Goal: Task Accomplishment & Management: Use online tool/utility

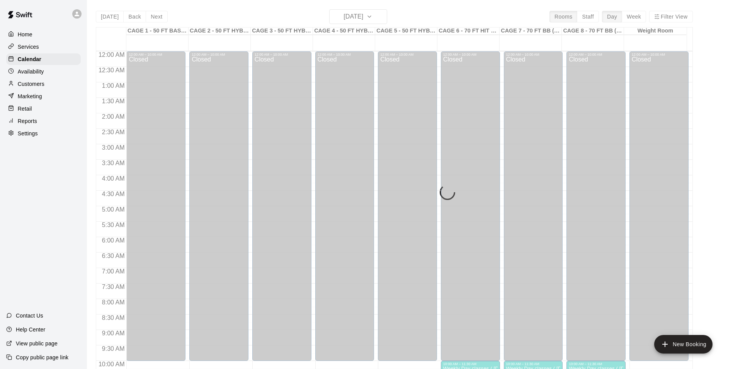
scroll to position [358, 0]
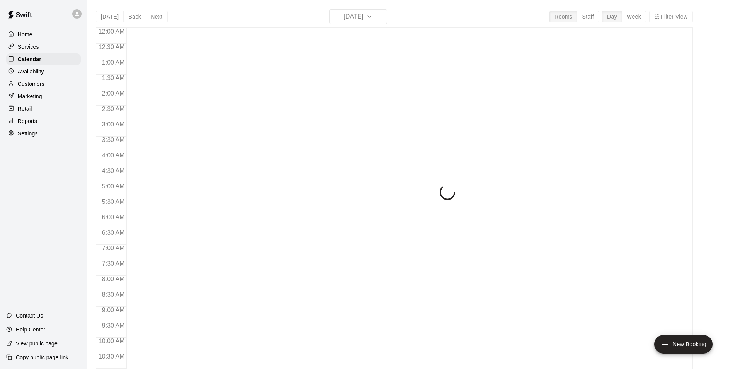
scroll to position [294, 0]
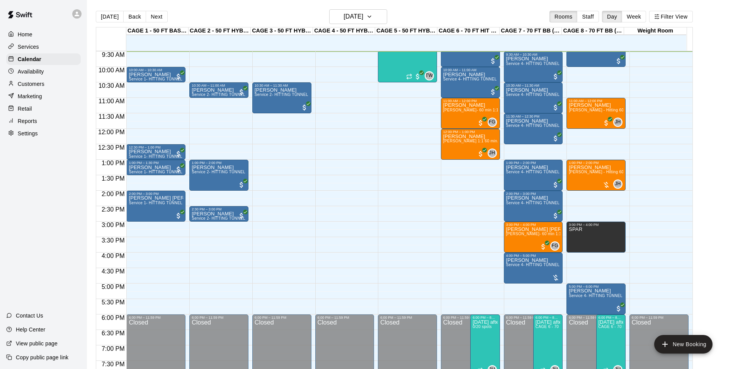
click at [28, 46] on p "Services" at bounding box center [28, 47] width 21 height 8
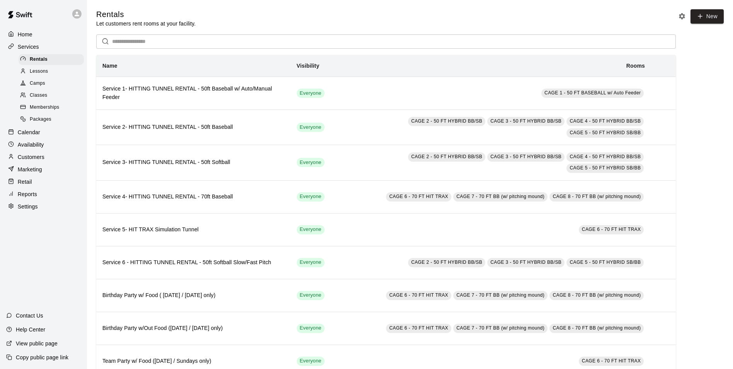
click at [43, 110] on span "Memberships" at bounding box center [44, 108] width 29 height 8
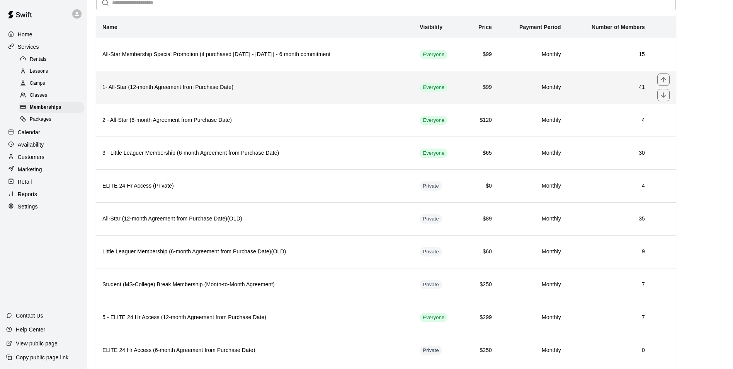
scroll to position [77, 0]
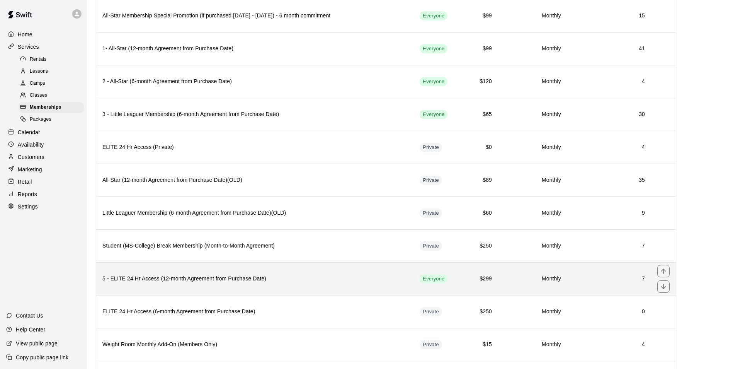
click at [285, 284] on th "5 - ELITE 24 Hr Access (12-month Agreement from Purchase Date)" at bounding box center [254, 278] width 317 height 33
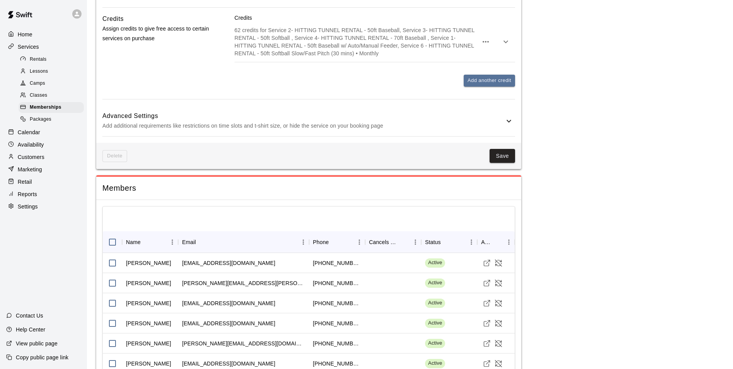
scroll to position [1608, 0]
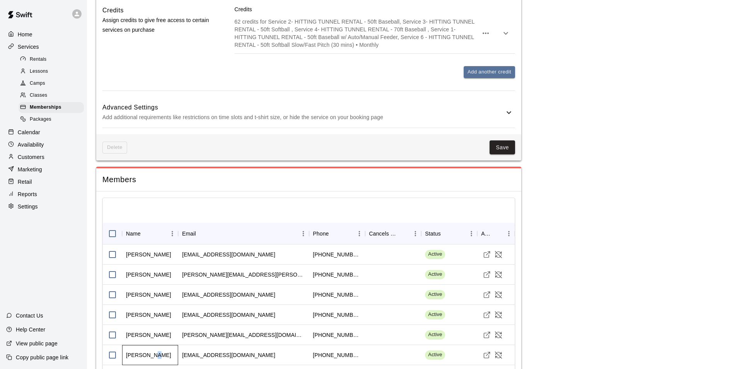
click at [151, 345] on div "Tyler Monsen" at bounding box center [150, 355] width 56 height 20
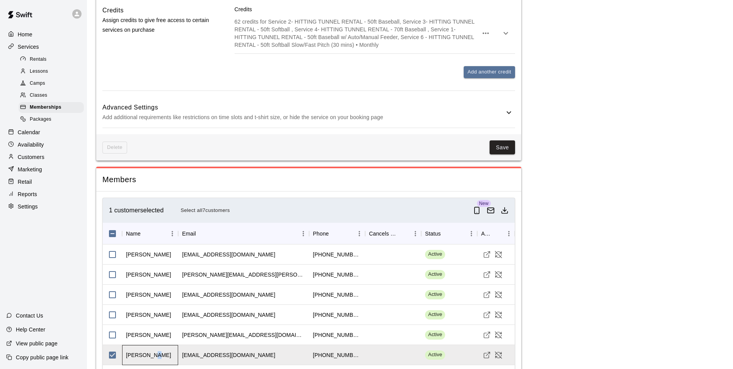
click at [152, 351] on div "Tyler Monsen" at bounding box center [148, 355] width 45 height 8
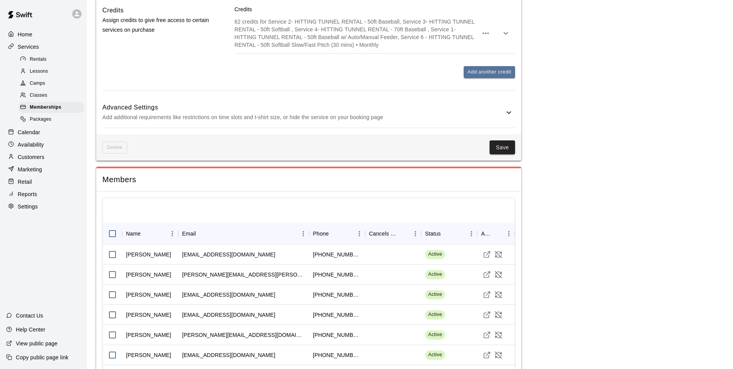
click at [47, 162] on div "Customers" at bounding box center [43, 157] width 75 height 12
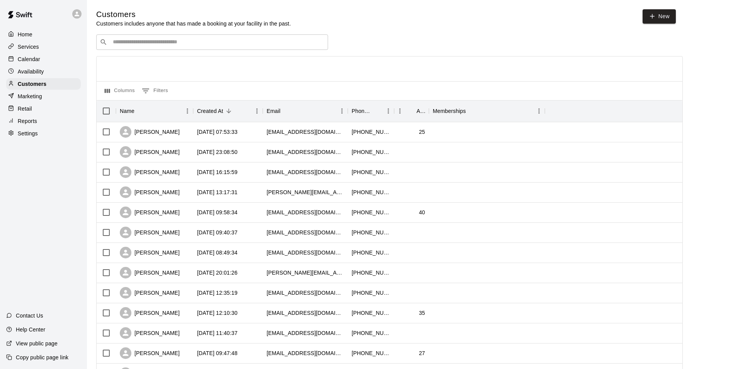
click at [142, 44] on input "Search customers by name or email" at bounding box center [218, 42] width 214 height 8
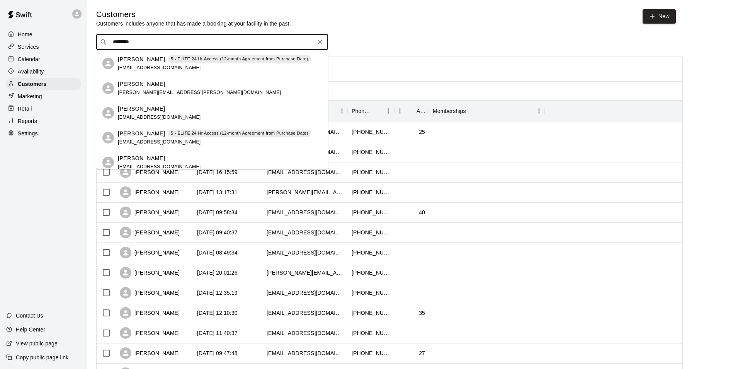
type input "*********"
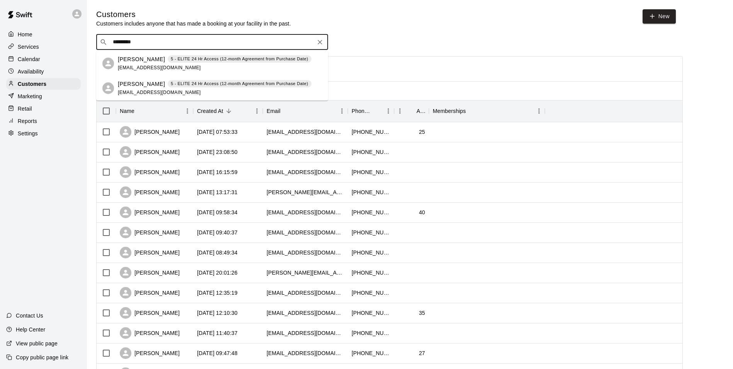
click at [129, 63] on div "Tyler Monsen 5 - ELITE 24 Hr Access (12-month Agreement from Purchase Date) max…" at bounding box center [215, 63] width 194 height 17
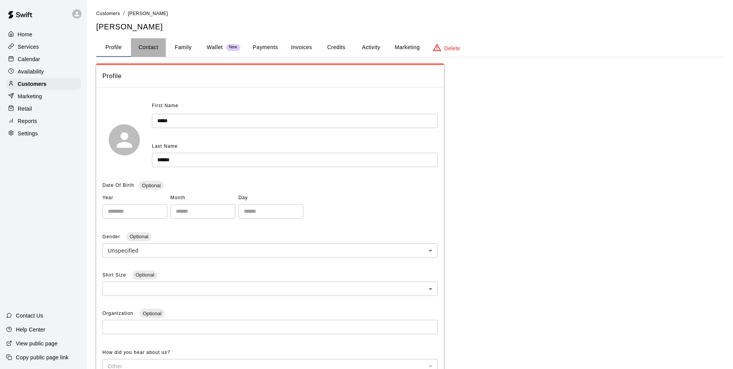
click at [150, 47] on button "Contact" at bounding box center [148, 47] width 35 height 19
select select "**"
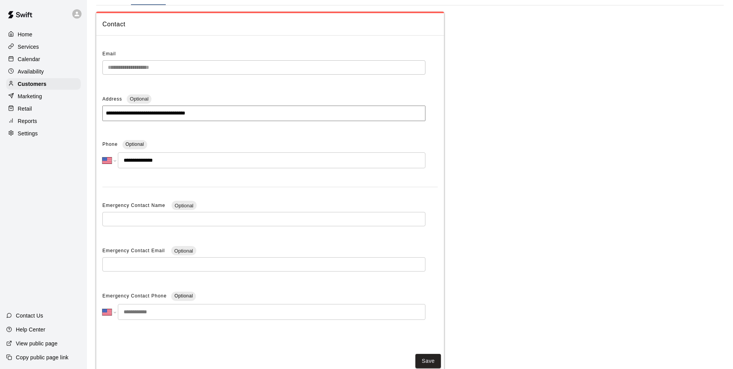
scroll to position [39, 0]
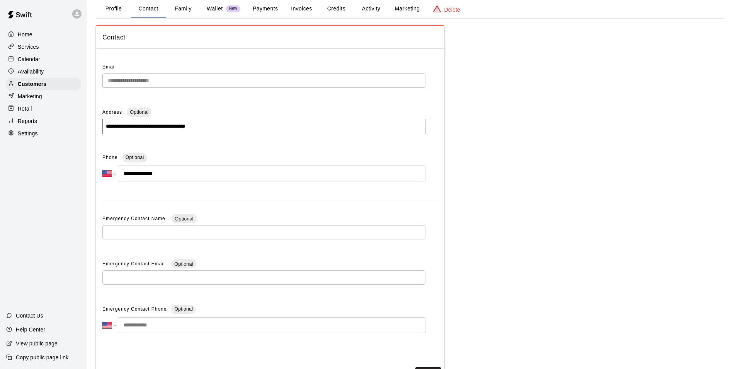
drag, startPoint x: 219, startPoint y: 107, endPoint x: 189, endPoint y: 124, distance: 34.7
click at [189, 123] on div "**********" at bounding box center [263, 122] width 323 height 33
drag, startPoint x: 223, startPoint y: 130, endPoint x: 22, endPoint y: 129, distance: 200.5
click at [22, 129] on div "**********" at bounding box center [366, 181] width 733 height 441
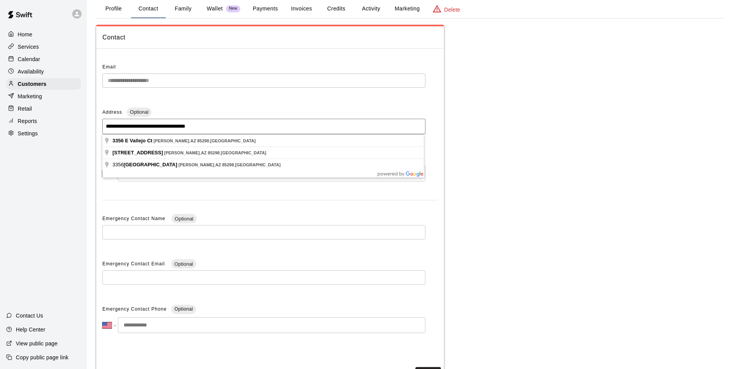
click at [646, 201] on div "**********" at bounding box center [409, 206] width 627 height 362
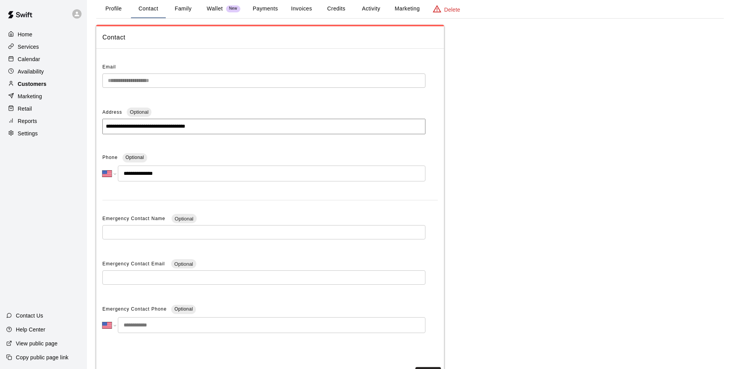
click at [33, 83] on p "Customers" at bounding box center [32, 84] width 29 height 8
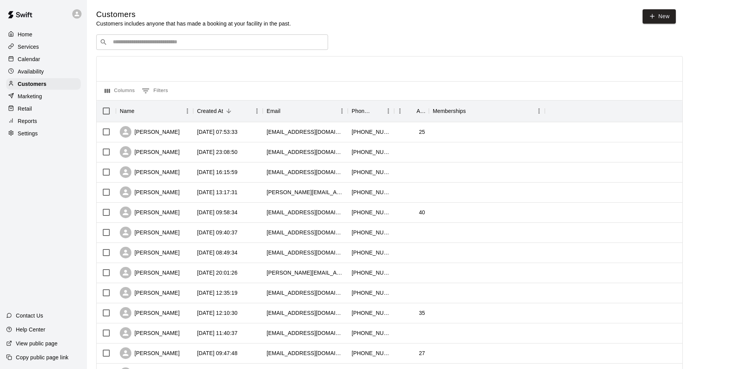
click at [39, 45] on div "Services" at bounding box center [43, 47] width 75 height 12
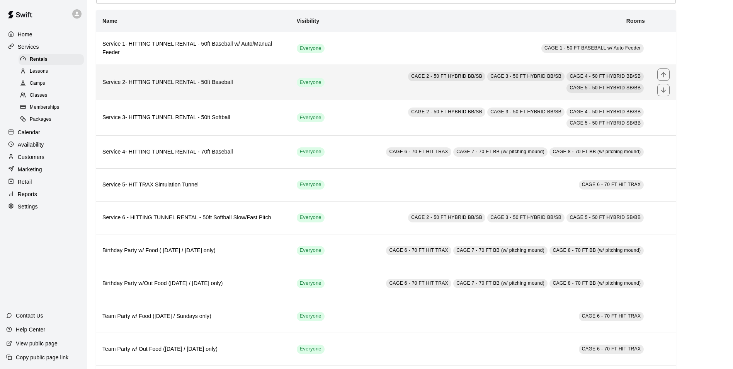
scroll to position [9, 0]
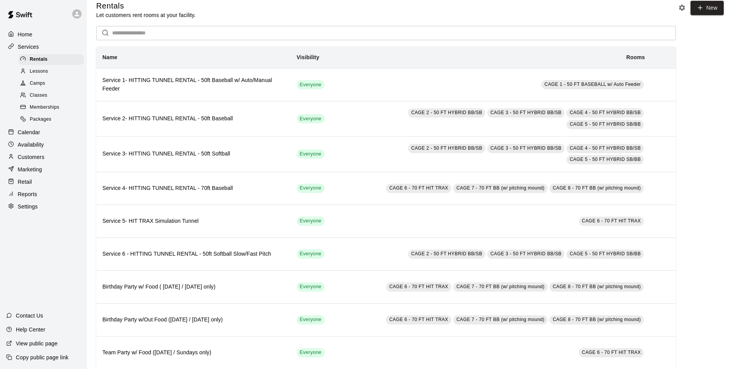
click at [51, 111] on span "Memberships" at bounding box center [44, 108] width 29 height 8
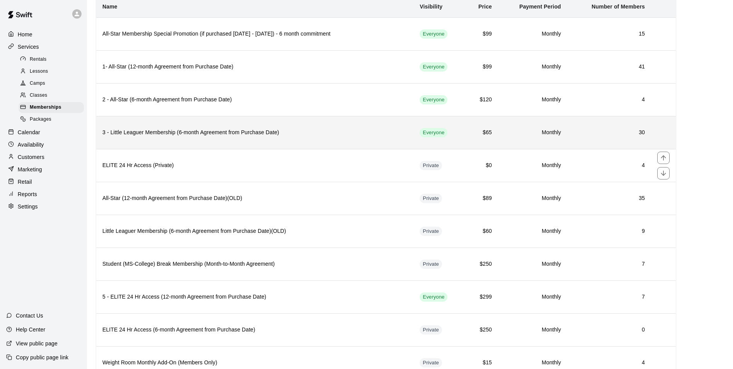
scroll to position [77, 0]
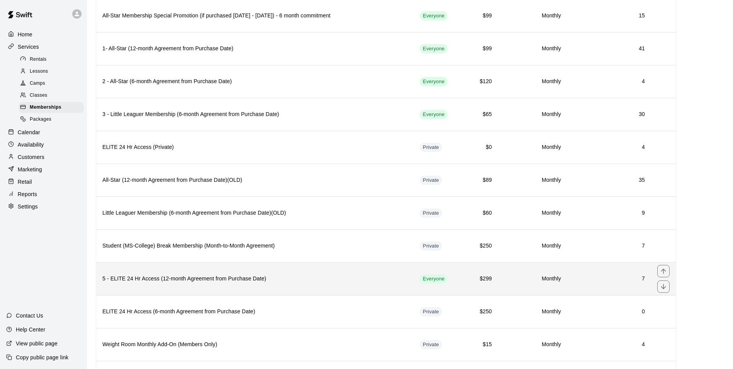
click at [223, 276] on h6 "5 - ELITE 24 Hr Access (12-month Agreement from Purchase Date)" at bounding box center [254, 278] width 305 height 9
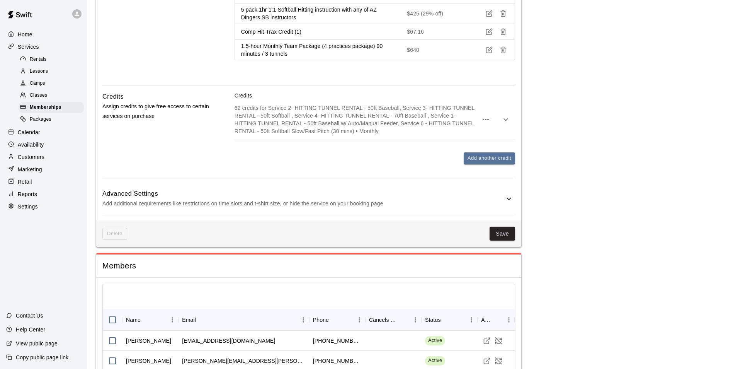
scroll to position [1608, 0]
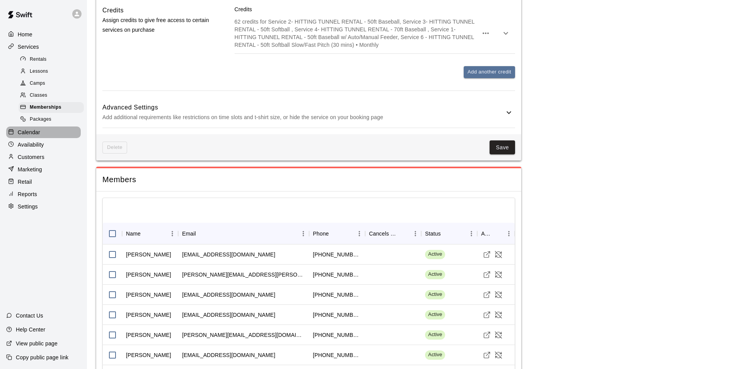
click at [15, 136] on div at bounding box center [13, 132] width 10 height 7
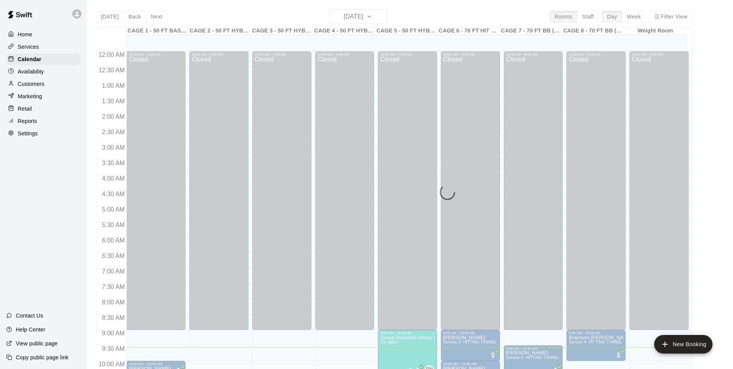
scroll to position [296, 0]
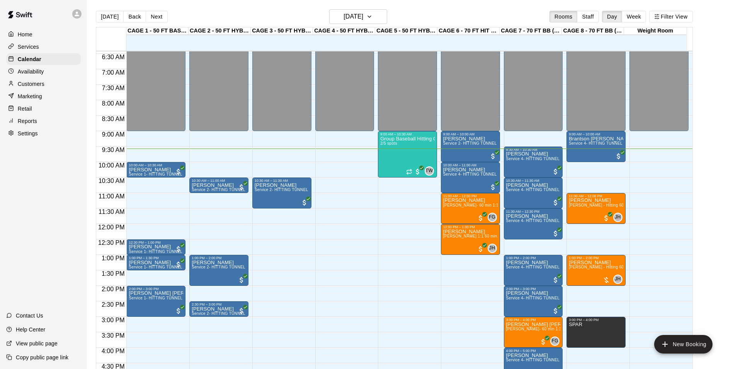
scroll to position [257, 0]
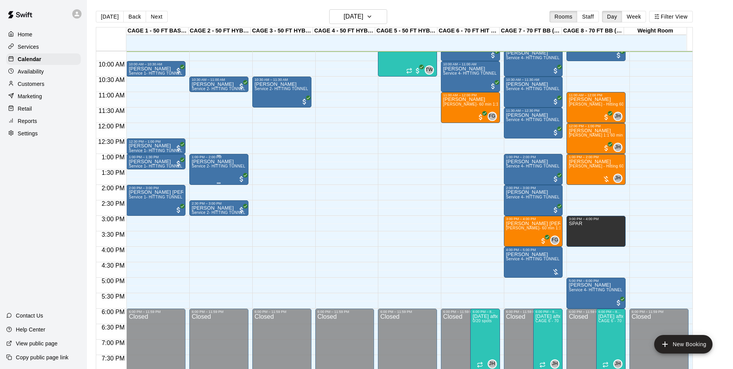
scroll to position [222, 0]
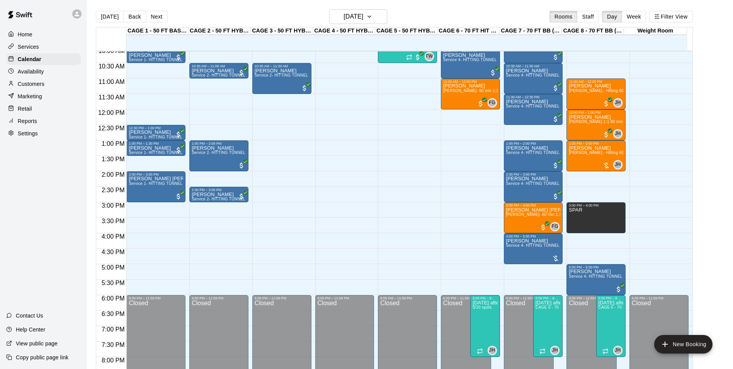
scroll to position [262, 0]
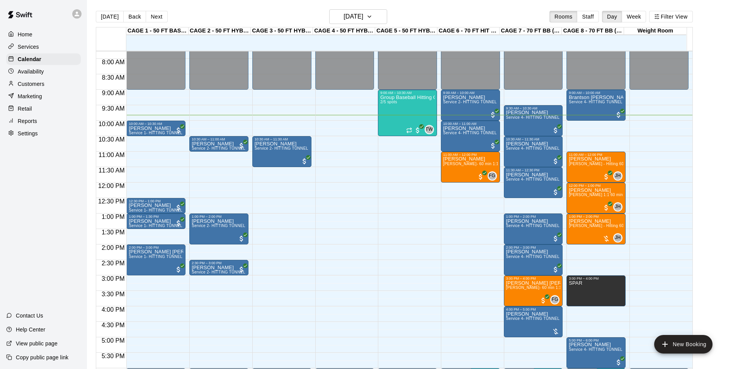
scroll to position [226, 0]
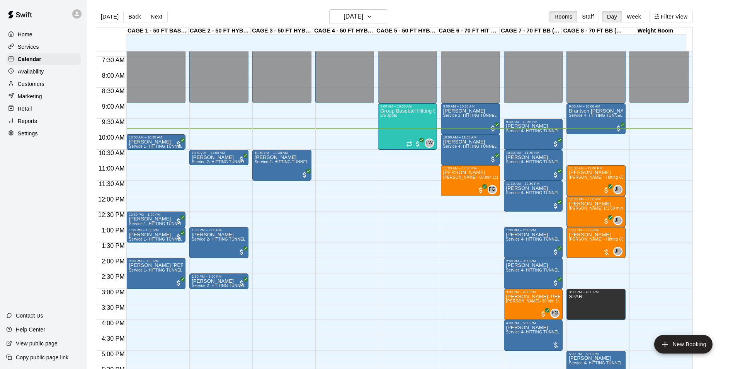
click at [46, 82] on div "Customers" at bounding box center [43, 84] width 75 height 12
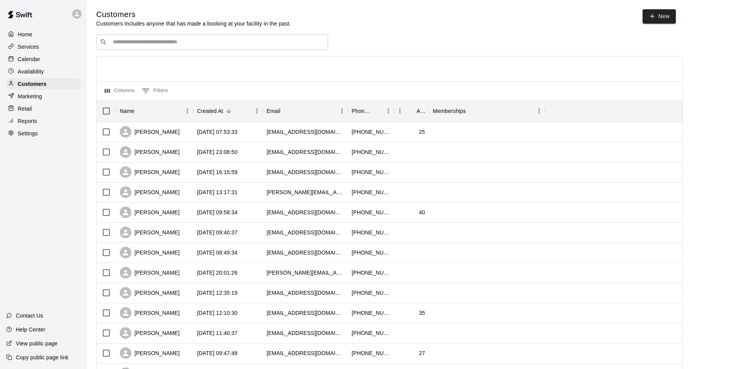
click at [135, 50] on div "​ ​" at bounding box center [212, 41] width 232 height 15
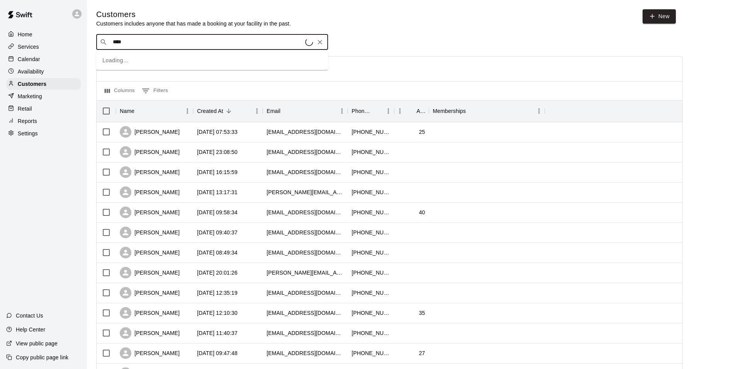
type input "*****"
click at [171, 86] on div "Ronan Beska rlb1115@yahoo.com" at bounding box center [220, 88] width 204 height 17
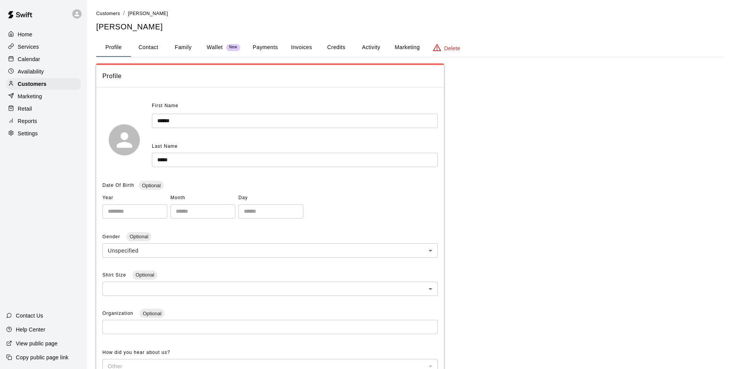
click at [214, 49] on p "Wallet" at bounding box center [215, 47] width 16 height 8
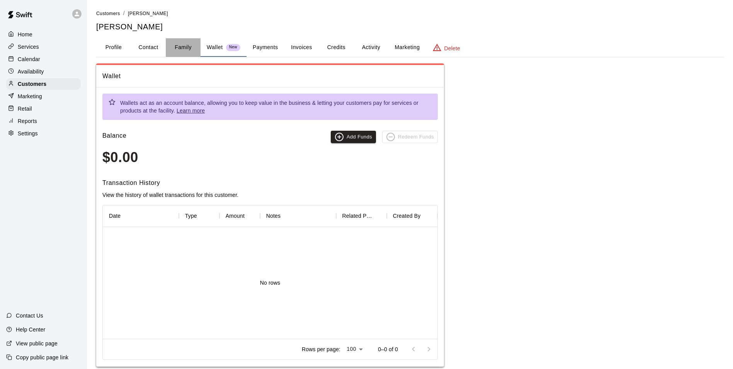
click at [174, 51] on button "Family" at bounding box center [183, 47] width 35 height 19
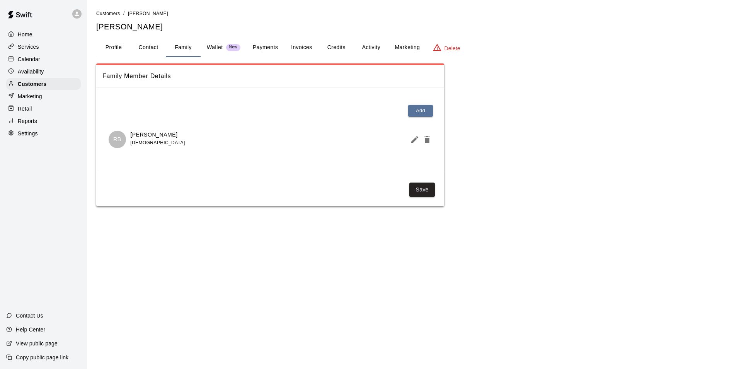
click at [263, 45] on button "Payments" at bounding box center [265, 47] width 37 height 19
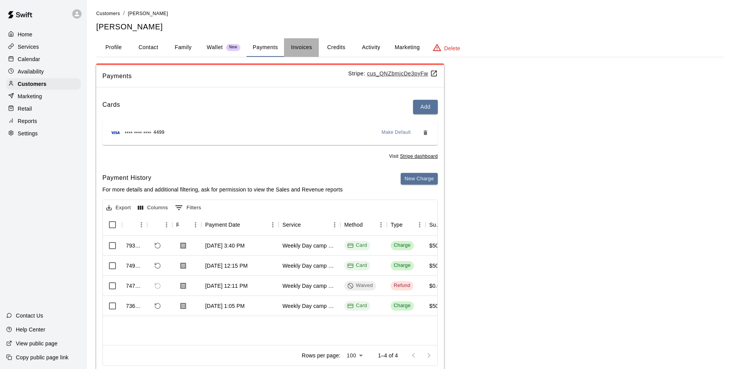
click at [301, 48] on button "Invoices" at bounding box center [301, 47] width 35 height 19
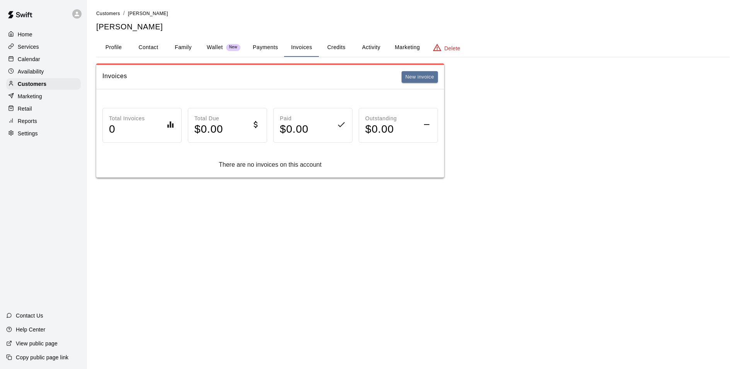
click at [333, 46] on button "Credits" at bounding box center [336, 47] width 35 height 19
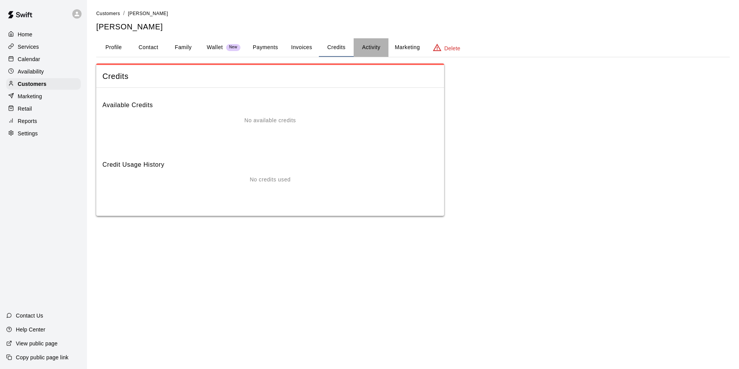
click at [378, 49] on button "Activity" at bounding box center [371, 47] width 35 height 19
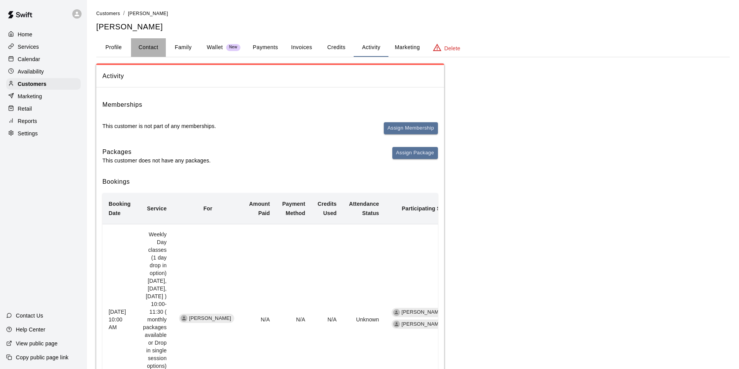
click at [140, 56] on button "Contact" at bounding box center [148, 47] width 35 height 19
select select "**"
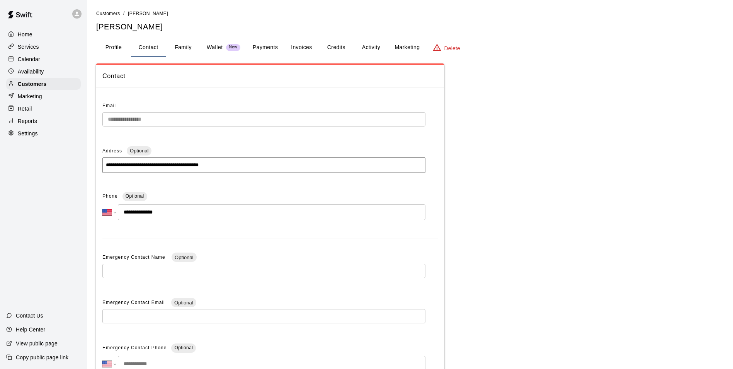
click at [177, 43] on button "Family" at bounding box center [183, 47] width 35 height 19
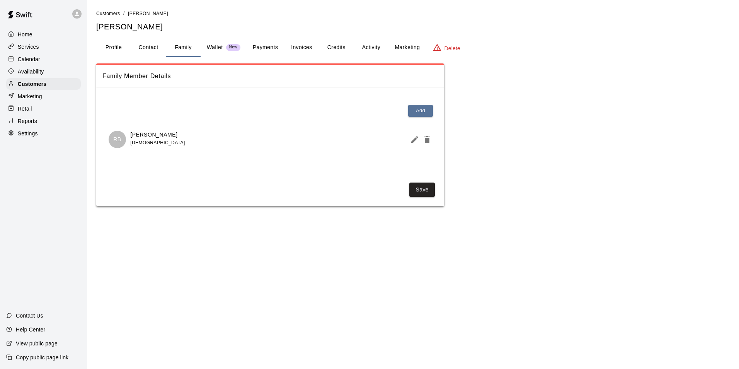
click at [223, 49] on div "Wallet New" at bounding box center [224, 47] width 34 height 8
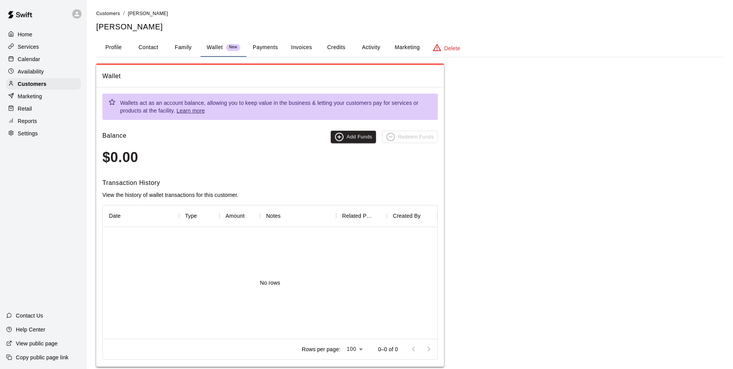
drag, startPoint x: 252, startPoint y: 43, endPoint x: 256, endPoint y: 46, distance: 5.6
click at [254, 44] on button "Payments" at bounding box center [265, 47] width 37 height 19
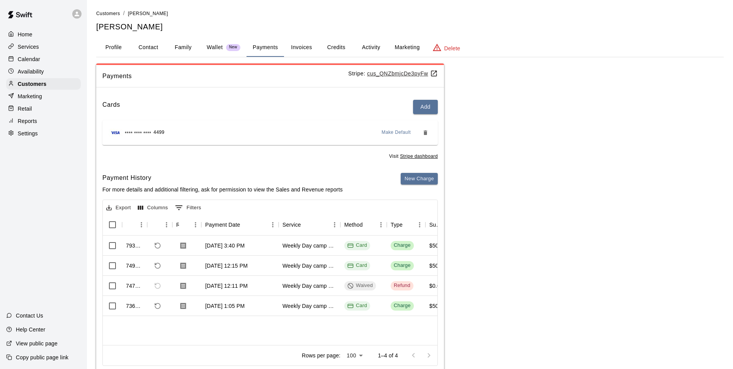
scroll to position [22, 0]
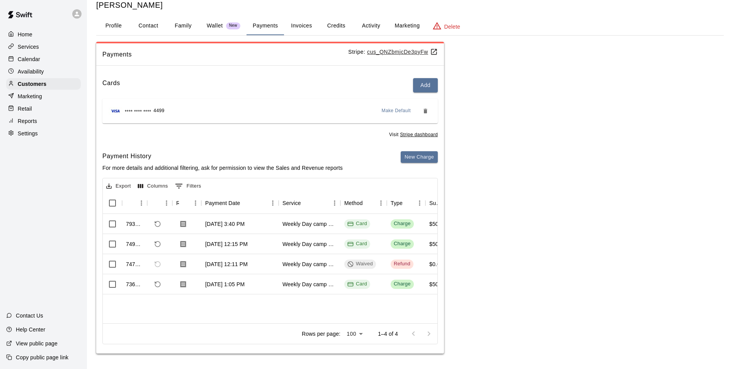
click at [297, 21] on button "Invoices" at bounding box center [301, 26] width 35 height 19
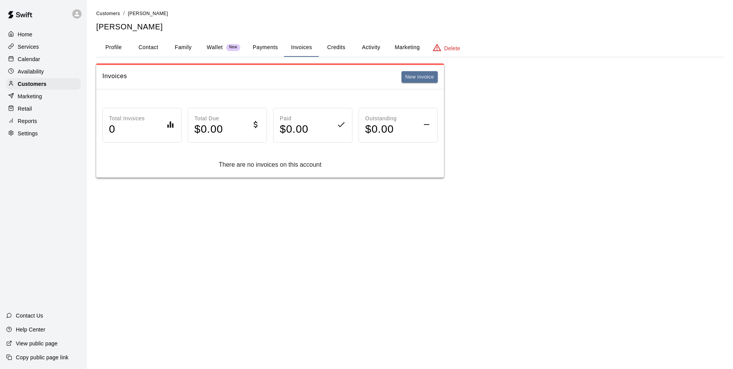
scroll to position [0, 0]
click at [333, 51] on button "Credits" at bounding box center [336, 47] width 35 height 19
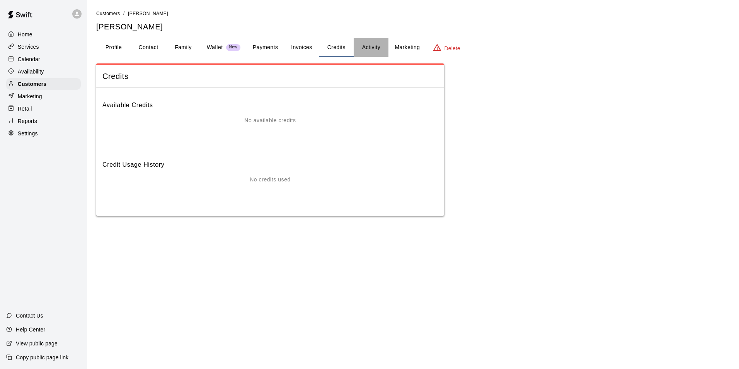
click at [375, 44] on button "Activity" at bounding box center [371, 47] width 35 height 19
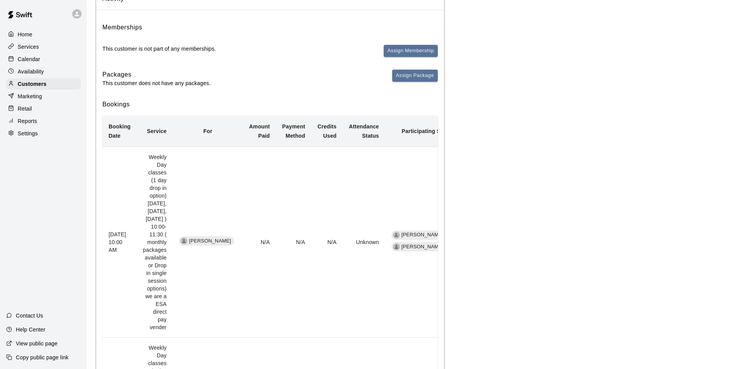
scroll to position [116, 0]
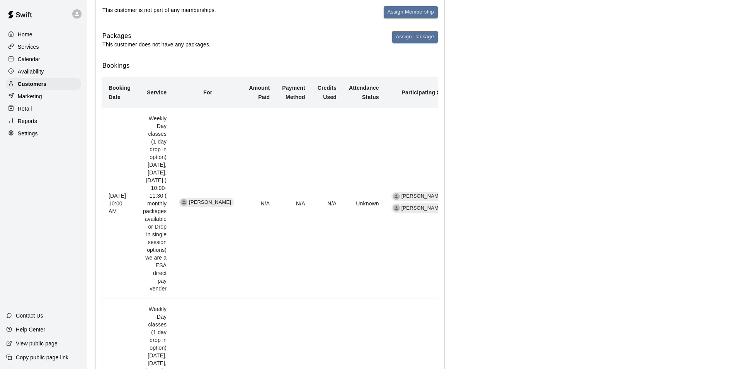
drag, startPoint x: 277, startPoint y: 210, endPoint x: 214, endPoint y: 202, distance: 63.5
drag, startPoint x: 214, startPoint y: 202, endPoint x: 257, endPoint y: 46, distance: 162.4
click at [257, 46] on div "Packages This customer does not have any packages. Assign Package" at bounding box center [269, 40] width 335 height 18
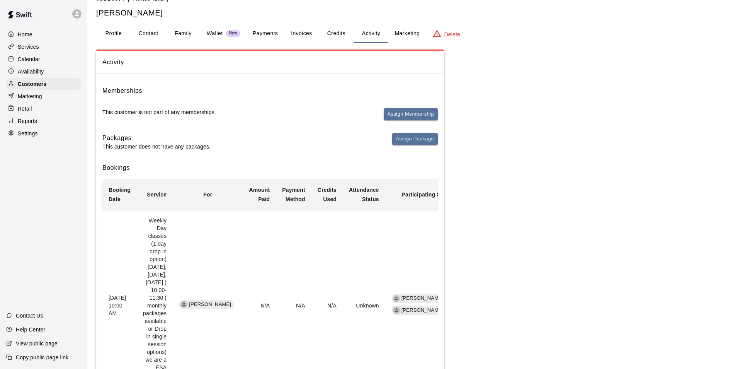
scroll to position [0, 0]
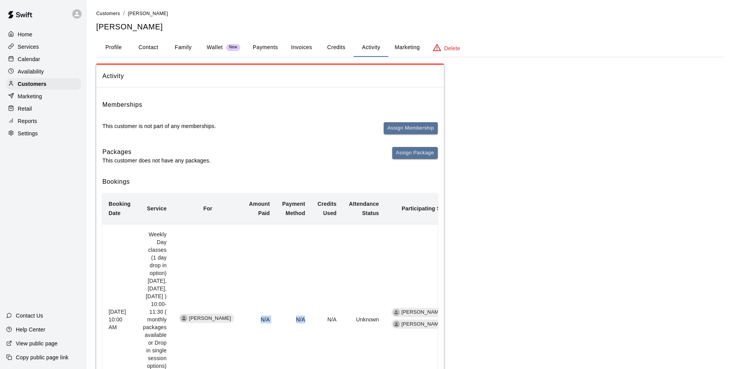
drag, startPoint x: 331, startPoint y: 255, endPoint x: 248, endPoint y: 222, distance: 89.8
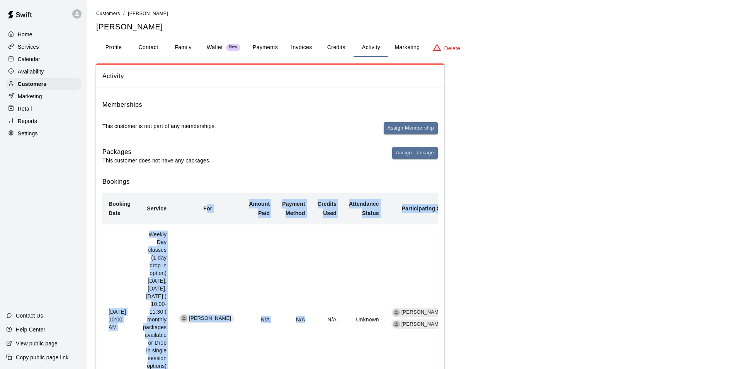
click at [212, 54] on button "Wallet New" at bounding box center [224, 47] width 46 height 19
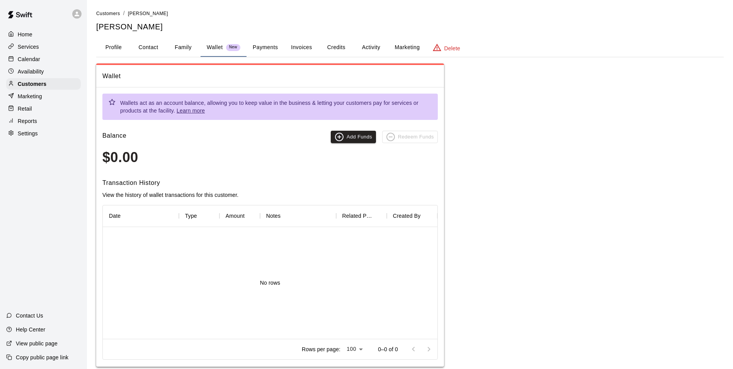
click at [273, 51] on button "Payments" at bounding box center [265, 47] width 37 height 19
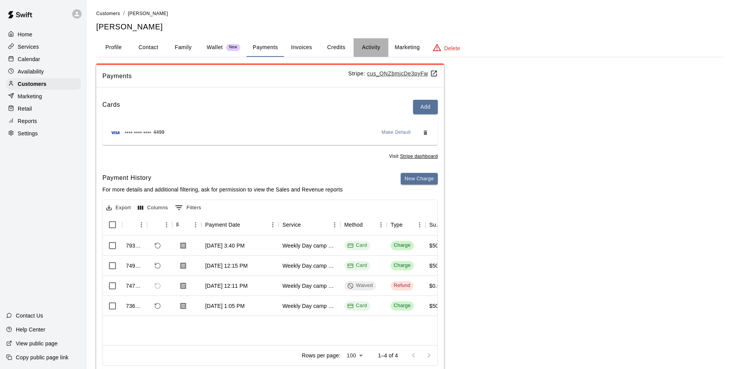
click at [376, 48] on button "Activity" at bounding box center [371, 47] width 35 height 19
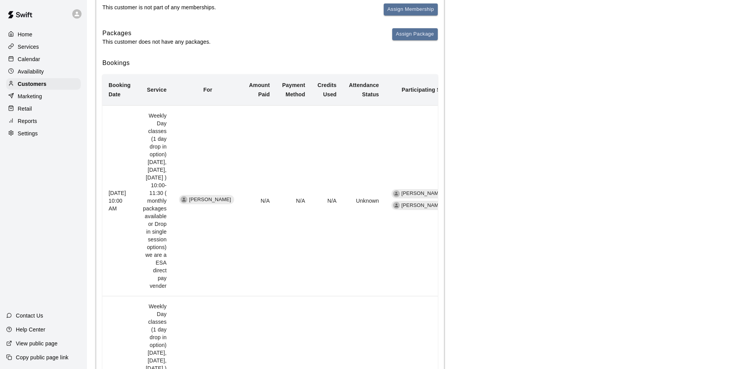
scroll to position [70, 0]
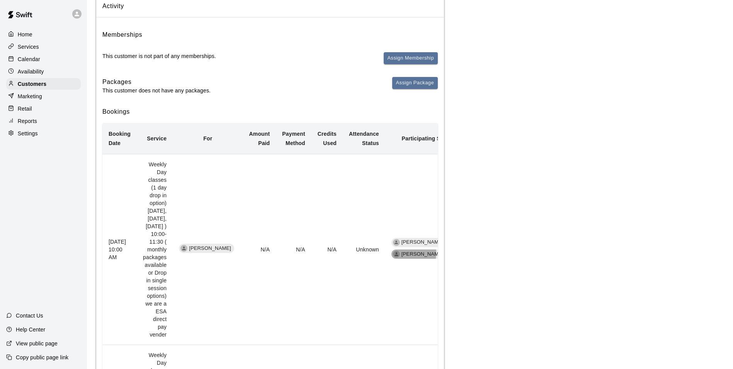
drag, startPoint x: 423, startPoint y: 194, endPoint x: 394, endPoint y: 210, distance: 32.5
click at [394, 210] on tr "September 29, 2025 10:00 AM Weekly Day classes (1 day drop in option) Monday,We…" at bounding box center [278, 249] width 353 height 190
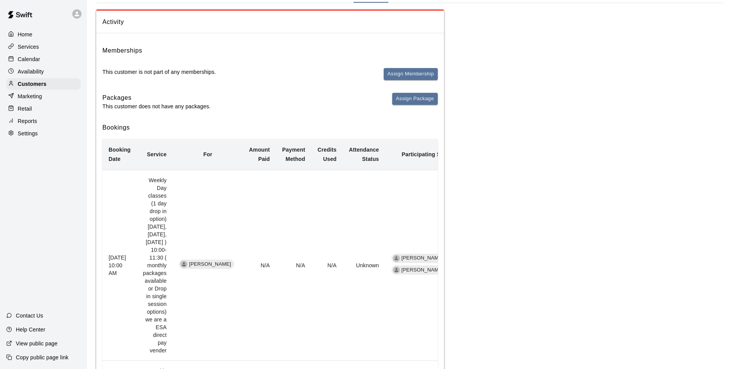
scroll to position [0, 0]
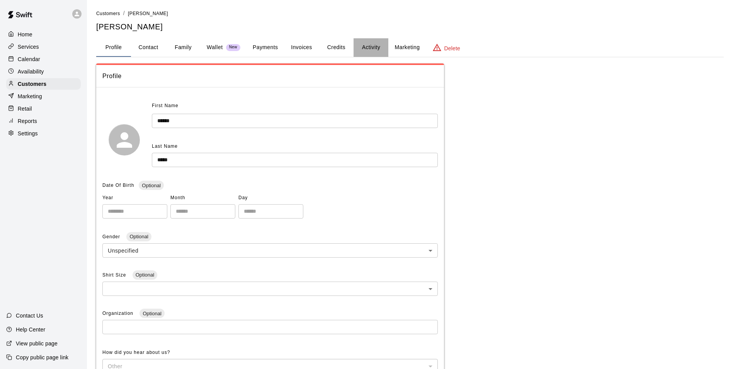
click at [381, 48] on button "Activity" at bounding box center [371, 47] width 35 height 19
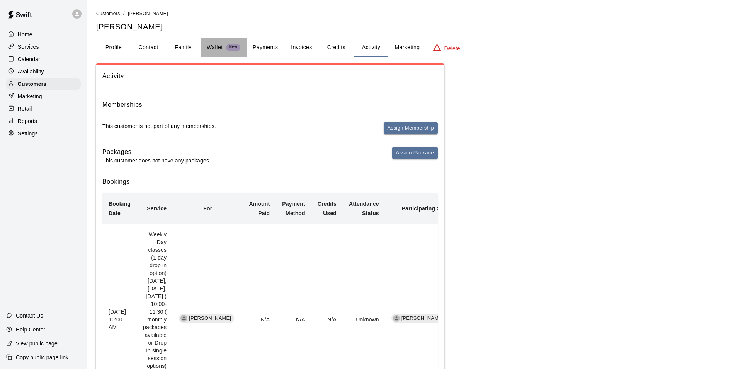
click at [227, 50] on div "New" at bounding box center [233, 47] width 14 height 7
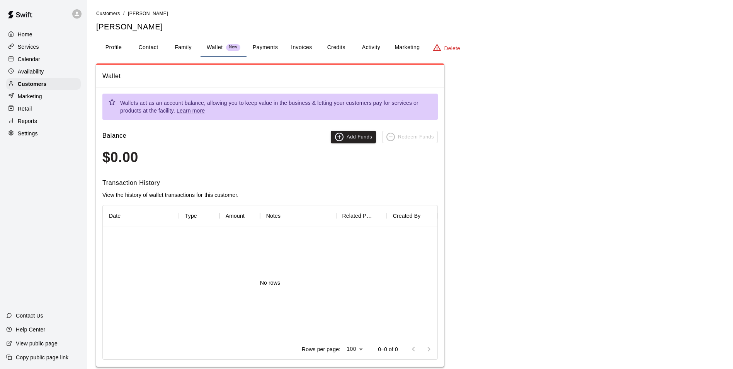
click at [270, 50] on button "Payments" at bounding box center [265, 47] width 37 height 19
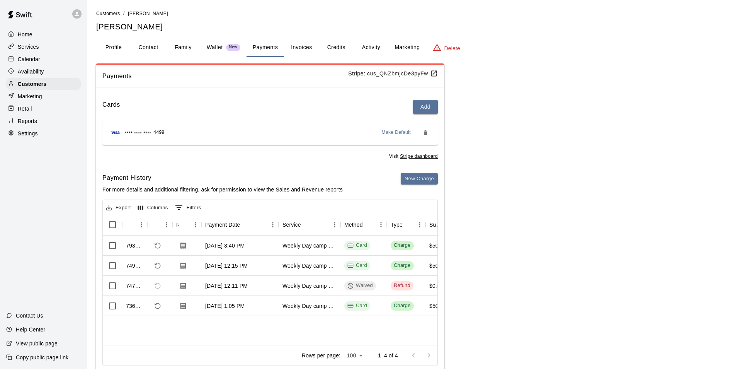
click at [229, 43] on div "Wallet New" at bounding box center [224, 47] width 34 height 8
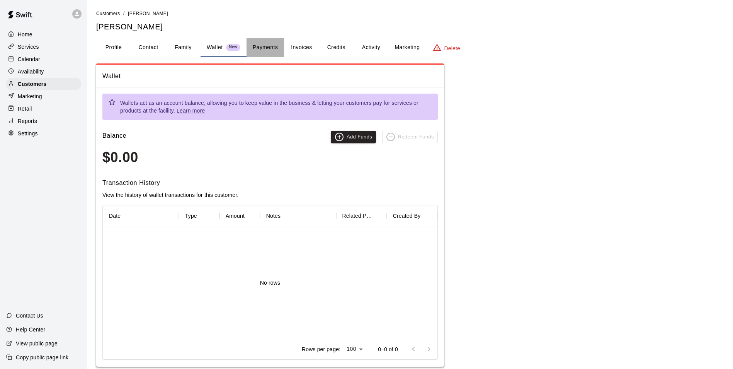
drag, startPoint x: 267, startPoint y: 44, endPoint x: 255, endPoint y: 45, distance: 12.0
click at [264, 44] on button "Payments" at bounding box center [265, 47] width 37 height 19
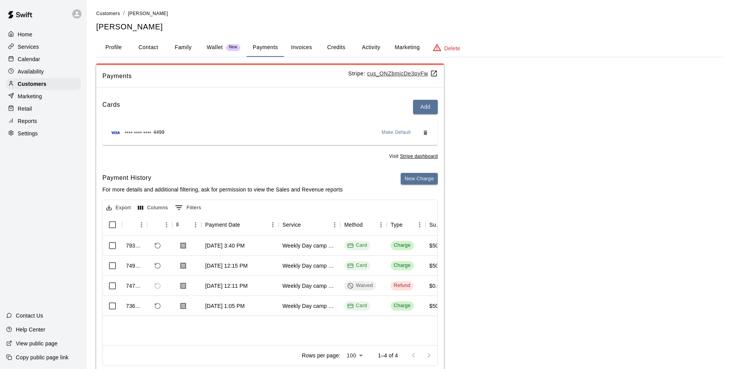
click at [191, 49] on button "Family" at bounding box center [183, 47] width 35 height 19
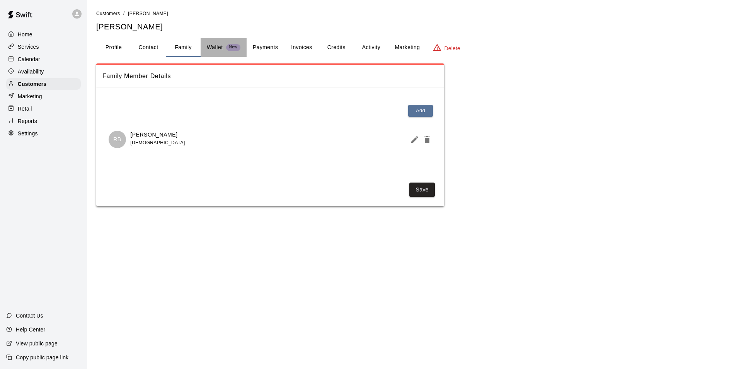
click at [218, 49] on p "Wallet" at bounding box center [215, 47] width 16 height 8
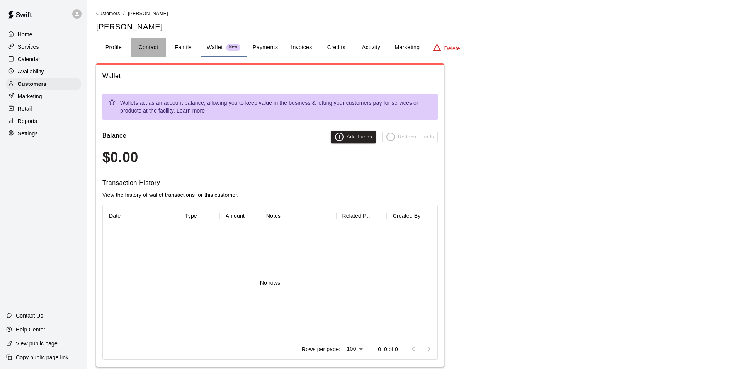
drag, startPoint x: 158, startPoint y: 46, endPoint x: 153, endPoint y: 48, distance: 5.9
click at [153, 48] on button "Contact" at bounding box center [148, 47] width 35 height 19
select select "**"
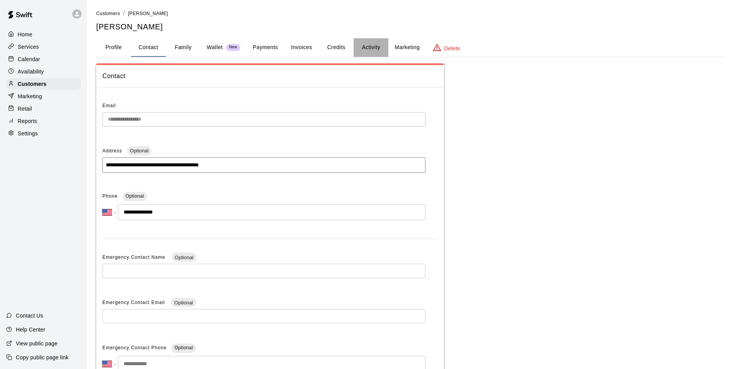
click at [383, 46] on button "Activity" at bounding box center [371, 47] width 35 height 19
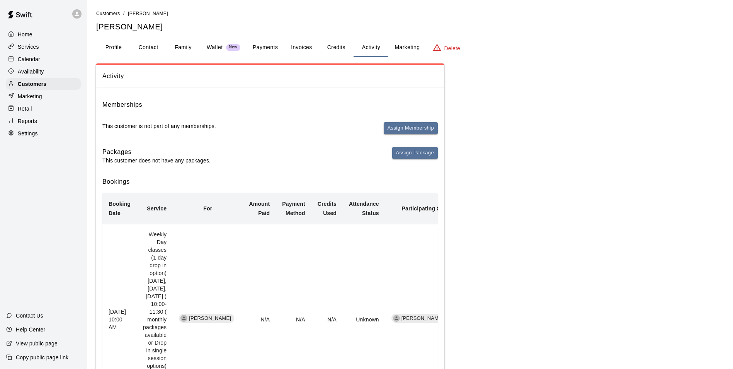
click at [29, 60] on p "Calendar" at bounding box center [29, 59] width 22 height 8
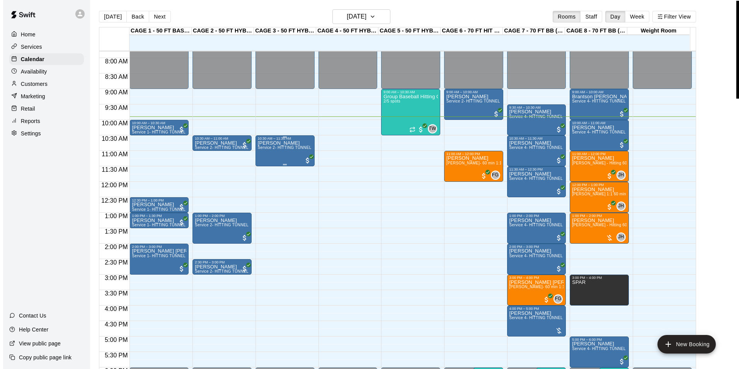
scroll to position [229, 0]
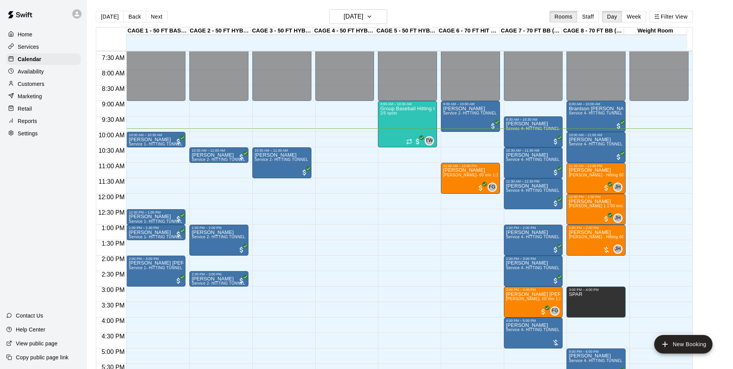
click at [366, 24] on div "Today Back Next Sunday Sep 14 Rooms Staff Day Week Filter View" at bounding box center [394, 18] width 597 height 18
click at [363, 16] on h6 "[DATE]" at bounding box center [353, 16] width 20 height 11
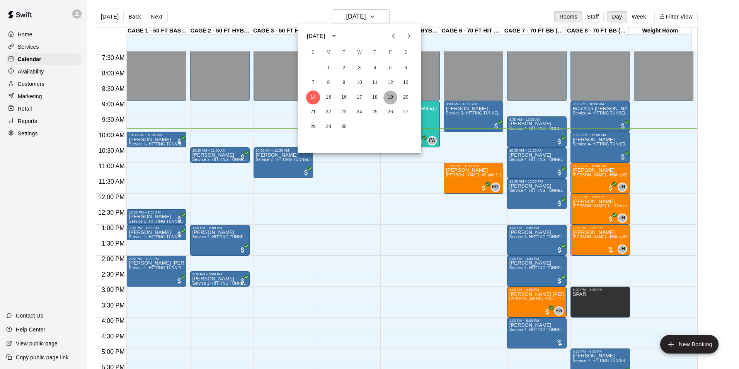
click at [386, 97] on button "19" at bounding box center [390, 97] width 14 height 14
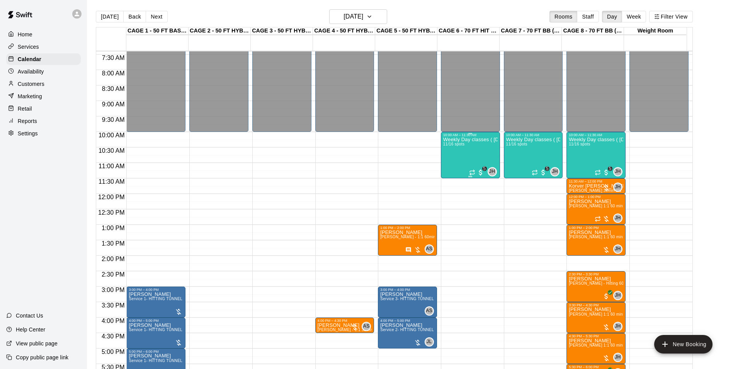
click at [487, 151] on div "Weekly Day classes ( Monday,Wednesday,Friday ) 10:00-11:30 ( monthly packages a…" at bounding box center [470, 321] width 54 height 369
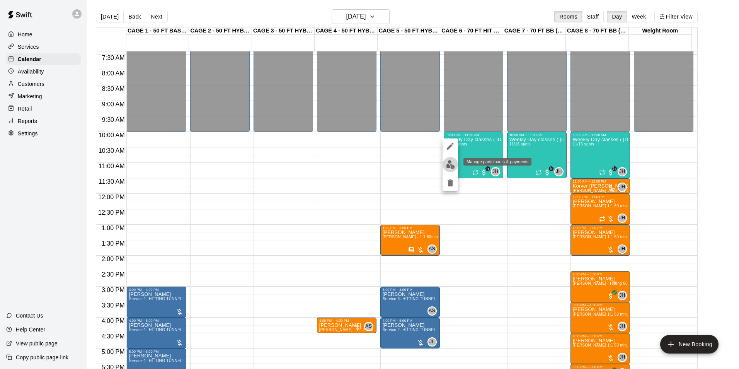
click at [452, 164] on img "edit" at bounding box center [450, 164] width 9 height 9
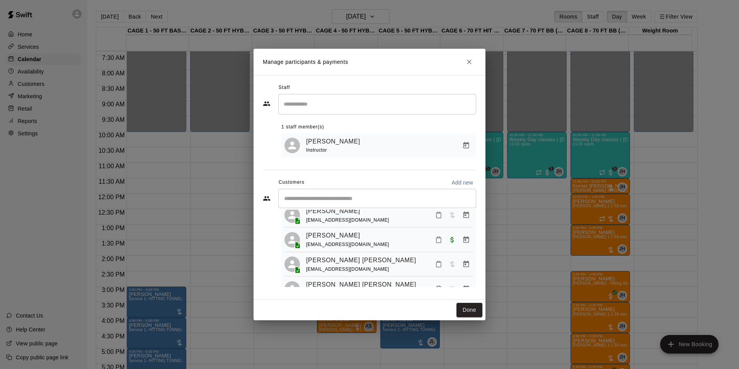
scroll to position [0, 0]
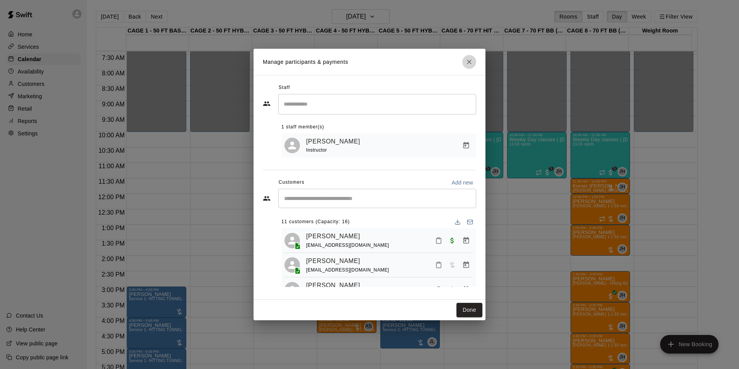
click at [472, 61] on icon "Close" at bounding box center [469, 62] width 8 height 8
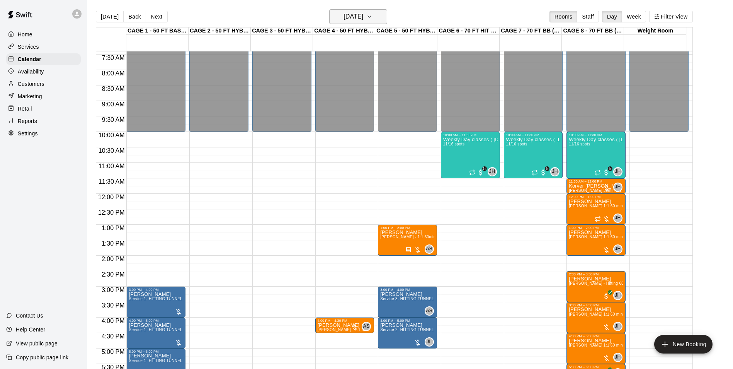
click at [374, 21] on button "Friday Sep 19" at bounding box center [358, 16] width 58 height 15
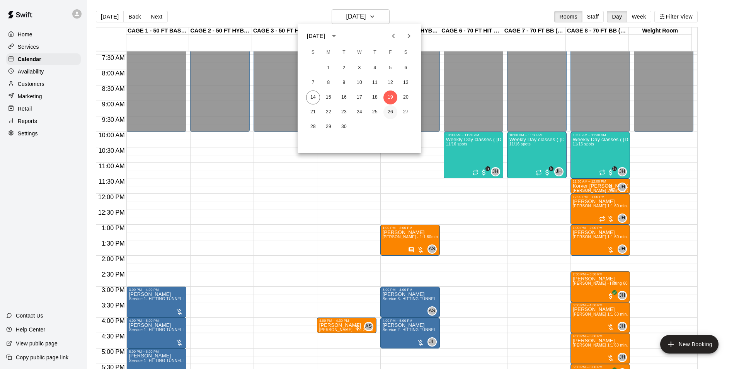
click at [390, 113] on button "26" at bounding box center [390, 112] width 14 height 14
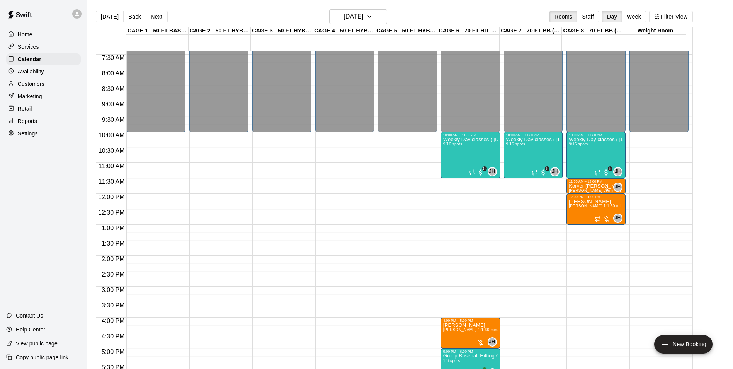
click at [446, 160] on div "Weekly Day classes ( Monday,Wednesday,Friday ) 10:00-11:30 ( monthly packages a…" at bounding box center [470, 321] width 54 height 369
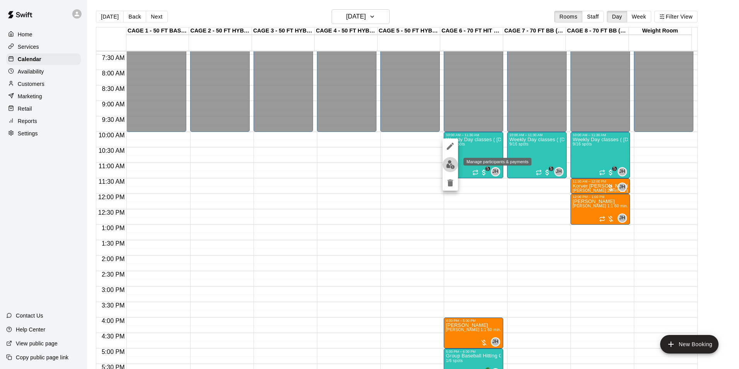
click at [454, 165] on img "edit" at bounding box center [450, 164] width 9 height 9
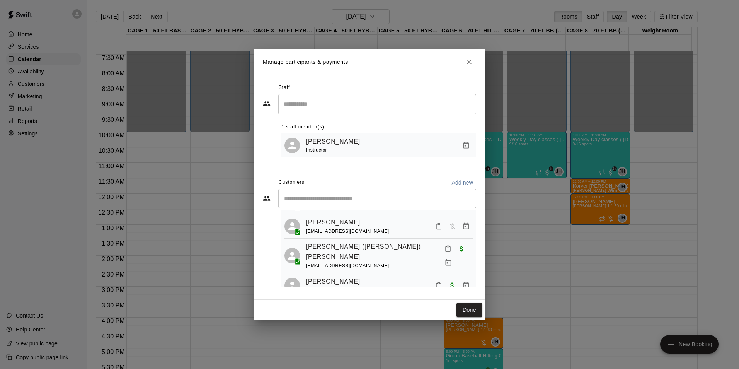
scroll to position [175, 0]
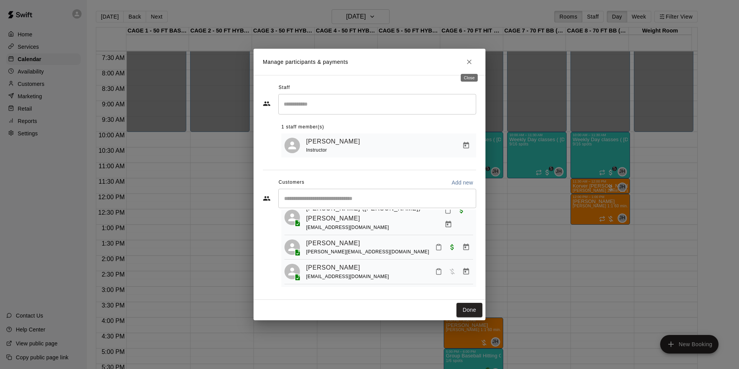
click at [470, 65] on icon "Close" at bounding box center [469, 62] width 8 height 8
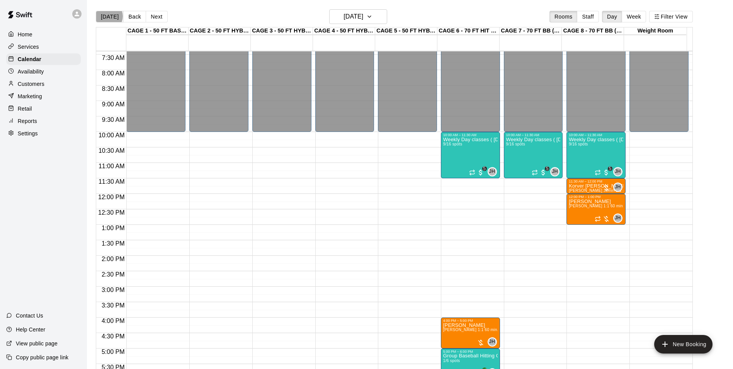
click at [109, 16] on button "[DATE]" at bounding box center [110, 17] width 28 height 12
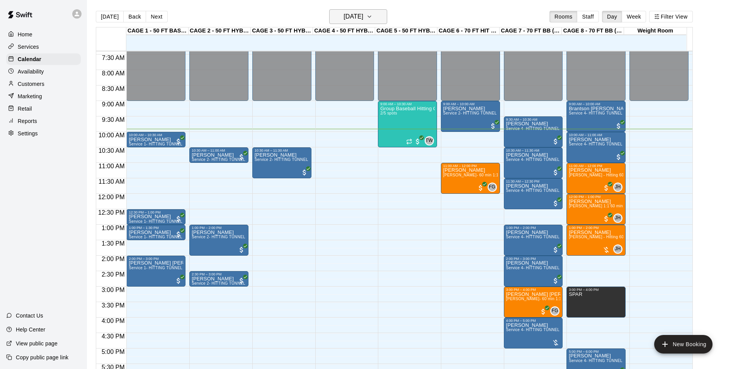
click at [363, 19] on h6 "[DATE]" at bounding box center [353, 16] width 20 height 11
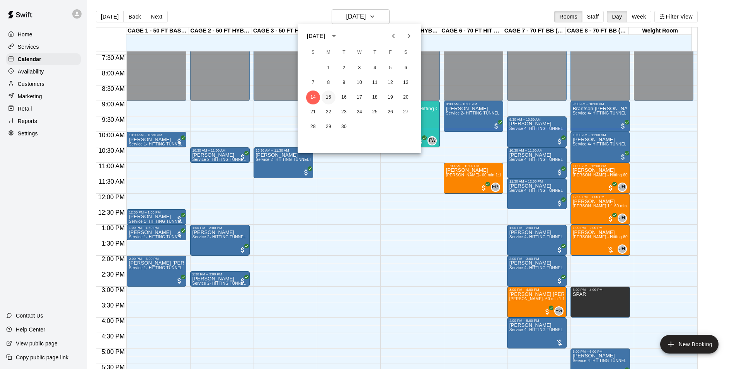
click at [329, 101] on button "15" at bounding box center [328, 97] width 14 height 14
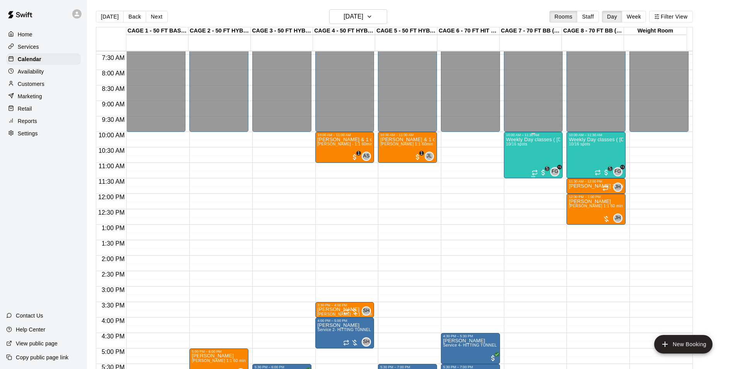
click at [539, 147] on div "Weekly Day classes ( Monday,Wednesday,Friday ) 10:00-11:30 ( monthly packages a…" at bounding box center [533, 321] width 54 height 369
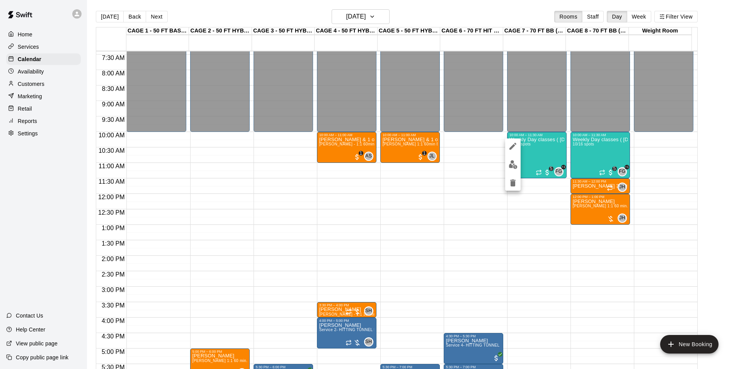
click at [517, 167] on img "edit" at bounding box center [512, 164] width 9 height 9
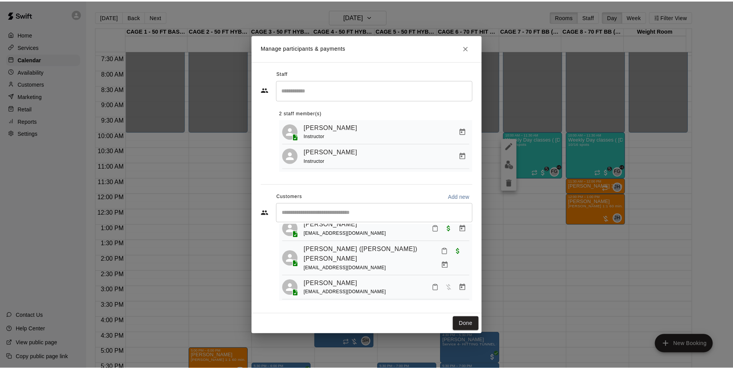
scroll to position [201, 0]
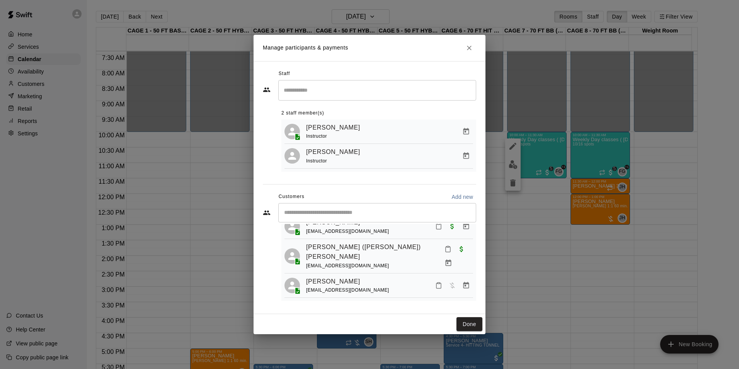
click at [471, 46] on icon "Close" at bounding box center [469, 48] width 8 height 8
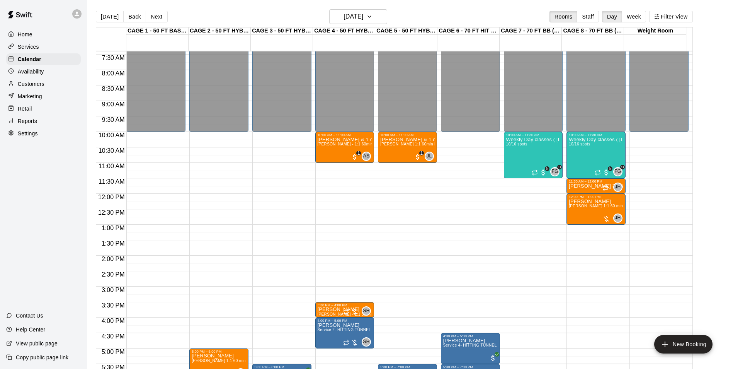
click at [44, 87] on p "Customers" at bounding box center [31, 84] width 27 height 8
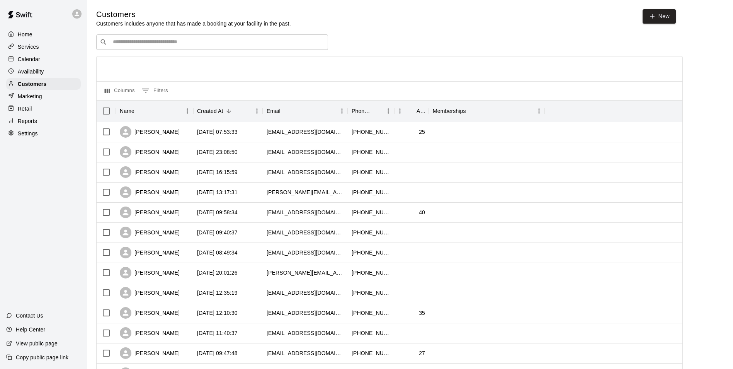
click at [39, 58] on p "Calendar" at bounding box center [29, 59] width 22 height 8
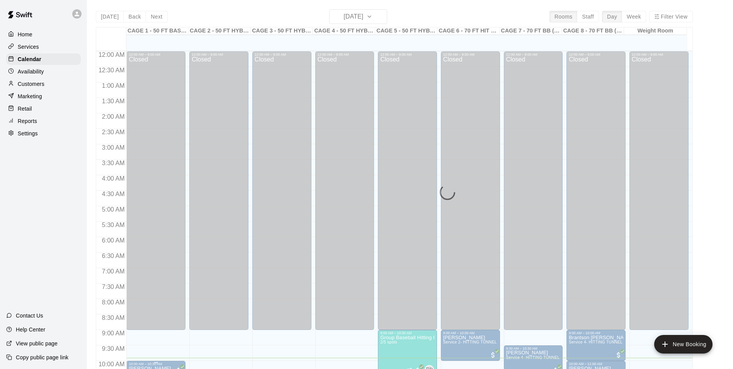
scroll to position [306, 0]
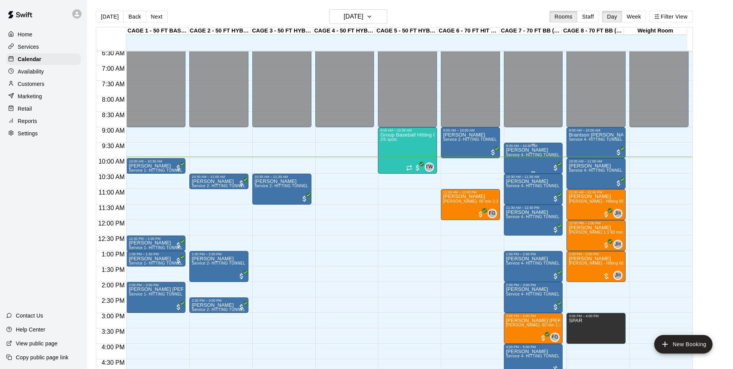
scroll to position [223, 0]
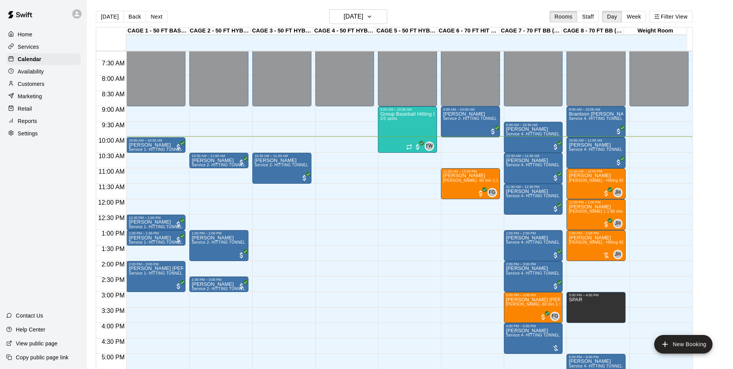
click at [187, 148] on div at bounding box center [158, 149] width 63 height 8
click at [267, 167] on span "Service 2- HITTING TUNNEL RENTAL - 50ft Baseball" at bounding box center [304, 165] width 98 height 4
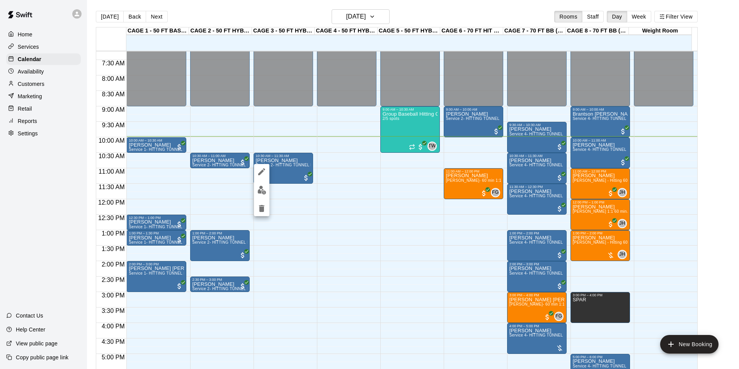
click at [342, 208] on div at bounding box center [369, 184] width 739 height 369
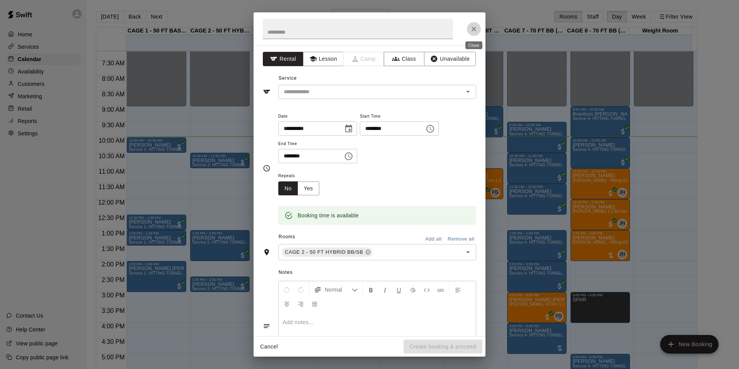
click at [469, 31] on button "Close" at bounding box center [474, 29] width 14 height 14
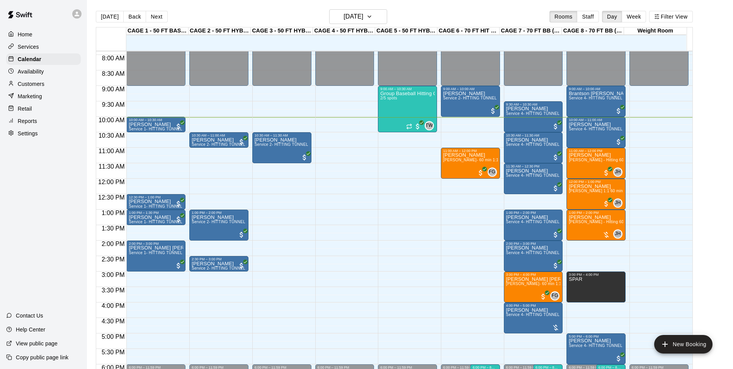
scroll to position [262, 0]
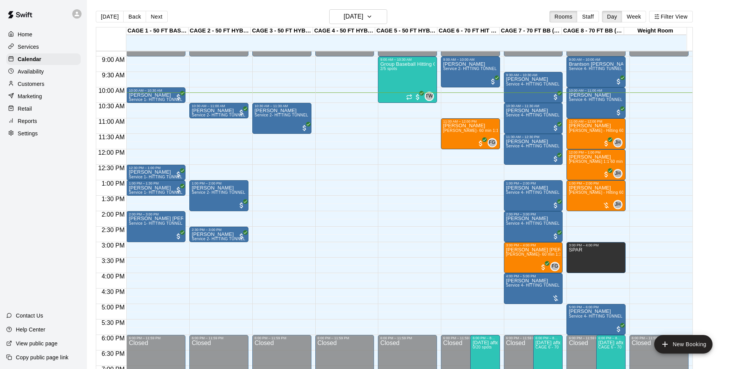
scroll to position [235, 0]
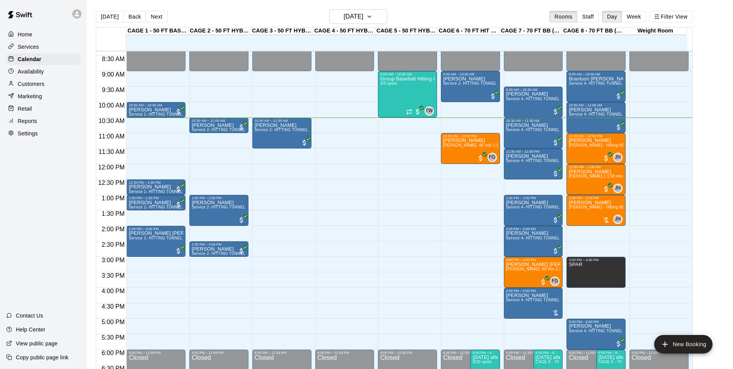
scroll to position [276, 0]
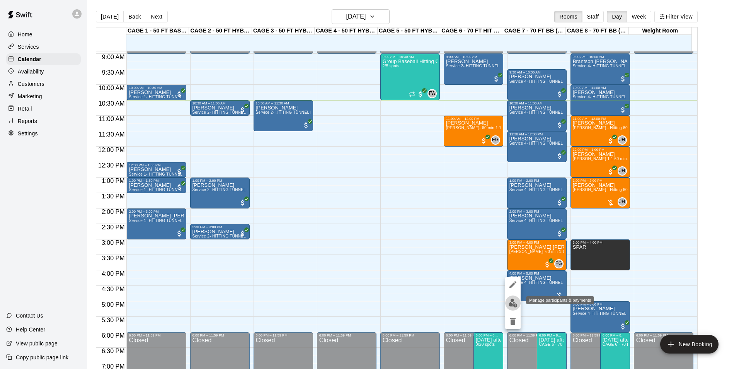
click at [509, 308] on button "edit" at bounding box center [512, 302] width 15 height 15
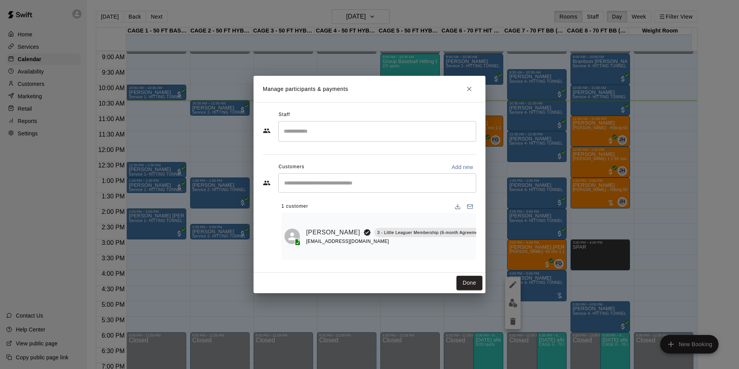
drag, startPoint x: 430, startPoint y: 224, endPoint x: 424, endPoint y: 216, distance: 9.4
click at [424, 216] on div "Tony Smith 3 - Little Leaguer Membership (6-month Agreement from Purchase Date)…" at bounding box center [400, 236] width 189 height 41
click at [314, 228] on link "[PERSON_NAME]" at bounding box center [333, 232] width 54 height 10
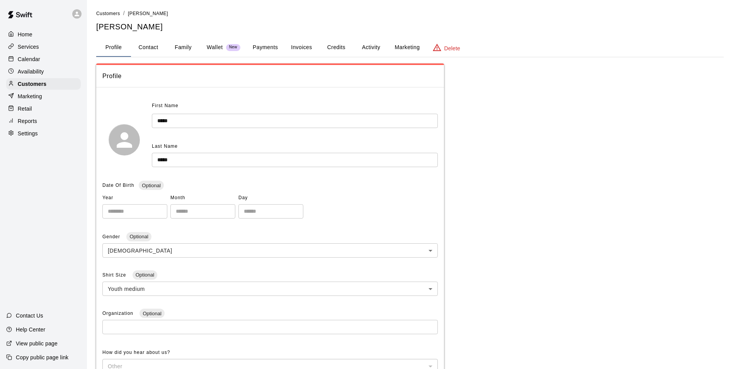
click at [267, 50] on button "Payments" at bounding box center [265, 47] width 37 height 19
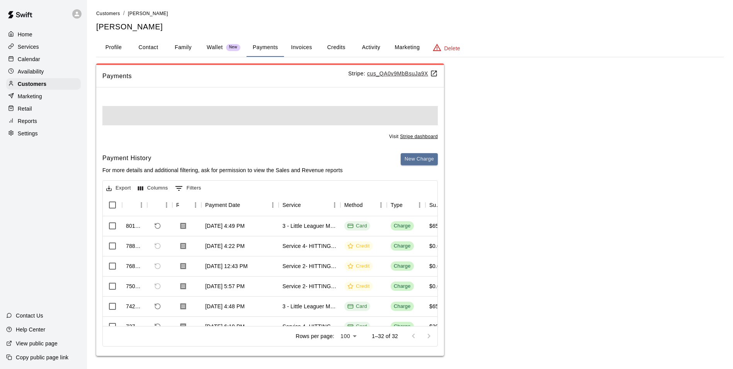
click at [208, 38] on button "Wallet New" at bounding box center [224, 47] width 46 height 19
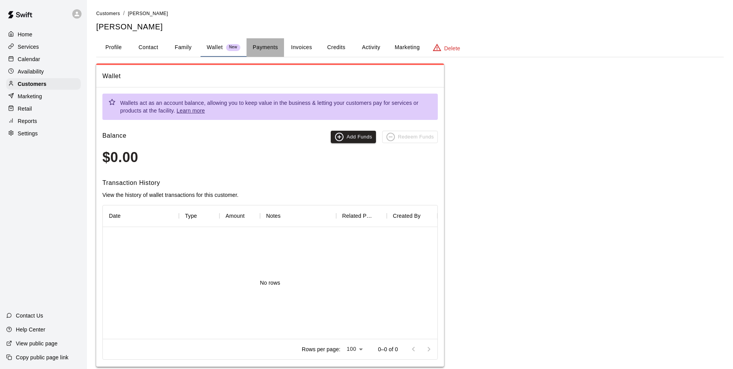
click at [265, 43] on button "Payments" at bounding box center [265, 47] width 37 height 19
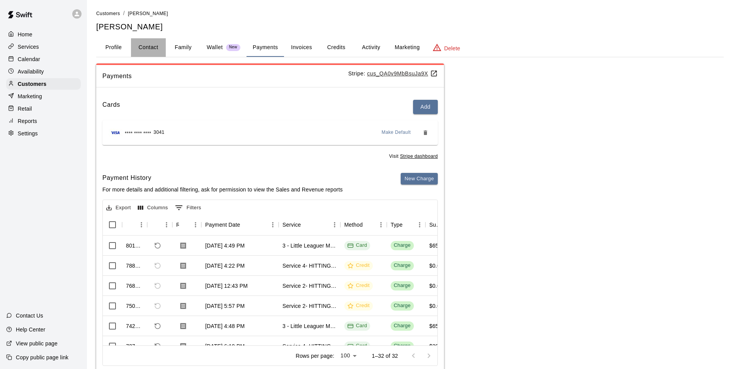
click at [162, 49] on button "Contact" at bounding box center [148, 47] width 35 height 19
select select "**"
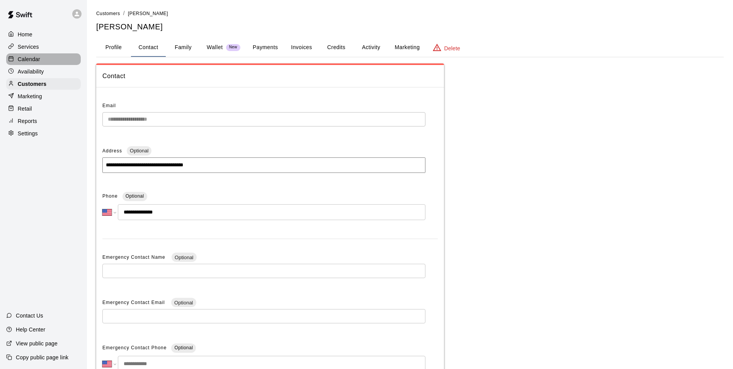
click at [42, 55] on div "Calendar" at bounding box center [43, 59] width 75 height 12
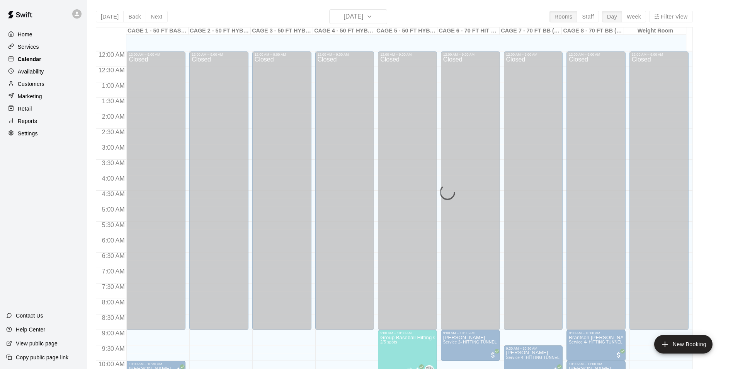
scroll to position [326, 0]
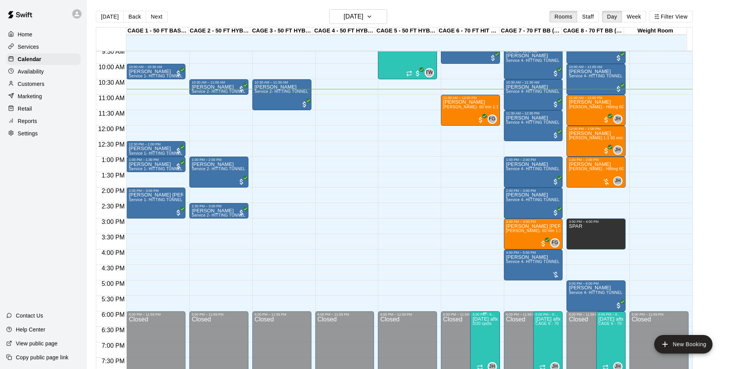
scroll to position [309, 0]
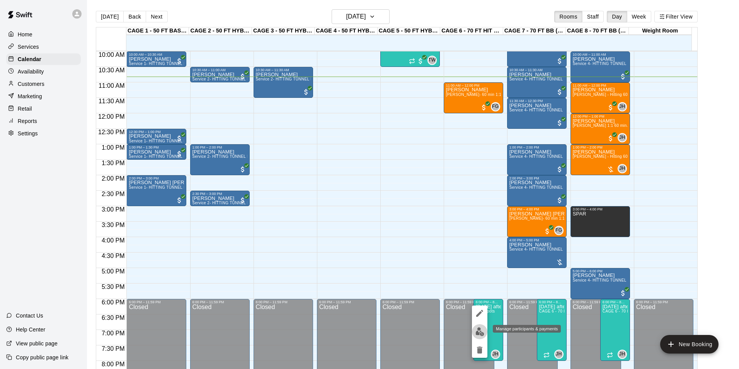
click at [480, 332] on img "edit" at bounding box center [479, 331] width 9 height 9
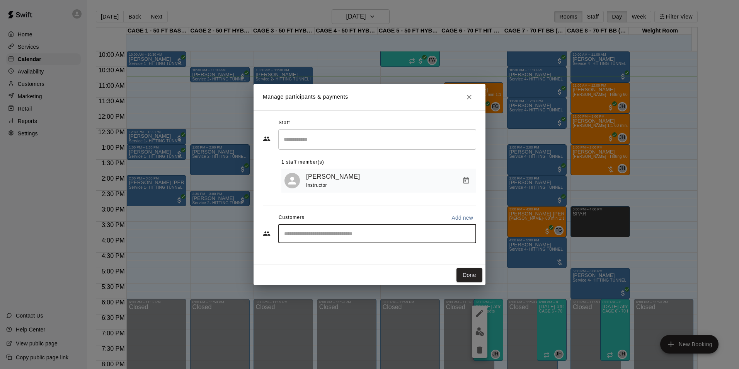
click at [353, 237] on input "Start typing to search customers..." at bounding box center [377, 234] width 191 height 8
type input "*********"
click at [472, 100] on icon "Close" at bounding box center [469, 97] width 8 height 8
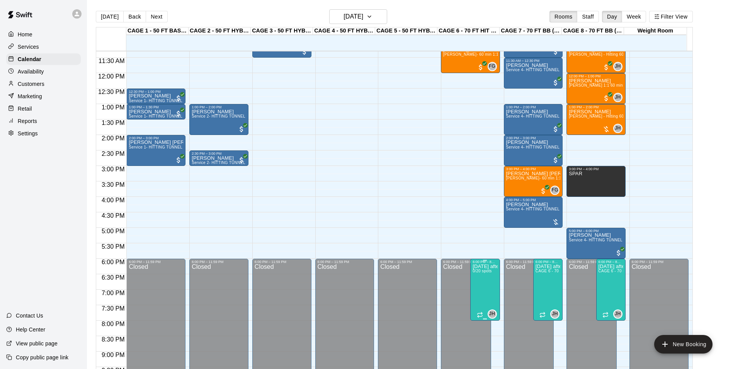
scroll to position [336, 0]
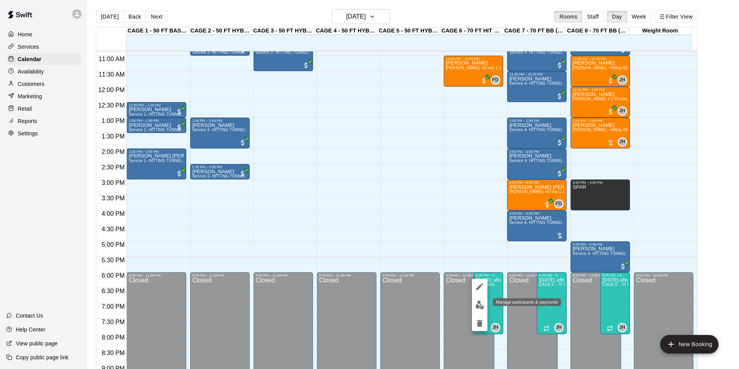
click at [476, 302] on img "edit" at bounding box center [479, 304] width 9 height 9
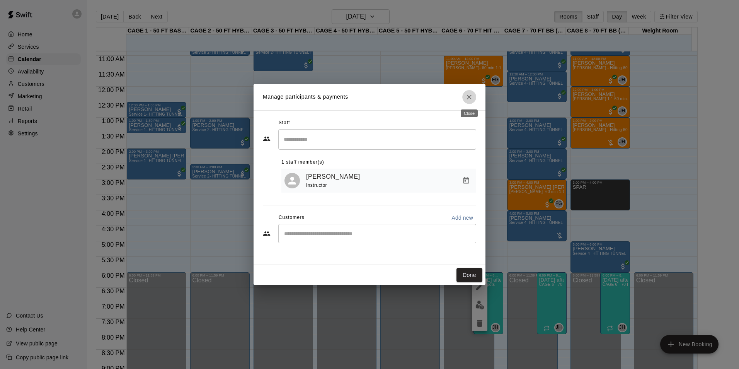
click at [474, 101] on button "Close" at bounding box center [469, 97] width 14 height 14
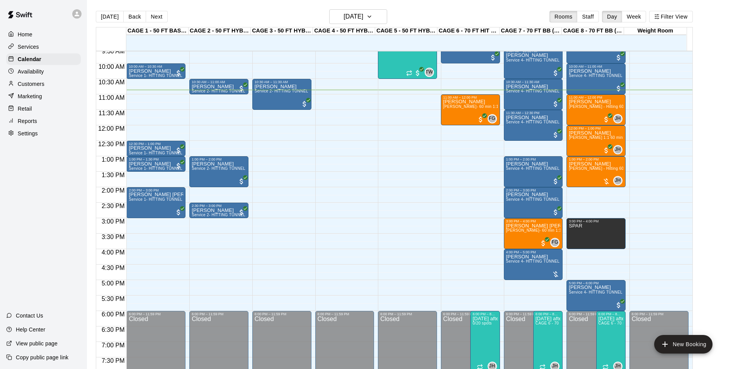
scroll to position [258, 0]
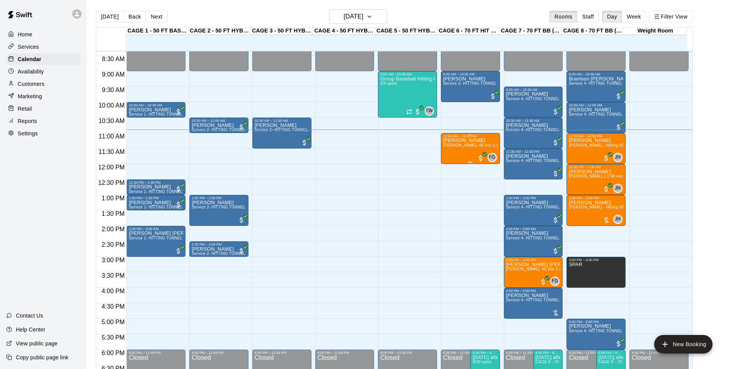
click at [464, 147] on span "[PERSON_NAME]- 60 min 1:1 lessons - baseball hitting / fielding / pitching" at bounding box center [511, 145] width 137 height 4
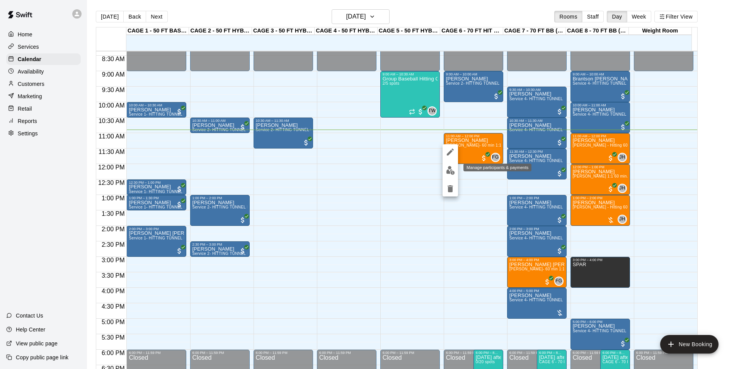
click at [448, 165] on button "edit" at bounding box center [449, 170] width 15 height 15
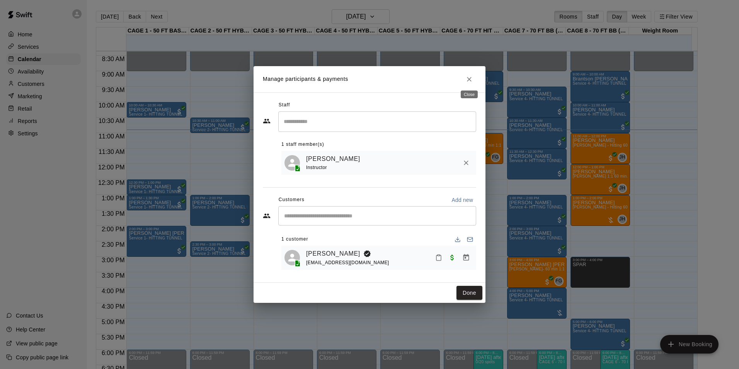
click at [466, 82] on button "Close" at bounding box center [469, 79] width 14 height 14
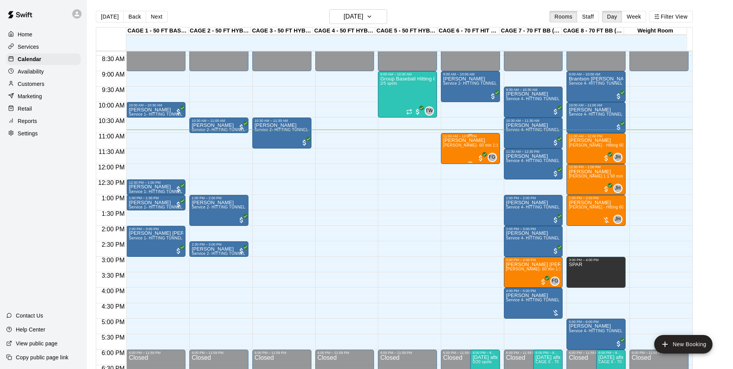
click at [452, 146] on span "[PERSON_NAME]- 60 min 1:1 lessons - baseball hitting / fielding / pitching" at bounding box center [511, 145] width 137 height 4
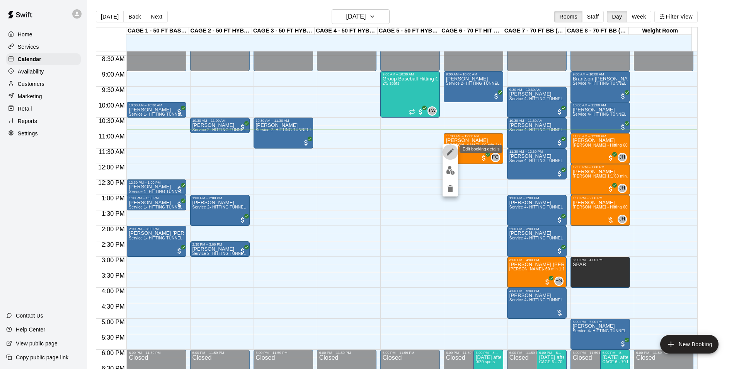
click at [452, 149] on icon "edit" at bounding box center [450, 151] width 7 height 7
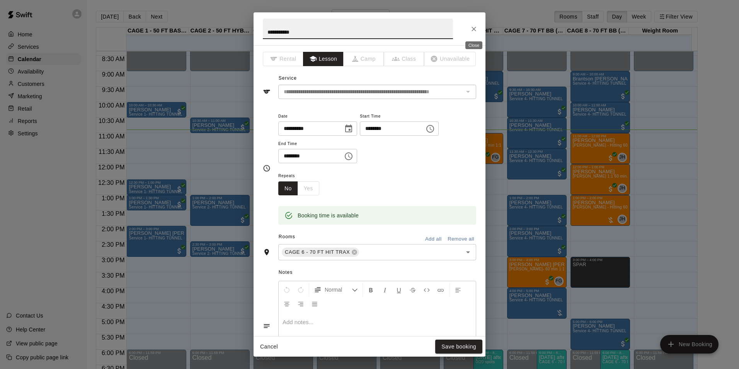
click at [469, 31] on button "Close" at bounding box center [474, 29] width 14 height 14
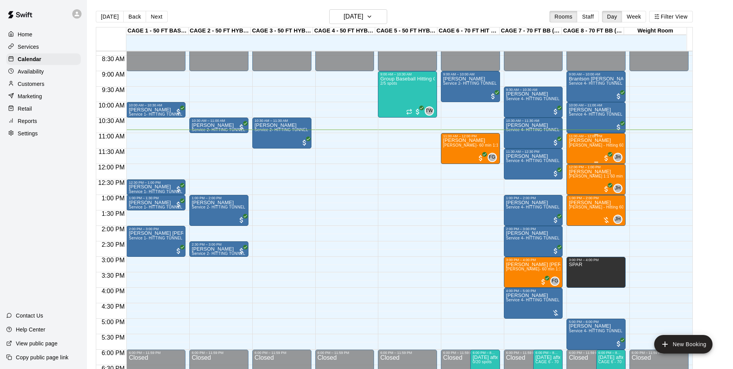
click at [574, 140] on p "[PERSON_NAME]" at bounding box center [596, 140] width 54 height 0
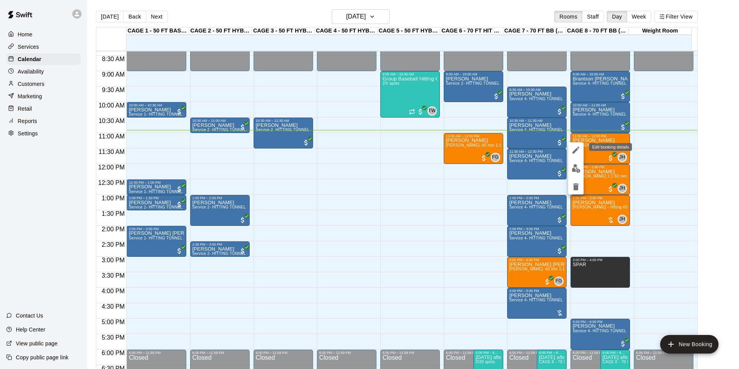
click at [576, 152] on icon "edit" at bounding box center [575, 149] width 9 height 9
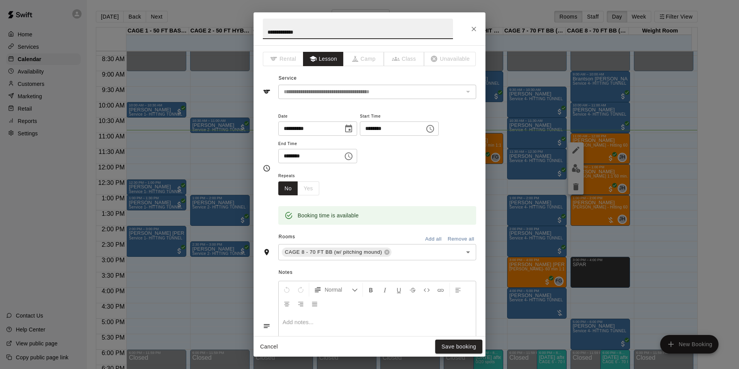
click at [476, 26] on icon "Close" at bounding box center [474, 29] width 8 height 8
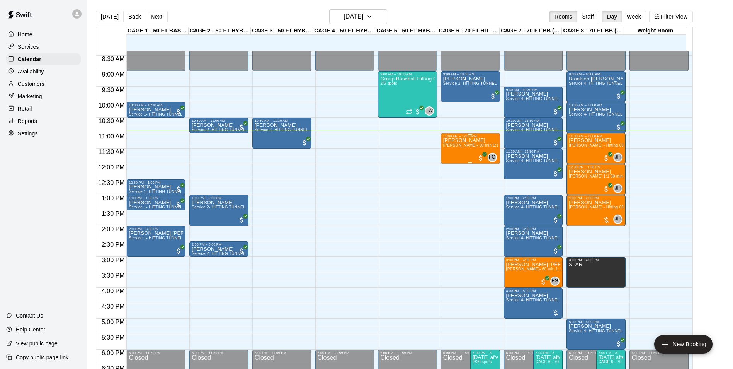
click at [472, 138] on div "11:00 AM – 12:00 PM" at bounding box center [470, 136] width 54 height 4
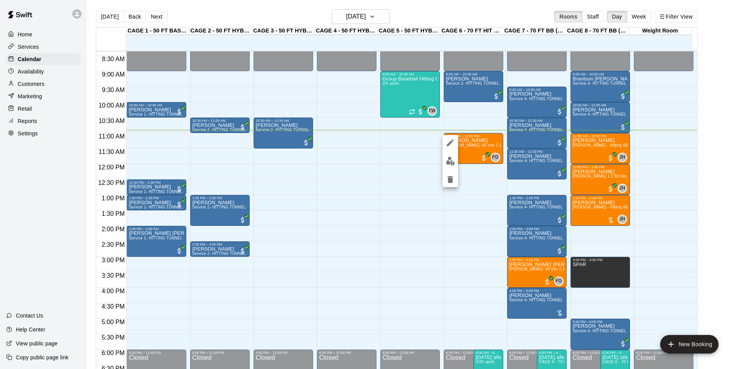
click at [440, 141] on div at bounding box center [369, 184] width 739 height 369
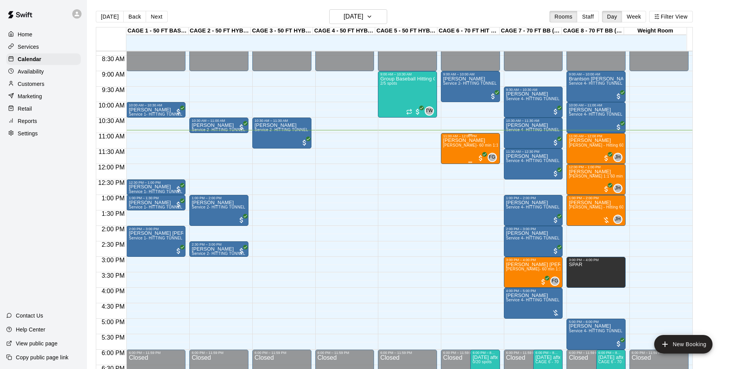
click at [449, 140] on p "[PERSON_NAME]" at bounding box center [470, 140] width 54 height 0
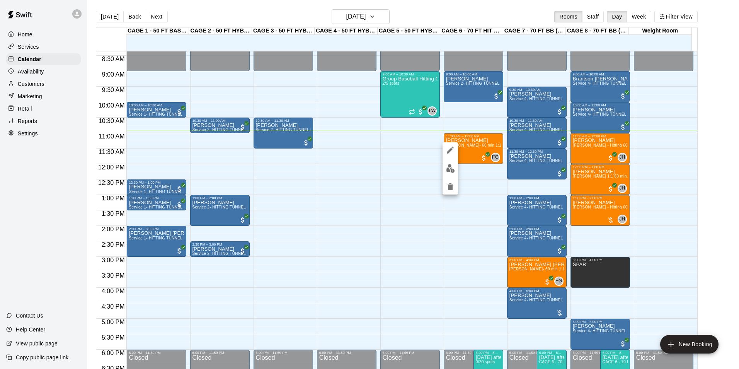
click at [447, 147] on icon "edit" at bounding box center [449, 149] width 9 height 9
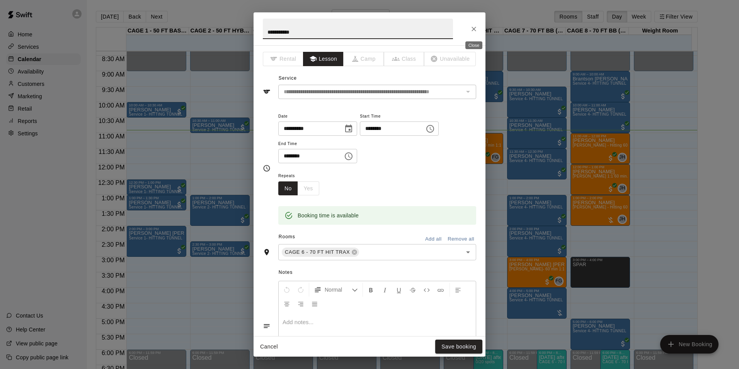
click at [471, 32] on icon "Close" at bounding box center [474, 29] width 8 height 8
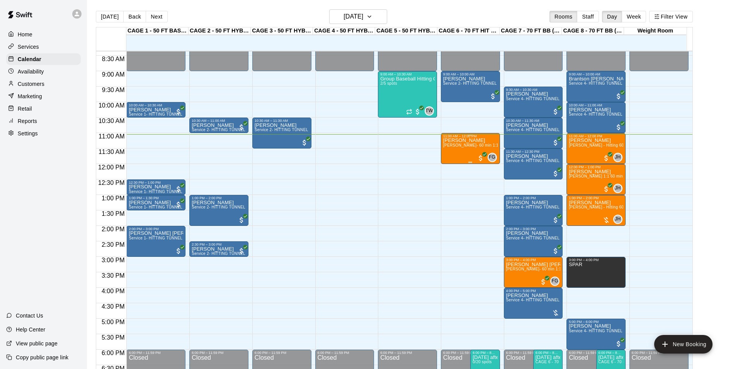
click at [446, 157] on div "Jakob Rassi Frankie Gulko- 60 min 1:1 lessons - baseball hitting / fielding / p…" at bounding box center [470, 322] width 54 height 369
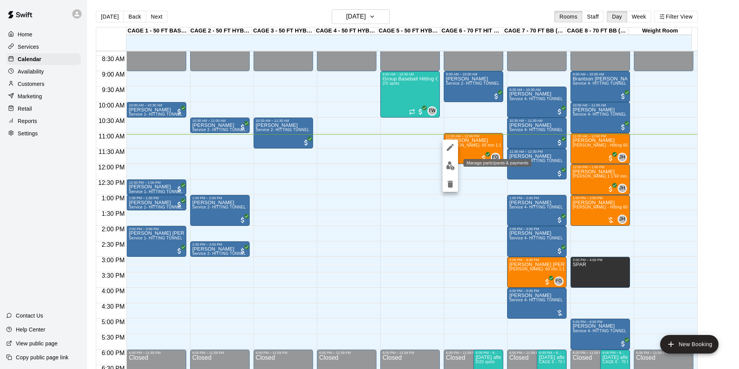
click at [448, 167] on img "edit" at bounding box center [450, 165] width 9 height 9
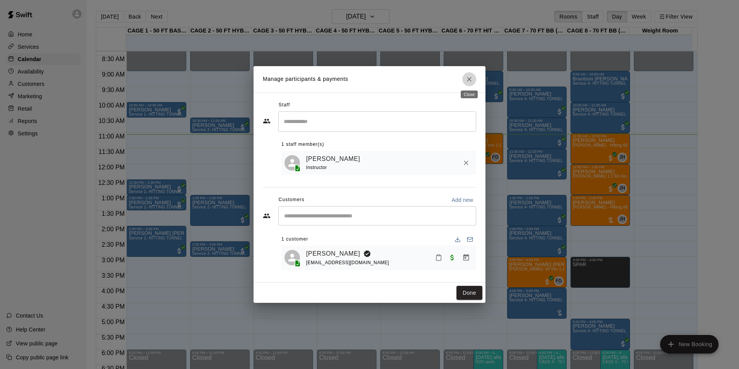
click at [471, 80] on icon "Close" at bounding box center [469, 79] width 5 height 5
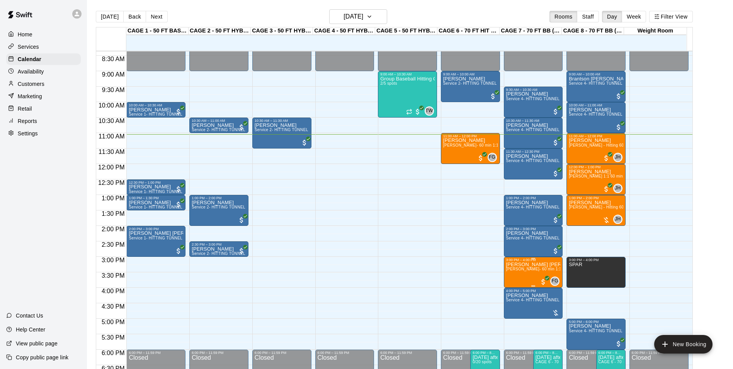
click at [513, 264] on p "[PERSON_NAME] [PERSON_NAME]" at bounding box center [533, 264] width 54 height 0
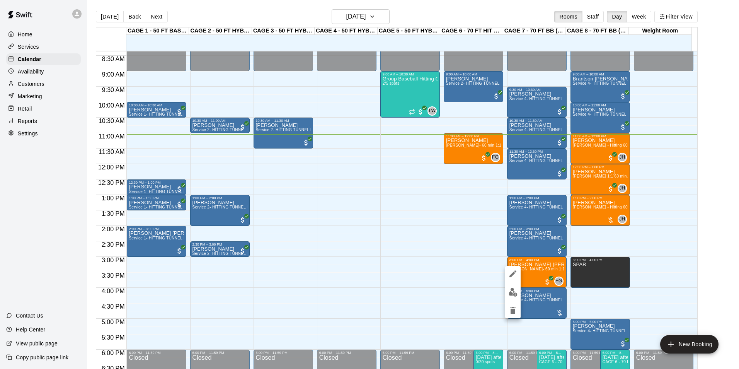
click at [475, 261] on div at bounding box center [369, 184] width 739 height 369
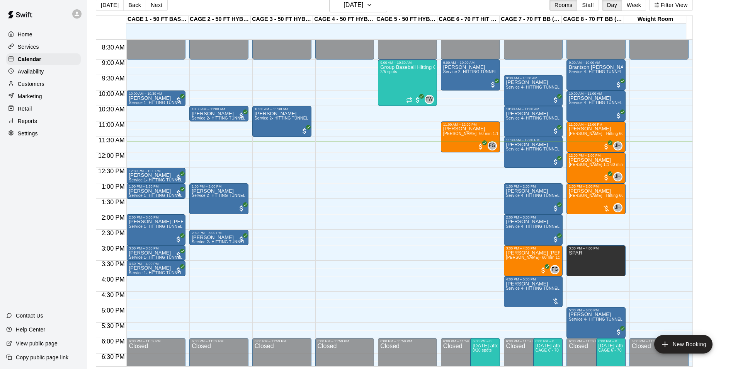
scroll to position [12, 0]
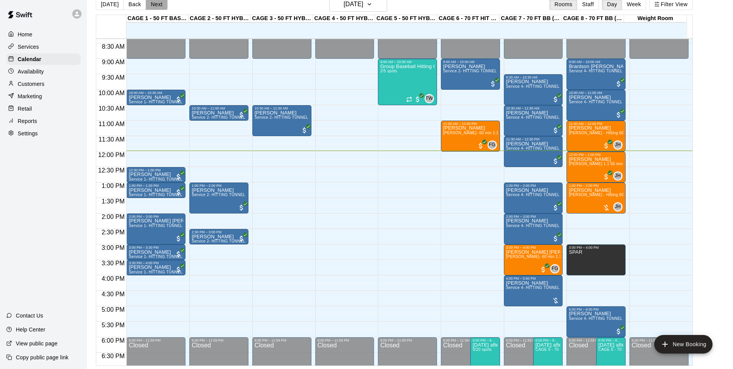
click at [156, 9] on button "Next" at bounding box center [157, 4] width 22 height 12
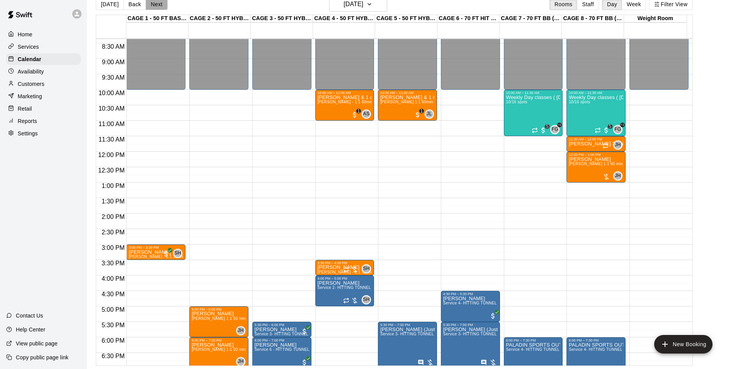
click at [157, 2] on button "Next" at bounding box center [157, 4] width 22 height 12
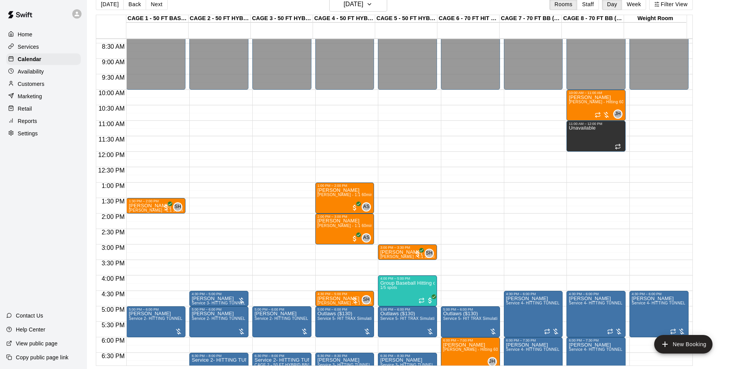
click at [110, 5] on button "[DATE]" at bounding box center [110, 4] width 28 height 12
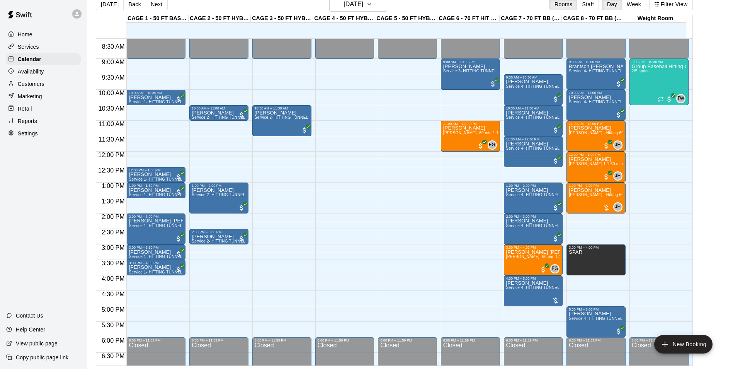
click at [96, 0] on button "[DATE]" at bounding box center [110, 4] width 28 height 12
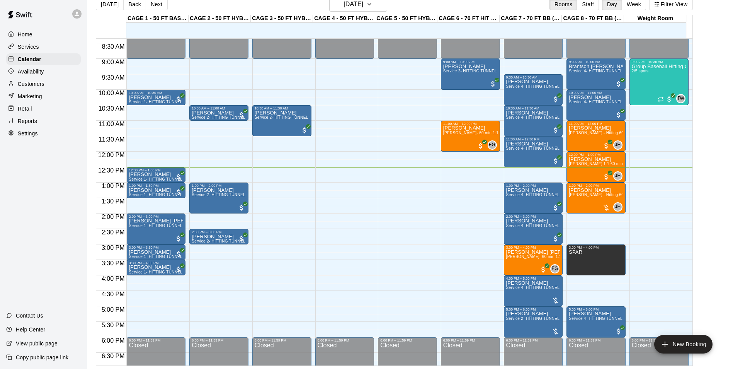
click at [96, 0] on button "[DATE]" at bounding box center [110, 4] width 28 height 12
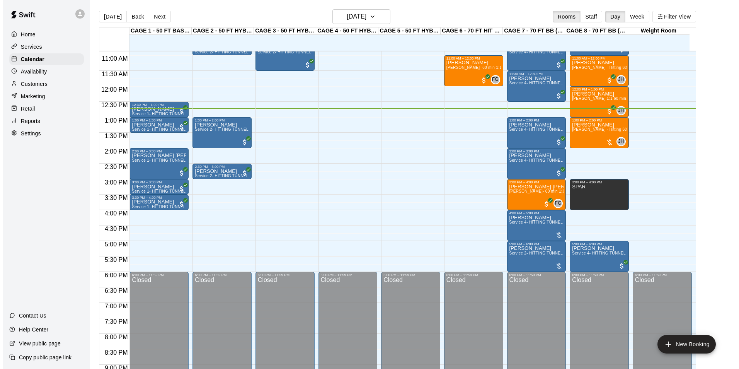
scroll to position [314, 0]
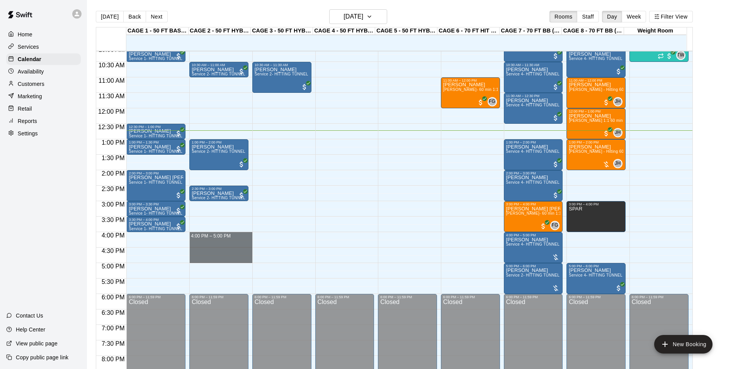
drag, startPoint x: 191, startPoint y: 233, endPoint x: 210, endPoint y: 257, distance: 29.7
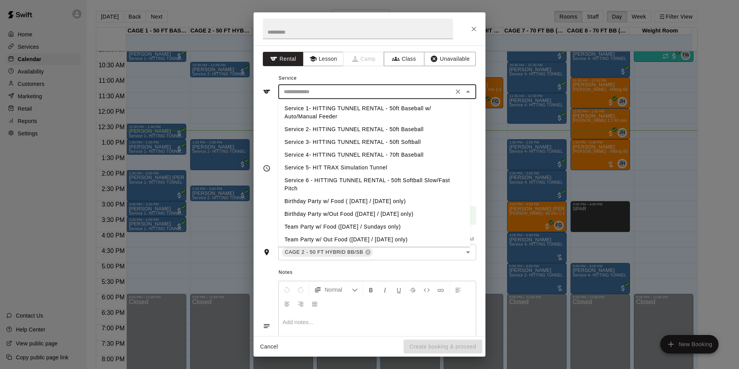
click at [323, 90] on input "text" at bounding box center [366, 92] width 170 height 10
click at [379, 141] on li "Service 3- HITTING TUNNEL RENTAL - 50ft Softball" at bounding box center [374, 142] width 192 height 13
type input "**********"
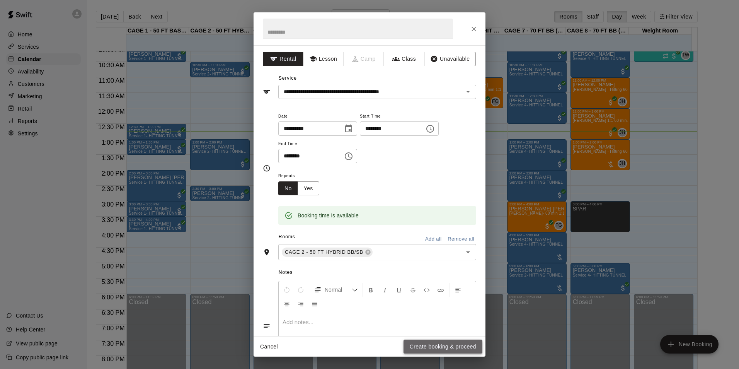
click at [435, 345] on button "Create booking & proceed" at bounding box center [442, 346] width 79 height 14
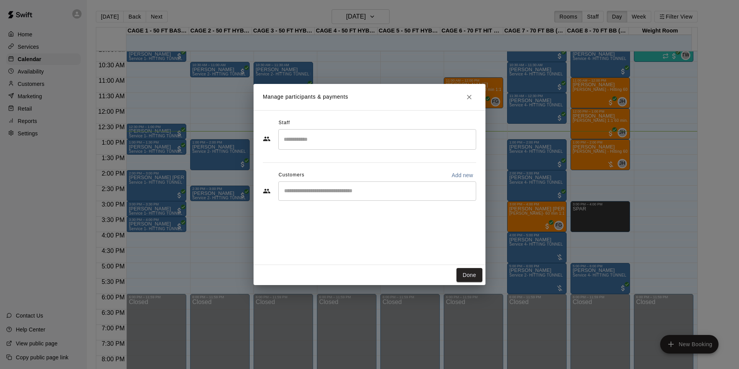
click at [355, 190] on input "Start typing to search customers..." at bounding box center [377, 191] width 191 height 8
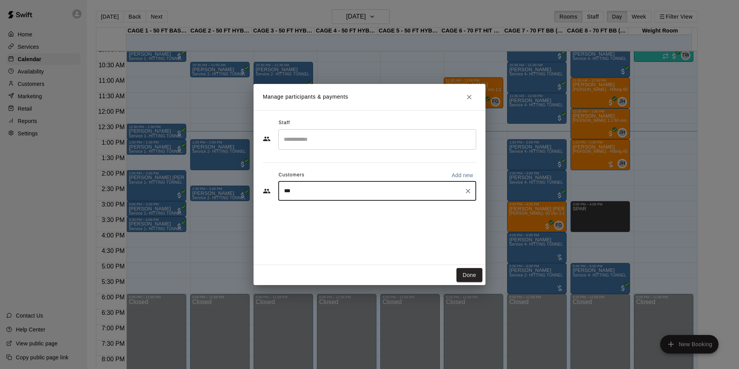
type input "**"
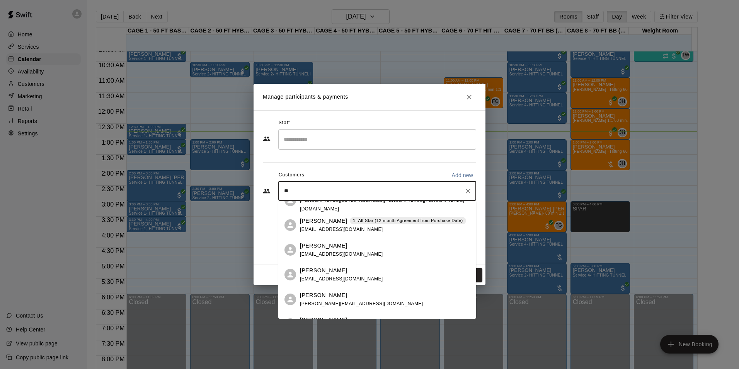
scroll to position [0, 0]
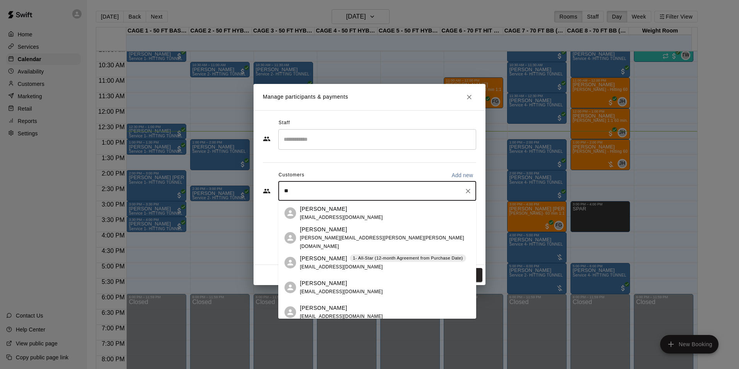
drag, startPoint x: 300, startPoint y: 187, endPoint x: 266, endPoint y: 201, distance: 36.6
click at [266, 201] on div "** ​" at bounding box center [369, 191] width 213 height 21
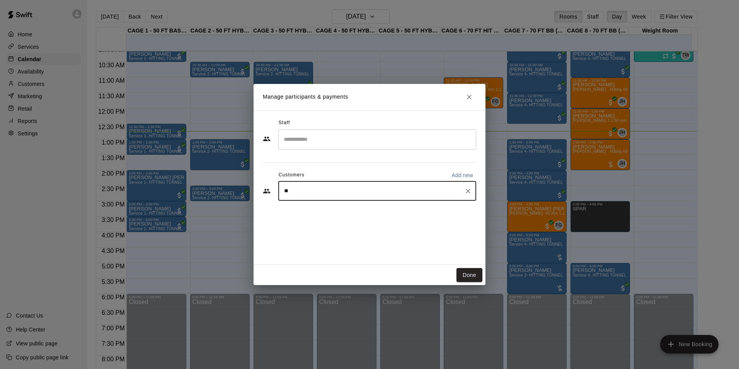
type input "*"
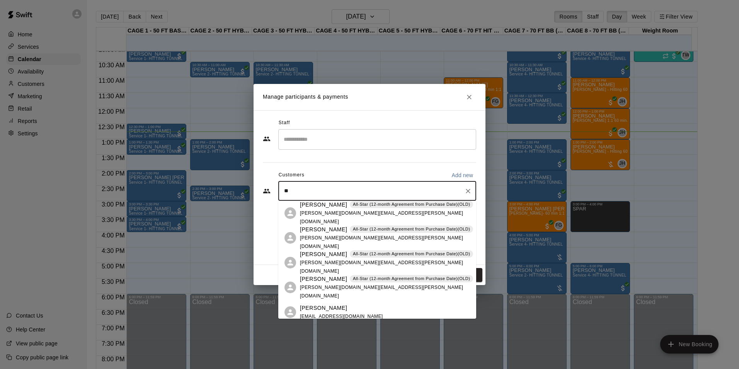
type input "*"
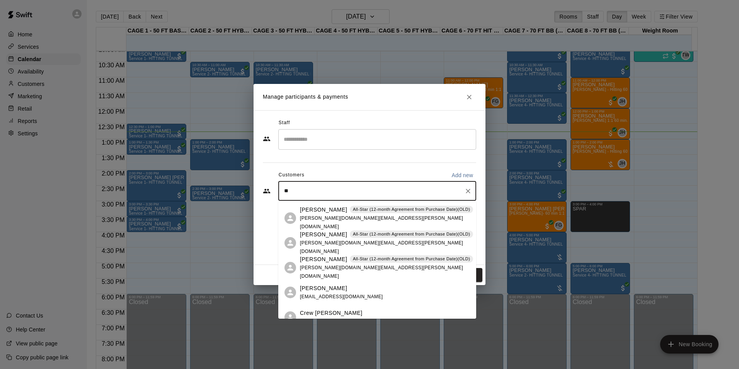
scroll to position [649, 0]
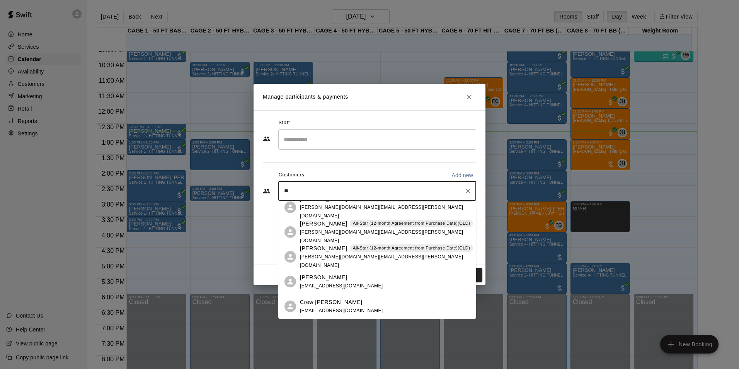
type input "**"
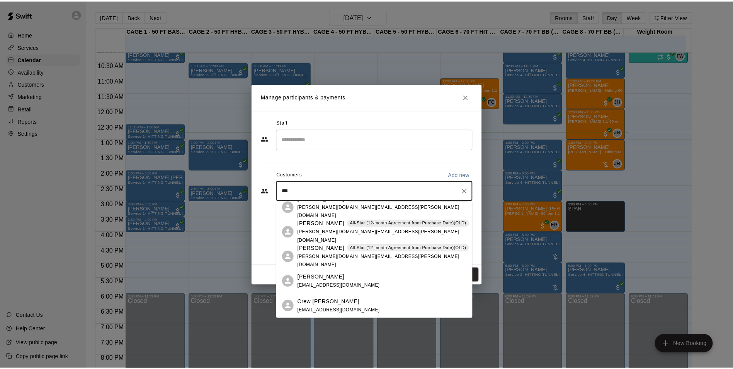
scroll to position [0, 0]
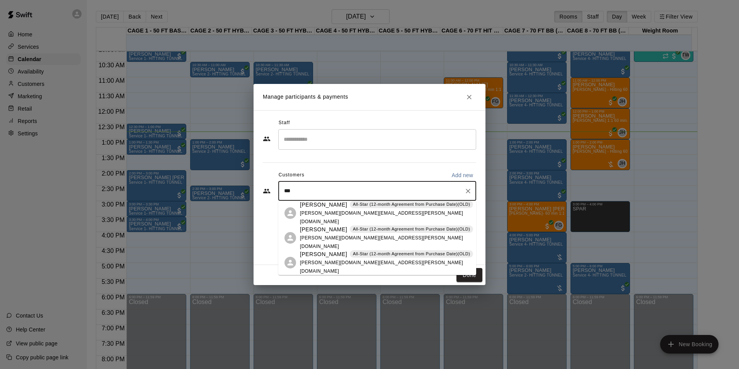
click at [367, 213] on div "Victor Uy All-Star (12-month Agreement from Purchase Date)(OLD) victor.j.uy@gma…" at bounding box center [386, 213] width 173 height 25
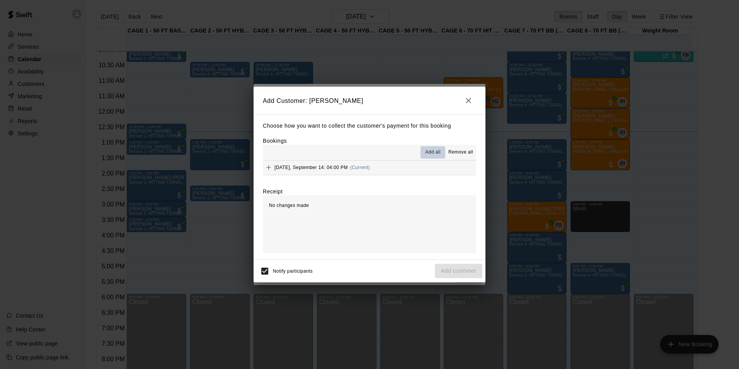
click at [432, 151] on span "Add all" at bounding box center [432, 152] width 15 height 8
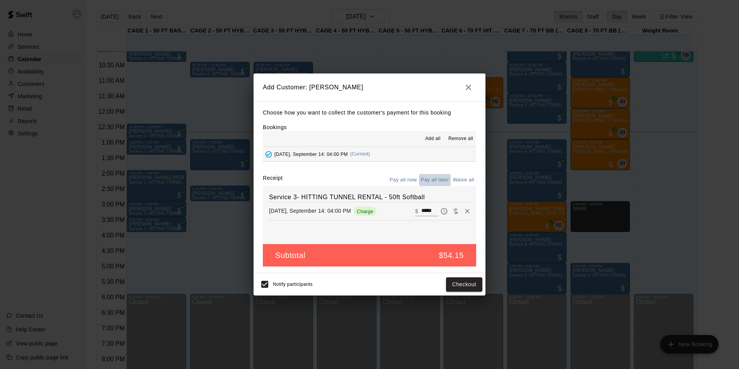
click at [432, 181] on button "Pay all later" at bounding box center [435, 180] width 32 height 12
click at [444, 282] on button "Add customer" at bounding box center [459, 284] width 48 height 14
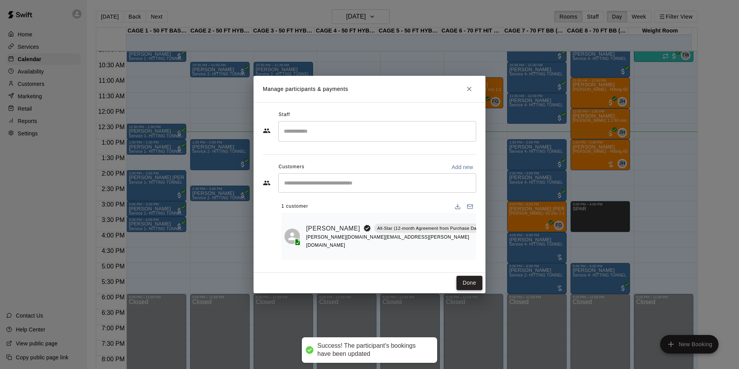
click at [469, 279] on button "Done" at bounding box center [469, 282] width 26 height 14
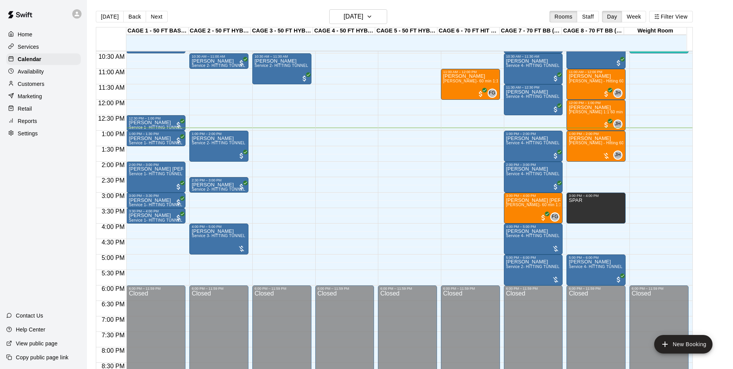
scroll to position [309, 0]
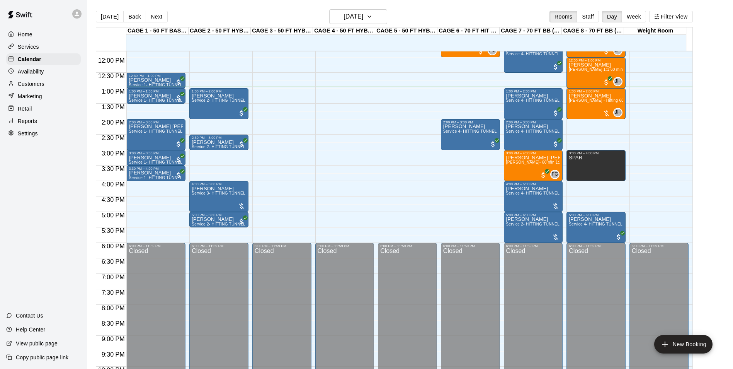
scroll to position [354, 0]
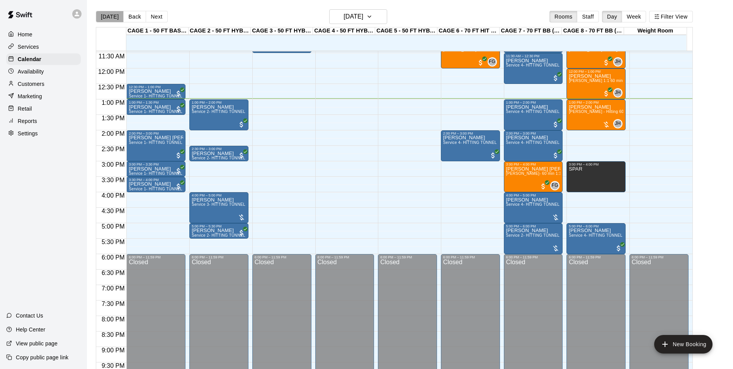
click at [113, 19] on button "[DATE]" at bounding box center [110, 17] width 28 height 12
click at [351, 17] on h6 "[DATE]" at bounding box center [353, 16] width 20 height 11
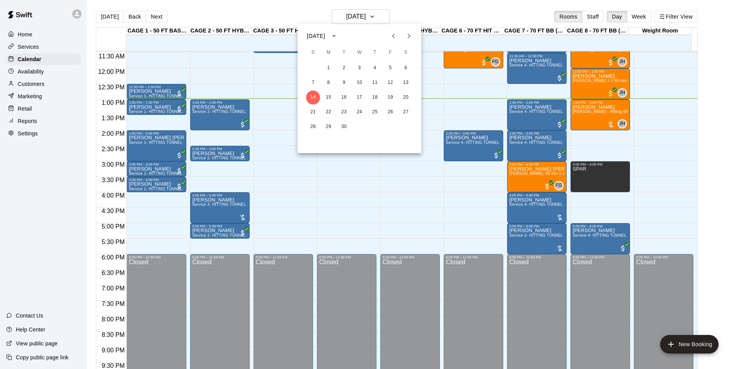
click at [354, 211] on div at bounding box center [369, 184] width 739 height 369
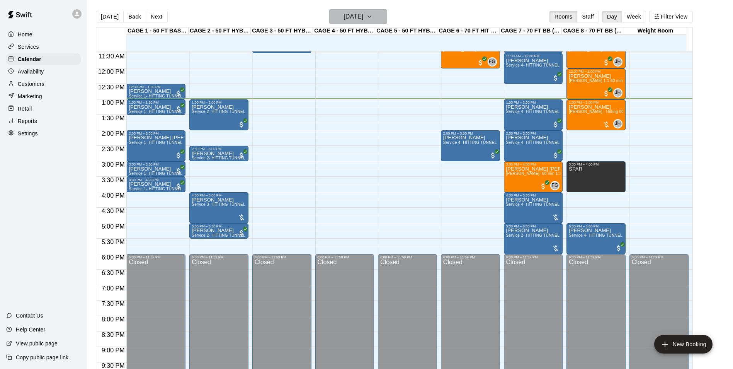
click at [363, 17] on h6 "[DATE]" at bounding box center [353, 16] width 20 height 11
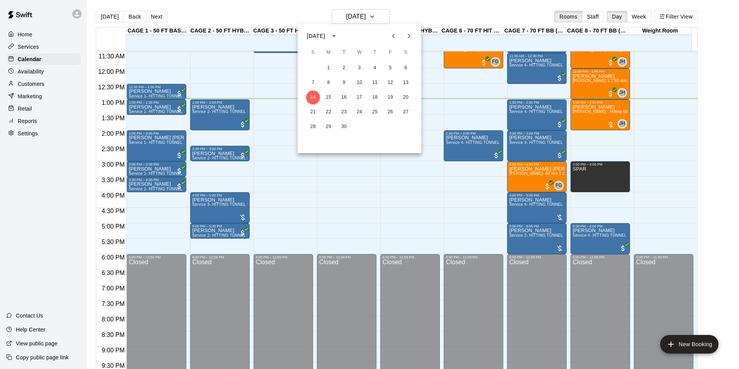
click at [371, 202] on div at bounding box center [369, 184] width 739 height 369
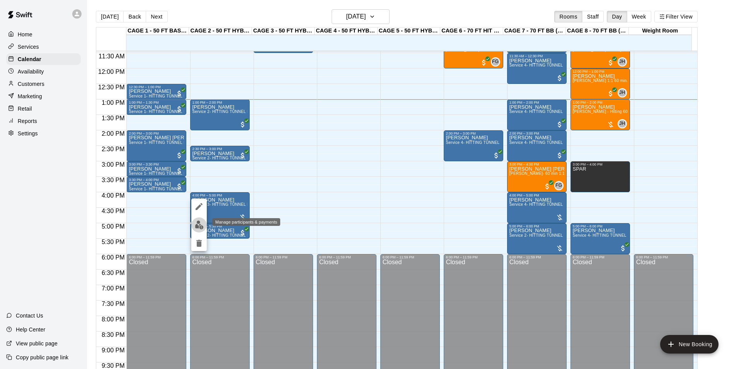
click at [200, 227] on img "edit" at bounding box center [199, 224] width 9 height 9
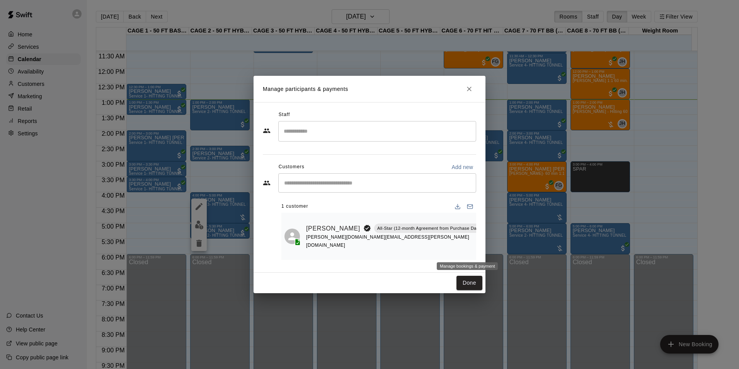
click at [500, 250] on icon "Manage bookings & payment" at bounding box center [504, 250] width 8 height 8
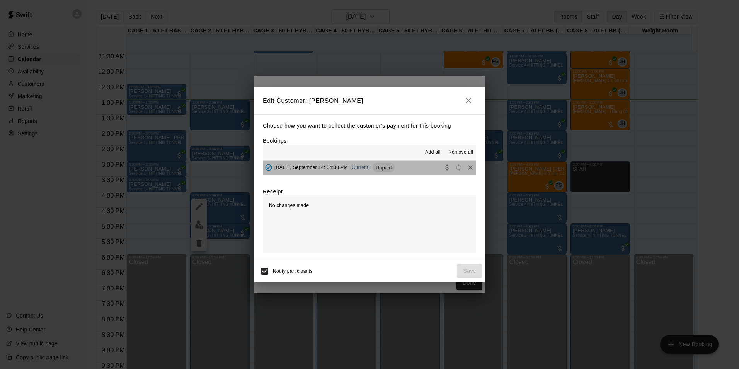
click at [398, 167] on button "Sunday, September 14: 04:00 PM (Current) Unpaid" at bounding box center [369, 167] width 213 height 14
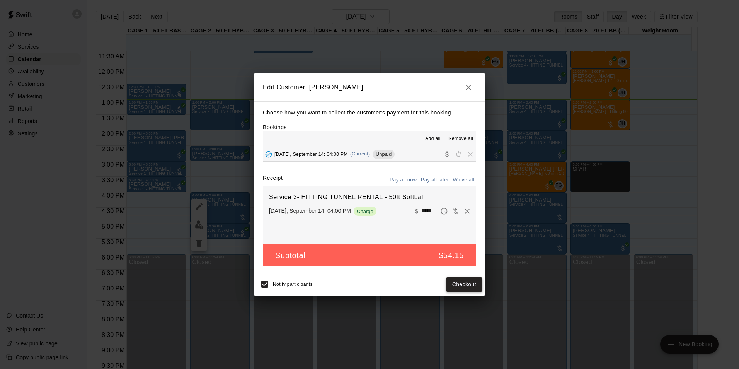
click at [461, 282] on button "Checkout" at bounding box center [464, 284] width 36 height 14
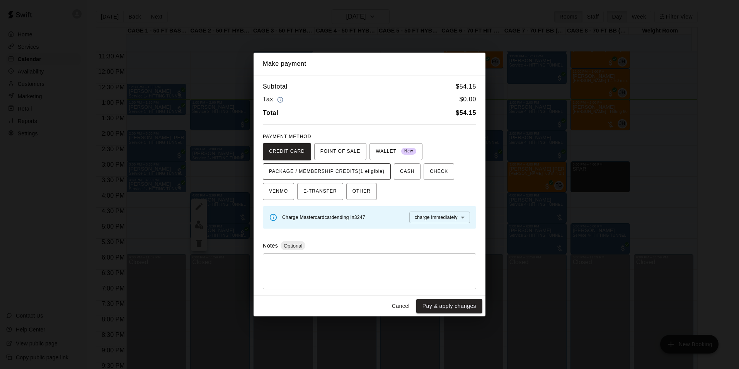
click at [377, 174] on span "PACKAGE / MEMBERSHIP CREDITS (1 eligible)" at bounding box center [327, 171] width 116 height 12
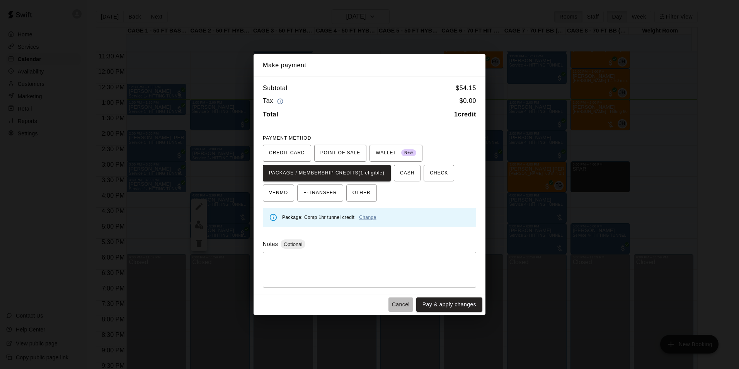
click at [404, 301] on button "Cancel" at bounding box center [400, 304] width 25 height 14
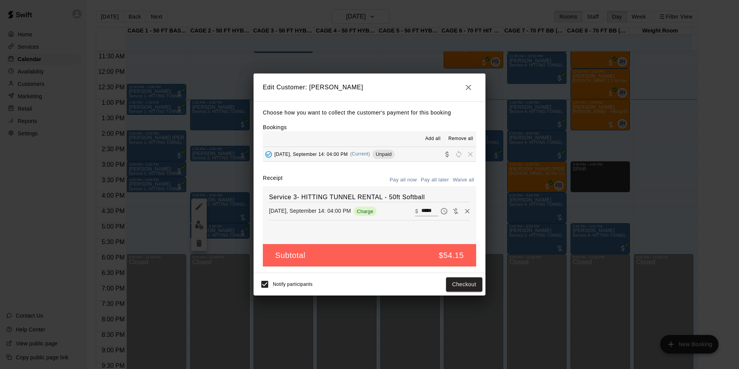
click at [464, 88] on button "button" at bounding box center [468, 87] width 15 height 15
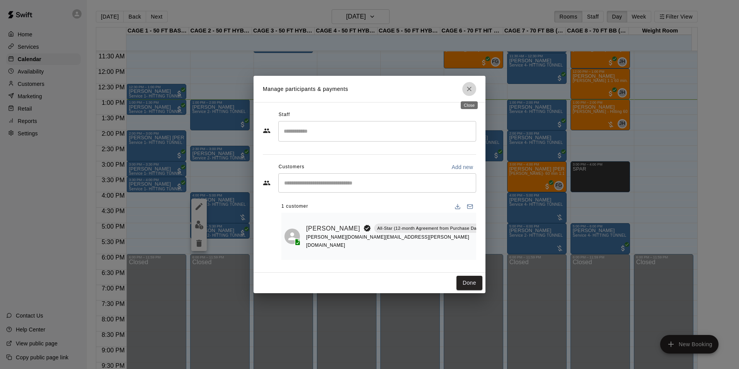
click at [473, 89] on icon "Close" at bounding box center [469, 89] width 8 height 8
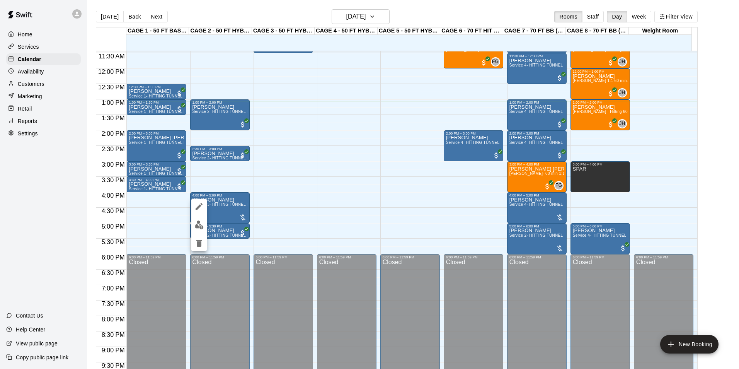
click at [428, 207] on div at bounding box center [369, 184] width 739 height 369
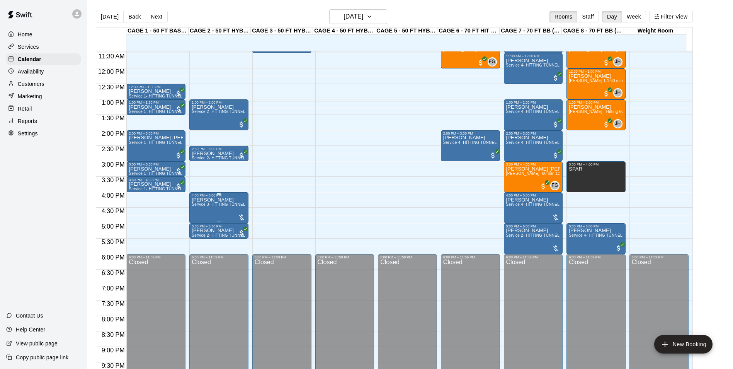
click at [218, 206] on span "Service 3- HITTING TUNNEL RENTAL - 50ft Softball" at bounding box center [240, 204] width 96 height 4
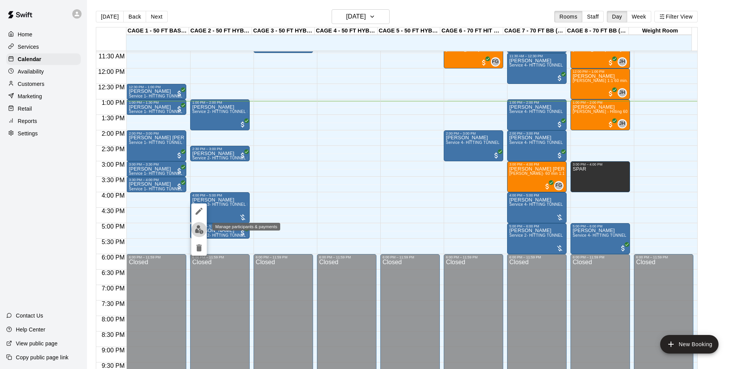
click at [199, 230] on img "edit" at bounding box center [199, 229] width 9 height 9
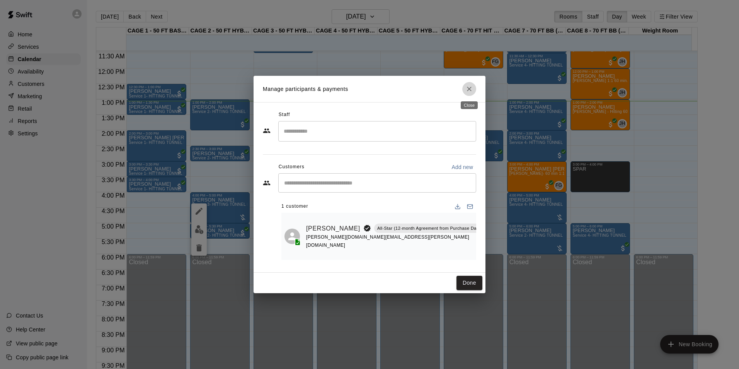
click at [469, 88] on icon "Close" at bounding box center [469, 89] width 8 height 8
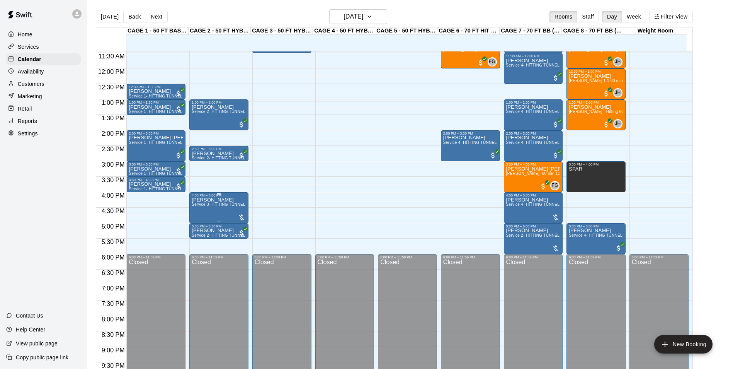
click at [227, 206] on span "Service 3- HITTING TUNNEL RENTAL - 50ft Softball" at bounding box center [240, 204] width 96 height 4
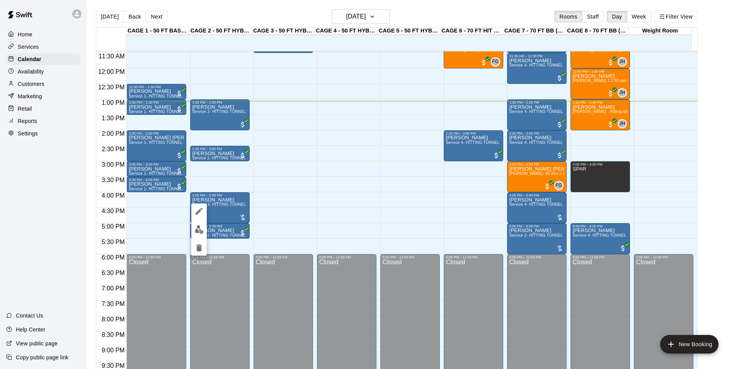
click at [299, 168] on div at bounding box center [369, 184] width 739 height 369
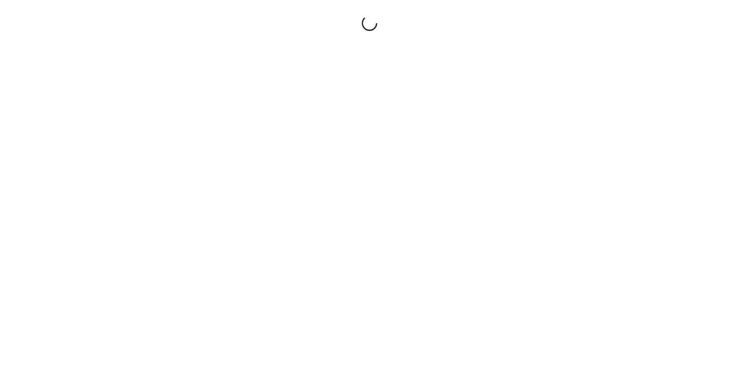
click at [473, 205] on div at bounding box center [369, 184] width 739 height 369
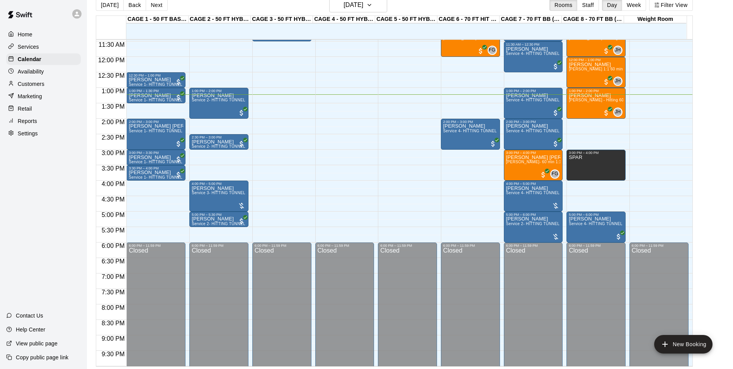
scroll to position [12, 0]
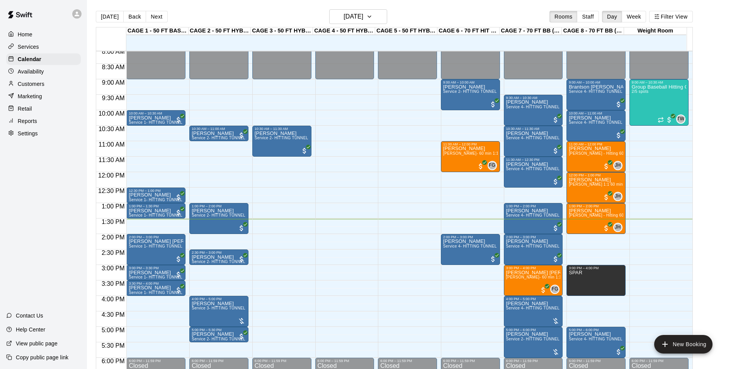
scroll to position [238, 0]
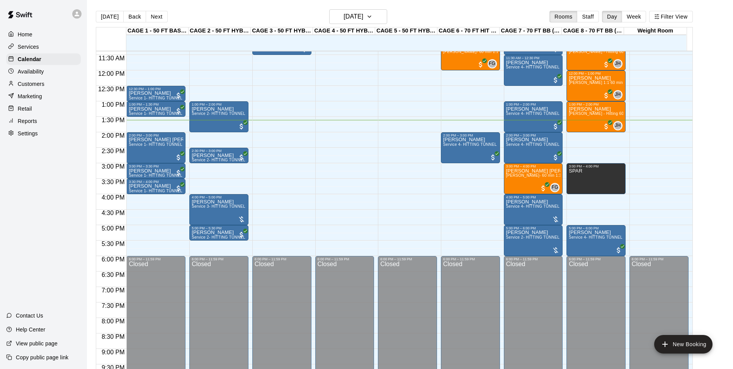
scroll to position [339, 0]
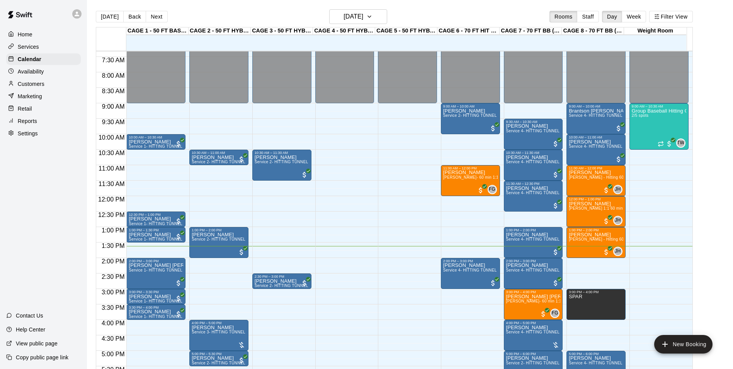
scroll to position [238, 0]
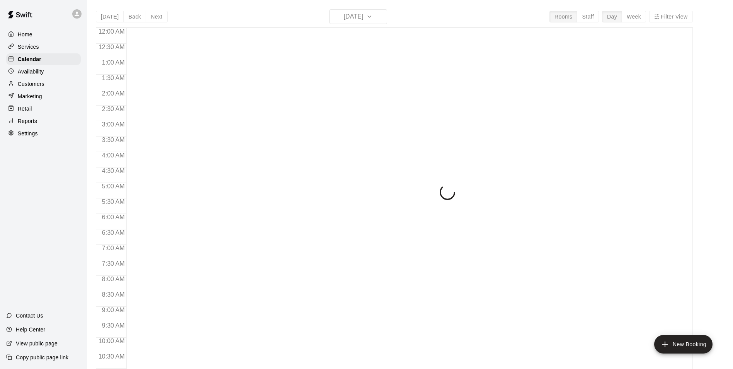
scroll to position [393, 0]
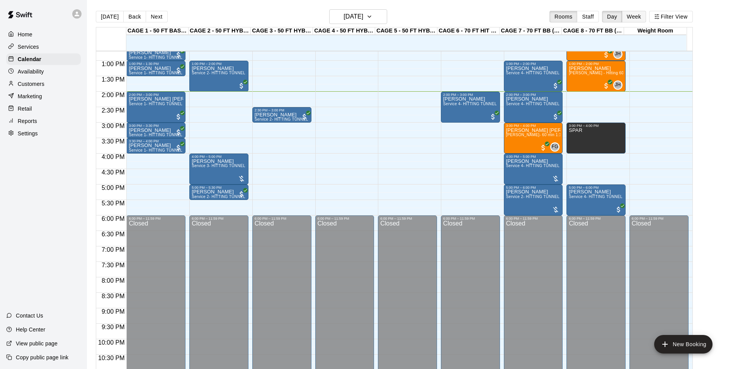
click at [639, 19] on button "Week" at bounding box center [634, 17] width 24 height 12
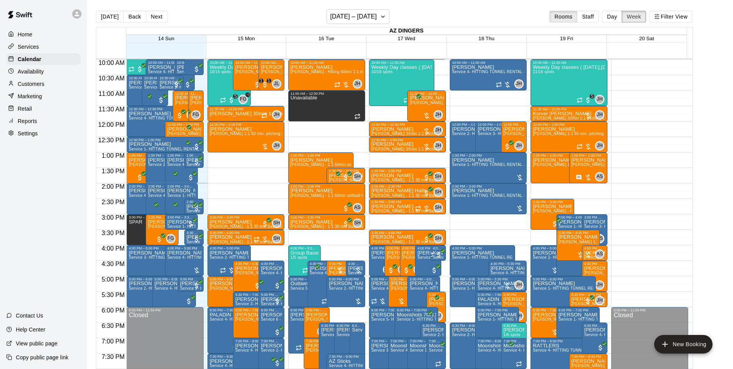
scroll to position [425, 0]
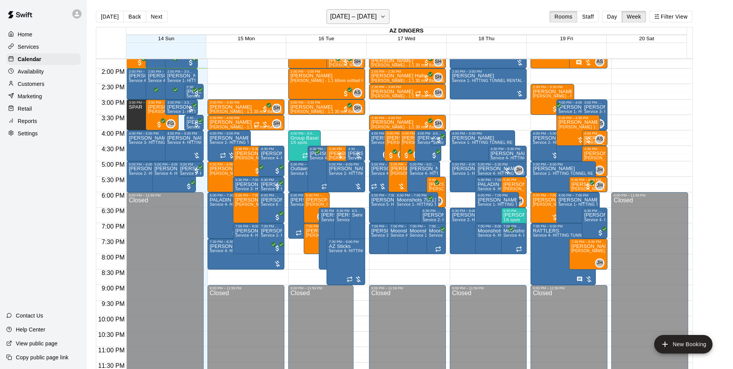
click at [386, 17] on icon "button" at bounding box center [383, 16] width 6 height 9
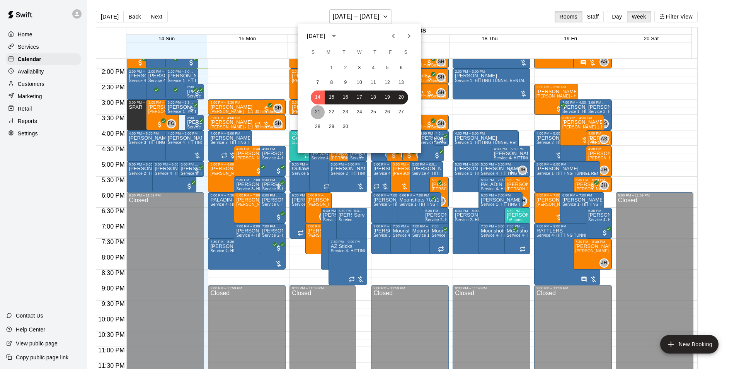
click at [313, 110] on button "21" at bounding box center [318, 112] width 14 height 14
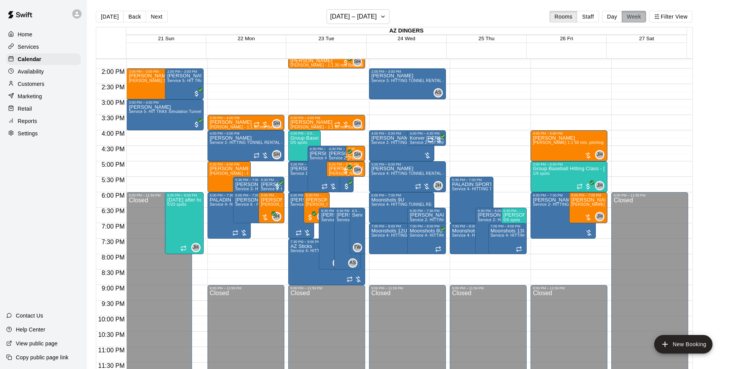
click at [641, 20] on button "Week" at bounding box center [634, 17] width 24 height 12
click at [367, 13] on h6 "September 21 – 27" at bounding box center [353, 16] width 47 height 11
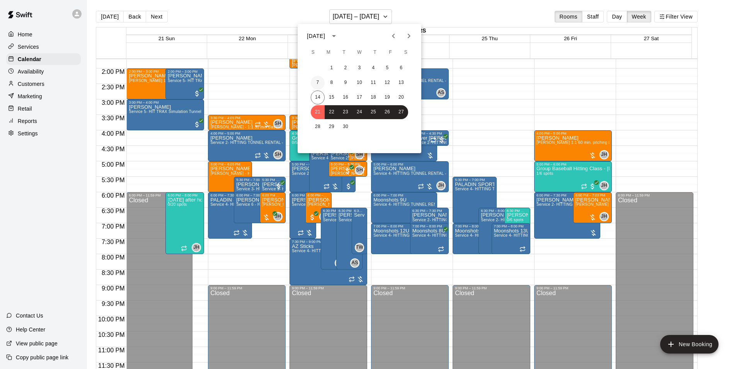
click at [323, 83] on button "7" at bounding box center [318, 83] width 14 height 14
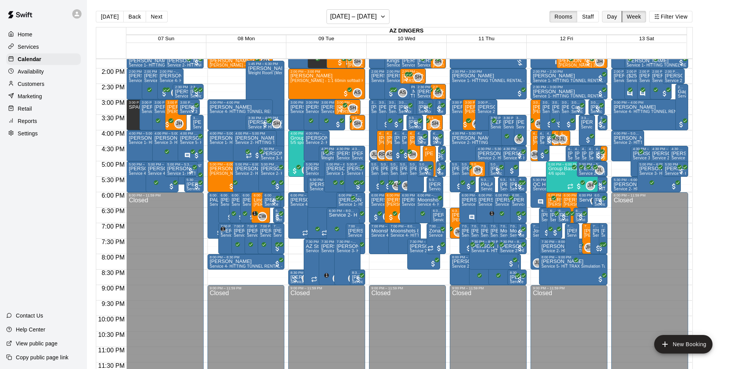
click at [619, 18] on button "Day" at bounding box center [612, 17] width 20 height 12
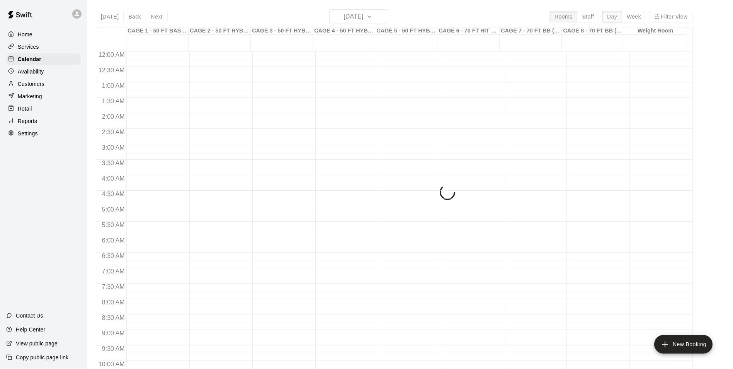
scroll to position [417, 0]
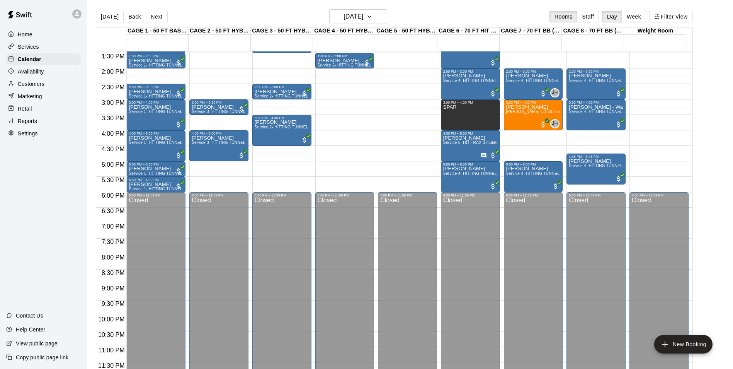
click at [103, 16] on button "[DATE]" at bounding box center [110, 17] width 28 height 12
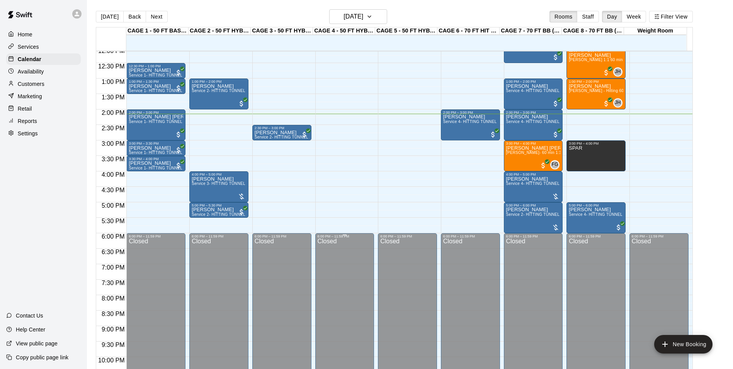
scroll to position [378, 0]
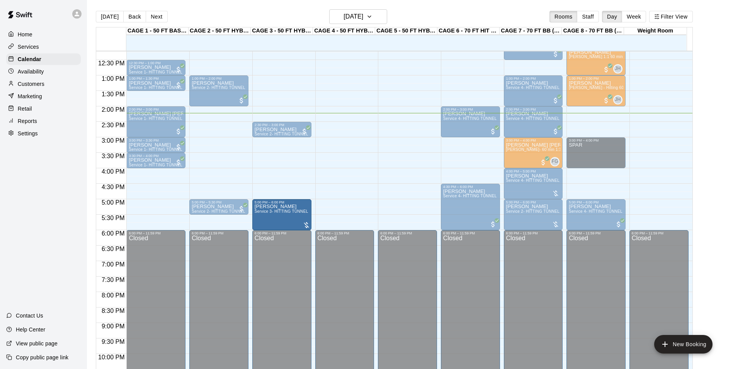
drag, startPoint x: 213, startPoint y: 178, endPoint x: 276, endPoint y: 211, distance: 71.4
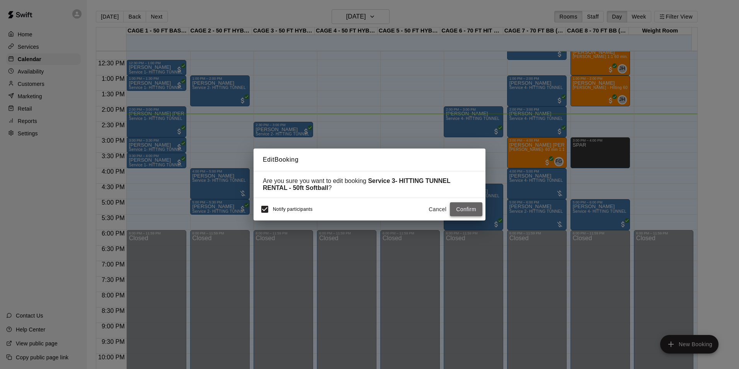
click at [467, 210] on button "Confirm" at bounding box center [466, 209] width 32 height 14
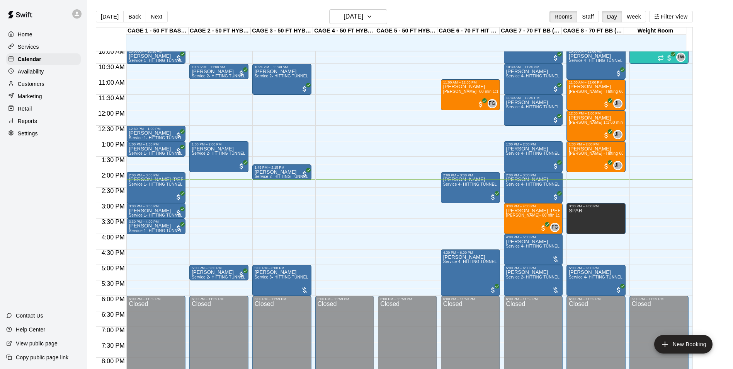
scroll to position [301, 0]
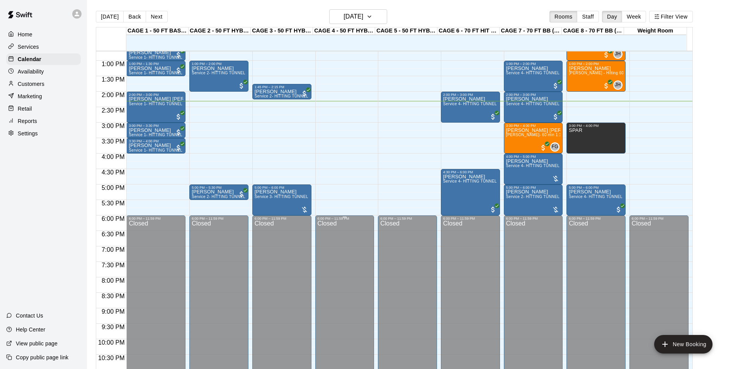
scroll to position [354, 0]
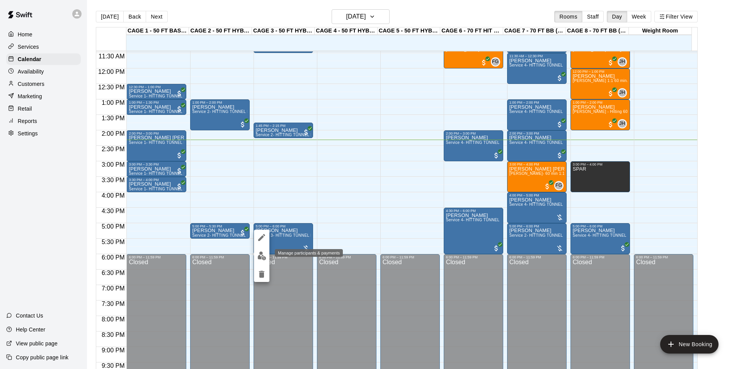
click at [262, 256] on img "edit" at bounding box center [261, 255] width 9 height 9
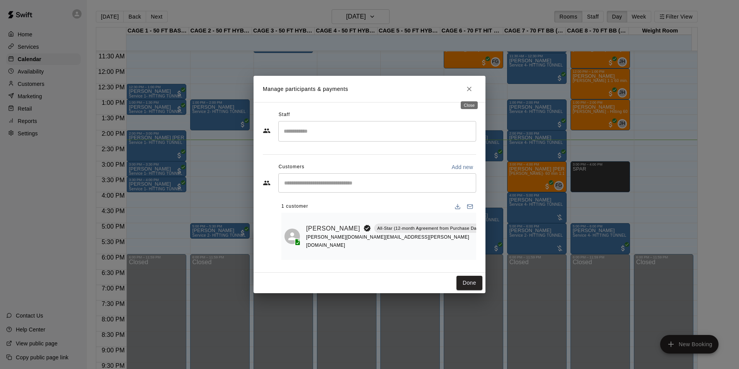
click at [466, 89] on icon "Close" at bounding box center [469, 89] width 8 height 8
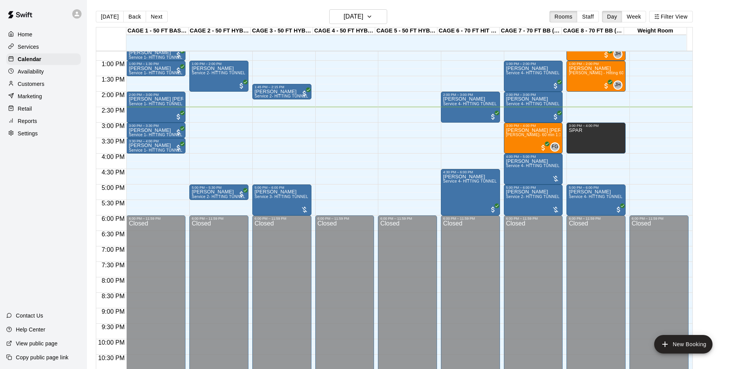
scroll to position [12, 0]
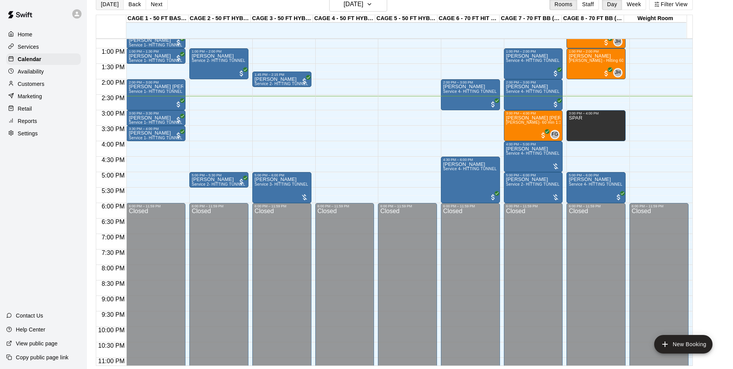
click at [108, 9] on button "[DATE]" at bounding box center [110, 4] width 28 height 12
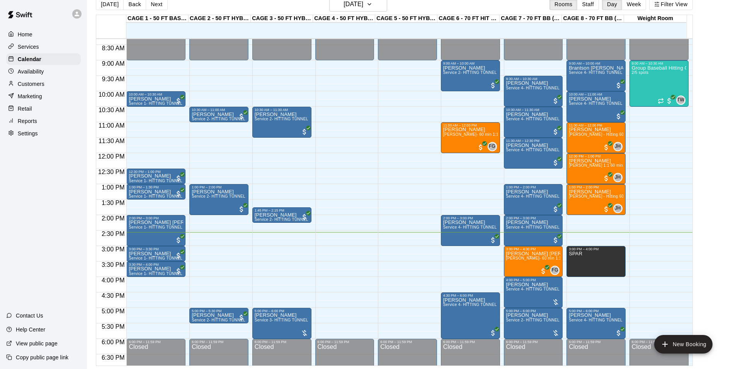
scroll to position [270, 0]
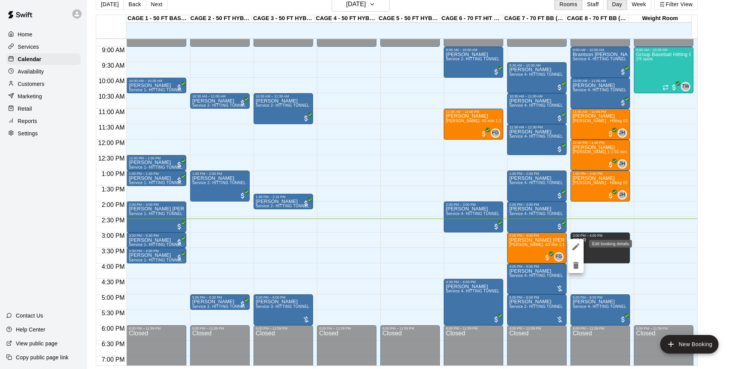
click at [576, 249] on icon "edit" at bounding box center [575, 246] width 9 height 9
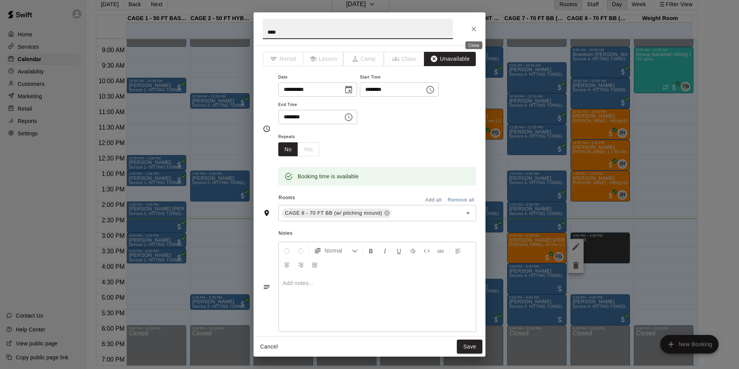
click at [474, 29] on icon "Close" at bounding box center [473, 29] width 5 height 5
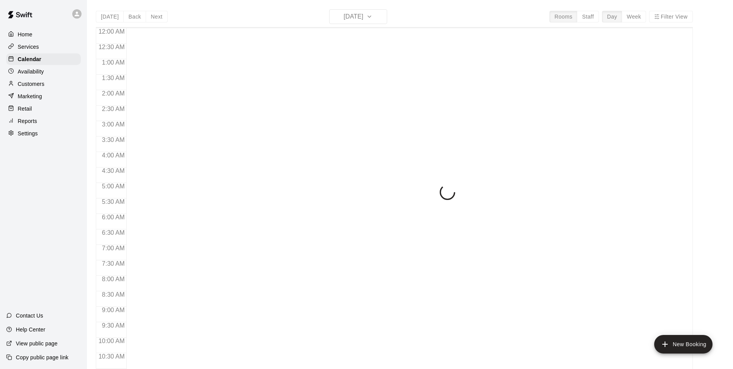
scroll to position [393, 0]
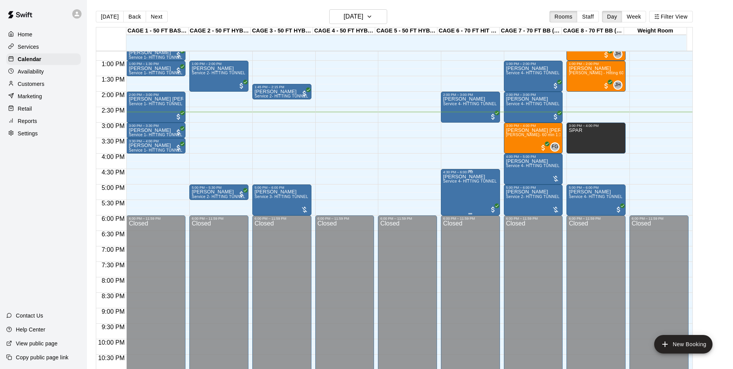
click at [465, 190] on div "[PERSON_NAME] Service 4- HITTING TUNNEL RENTAL - 70ft Baseball" at bounding box center [470, 358] width 54 height 369
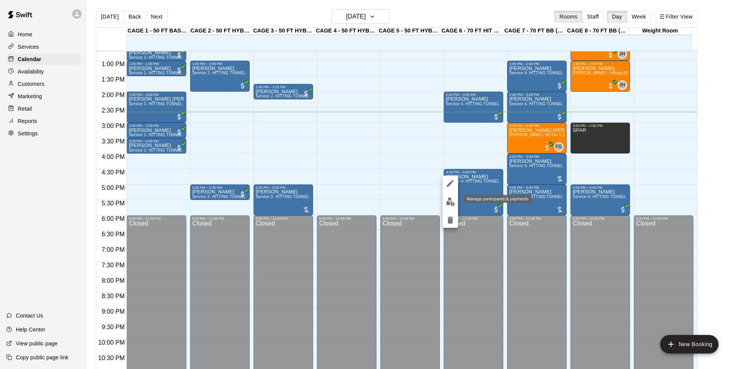
click at [451, 203] on img "edit" at bounding box center [450, 201] width 9 height 9
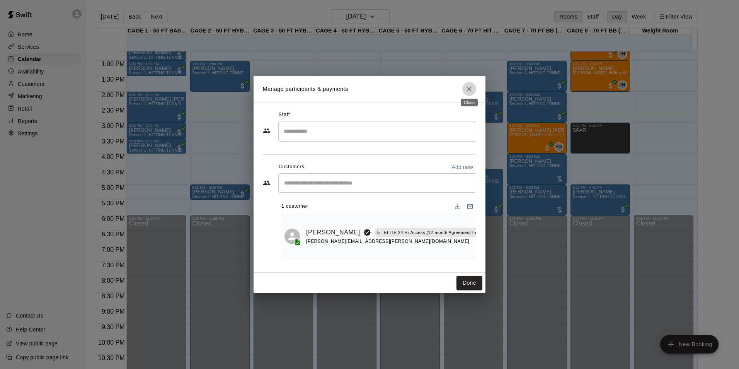
click at [468, 87] on icon "Close" at bounding box center [469, 89] width 5 height 5
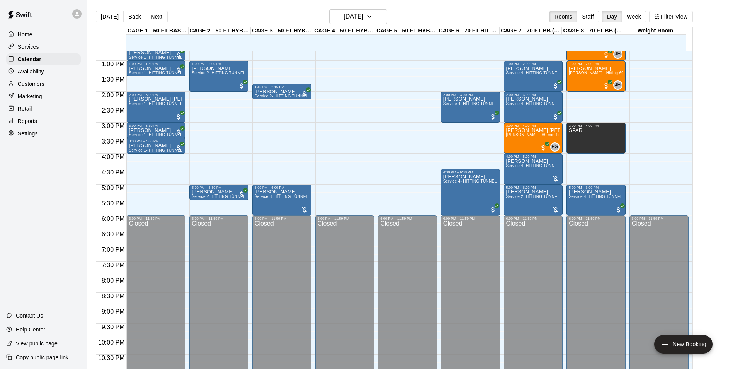
click at [428, 130] on div "12:00 AM – 9:00 AM Closed 6:00 PM – 11:59 PM Closed" at bounding box center [407, 30] width 59 height 742
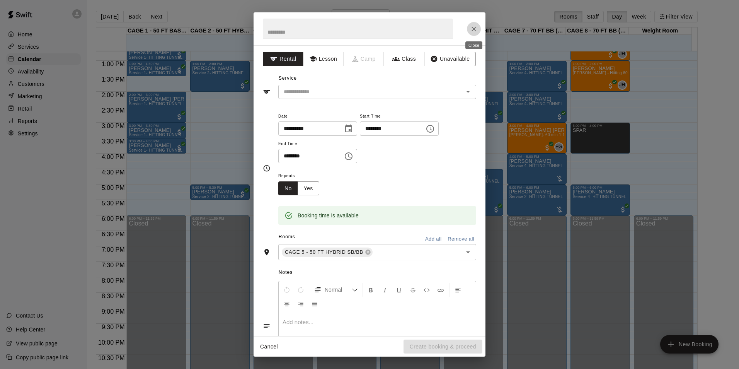
click at [474, 28] on icon "Close" at bounding box center [474, 29] width 8 height 8
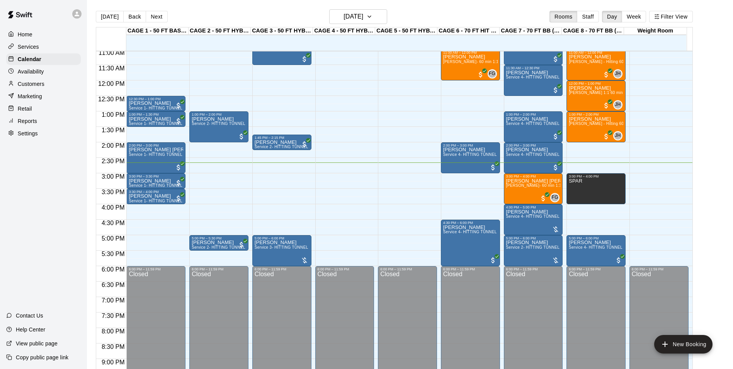
scroll to position [354, 0]
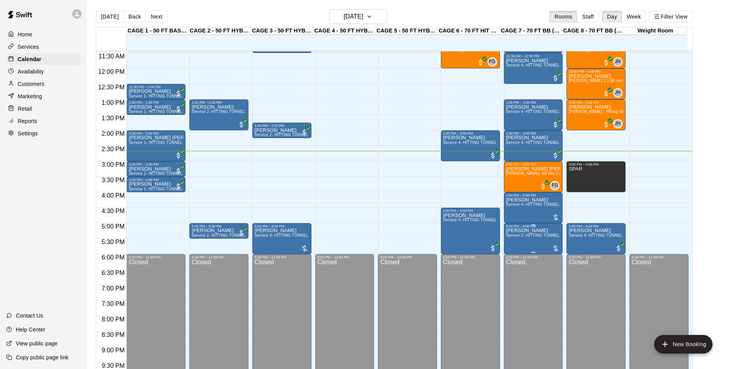
click at [520, 237] on span "Service 2- HITTING TUNNEL RENTAL - 50ft Baseball" at bounding box center [555, 235] width 98 height 4
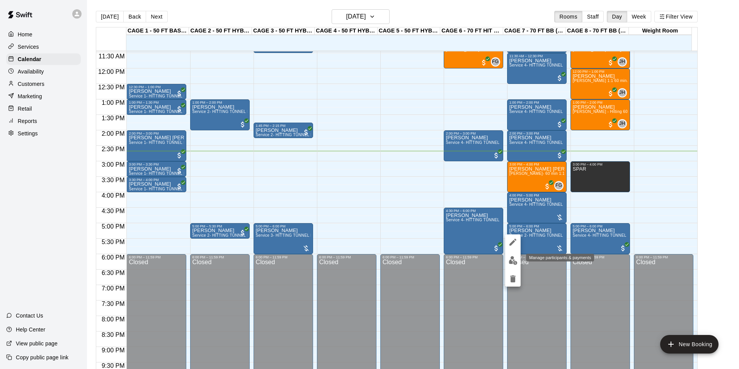
click at [510, 257] on img "edit" at bounding box center [512, 260] width 9 height 9
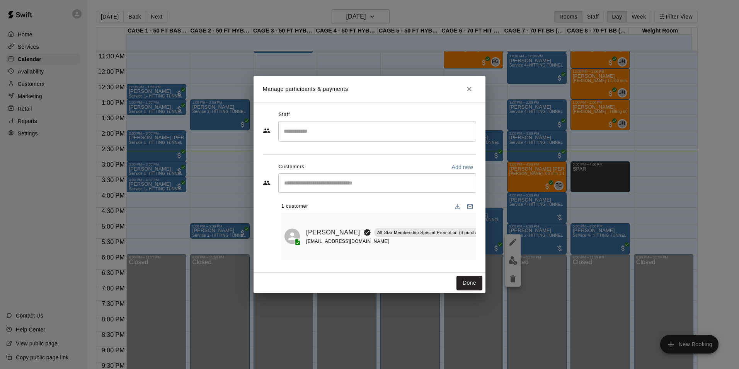
click at [468, 88] on icon "Close" at bounding box center [469, 89] width 8 height 8
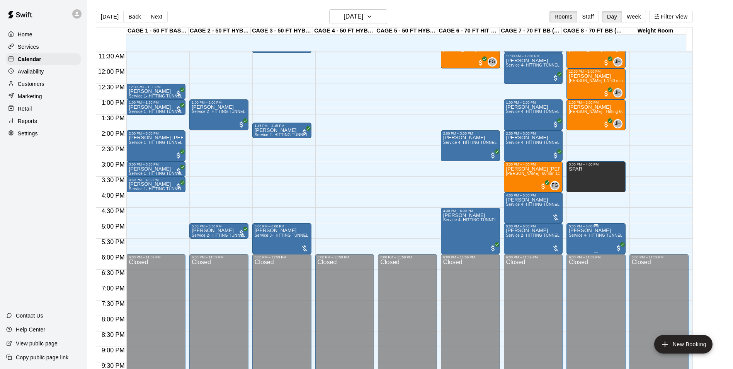
click at [577, 236] on span "Service 4- HITTING TUNNEL RENTAL - 70ft Baseball" at bounding box center [618, 235] width 98 height 4
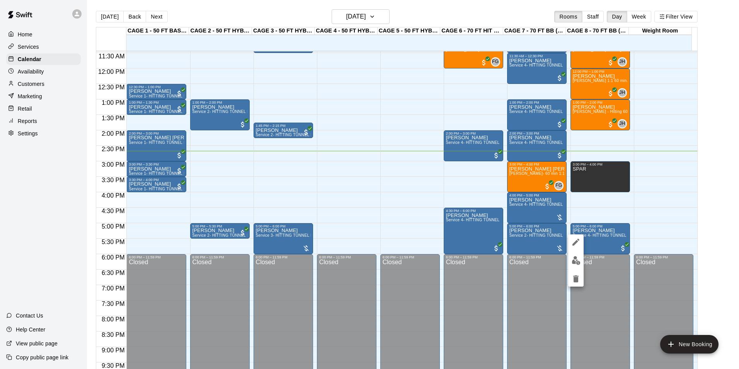
click at [401, 192] on div at bounding box center [369, 184] width 739 height 369
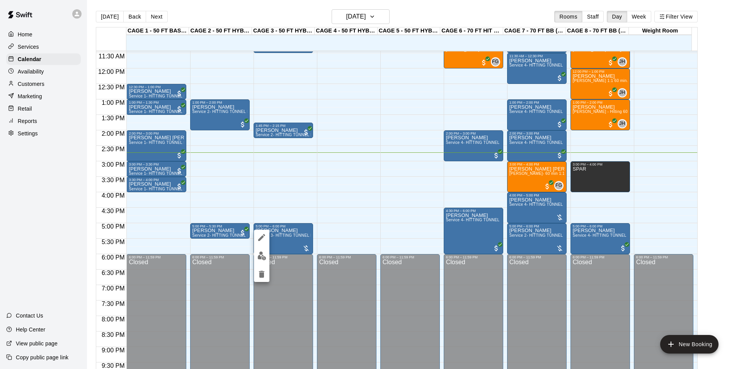
click at [260, 265] on div at bounding box center [261, 256] width 15 height 52
click at [260, 259] on img "edit" at bounding box center [261, 255] width 9 height 9
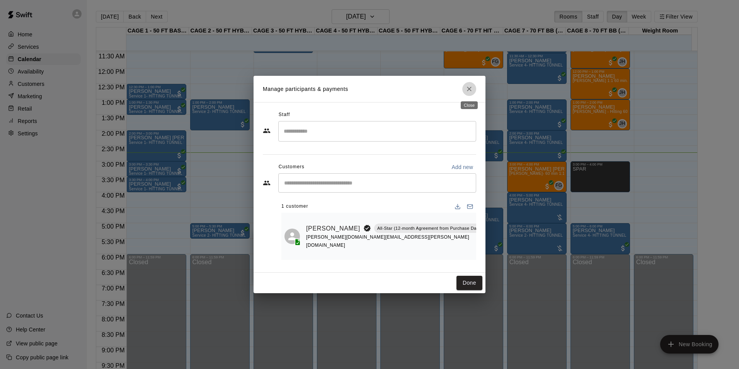
click at [473, 88] on button "Close" at bounding box center [469, 89] width 14 height 14
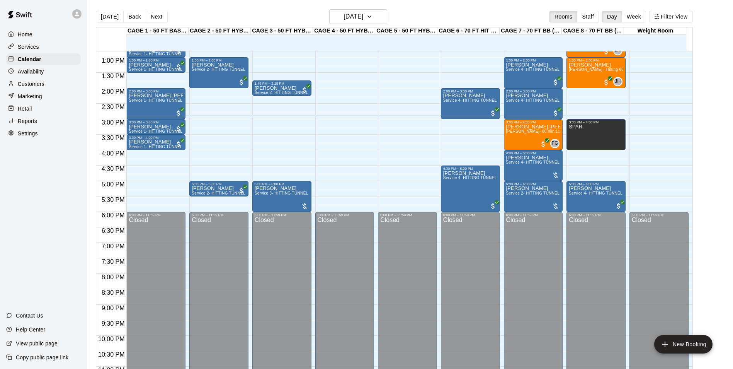
scroll to position [378, 0]
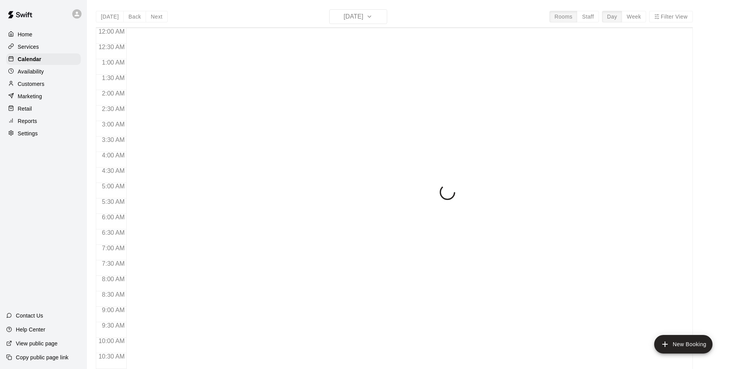
scroll to position [393, 0]
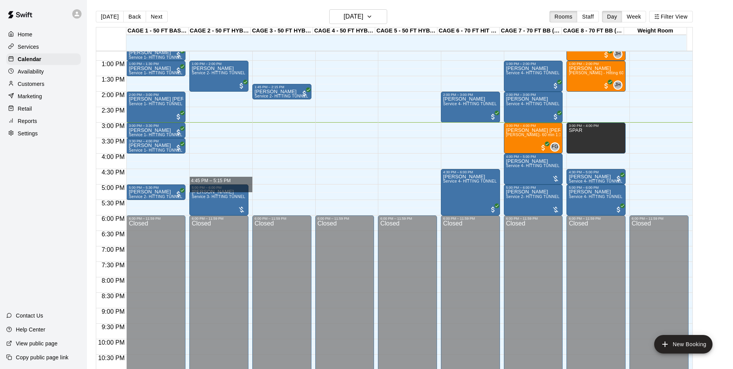
drag, startPoint x: 251, startPoint y: 185, endPoint x: 258, endPoint y: 185, distance: 7.0
click at [258, 185] on div "12:00 AM 12:30 AM 1:00 AM 1:30 AM 2:00 AM 2:30 AM 3:00 AM 3:30 AM 4:00 AM 4:30 …" at bounding box center [394, 214] width 596 height 327
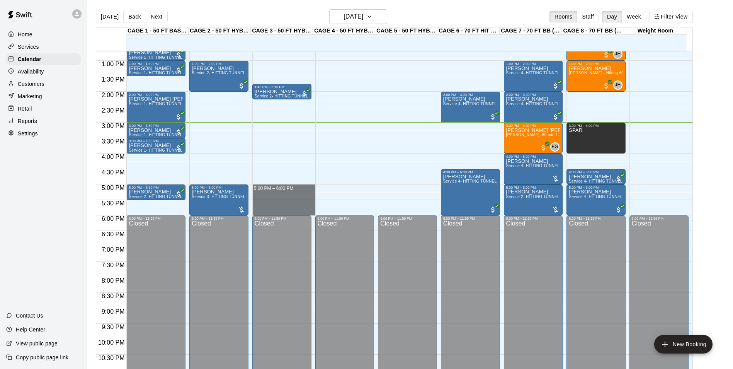
drag, startPoint x: 253, startPoint y: 186, endPoint x: 294, endPoint y: 215, distance: 50.5
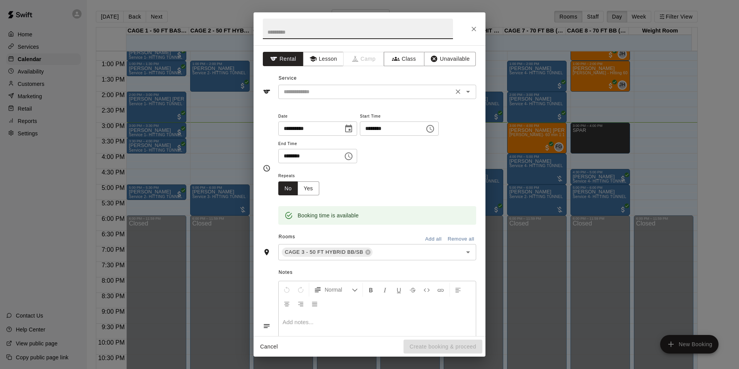
click at [363, 97] on div "​" at bounding box center [377, 92] width 198 height 14
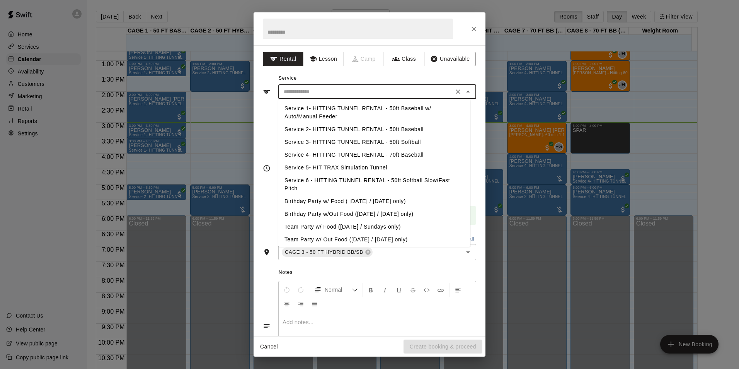
click at [379, 143] on li "Service 3- HITTING TUNNEL RENTAL - 50ft Softball" at bounding box center [374, 142] width 192 height 13
type input "**********"
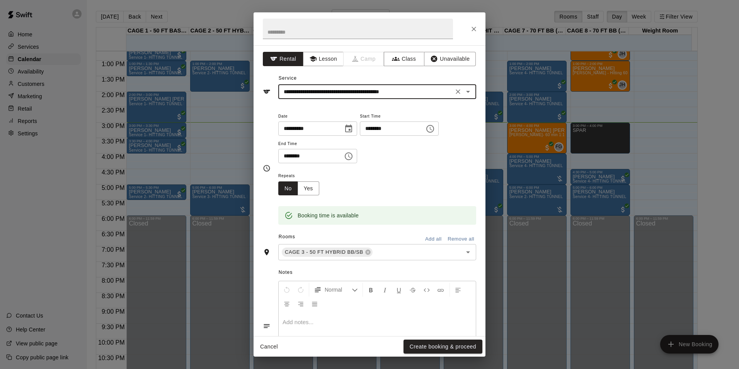
click at [397, 83] on div "**********" at bounding box center [369, 85] width 213 height 27
click at [454, 95] on icon "Clear" at bounding box center [458, 92] width 8 height 8
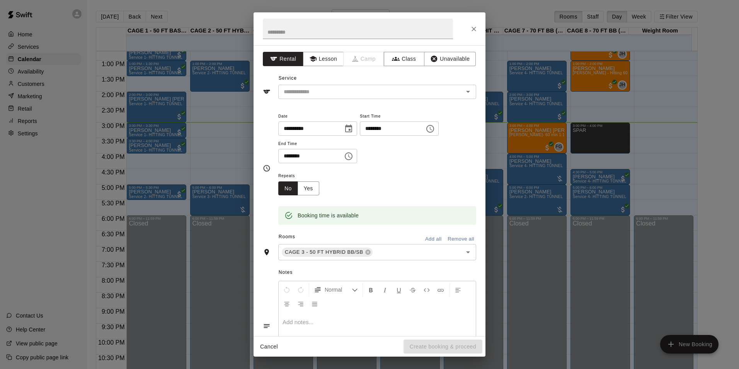
drag, startPoint x: 434, startPoint y: 81, endPoint x: 426, endPoint y: 88, distance: 11.2
click at [432, 84] on div "Service ​" at bounding box center [369, 85] width 213 height 27
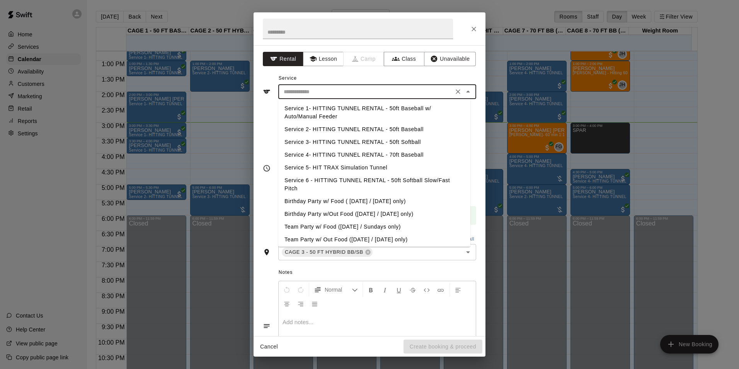
click at [424, 89] on input "text" at bounding box center [366, 92] width 170 height 10
click at [386, 130] on li "Service 2- HITTING TUNNEL RENTAL - 50ft Baseball" at bounding box center [374, 129] width 192 height 13
type input "**********"
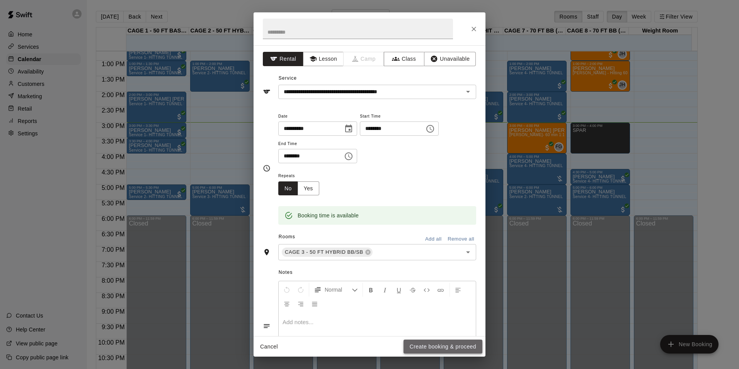
click at [444, 344] on button "Create booking & proceed" at bounding box center [442, 346] width 79 height 14
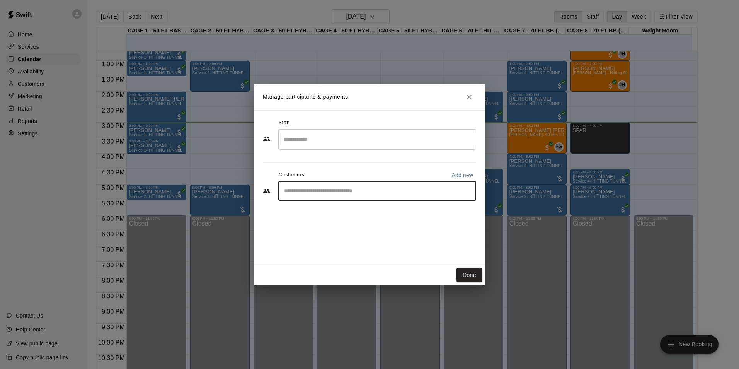
click at [338, 190] on input "Start typing to search customers..." at bounding box center [377, 191] width 191 height 8
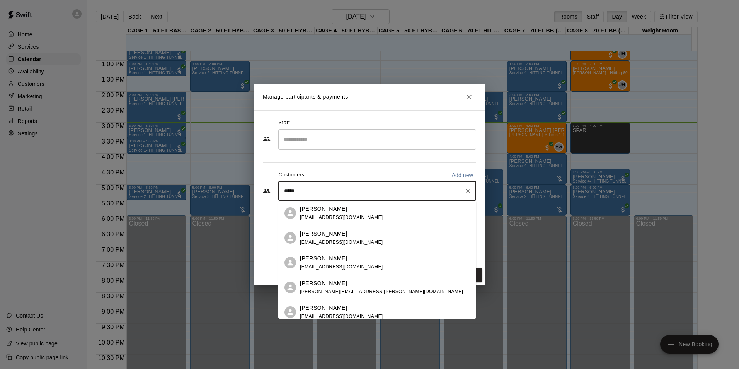
type input "******"
click at [346, 211] on div "[PERSON_NAME]" at bounding box center [341, 209] width 83 height 8
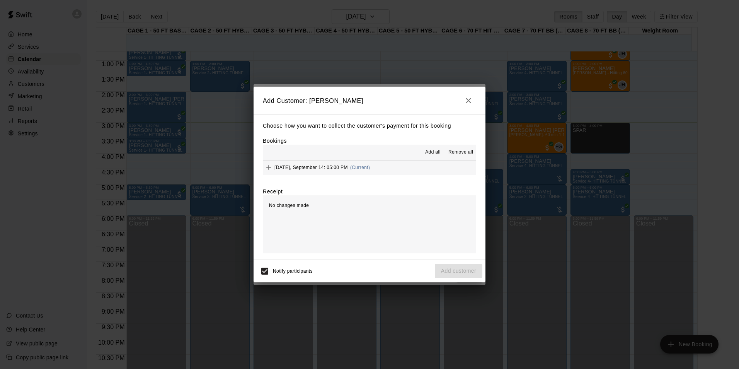
click at [432, 156] on span "Add all" at bounding box center [432, 152] width 15 height 8
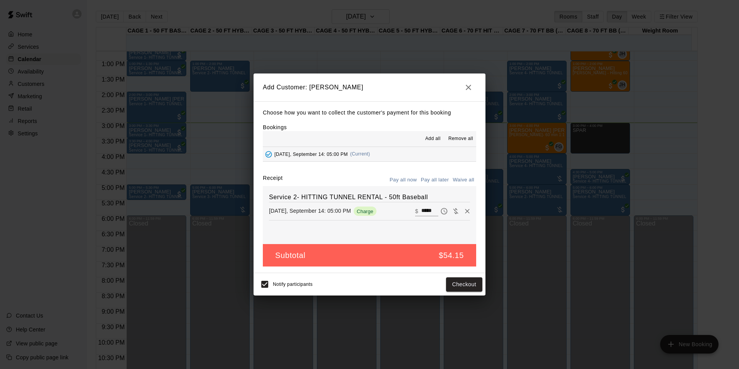
click at [439, 178] on button "Pay all later" at bounding box center [435, 180] width 32 height 12
click at [454, 285] on button "Add customer" at bounding box center [459, 284] width 48 height 14
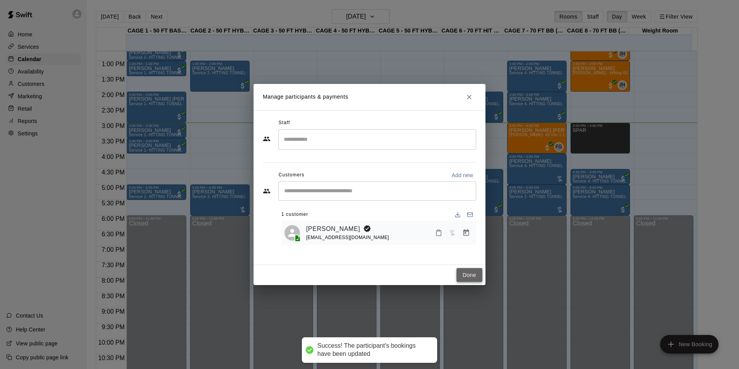
click at [470, 275] on button "Done" at bounding box center [469, 275] width 26 height 14
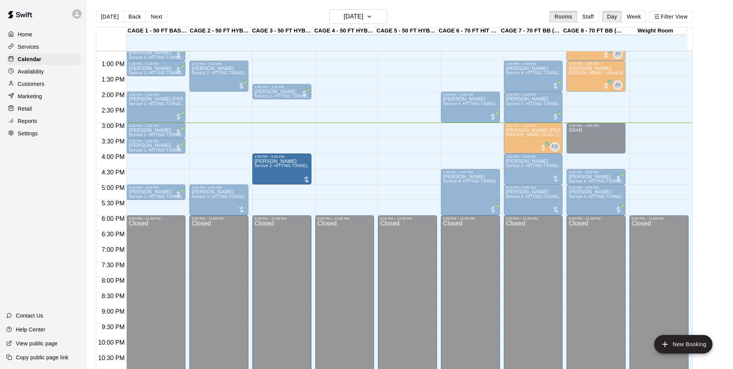
drag, startPoint x: 274, startPoint y: 200, endPoint x: 282, endPoint y: 174, distance: 26.8
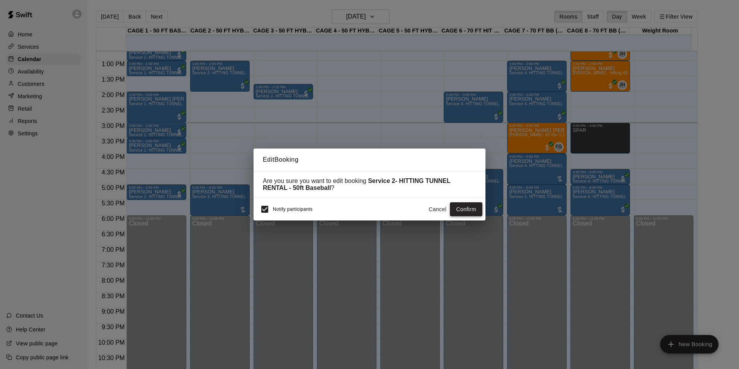
click at [473, 207] on button "Confirm" at bounding box center [466, 209] width 32 height 14
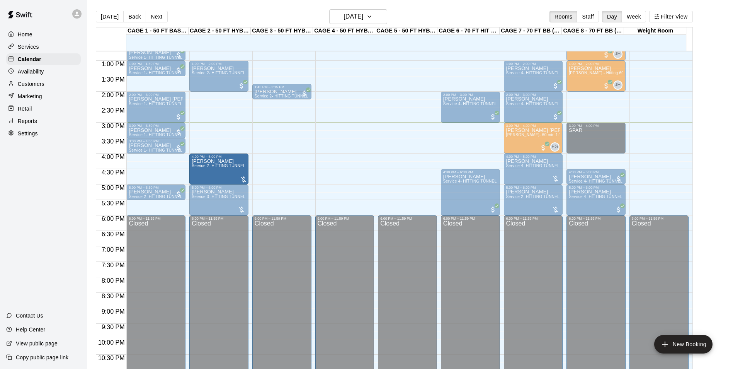
drag, startPoint x: 277, startPoint y: 170, endPoint x: 243, endPoint y: 173, distance: 34.9
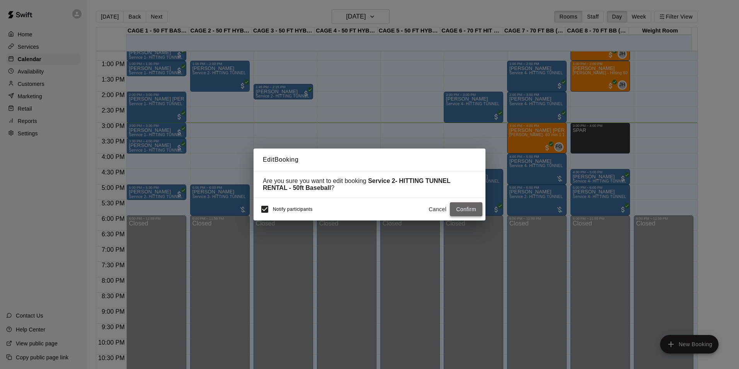
click at [468, 206] on button "Confirm" at bounding box center [466, 209] width 32 height 14
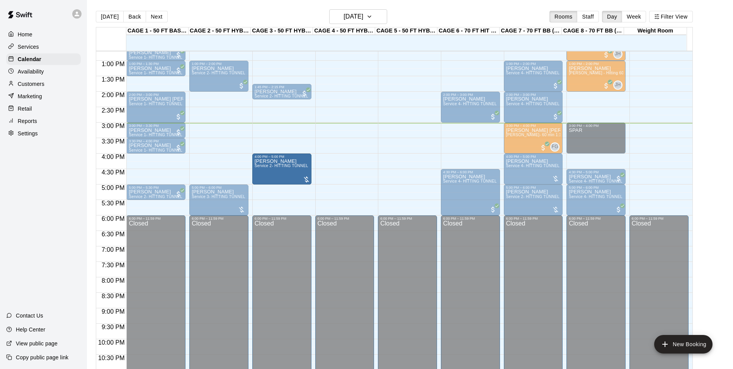
drag, startPoint x: 214, startPoint y: 164, endPoint x: 269, endPoint y: 170, distance: 55.6
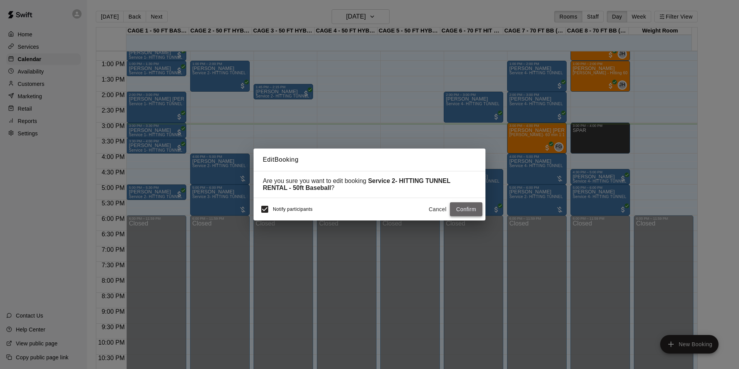
click at [471, 207] on button "Confirm" at bounding box center [466, 209] width 32 height 14
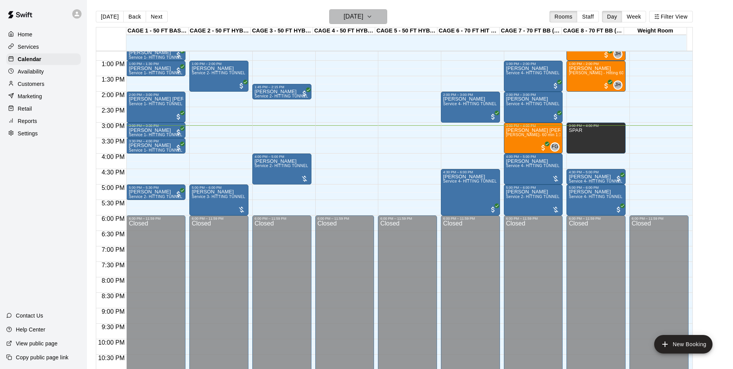
click at [343, 16] on h6 "[DATE]" at bounding box center [353, 16] width 20 height 11
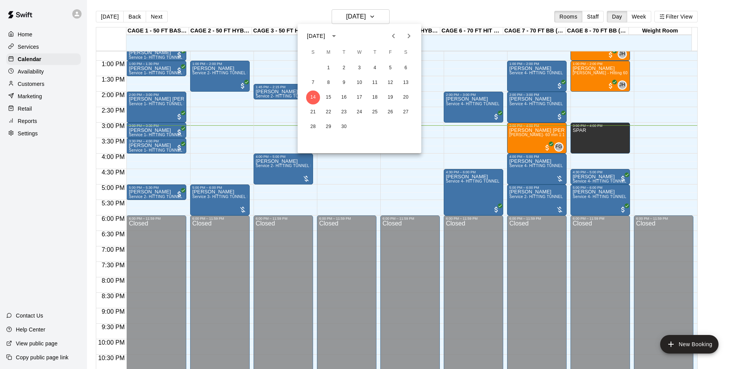
click at [357, 162] on div at bounding box center [369, 184] width 739 height 369
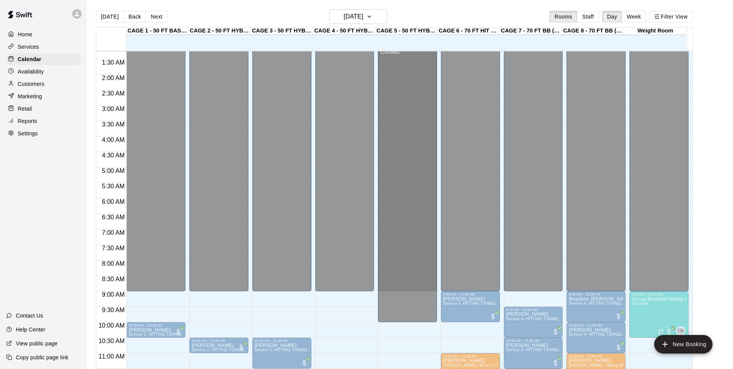
scroll to position [23, 0]
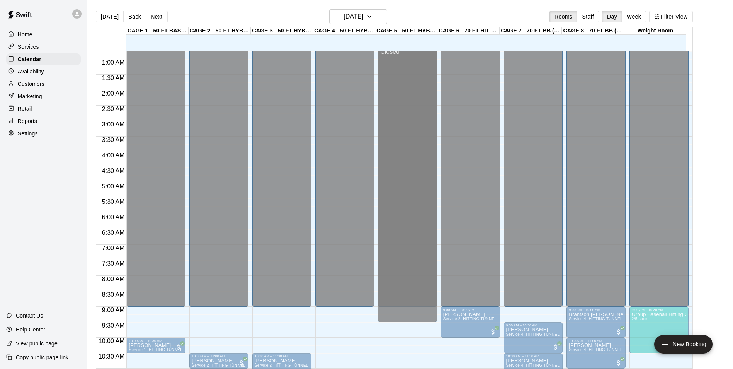
drag, startPoint x: 415, startPoint y: 105, endPoint x: 404, endPoint y: 100, distance: 12.0
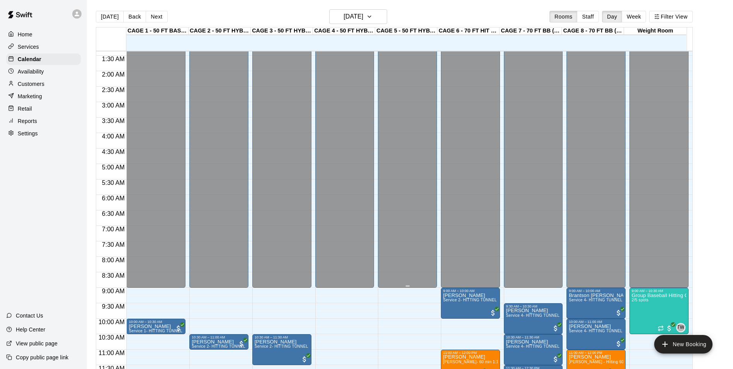
scroll to position [0, 0]
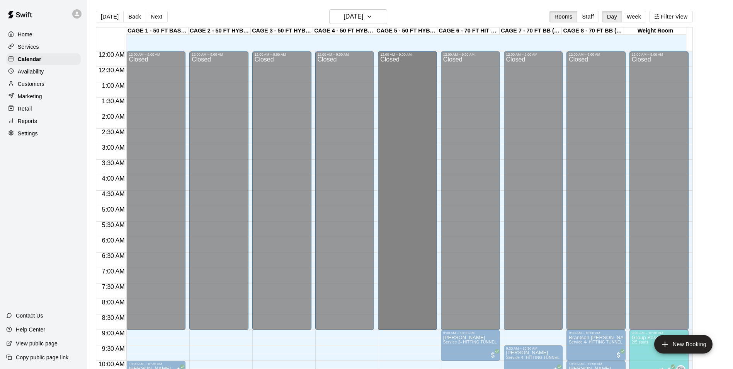
drag, startPoint x: 406, startPoint y: 99, endPoint x: 392, endPoint y: 106, distance: 15.4
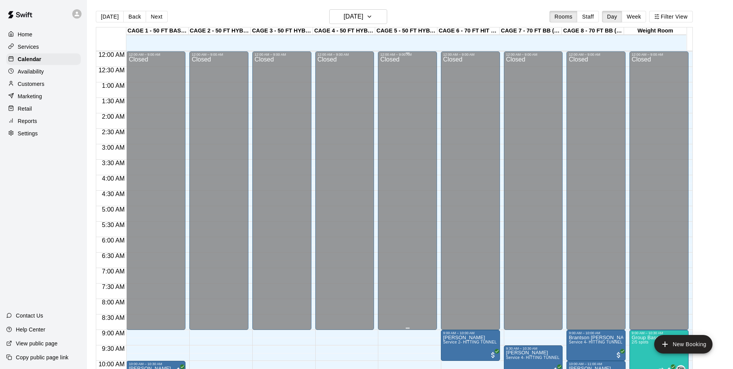
click at [392, 106] on div "Closed" at bounding box center [407, 194] width 54 height 276
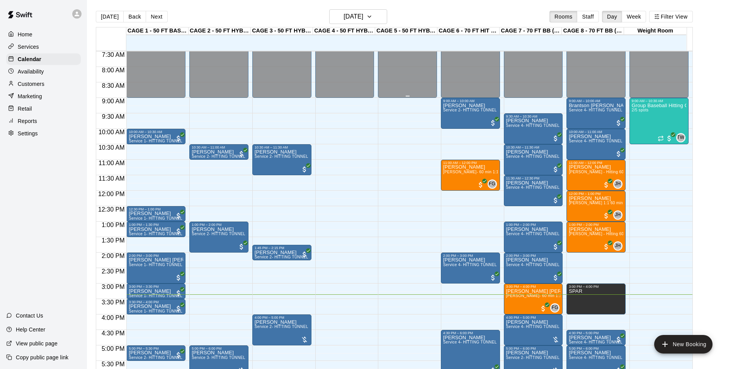
scroll to position [270, 0]
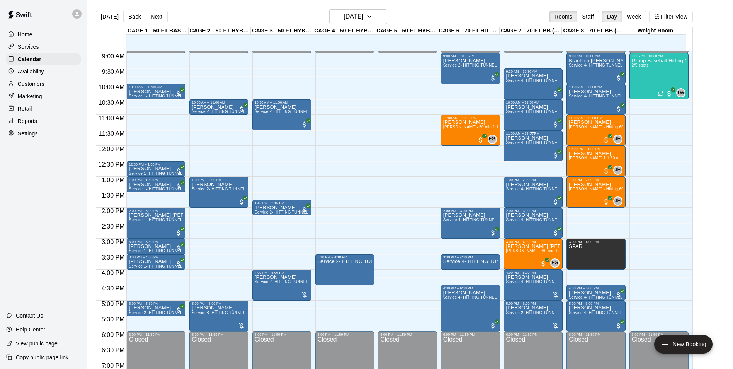
scroll to position [315, 0]
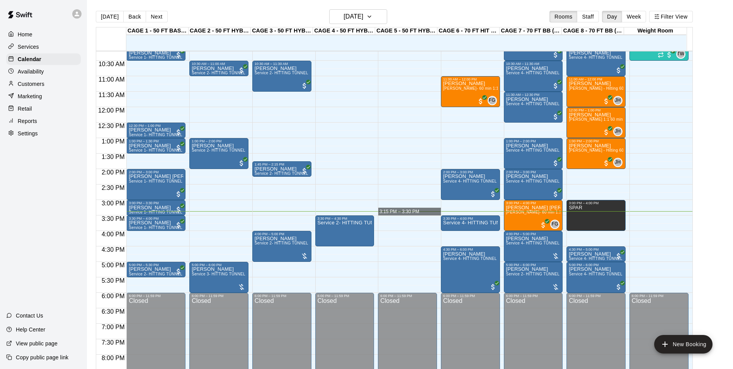
drag, startPoint x: 396, startPoint y: 211, endPoint x: 398, endPoint y: 215, distance: 4.3
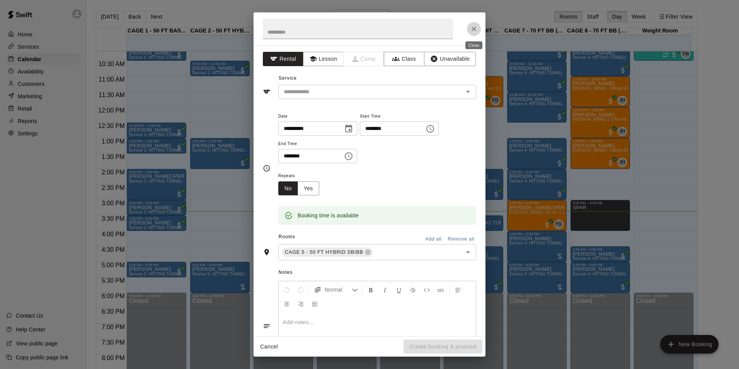
click at [470, 29] on icon "Close" at bounding box center [474, 29] width 8 height 8
click at [468, 32] on button "Close" at bounding box center [474, 29] width 14 height 14
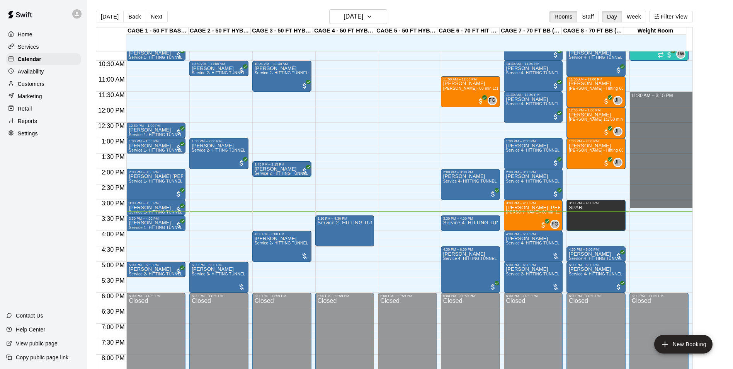
drag, startPoint x: 644, startPoint y: 95, endPoint x: 671, endPoint y: 207, distance: 114.8
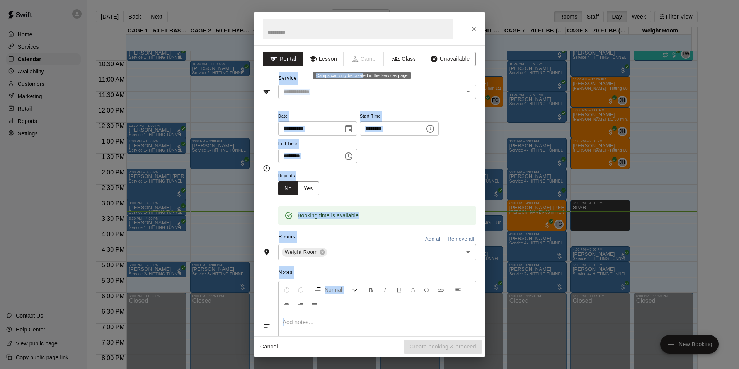
drag, startPoint x: 361, startPoint y: 59, endPoint x: 363, endPoint y: 79, distance: 19.8
click at [363, 79] on body "Home Services Calendar Availability Customers Marketing Retail Reports Settings…" at bounding box center [369, 190] width 739 height 381
drag, startPoint x: 363, startPoint y: 79, endPoint x: 437, endPoint y: 75, distance: 74.3
click at [437, 75] on div "Service ​" at bounding box center [369, 85] width 213 height 27
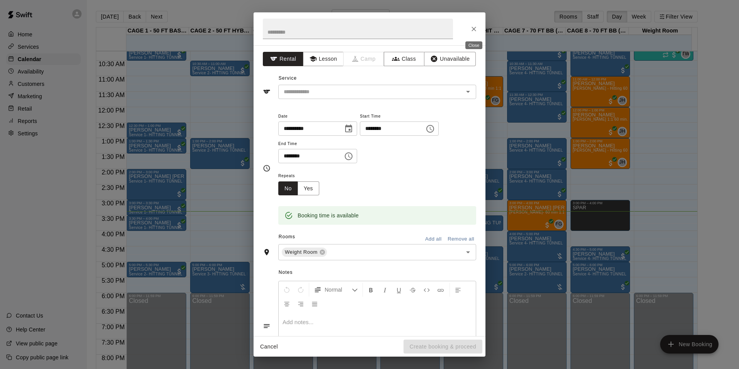
click at [474, 33] on button "Close" at bounding box center [474, 29] width 14 height 14
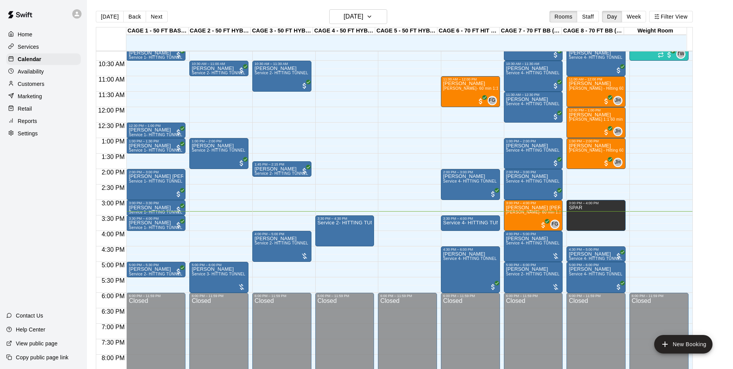
drag, startPoint x: 45, startPoint y: 44, endPoint x: 45, endPoint y: 39, distance: 5.4
click at [45, 44] on div "Services" at bounding box center [43, 47] width 75 height 12
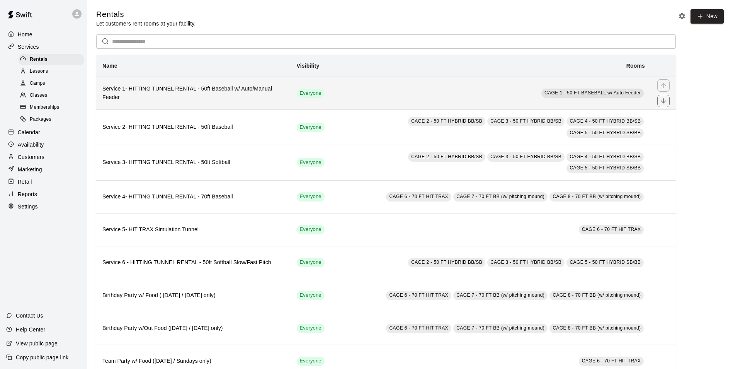
click at [169, 97] on h6 "Service 1- HITTING TUNNEL RENTAL - 50ft Baseball w/ Auto/Manual Feeder" at bounding box center [193, 93] width 182 height 17
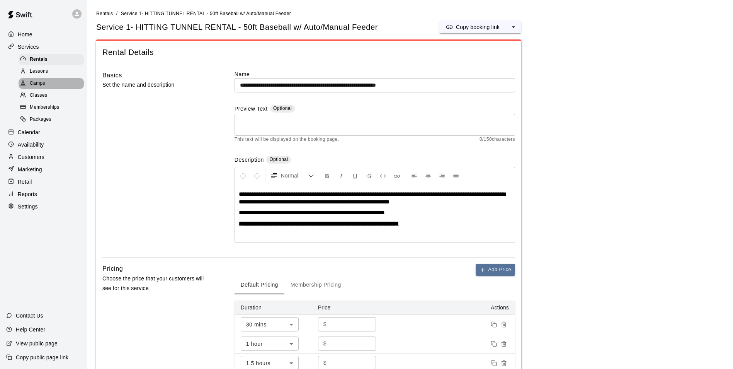
click at [56, 87] on div "Camps" at bounding box center [51, 83] width 65 height 11
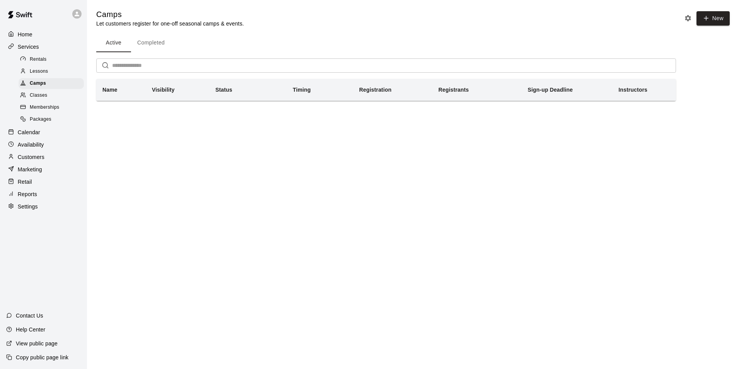
click at [58, 98] on div "Classes" at bounding box center [51, 95] width 65 height 11
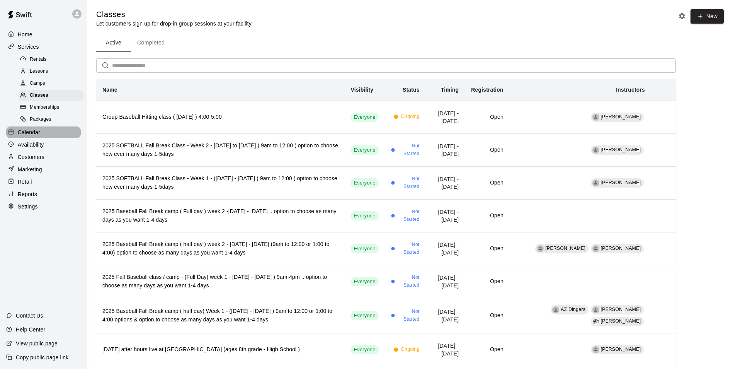
click at [49, 133] on div "Calendar" at bounding box center [43, 132] width 75 height 12
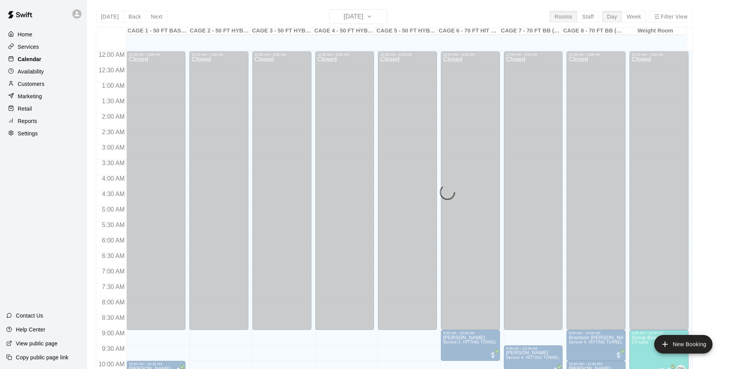
scroll to position [393, 0]
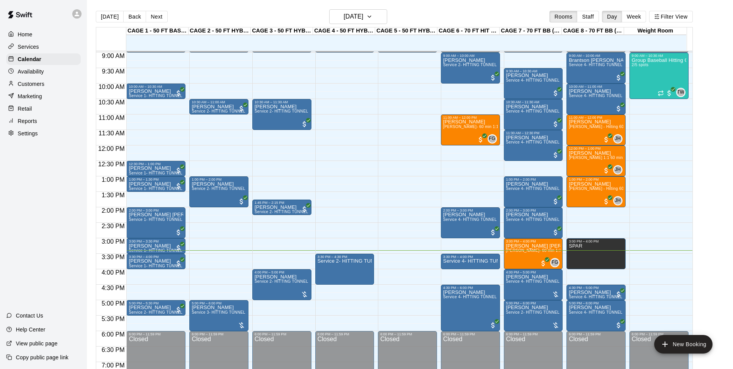
scroll to position [301, 0]
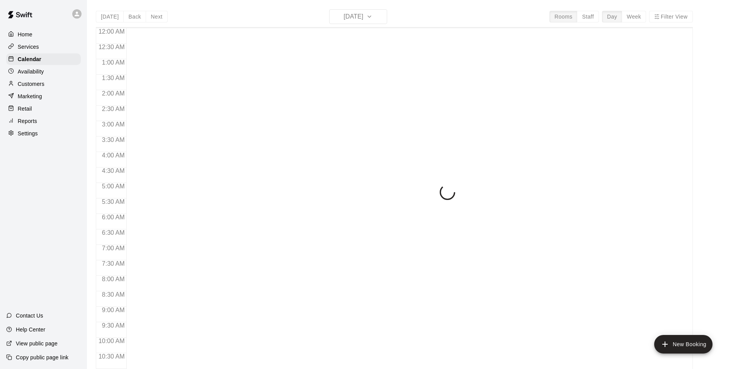
scroll to position [393, 0]
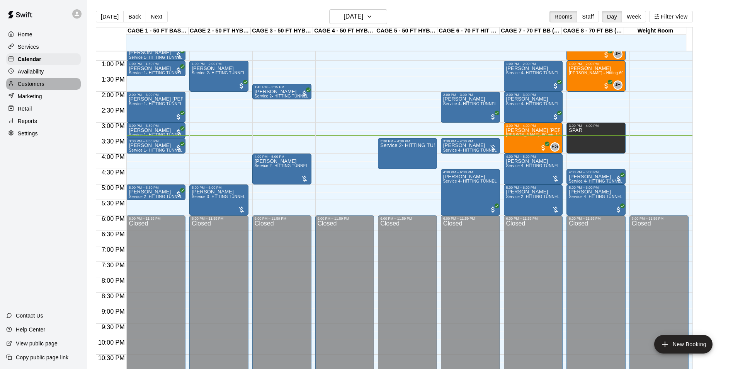
click at [51, 83] on div "Customers" at bounding box center [43, 84] width 75 height 12
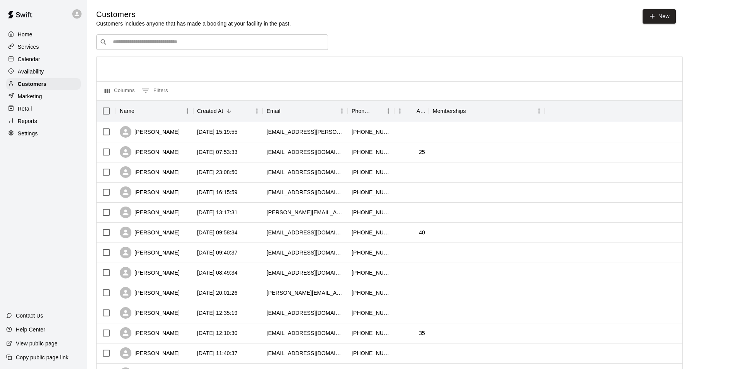
click at [193, 46] on input "Search customers by name or email" at bounding box center [218, 42] width 214 height 8
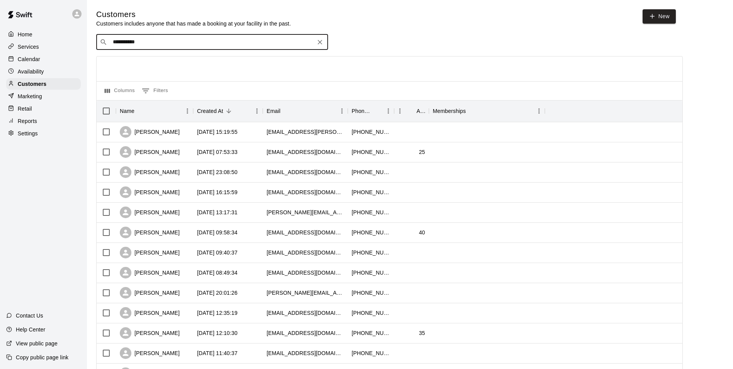
click at [161, 41] on input "**********" at bounding box center [212, 42] width 202 height 8
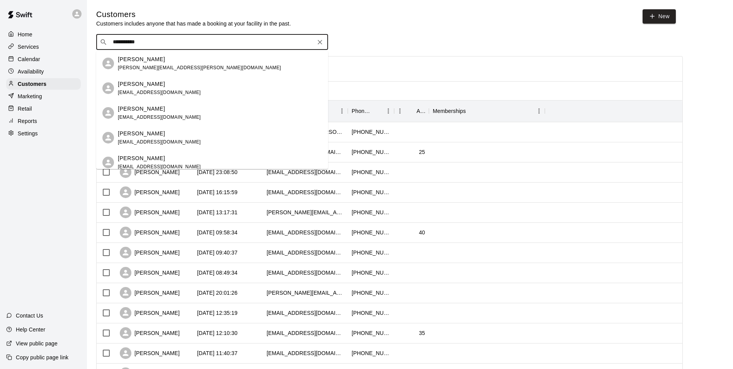
drag, startPoint x: 126, startPoint y: 46, endPoint x: 0, endPoint y: 53, distance: 125.7
click at [0, 53] on html "**********" at bounding box center [366, 333] width 733 height 667
drag, startPoint x: 159, startPoint y: 42, endPoint x: 29, endPoint y: 60, distance: 131.5
click at [29, 60] on div "**********" at bounding box center [366, 333] width 733 height 667
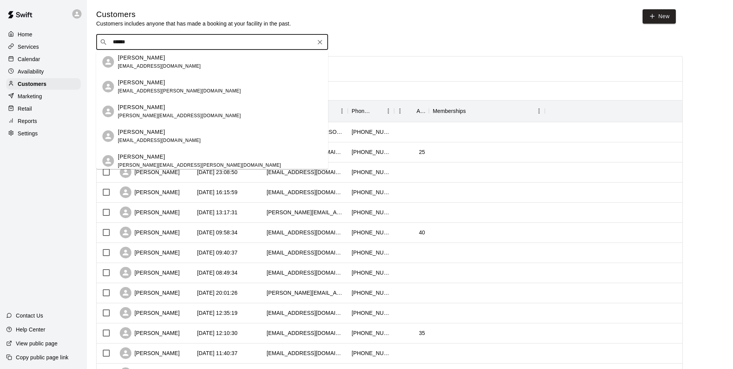
scroll to position [1119, 0]
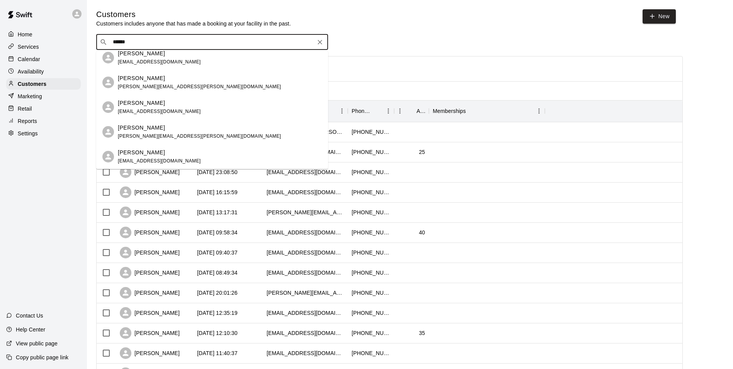
drag, startPoint x: 147, startPoint y: 39, endPoint x: 94, endPoint y: 39, distance: 52.9
click at [95, 39] on div "Customers Customers includes anyone that has made a booking at your facility in…" at bounding box center [410, 327] width 640 height 636
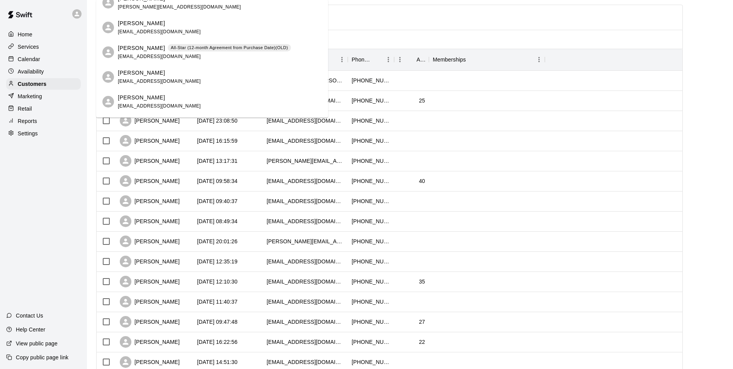
scroll to position [116, 0]
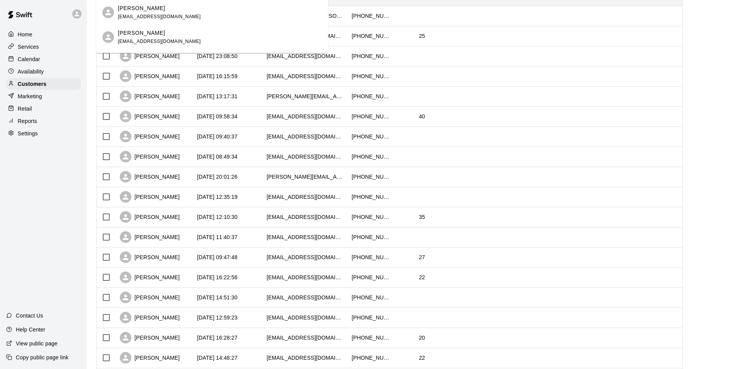
type input "****"
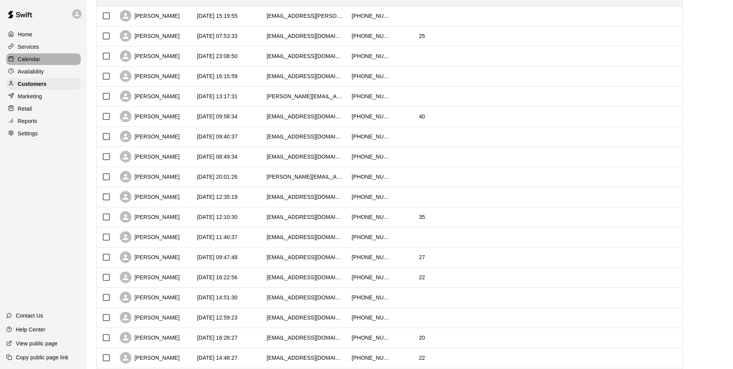
click at [60, 58] on div "Calendar" at bounding box center [43, 59] width 75 height 12
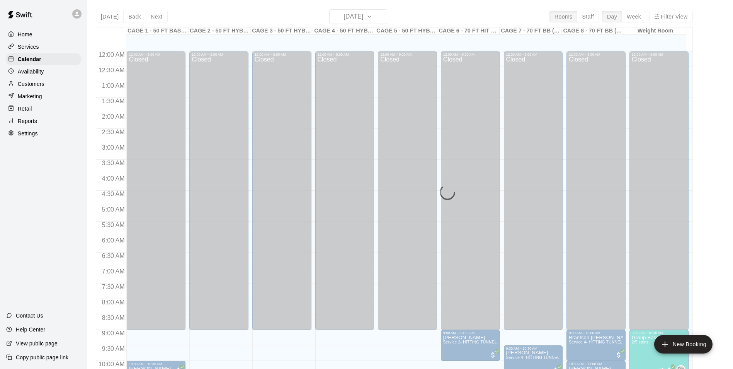
scroll to position [393, 0]
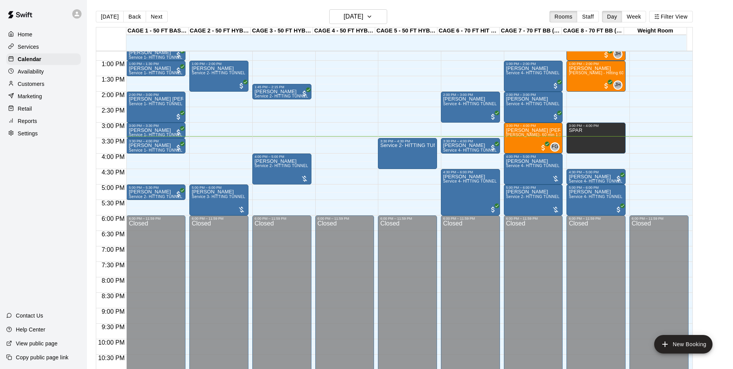
drag, startPoint x: 345, startPoint y: 154, endPoint x: 318, endPoint y: 190, distance: 45.0
click at [340, 165] on div "12:00 AM – 9:00 AM Closed 6:00 PM – 11:59 PM Closed" at bounding box center [344, 30] width 59 height 742
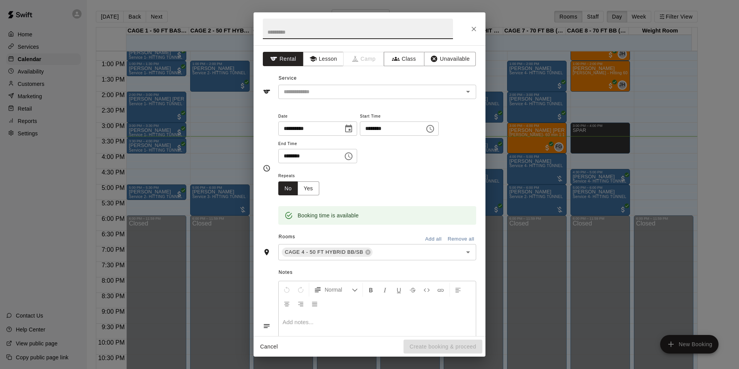
click at [479, 31] on div at bounding box center [369, 28] width 232 height 33
click at [478, 32] on button "Close" at bounding box center [474, 29] width 14 height 14
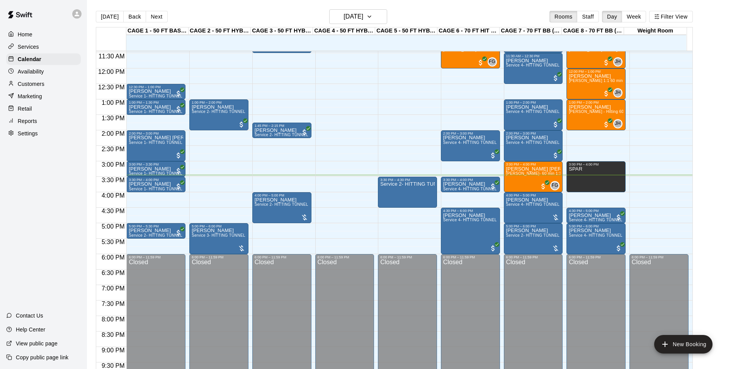
scroll to position [315, 0]
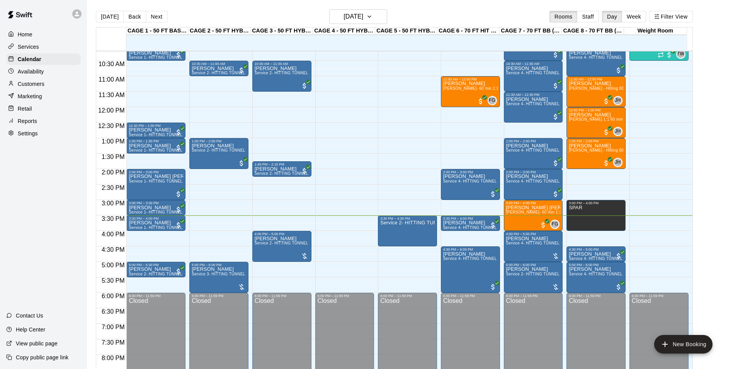
click at [54, 82] on div "Customers" at bounding box center [43, 84] width 75 height 12
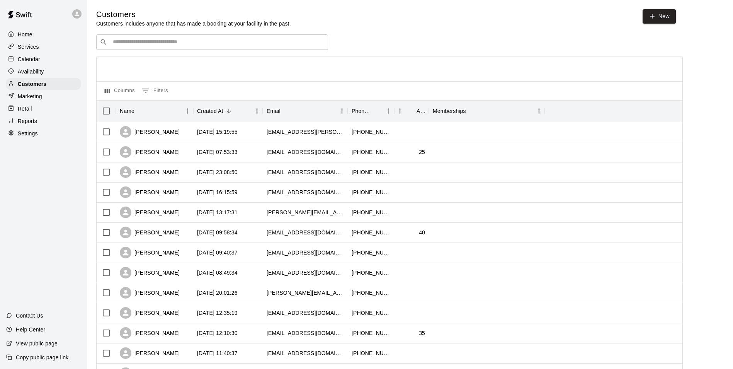
click at [176, 45] on input "Search customers by name or email" at bounding box center [218, 42] width 214 height 8
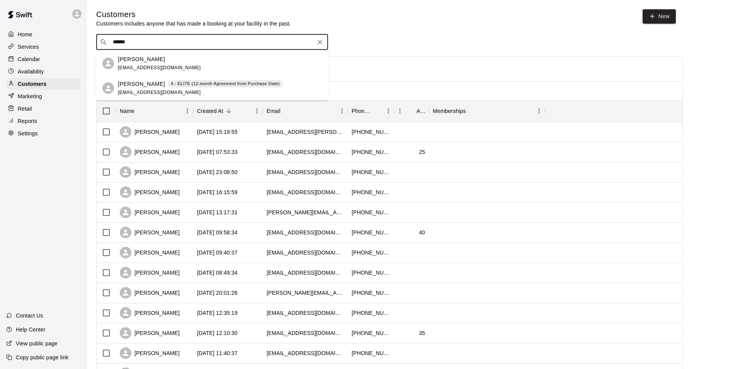
type input "*******"
click at [170, 60] on div "Evan Sneider" at bounding box center [159, 59] width 83 height 8
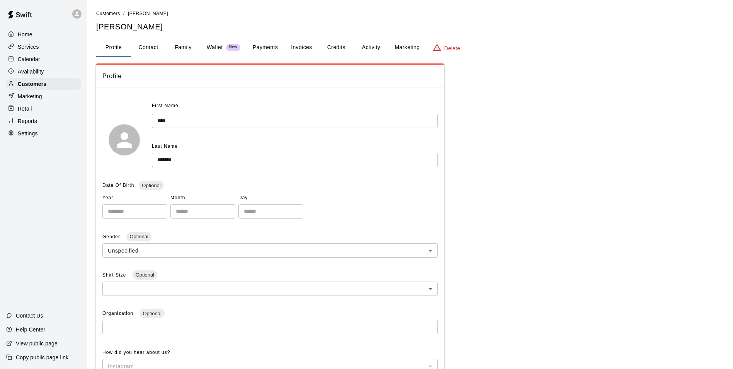
click at [143, 54] on button "Contact" at bounding box center [148, 47] width 35 height 19
select select "**"
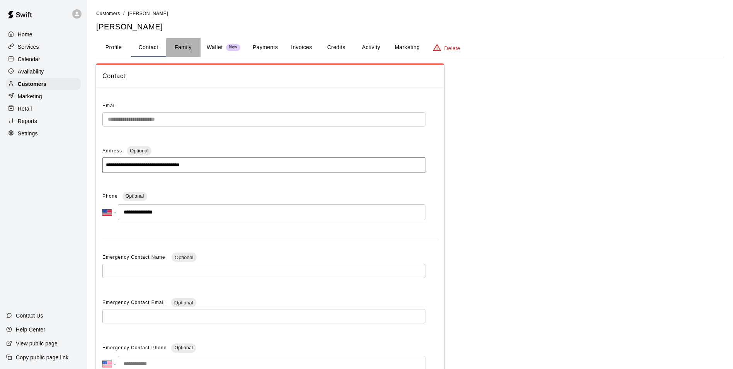
click at [185, 45] on button "Family" at bounding box center [183, 47] width 35 height 19
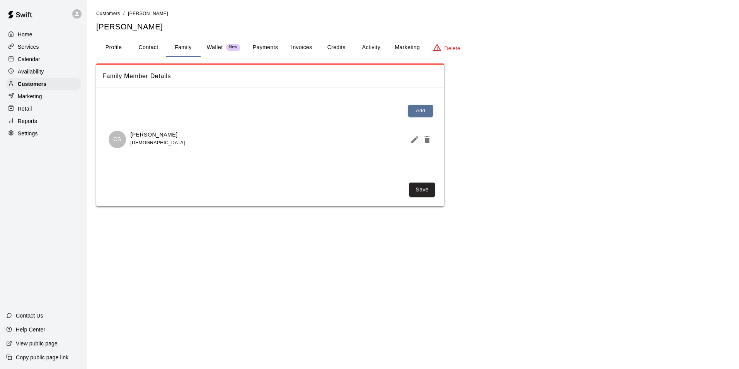
click at [209, 46] on p "Wallet" at bounding box center [215, 47] width 16 height 8
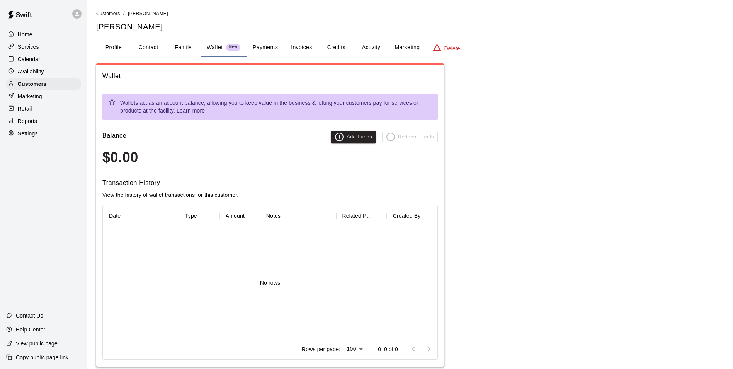
click at [269, 46] on button "Payments" at bounding box center [265, 47] width 37 height 19
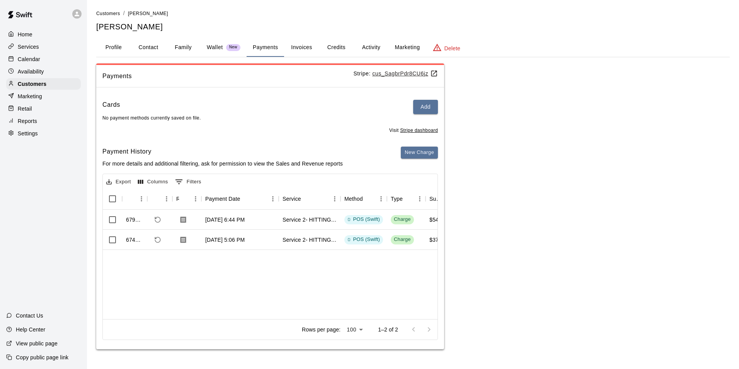
click at [292, 49] on button "Invoices" at bounding box center [301, 47] width 35 height 19
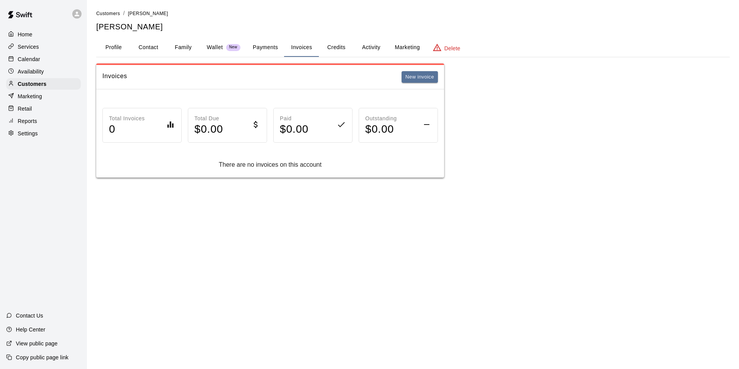
click at [327, 47] on button "Credits" at bounding box center [336, 47] width 35 height 19
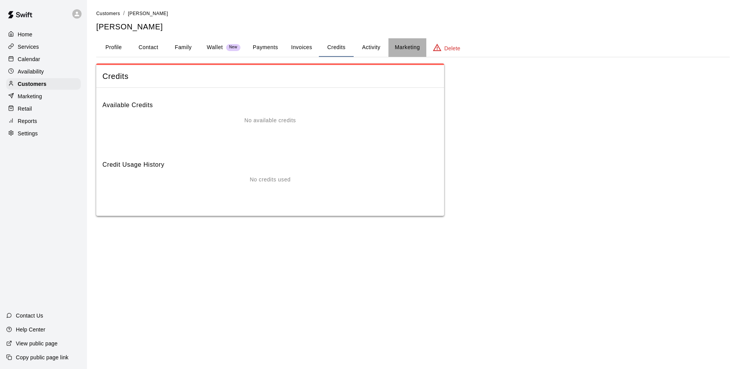
drag, startPoint x: 391, startPoint y: 56, endPoint x: 366, endPoint y: 57, distance: 24.7
click at [386, 57] on div "Profile Contact Family Wallet New Payments Invoices Credits Activity Marketing …" at bounding box center [412, 47] width 633 height 19
click at [358, 51] on button "Activity" at bounding box center [371, 47] width 35 height 19
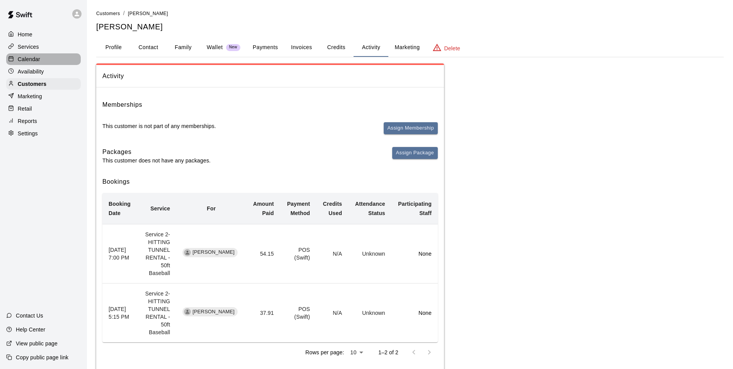
click at [71, 65] on div "Calendar" at bounding box center [43, 59] width 75 height 12
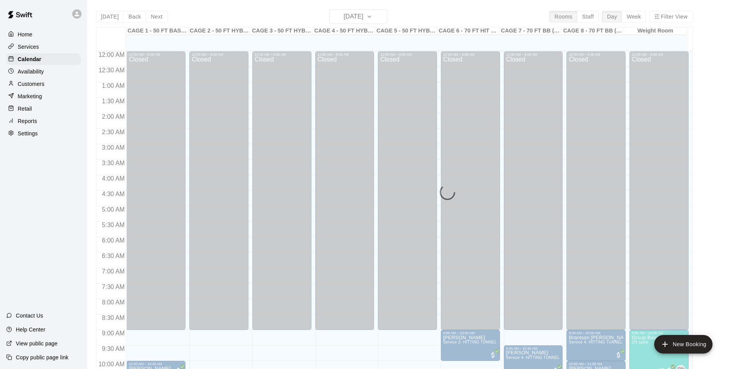
scroll to position [393, 0]
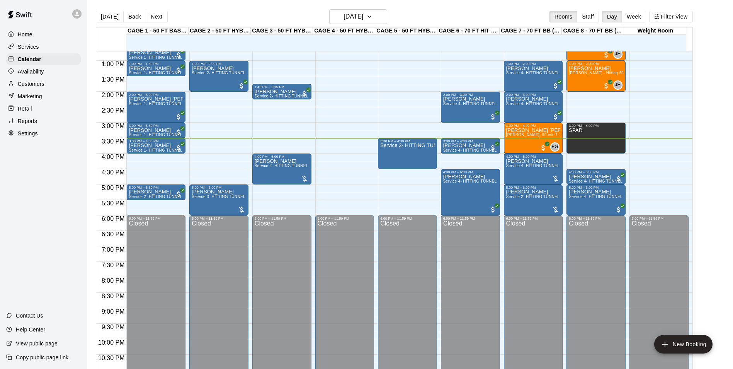
click at [51, 83] on div "Customers" at bounding box center [43, 84] width 75 height 12
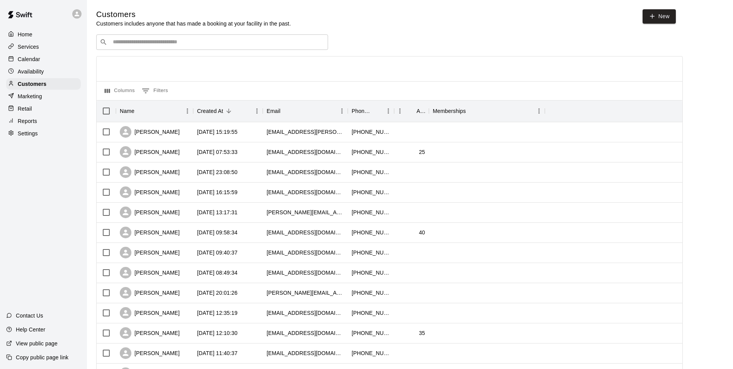
click at [134, 46] on input "Search customers by name or email" at bounding box center [218, 42] width 214 height 8
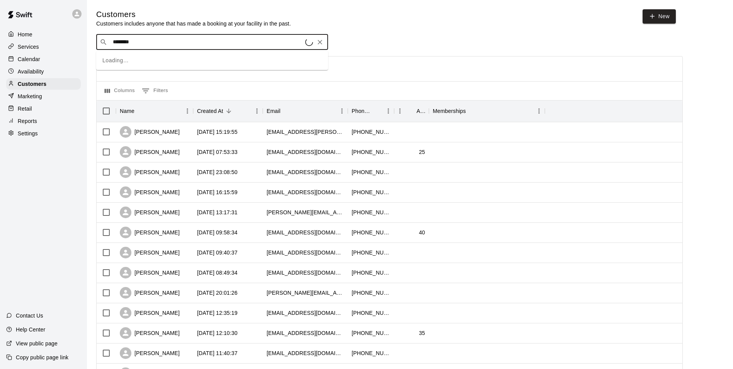
type input "*********"
click at [120, 63] on p "Ryan Bibiloni" at bounding box center [141, 59] width 47 height 8
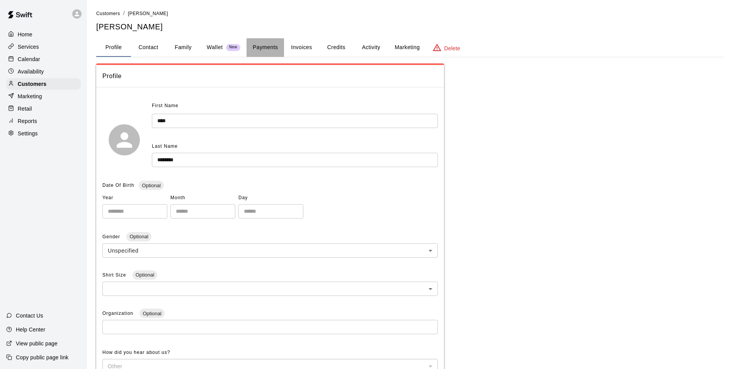
click at [267, 46] on button "Payments" at bounding box center [265, 47] width 37 height 19
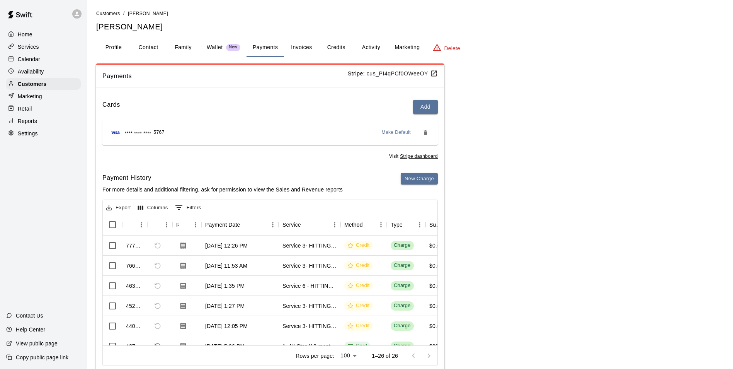
click at [219, 48] on p "Wallet" at bounding box center [215, 47] width 16 height 8
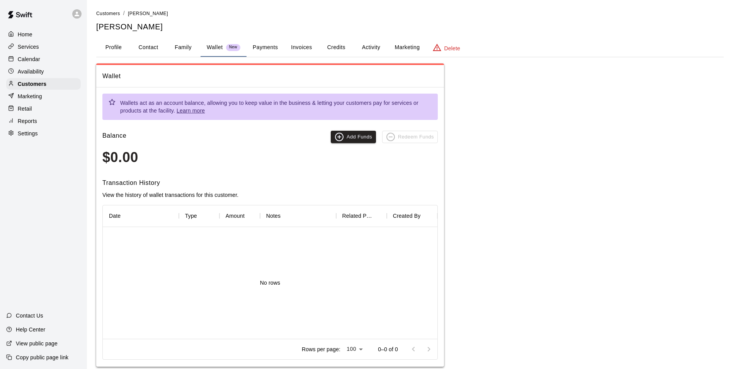
click at [275, 43] on button "Payments" at bounding box center [265, 47] width 37 height 19
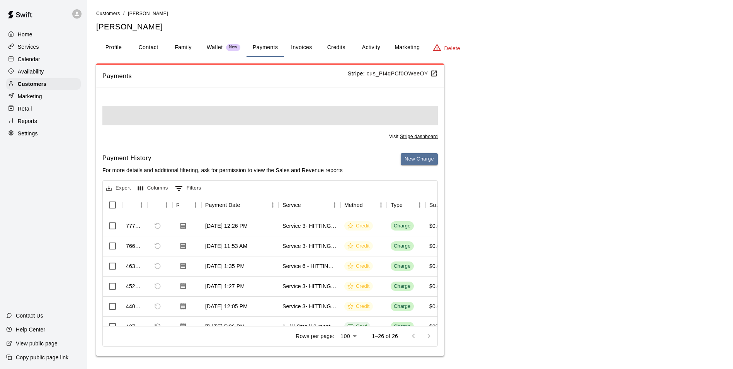
click at [313, 48] on button "Invoices" at bounding box center [301, 47] width 35 height 19
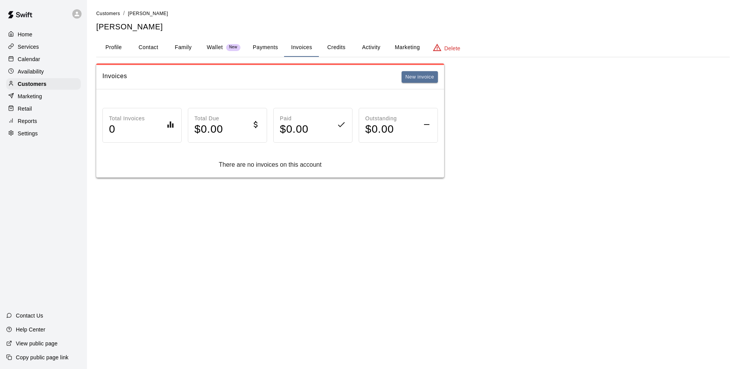
click at [340, 53] on button "Credits" at bounding box center [336, 47] width 35 height 19
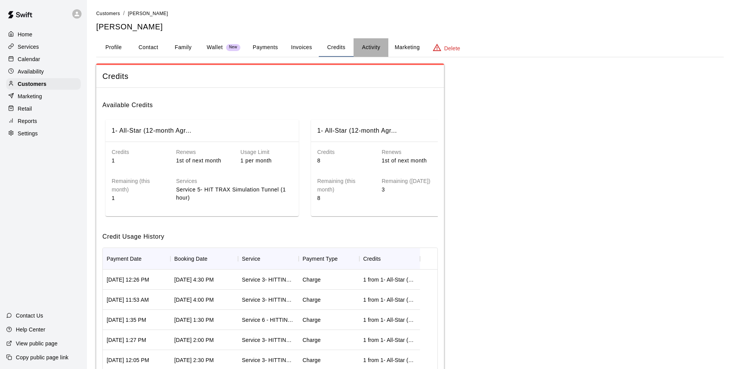
click at [381, 47] on button "Activity" at bounding box center [371, 47] width 35 height 19
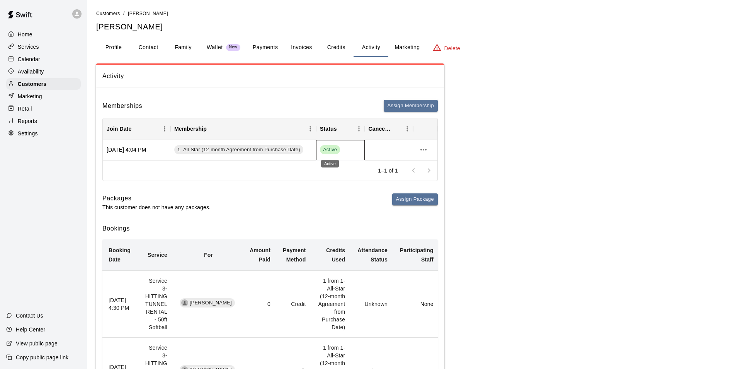
click at [330, 150] on span "Active" at bounding box center [330, 149] width 20 height 7
click at [344, 146] on div "Active" at bounding box center [340, 149] width 41 height 9
click at [425, 151] on icon "more actions" at bounding box center [423, 149] width 9 height 9
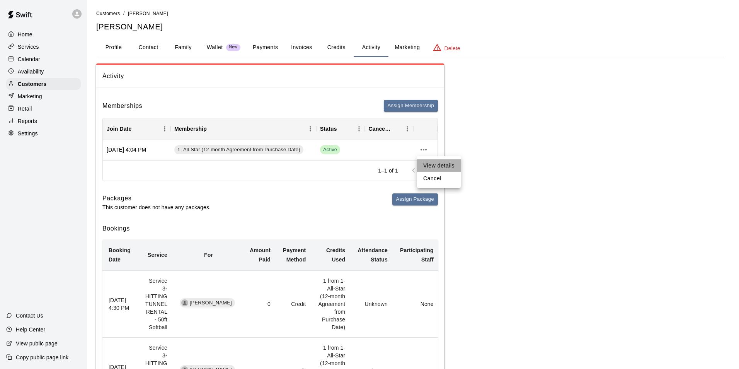
click at [426, 164] on li "View details" at bounding box center [439, 165] width 44 height 13
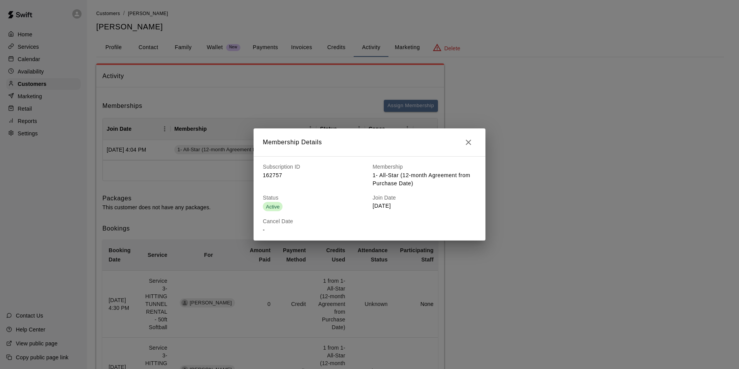
click at [467, 142] on icon "button" at bounding box center [468, 142] width 9 height 9
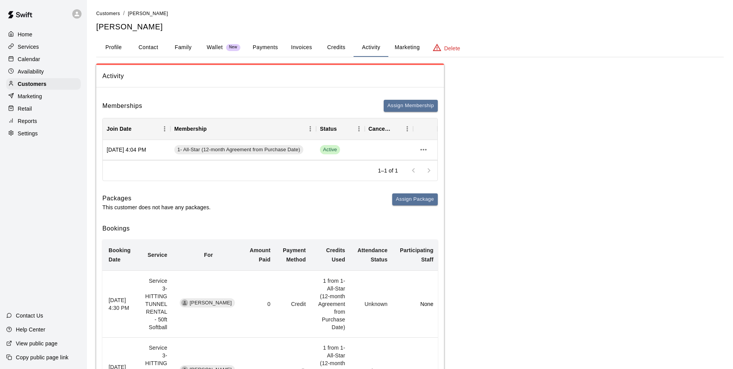
click at [341, 49] on button "Credits" at bounding box center [336, 47] width 35 height 19
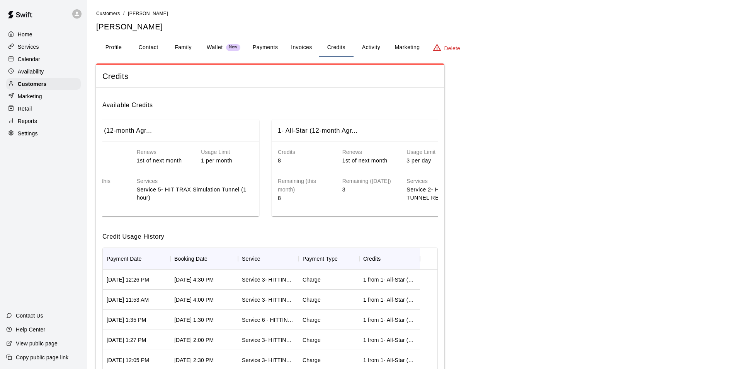
scroll to position [0, 70]
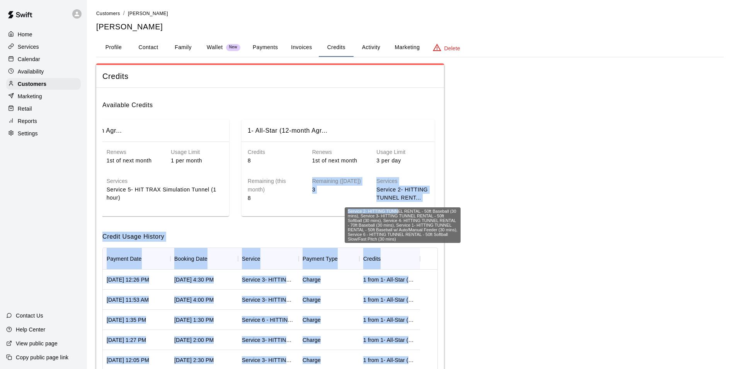
drag, startPoint x: 309, startPoint y: 179, endPoint x: 395, endPoint y: 202, distance: 89.0
click at [395, 202] on body "Home Services Calendar Availability Customers Marketing Retail Reports Settings…" at bounding box center [366, 219] width 733 height 438
drag, startPoint x: 395, startPoint y: 202, endPoint x: 345, endPoint y: 186, distance: 52.4
click at [345, 186] on p "3" at bounding box center [338, 189] width 52 height 8
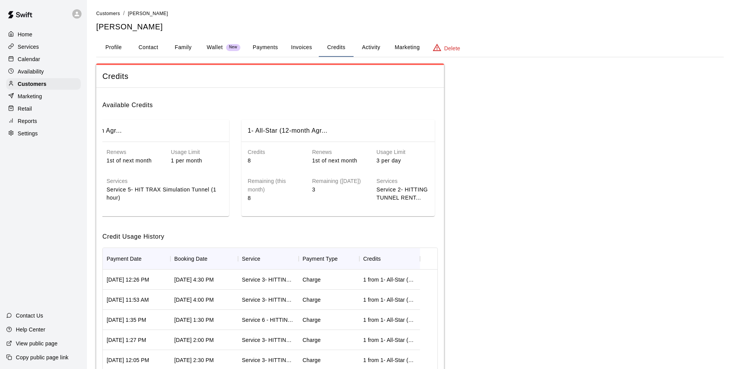
click at [320, 188] on p "3" at bounding box center [338, 189] width 52 height 8
click at [313, 49] on button "Invoices" at bounding box center [301, 47] width 35 height 19
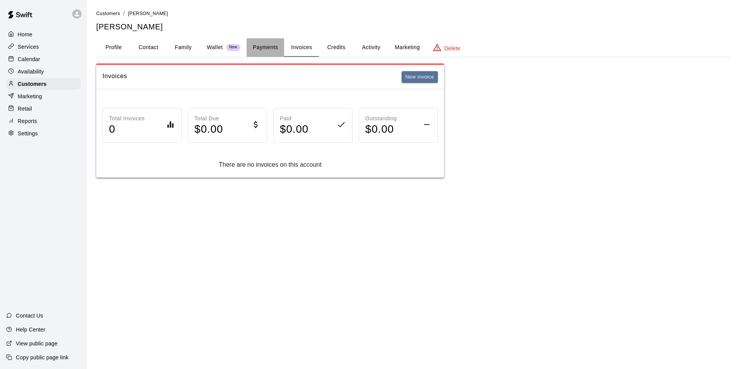
click at [265, 46] on button "Payments" at bounding box center [265, 47] width 37 height 19
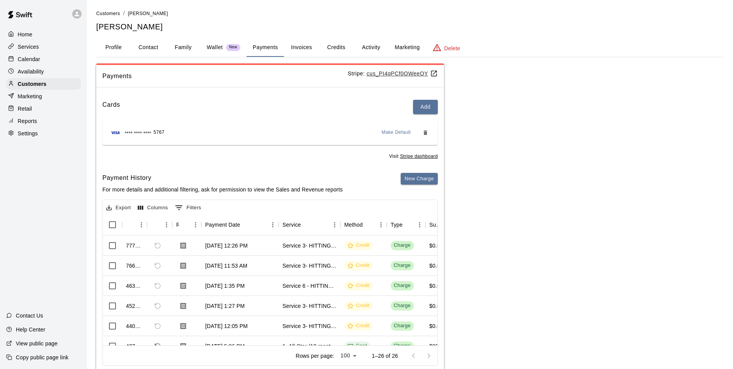
click at [233, 42] on button "Wallet New" at bounding box center [224, 47] width 46 height 19
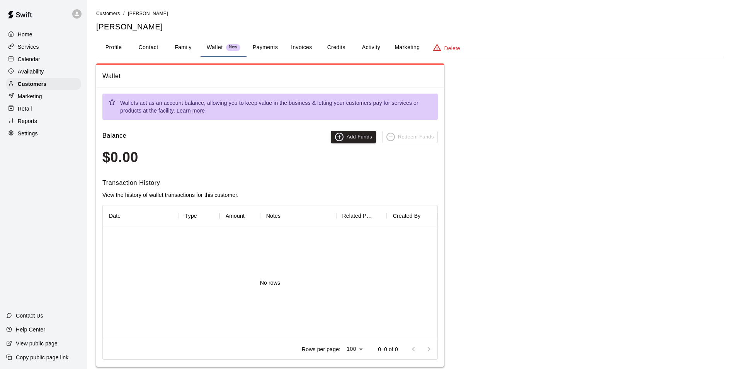
click at [185, 54] on button "Family" at bounding box center [183, 47] width 35 height 19
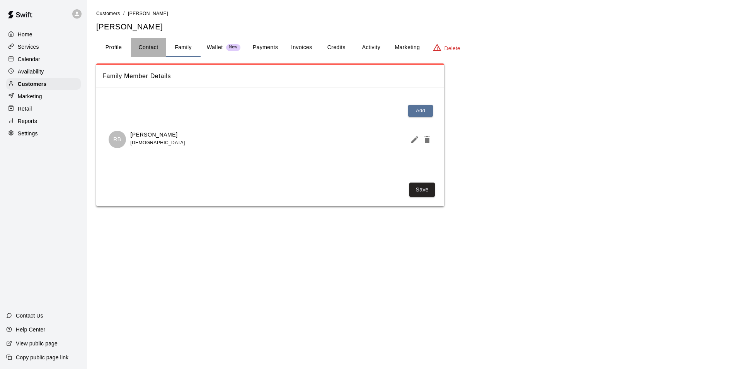
click at [144, 46] on button "Contact" at bounding box center [148, 47] width 35 height 19
select select "**"
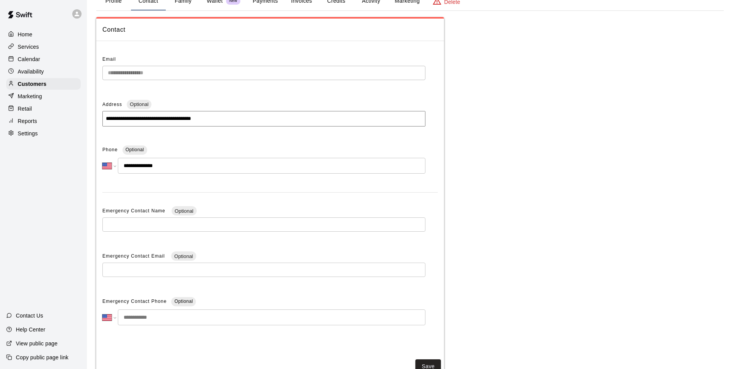
scroll to position [0, 0]
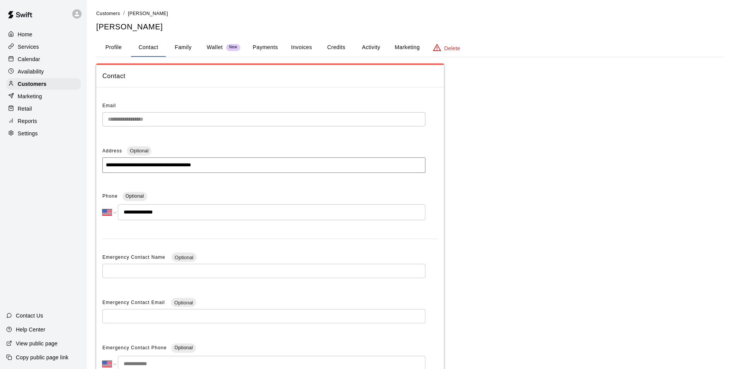
click at [120, 44] on button "Profile" at bounding box center [113, 47] width 35 height 19
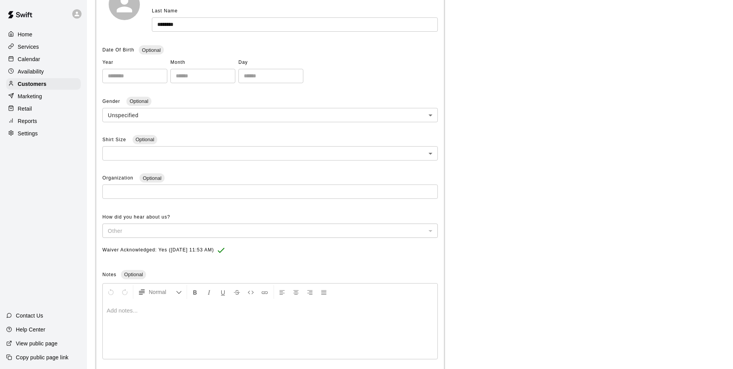
scroll to position [155, 0]
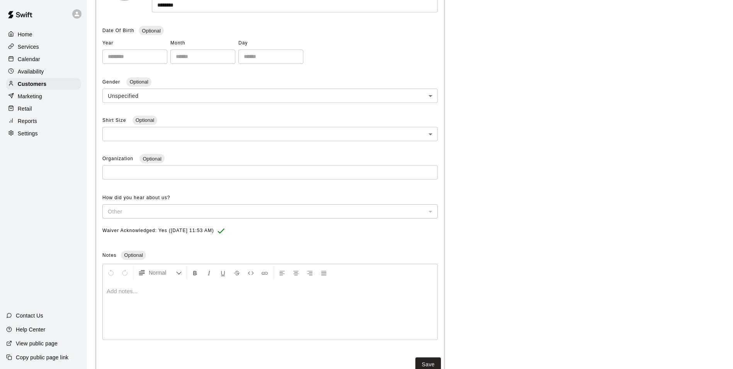
click at [54, 49] on div "Services" at bounding box center [43, 47] width 75 height 12
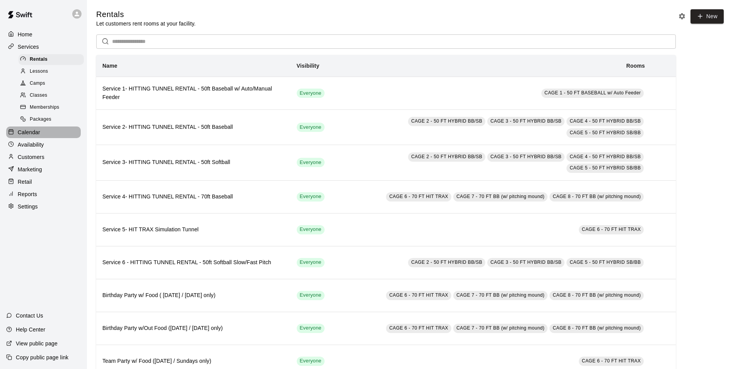
click at [33, 136] on p "Calendar" at bounding box center [29, 132] width 22 height 8
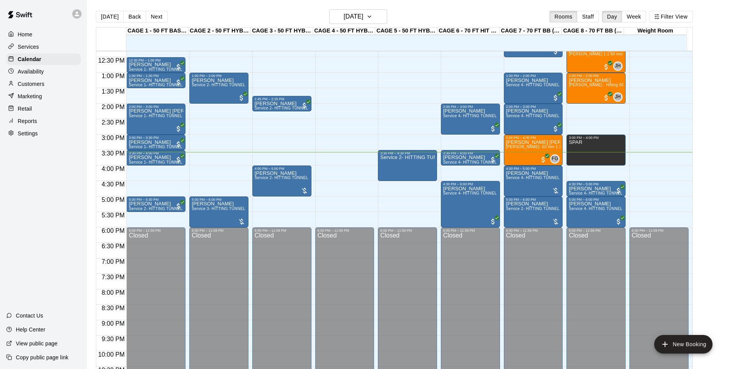
scroll to position [339, 0]
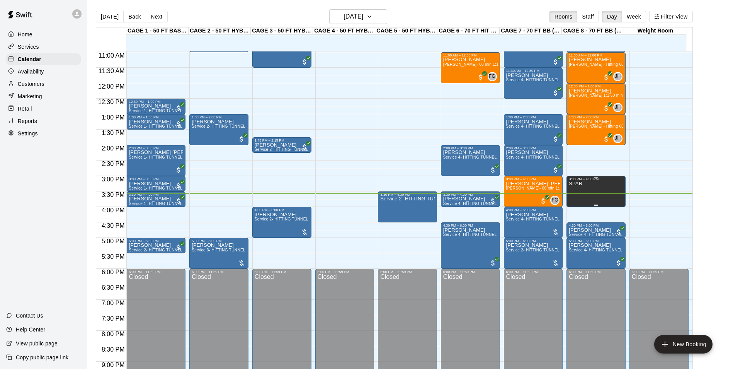
click at [591, 194] on div "SPAR" at bounding box center [596, 365] width 54 height 369
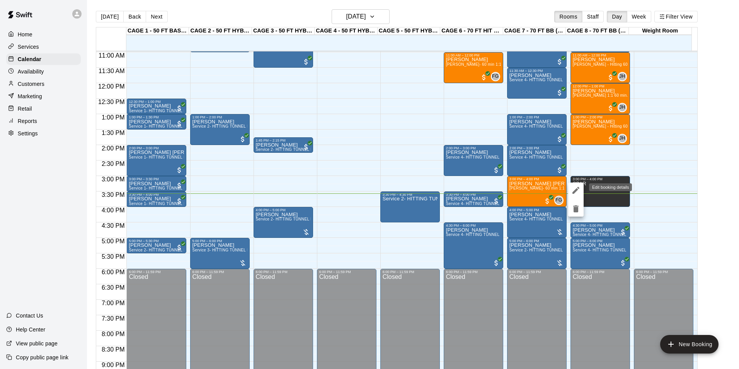
click at [577, 190] on icon "edit" at bounding box center [575, 190] width 7 height 7
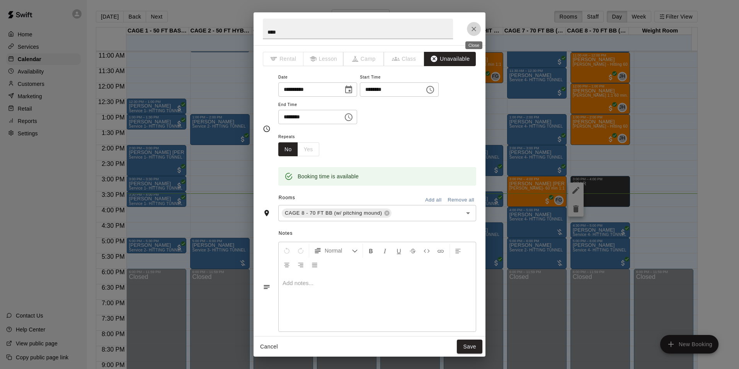
click at [471, 34] on button "Close" at bounding box center [474, 29] width 14 height 14
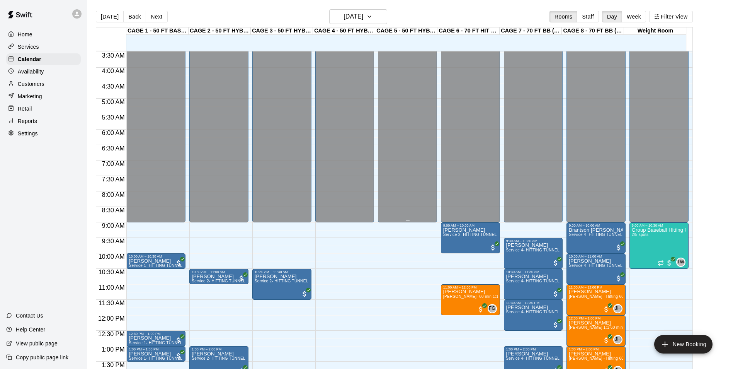
scroll to position [0, 0]
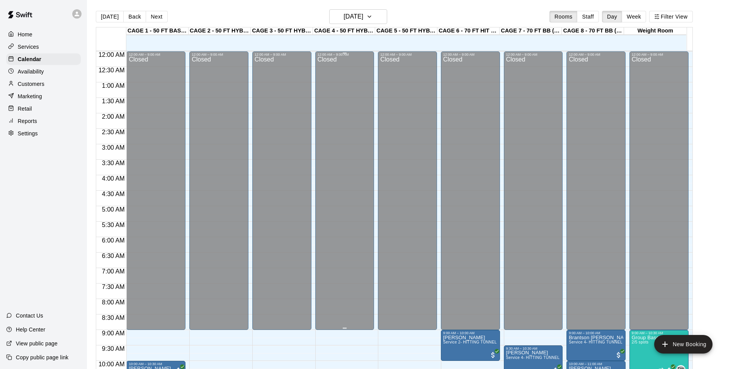
click at [341, 114] on div "Closed" at bounding box center [345, 194] width 54 height 276
click at [387, 95] on div "Closed" at bounding box center [407, 194] width 54 height 276
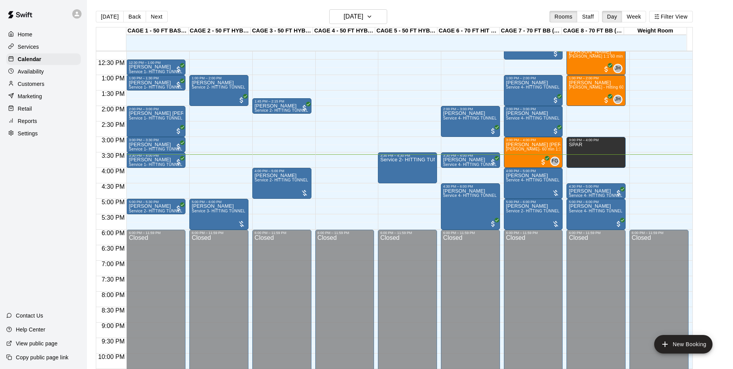
scroll to position [378, 0]
click at [51, 71] on div "Availability" at bounding box center [43, 72] width 75 height 12
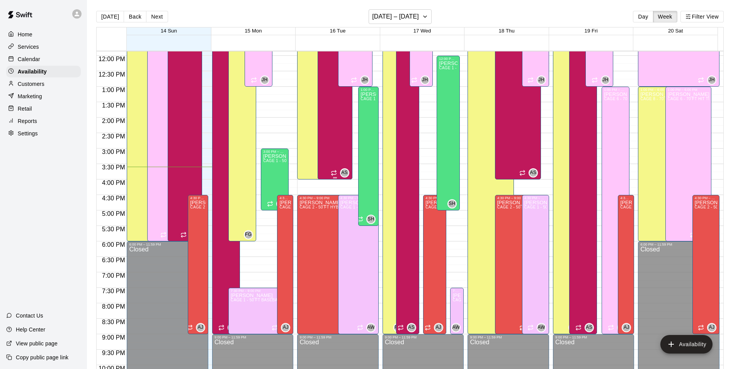
scroll to position [377, 0]
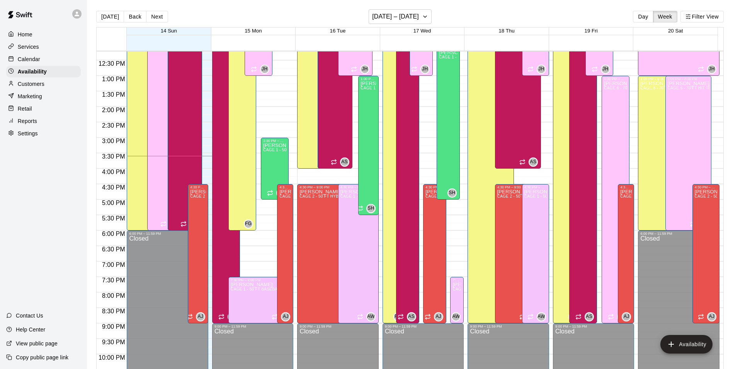
click at [43, 62] on div "Calendar" at bounding box center [43, 59] width 75 height 12
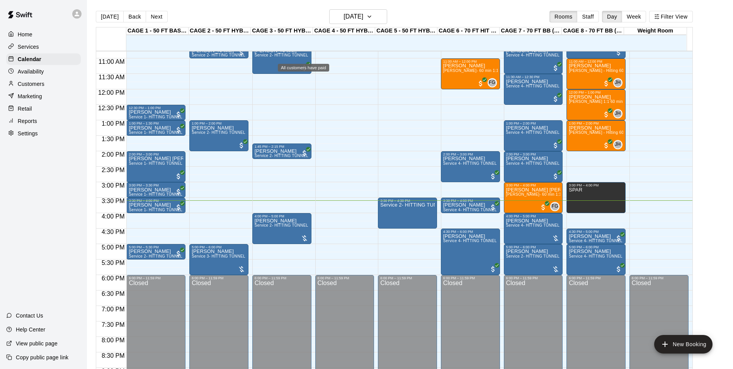
scroll to position [348, 0]
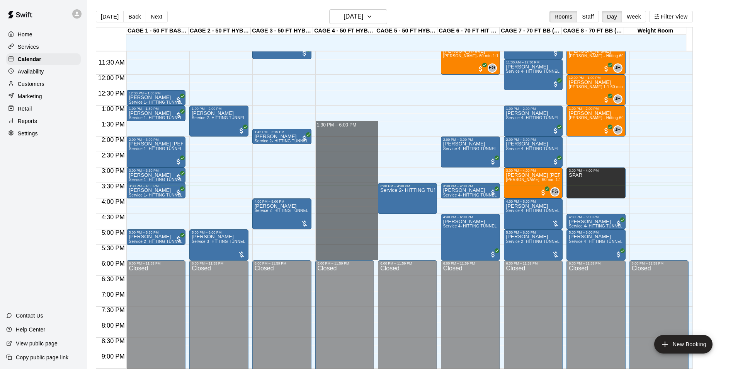
drag, startPoint x: 370, startPoint y: 124, endPoint x: 367, endPoint y: 256, distance: 132.2
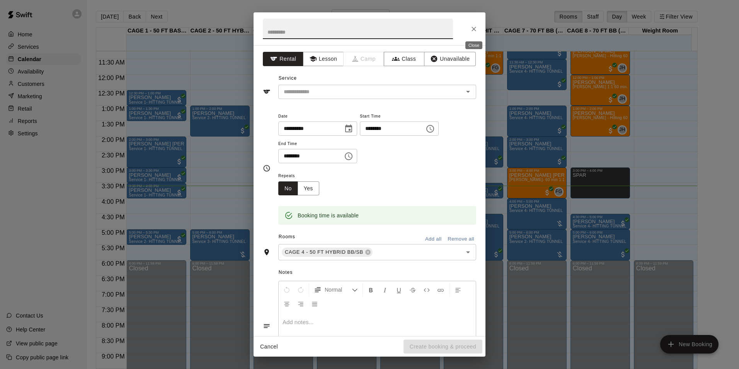
click at [477, 29] on icon "Close" at bounding box center [474, 29] width 8 height 8
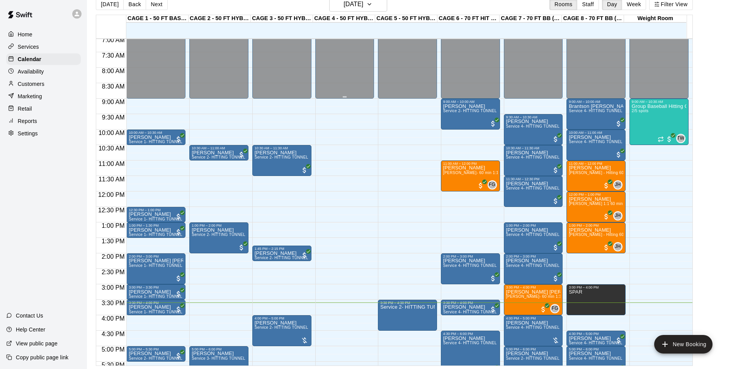
scroll to position [232, 0]
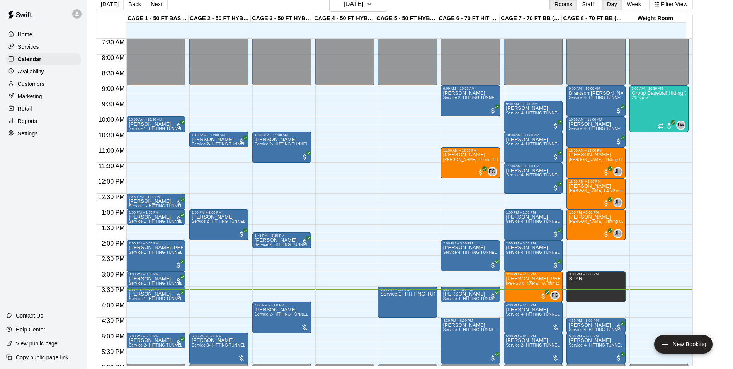
click at [14, 85] on icon at bounding box center [11, 83] width 6 height 6
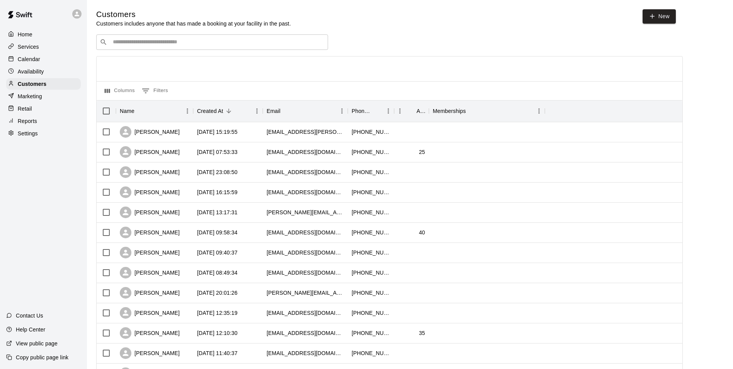
click at [128, 40] on input "Search customers by name or email" at bounding box center [218, 42] width 214 height 8
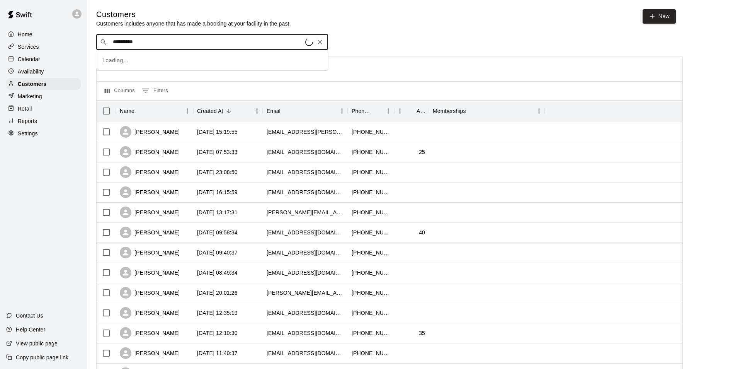
type input "**********"
click at [148, 65] on span "coletaylor1911@gmail.com" at bounding box center [159, 67] width 83 height 5
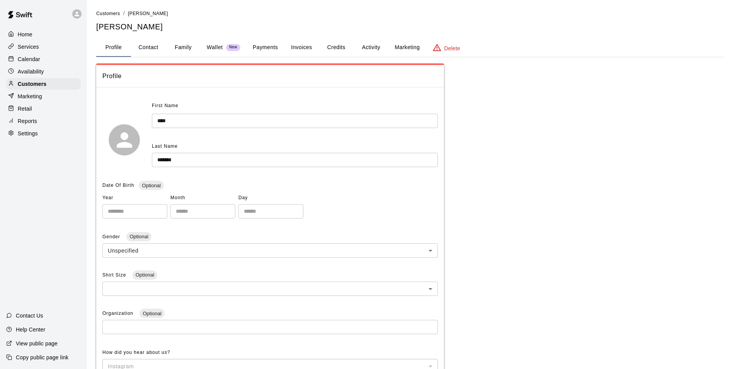
type input "****"
type input "******"
type input "****"
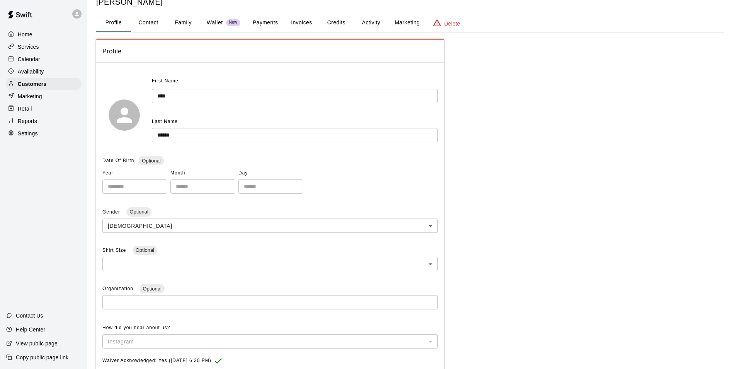
scroll to position [24, 0]
click at [151, 23] on button "Contact" at bounding box center [148, 23] width 35 height 19
select select "**"
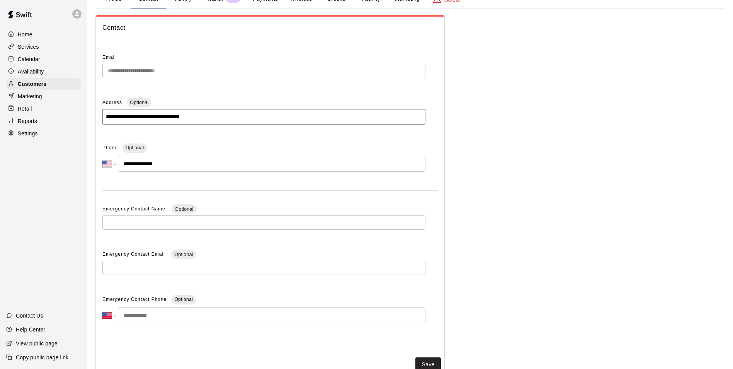
scroll to position [35, 0]
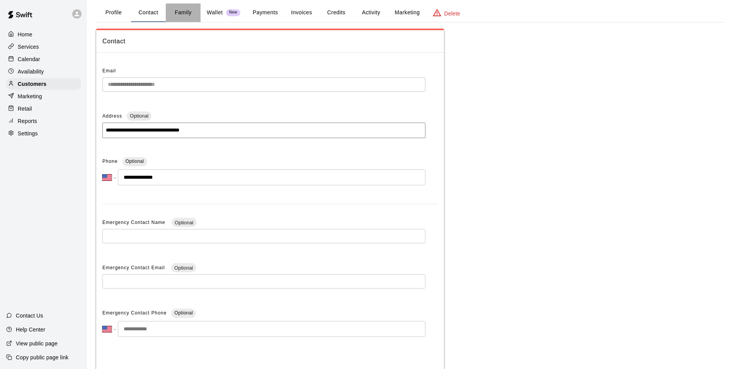
click at [184, 7] on button "Family" at bounding box center [183, 12] width 35 height 19
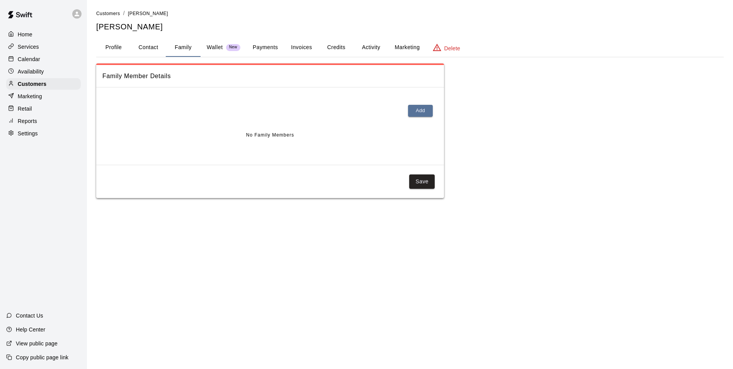
scroll to position [0, 0]
click at [139, 47] on button "Contact" at bounding box center [148, 47] width 35 height 19
select select "**"
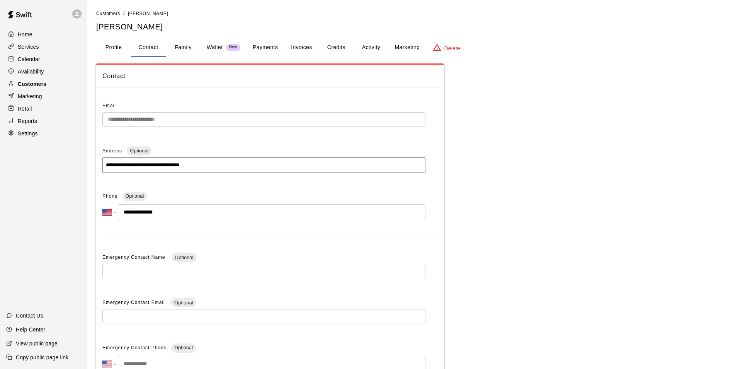
click at [43, 85] on p "Customers" at bounding box center [32, 84] width 29 height 8
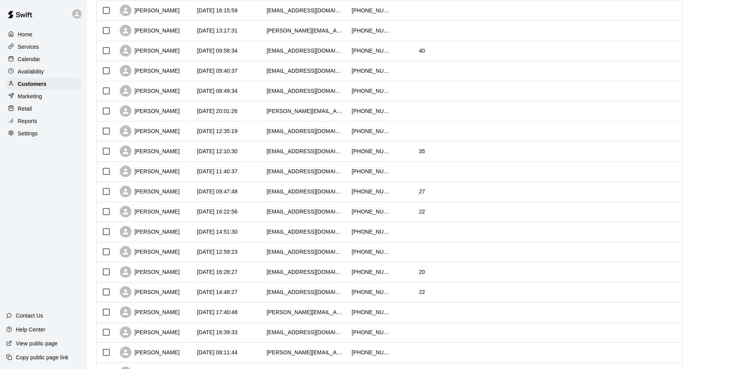
scroll to position [193, 0]
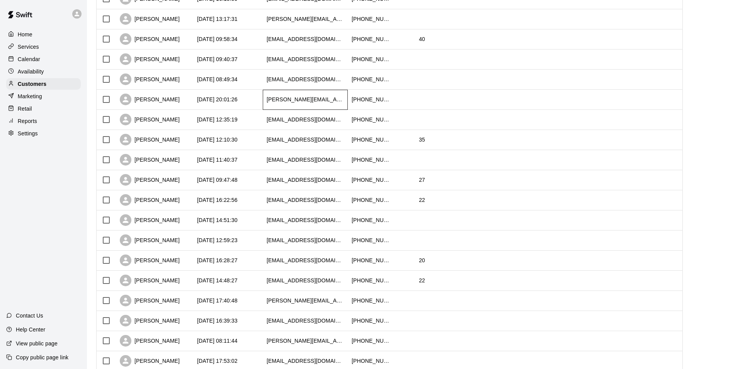
drag, startPoint x: 209, startPoint y: 139, endPoint x: 310, endPoint y: 105, distance: 106.2
click at [310, 105] on div "jorgemay@msn.com" at bounding box center [305, 100] width 85 height 20
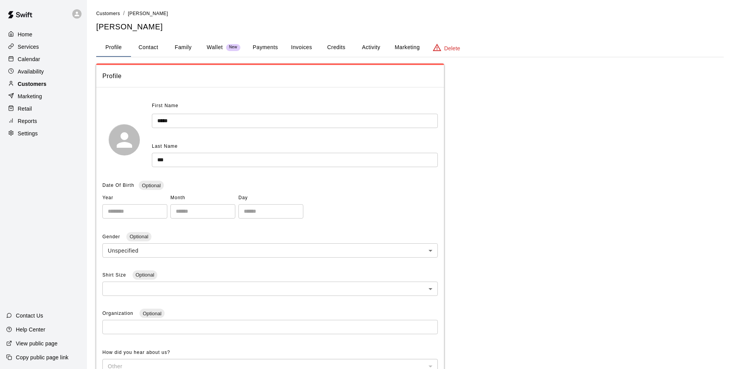
click at [37, 87] on p "Customers" at bounding box center [32, 84] width 29 height 8
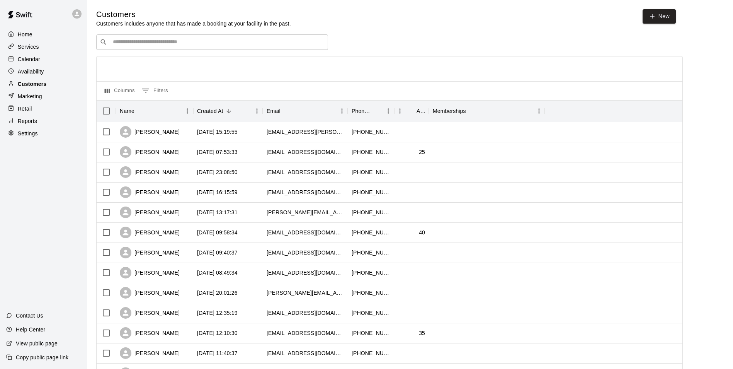
click at [62, 80] on div "Customers" at bounding box center [43, 84] width 75 height 12
click at [11, 71] on icon at bounding box center [11, 71] width 6 height 6
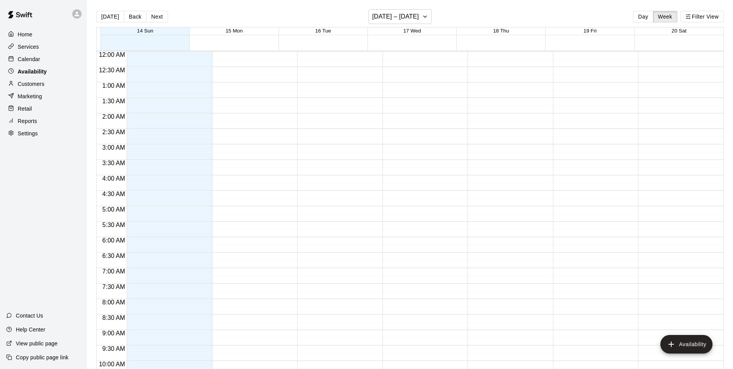
scroll to position [416, 0]
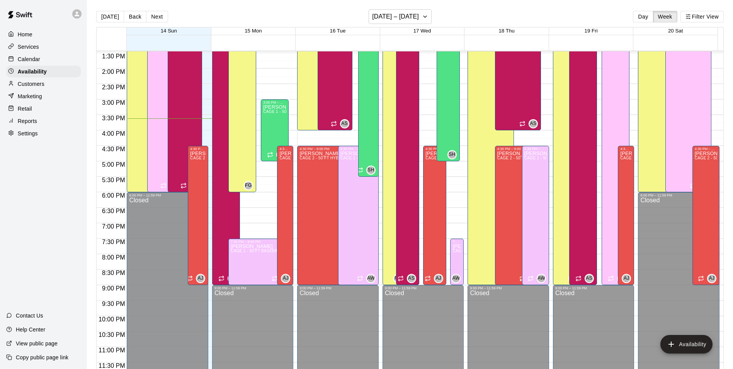
click at [32, 66] on div "Home Services Calendar Availability Customers Marketing Retail Reports Settings" at bounding box center [43, 84] width 87 height 112
click at [35, 56] on p "Calendar" at bounding box center [29, 59] width 22 height 8
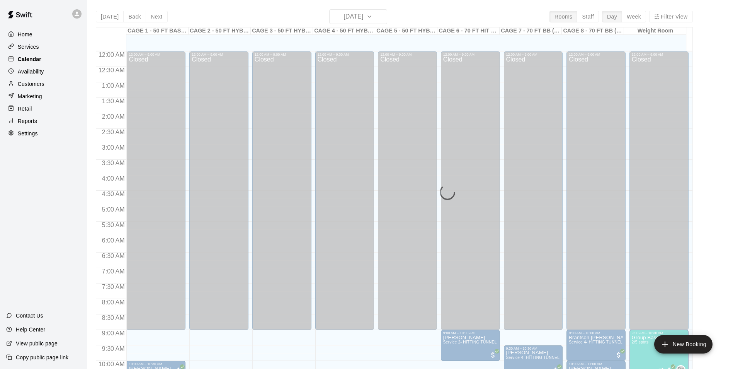
scroll to position [393, 0]
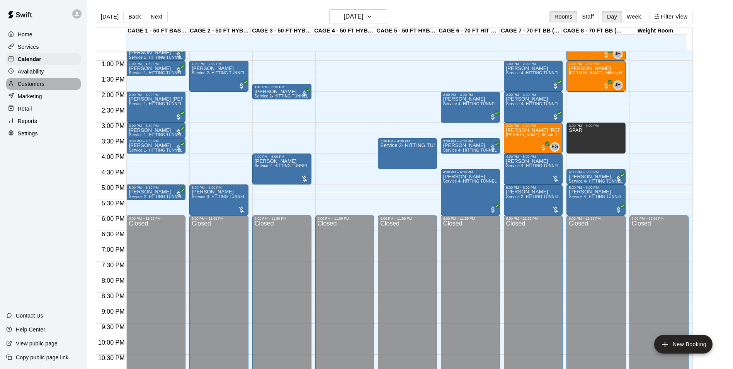
click at [50, 83] on div "Customers" at bounding box center [43, 84] width 75 height 12
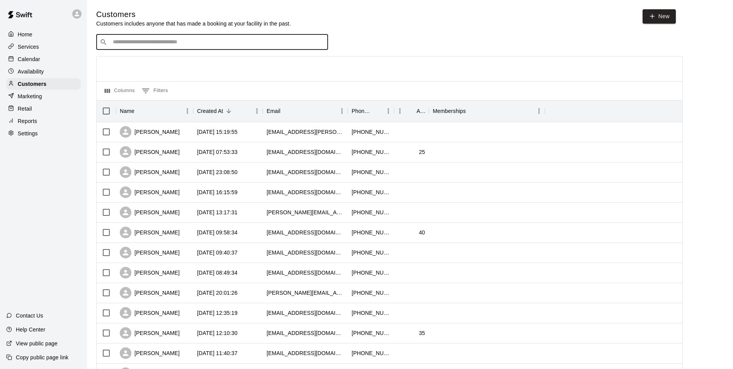
click at [145, 45] on input "Search customers by name or email" at bounding box center [218, 42] width 214 height 8
type input "*****"
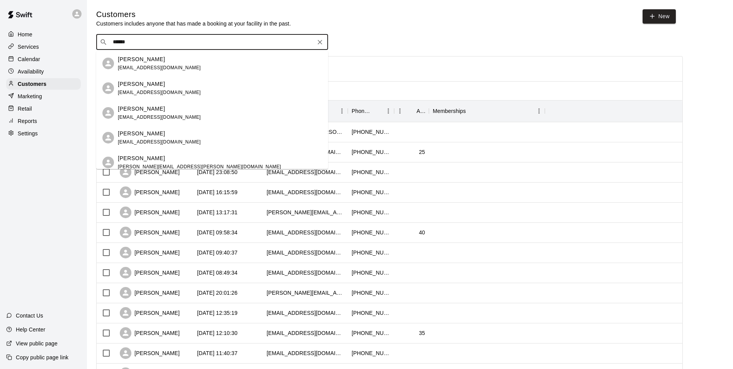
click at [206, 57] on div "Caleb Sneider evansneider@gmail.com" at bounding box center [220, 63] width 204 height 17
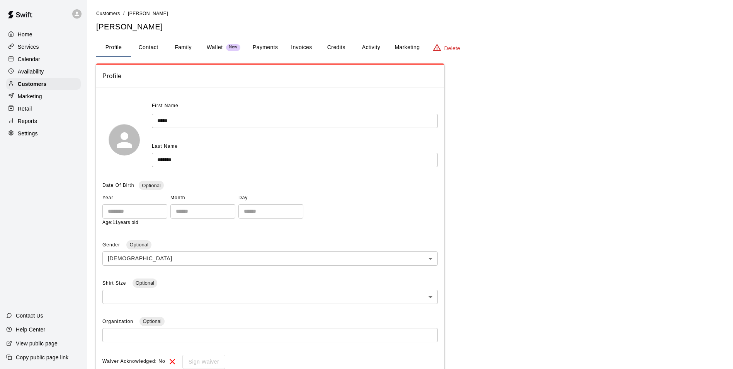
click at [185, 45] on button "Family" at bounding box center [183, 47] width 35 height 19
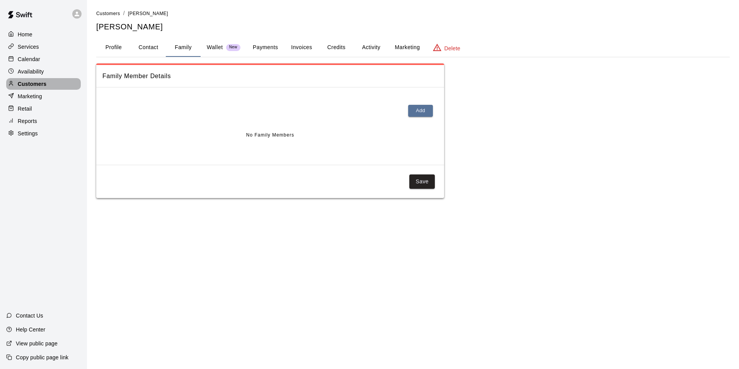
click at [53, 85] on div "Customers" at bounding box center [43, 84] width 75 height 12
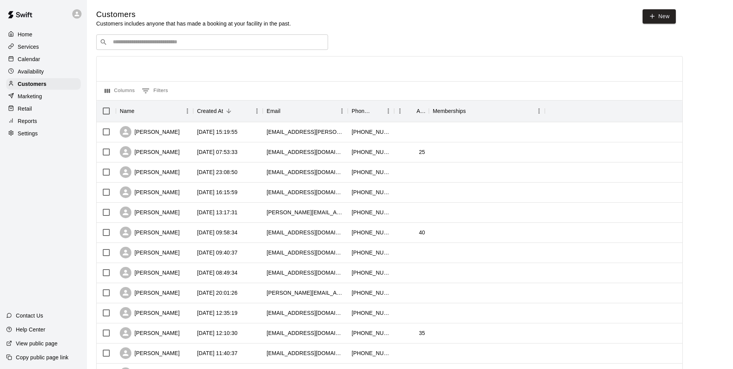
click at [129, 49] on div "​ ​" at bounding box center [212, 41] width 232 height 15
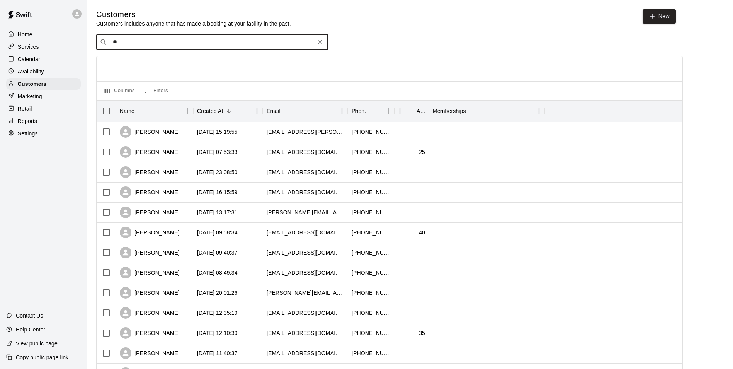
type input "*"
type input "*******"
click at [183, 60] on div "Caleb Sneider evansneider@gmail.com" at bounding box center [220, 63] width 204 height 17
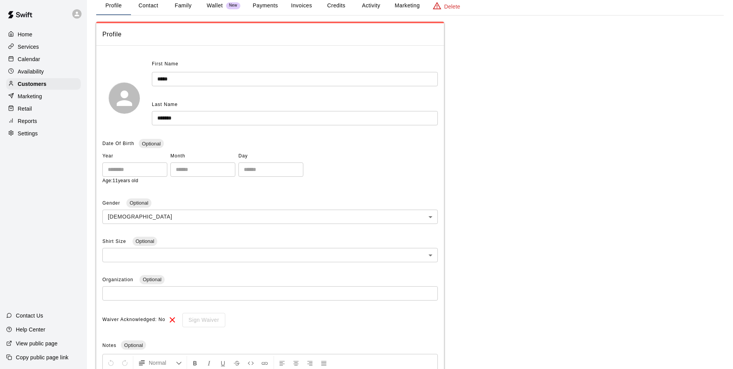
scroll to position [39, 0]
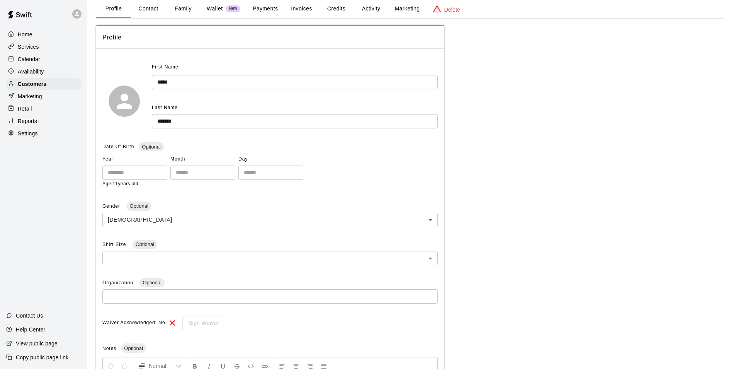
click at [141, 3] on button "Contact" at bounding box center [148, 9] width 35 height 19
select select "**"
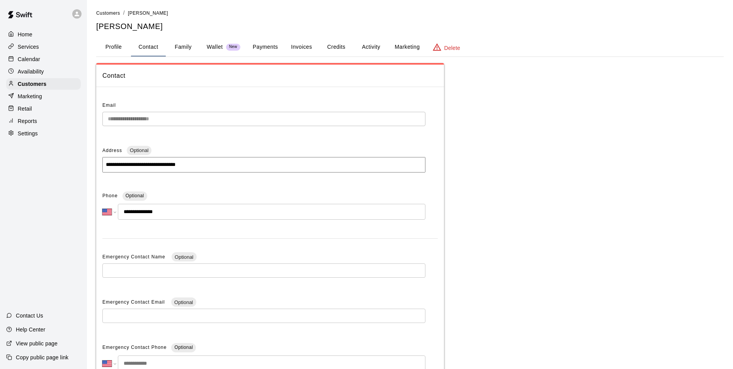
scroll to position [0, 0]
click at [184, 50] on button "Family" at bounding box center [183, 47] width 35 height 19
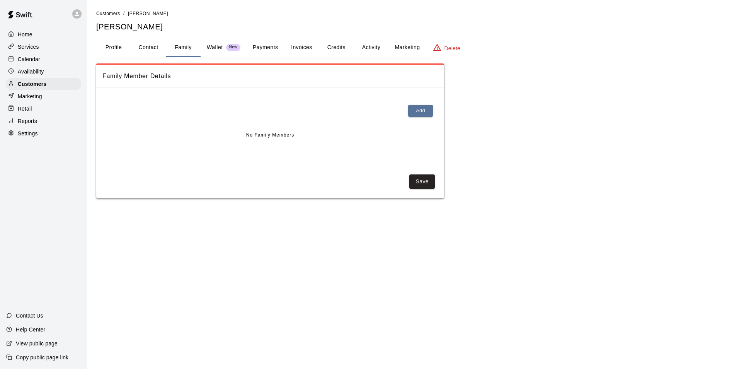
click at [217, 48] on p "Wallet" at bounding box center [215, 47] width 16 height 8
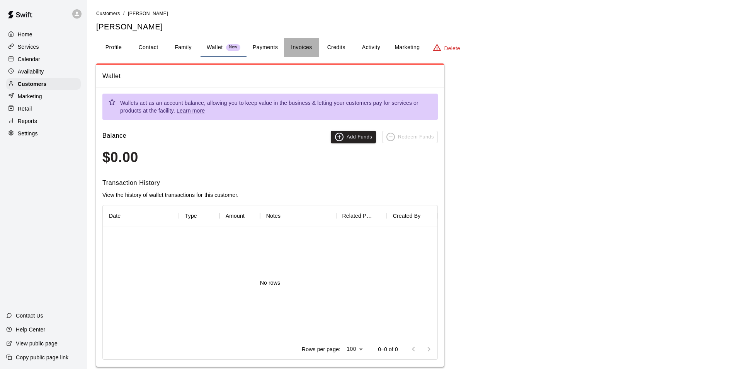
click at [292, 49] on button "Invoices" at bounding box center [301, 47] width 35 height 19
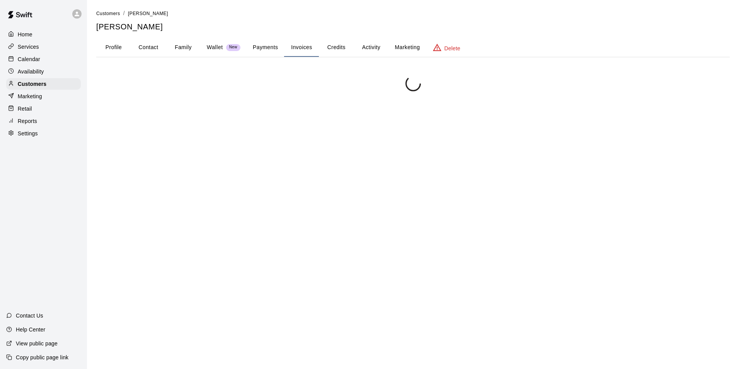
click at [277, 49] on button "Payments" at bounding box center [265, 47] width 37 height 19
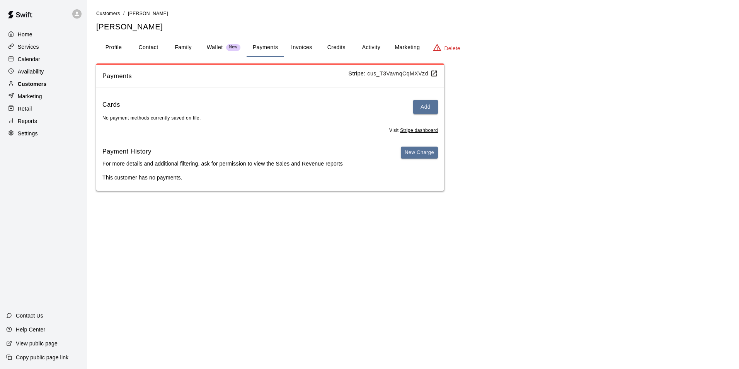
click at [55, 85] on div "Customers" at bounding box center [43, 84] width 75 height 12
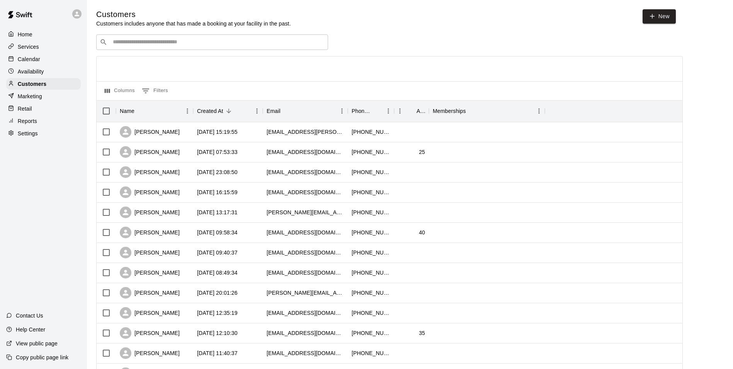
click at [138, 45] on input "Search customers by name or email" at bounding box center [218, 42] width 214 height 8
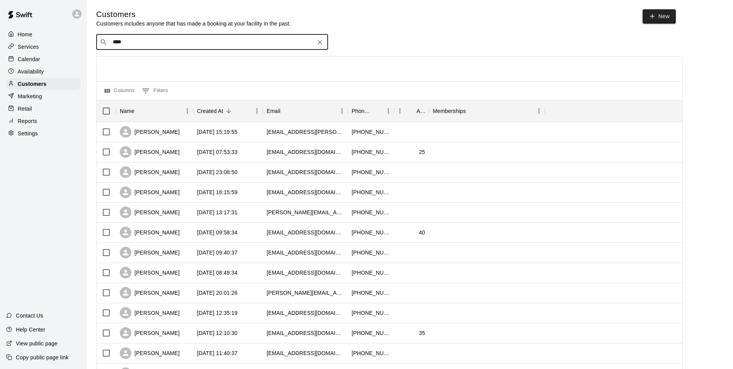
type input "*****"
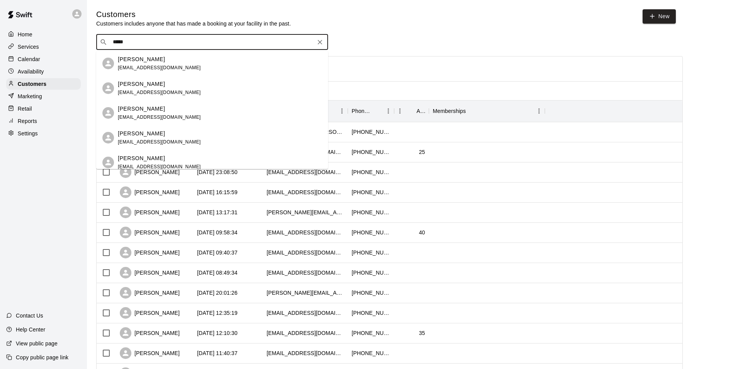
click at [175, 66] on div "Caleb Sneider evansneider@gmail.com" at bounding box center [220, 63] width 204 height 17
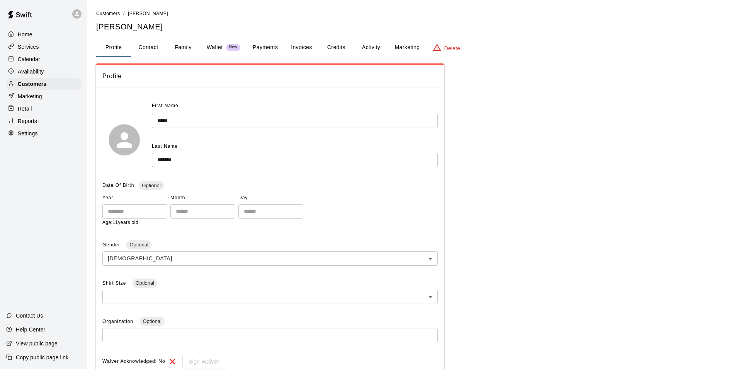
scroll to position [39, 0]
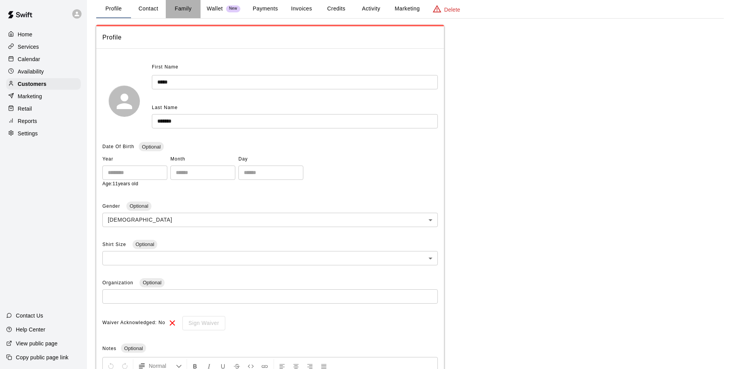
click at [188, 10] on button "Family" at bounding box center [183, 9] width 35 height 19
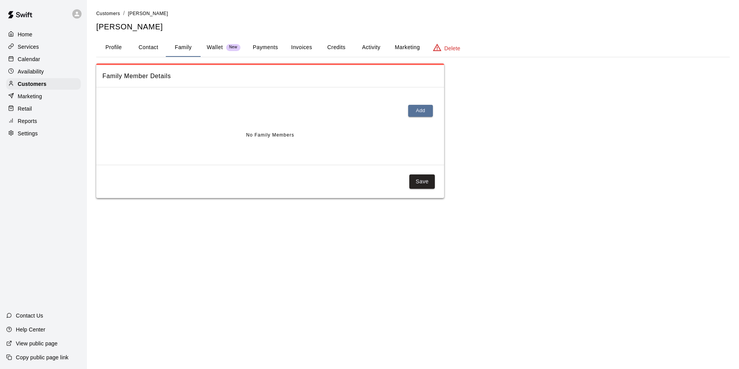
click at [222, 50] on p "Wallet" at bounding box center [215, 47] width 16 height 8
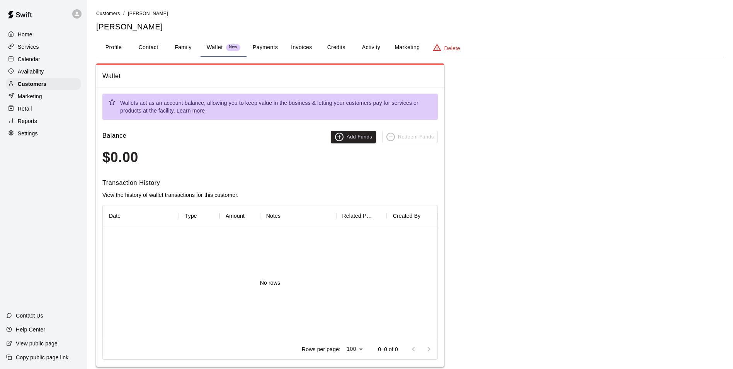
click at [257, 48] on button "Payments" at bounding box center [265, 47] width 37 height 19
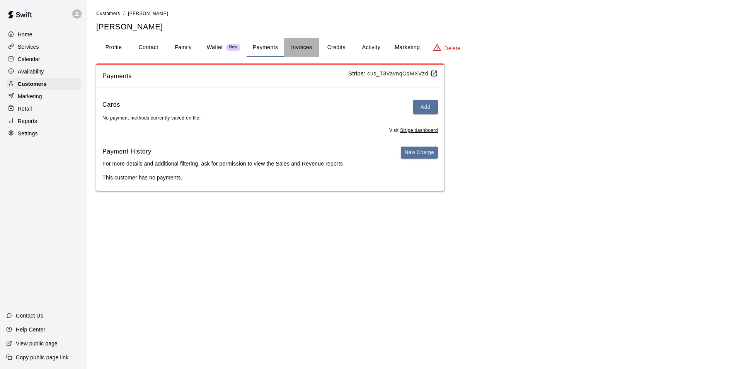
click at [310, 54] on button "Invoices" at bounding box center [301, 47] width 35 height 19
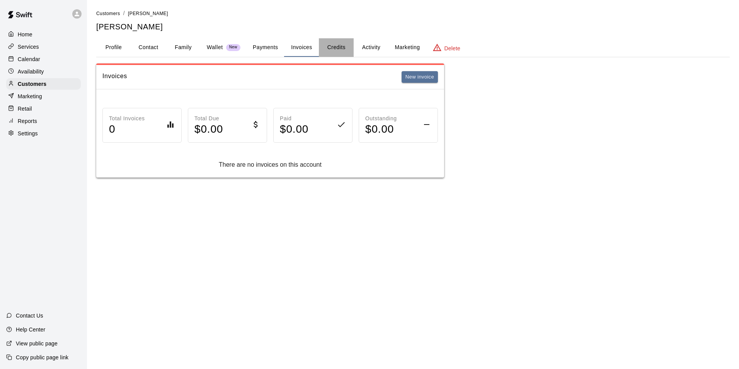
click at [350, 53] on button "Credits" at bounding box center [336, 47] width 35 height 19
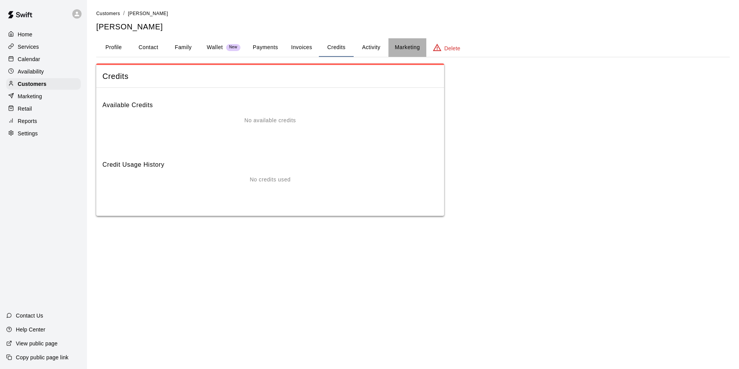
click at [393, 41] on button "Marketing" at bounding box center [406, 47] width 37 height 19
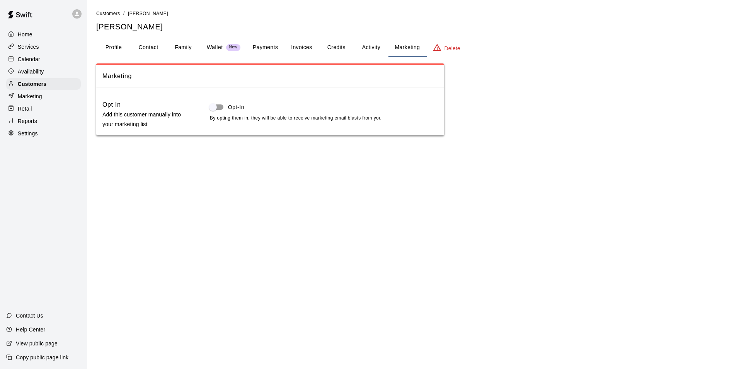
click at [416, 36] on div "Customers / Caleb Sneider Caleb Sneider Profile Contact Family Wallet New Payme…" at bounding box center [412, 72] width 633 height 126
click at [148, 53] on button "Contact" at bounding box center [148, 47] width 35 height 19
select select "**"
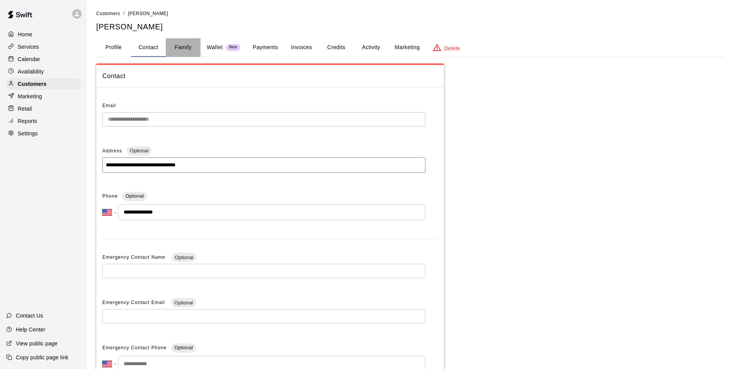
click at [182, 44] on button "Family" at bounding box center [183, 47] width 35 height 19
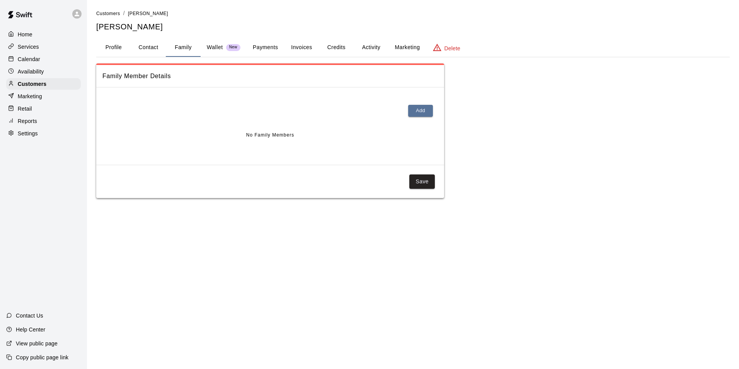
drag, startPoint x: 38, startPoint y: 79, endPoint x: 54, endPoint y: 59, distance: 26.1
click at [54, 59] on div "Calendar" at bounding box center [43, 59] width 75 height 12
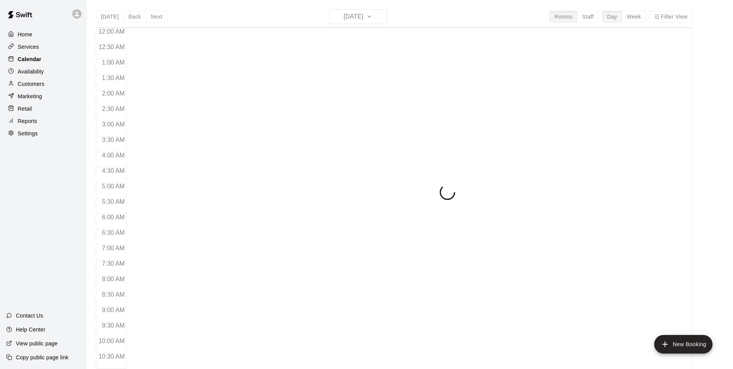
scroll to position [393, 0]
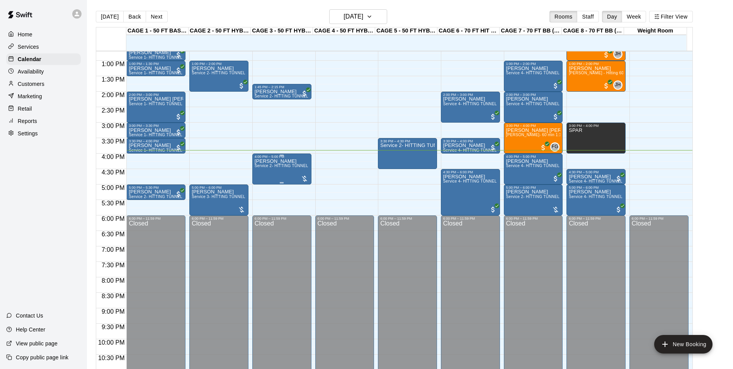
click at [281, 172] on div "Justin Miller Service 2- HITTING TUNNEL RENTAL - 50ft Baseball" at bounding box center [282, 342] width 54 height 369
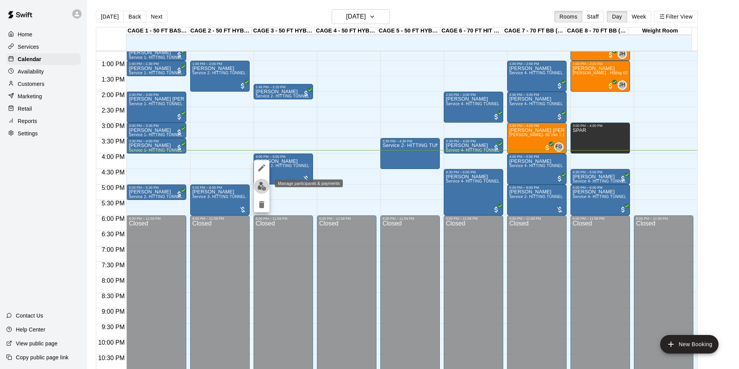
click at [263, 188] on img "edit" at bounding box center [261, 186] width 9 height 9
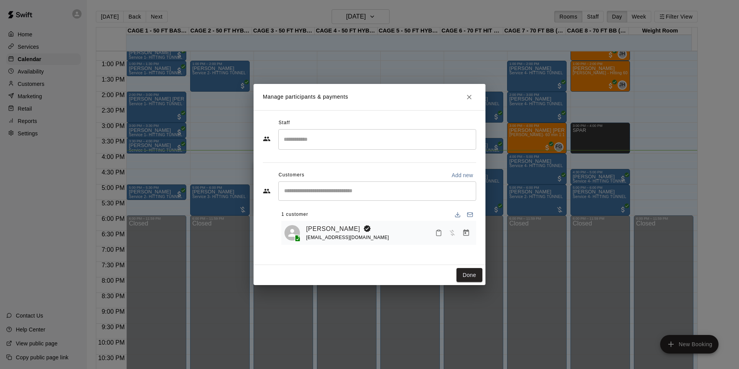
click at [478, 99] on h2 "Manage participants & payments" at bounding box center [369, 97] width 232 height 26
click at [474, 98] on button "Close" at bounding box center [469, 97] width 14 height 14
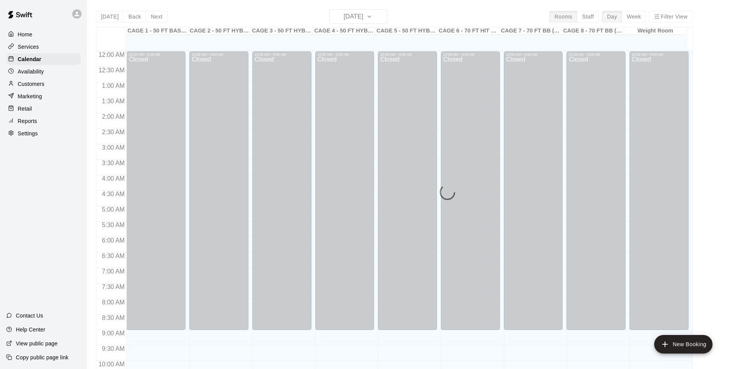
scroll to position [393, 0]
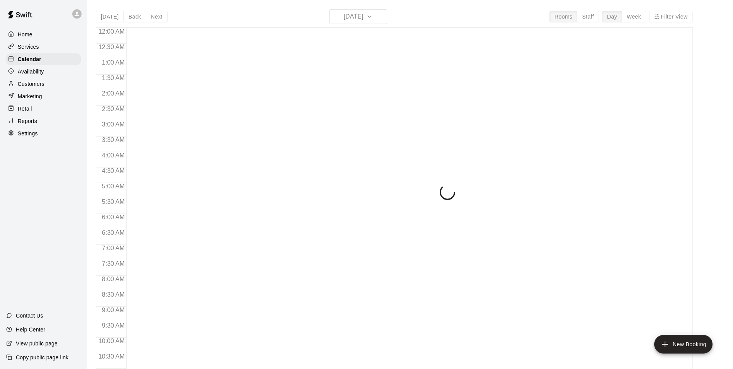
scroll to position [393, 0]
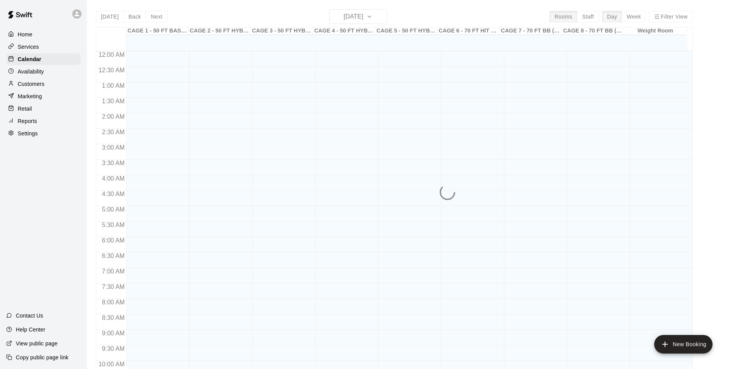
scroll to position [393, 0]
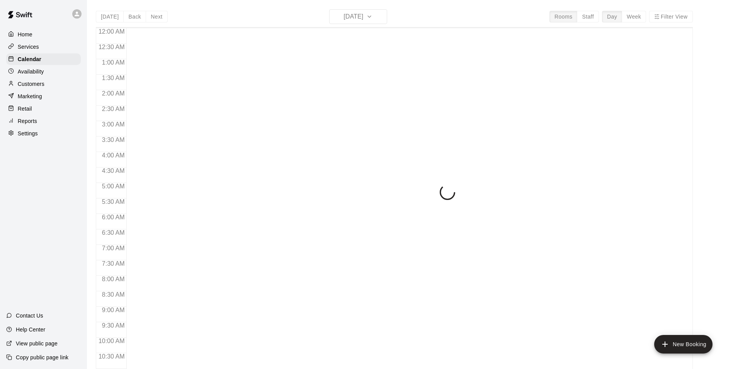
scroll to position [393, 0]
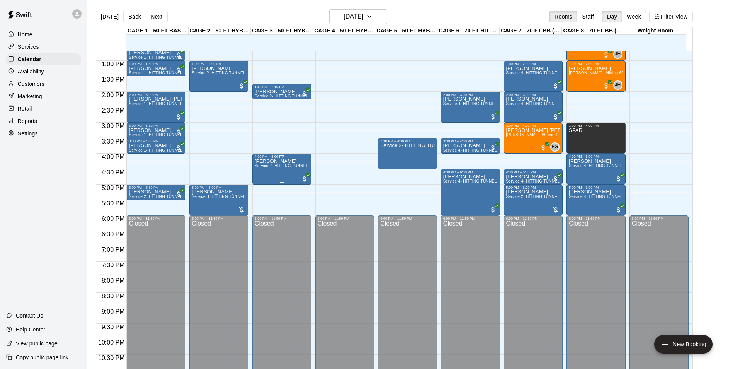
click at [277, 178] on div "Justin Miller Service 2- HITTING TUNNEL RENTAL - 50ft Baseball" at bounding box center [282, 342] width 54 height 369
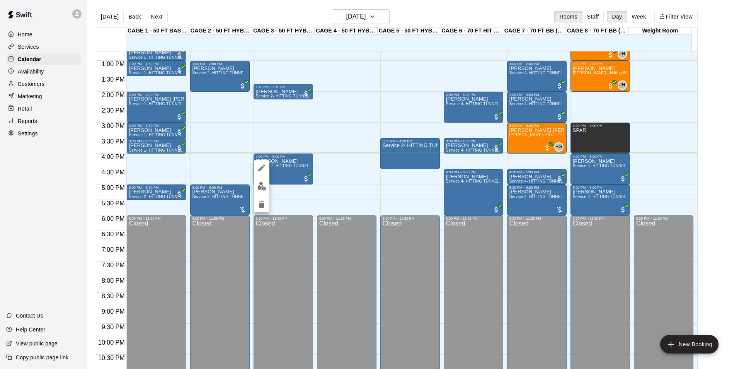
click at [279, 180] on div at bounding box center [369, 184] width 739 height 369
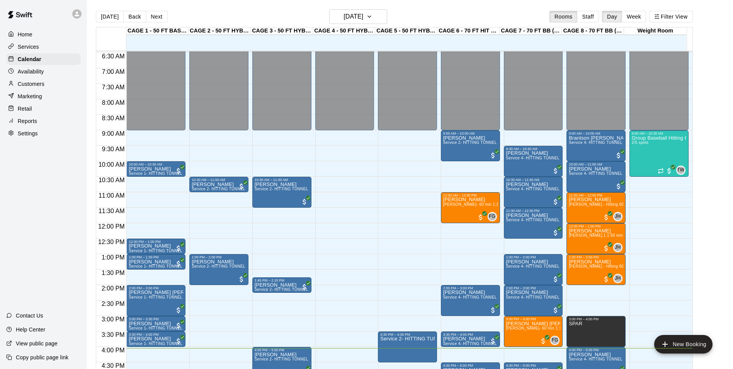
scroll to position [315, 0]
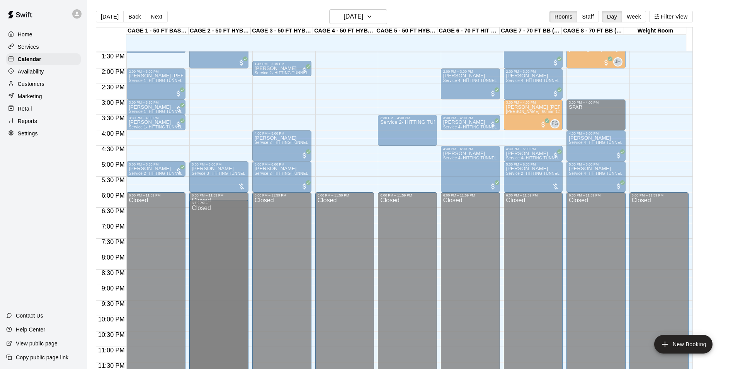
scroll to position [415, 0]
drag, startPoint x: 206, startPoint y: 228, endPoint x: 206, endPoint y: 210, distance: 17.8
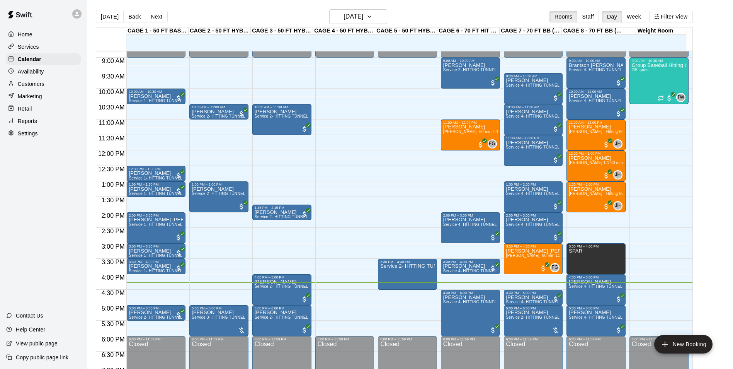
scroll to position [309, 0]
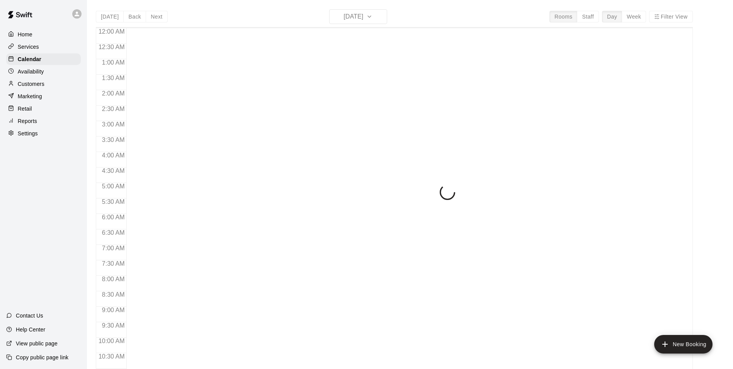
scroll to position [393, 0]
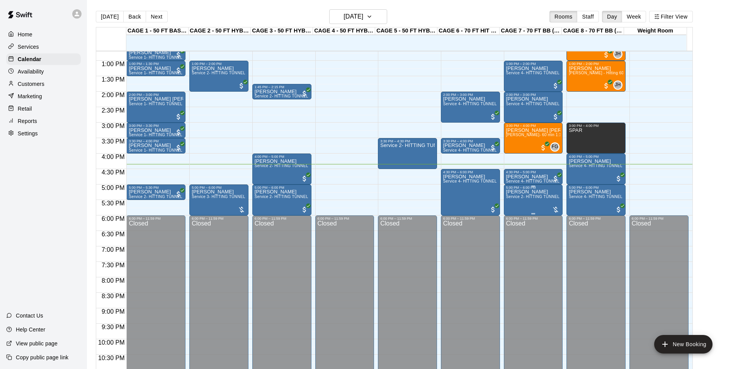
click at [531, 196] on span "Service 2- HITTING TUNNEL RENTAL - 50ft Baseball" at bounding box center [555, 196] width 98 height 4
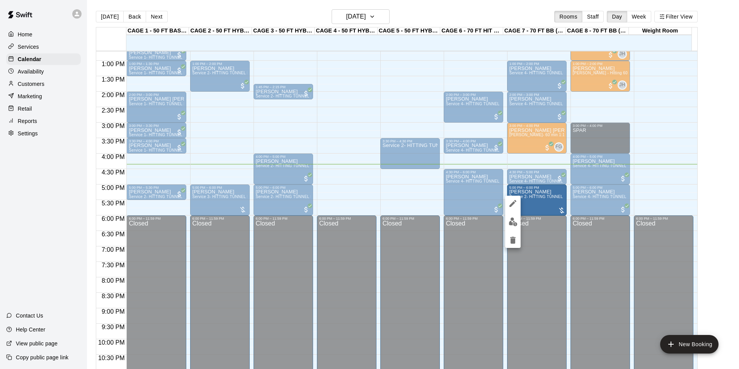
drag, startPoint x: 433, startPoint y: 198, endPoint x: 426, endPoint y: 196, distance: 7.7
click at [430, 199] on div at bounding box center [369, 184] width 739 height 369
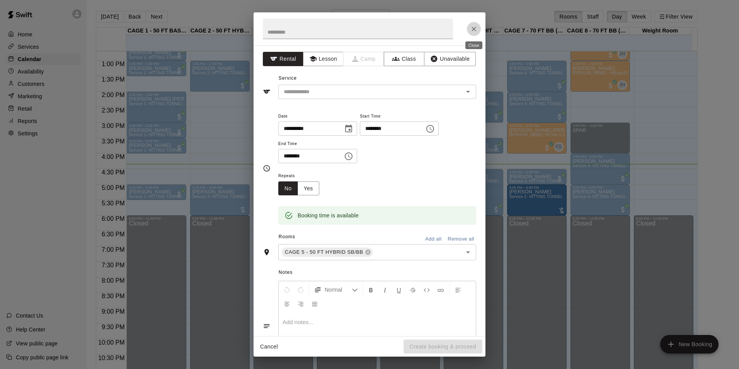
click at [467, 29] on button "Close" at bounding box center [474, 29] width 14 height 14
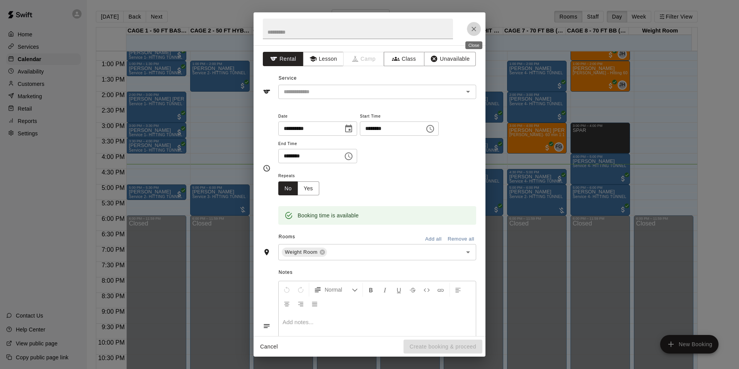
click at [473, 32] on icon "Close" at bounding box center [474, 29] width 8 height 8
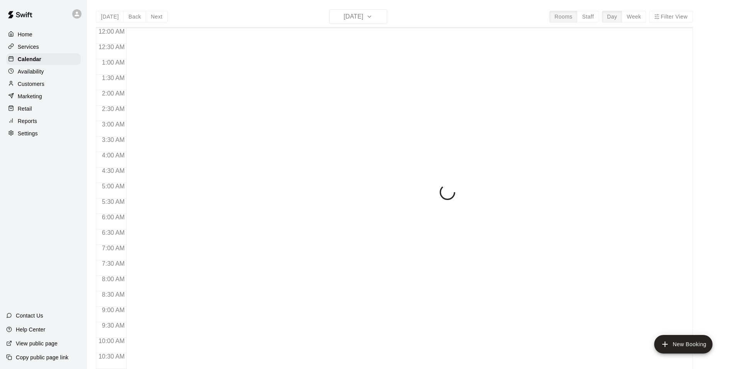
scroll to position [393, 0]
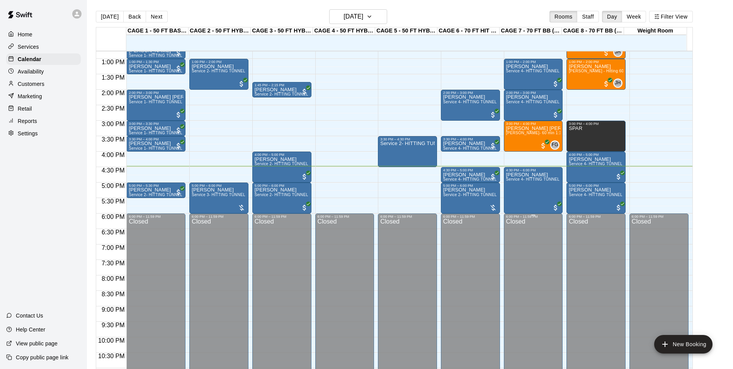
scroll to position [417, 0]
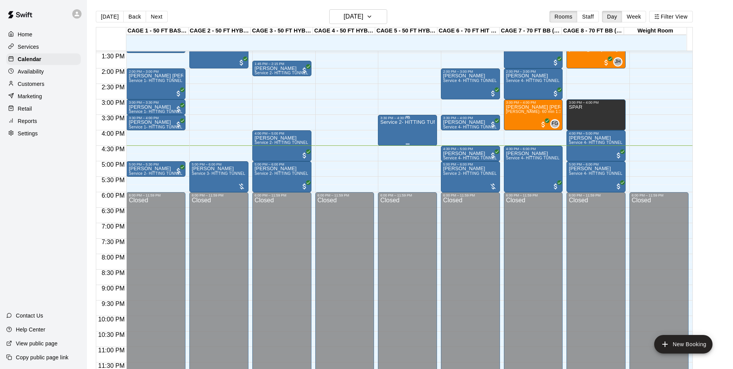
click at [415, 131] on div "Service 2- HITTING TUNNEL RENTAL - 50ft Baseball" at bounding box center [407, 304] width 54 height 369
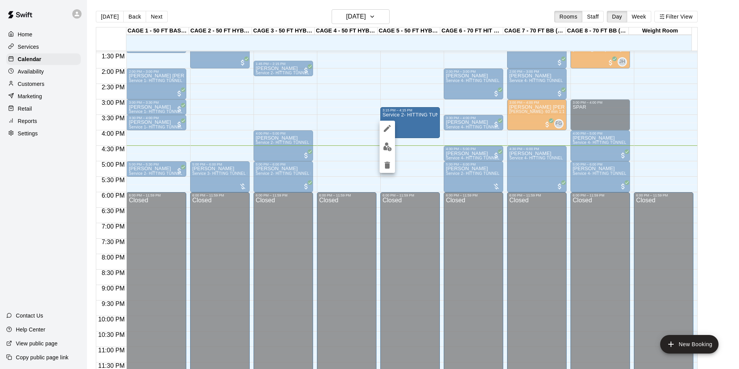
click at [404, 157] on div at bounding box center [369, 184] width 739 height 369
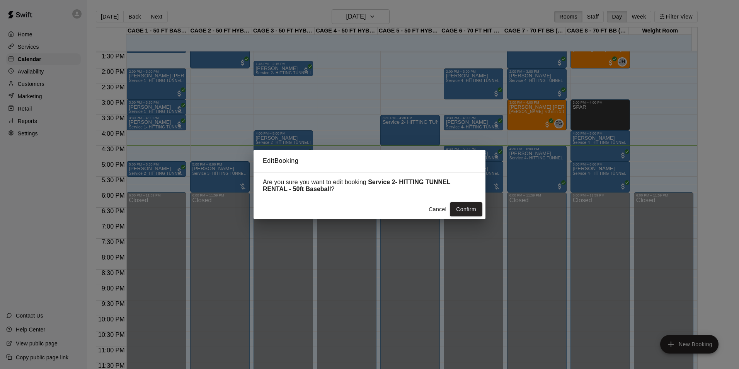
click at [434, 208] on button "Cancel" at bounding box center [437, 209] width 25 height 14
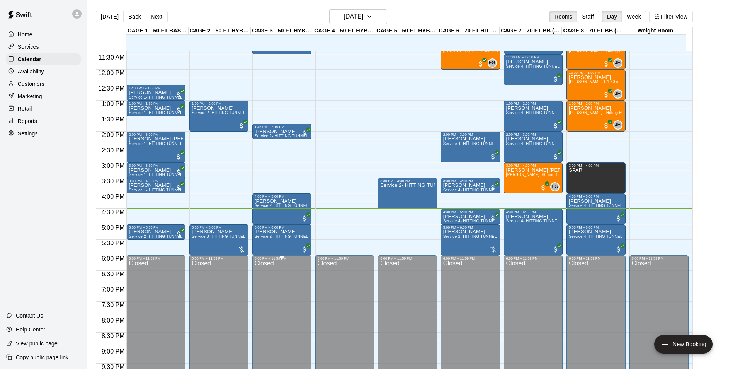
scroll to position [339, 0]
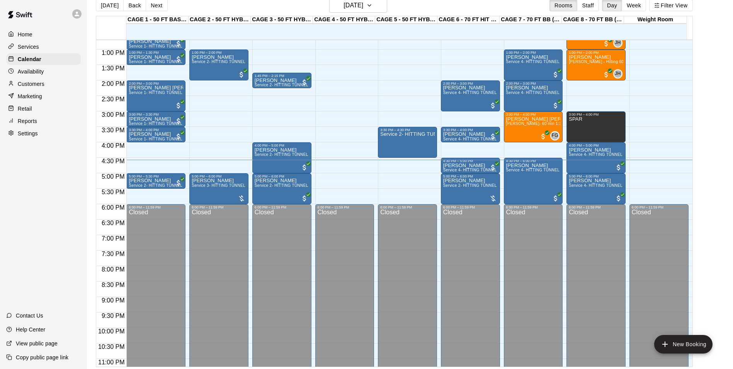
scroll to position [12, 0]
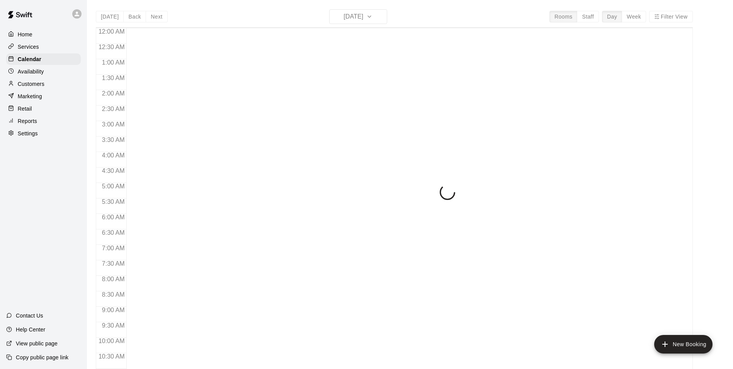
scroll to position [393, 0]
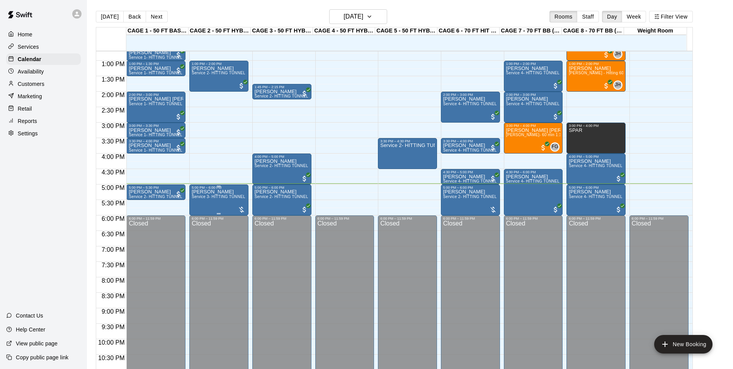
click at [219, 198] on span "Service 3- HITTING TUNNEL RENTAL - 50ft Softball" at bounding box center [240, 196] width 96 height 4
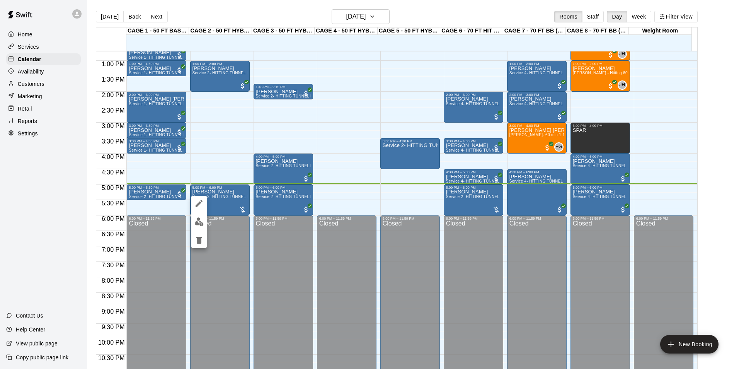
click at [200, 223] on img "edit" at bounding box center [199, 221] width 9 height 9
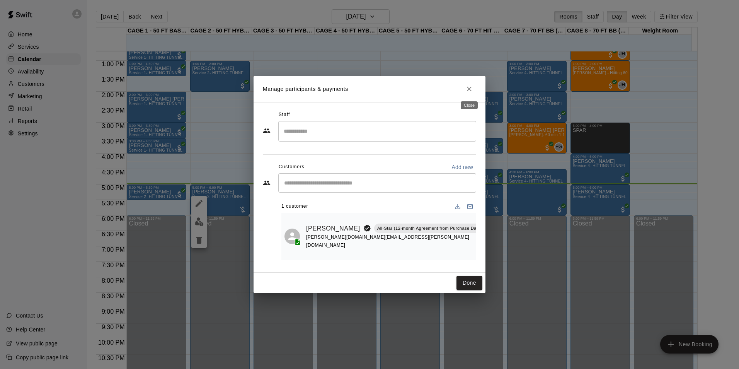
click at [470, 90] on icon "Close" at bounding box center [469, 89] width 5 height 5
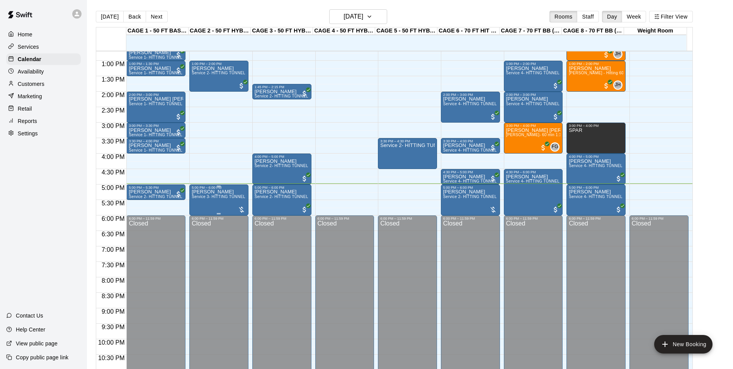
click at [213, 198] on span "Service 3- HITTING TUNNEL RENTAL - 50ft Softball" at bounding box center [240, 196] width 96 height 4
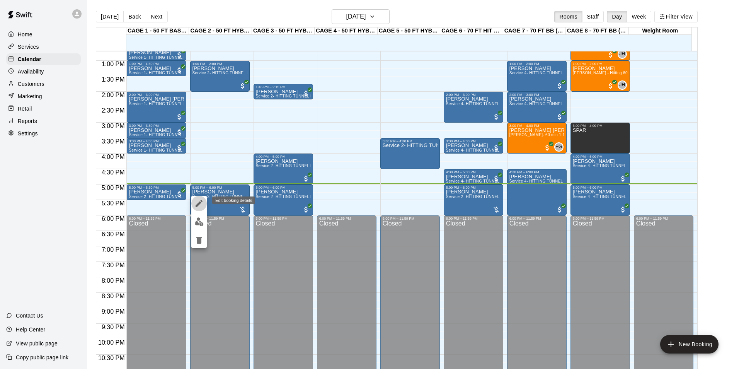
click at [199, 199] on icon "edit" at bounding box center [198, 203] width 9 height 9
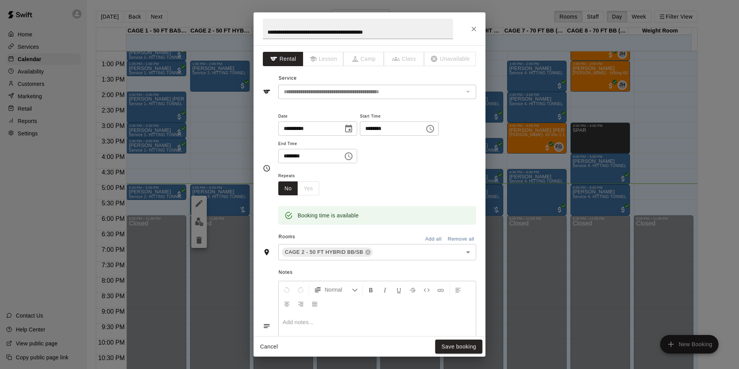
click at [470, 36] on div "**********" at bounding box center [369, 28] width 232 height 33
click at [470, 35] on button "Close" at bounding box center [474, 29] width 14 height 14
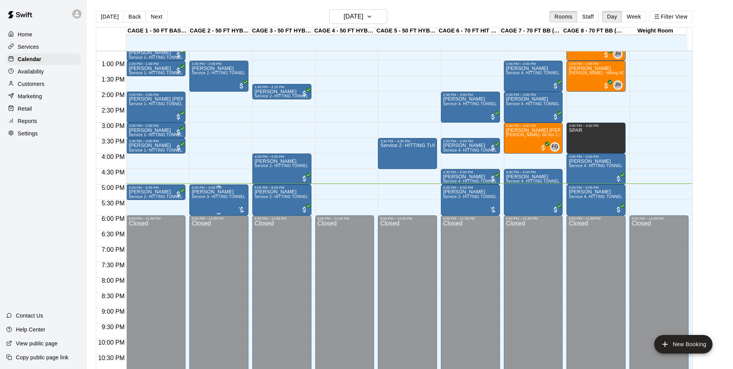
click at [207, 205] on div "Victor Uy Service 3- HITTING TUNNEL RENTAL - 50ft Softball" at bounding box center [219, 373] width 54 height 369
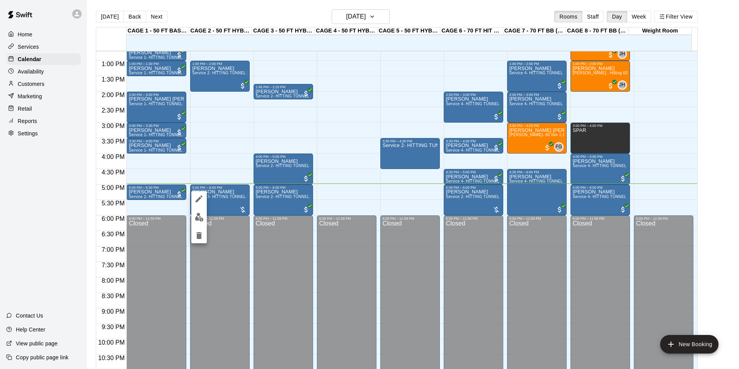
click at [197, 222] on button "edit" at bounding box center [198, 216] width 15 height 15
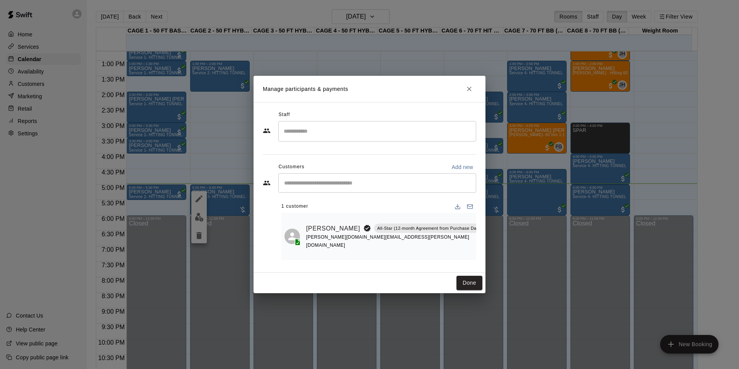
click at [413, 242] on div "victor.j.uy@gmail.com" at bounding box center [401, 241] width 191 height 16
click at [415, 231] on p "All-Star (12-month Agreement from Purchase Date)(OLD)" at bounding box center [435, 228] width 117 height 7
click at [502, 252] on icon "Manage bookings & payment" at bounding box center [505, 249] width 6 height 7
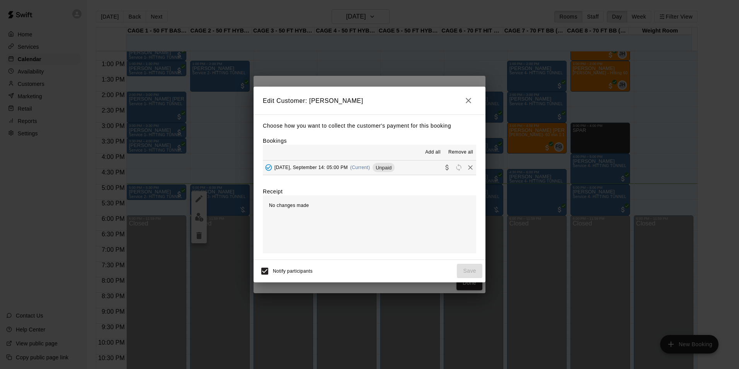
click at [465, 104] on icon "button" at bounding box center [468, 100] width 9 height 9
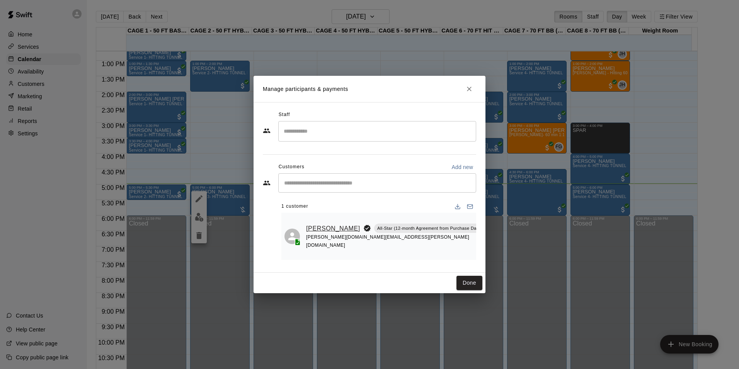
click at [315, 228] on link "[PERSON_NAME]" at bounding box center [333, 228] width 54 height 10
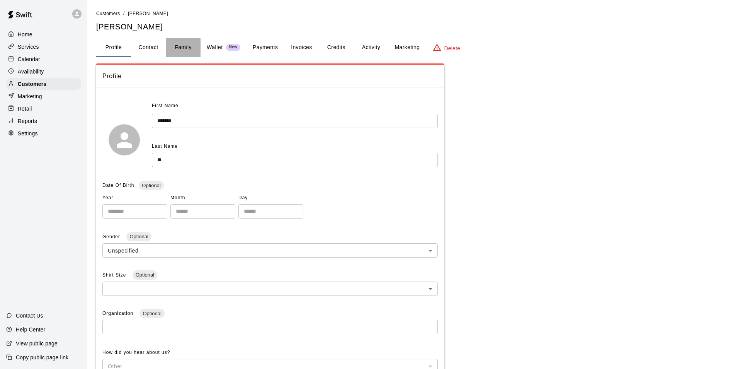
click at [185, 46] on button "Family" at bounding box center [183, 47] width 35 height 19
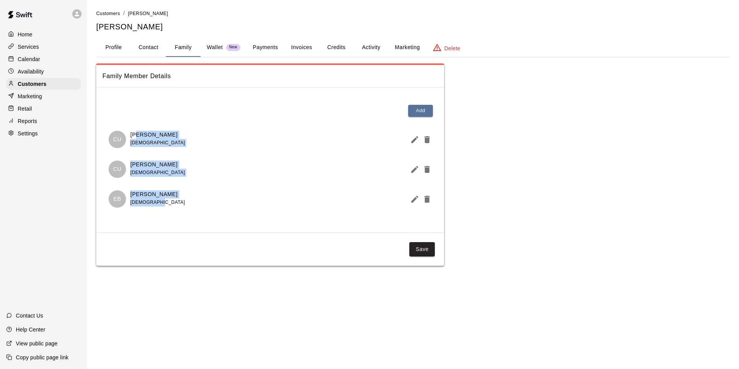
drag, startPoint x: 136, startPoint y: 128, endPoint x: 180, endPoint y: 204, distance: 87.3
click at [180, 204] on div "CU Chelsea Uy 13 years old CU Cassidy Uy 10 years old EB Ella Bufkin 9 years old" at bounding box center [269, 168] width 335 height 89
drag, startPoint x: 180, startPoint y: 204, endPoint x: 181, endPoint y: 218, distance: 14.0
click at [181, 218] on div "Add CU Chelsea Uy 13 years old CU Cassidy Uy 10 years old EB Ella Bufkin 9 year…" at bounding box center [270, 160] width 348 height 133
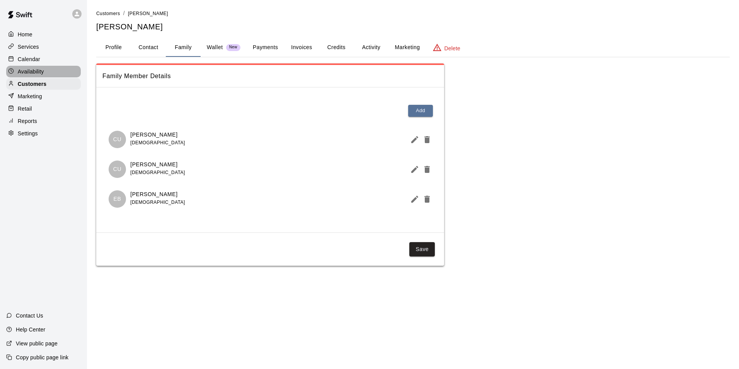
click at [48, 68] on div "Availability" at bounding box center [43, 72] width 75 height 12
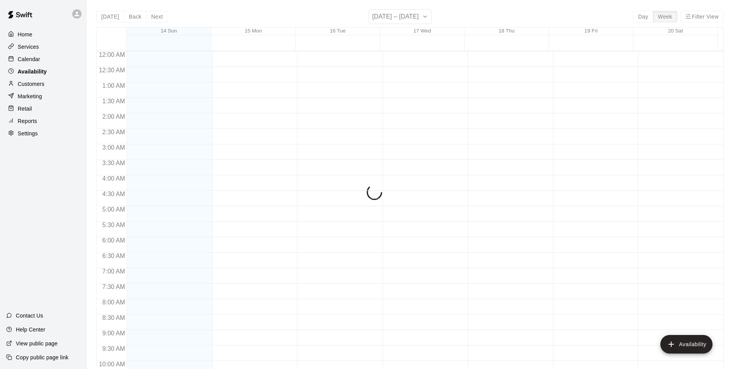
scroll to position [416, 0]
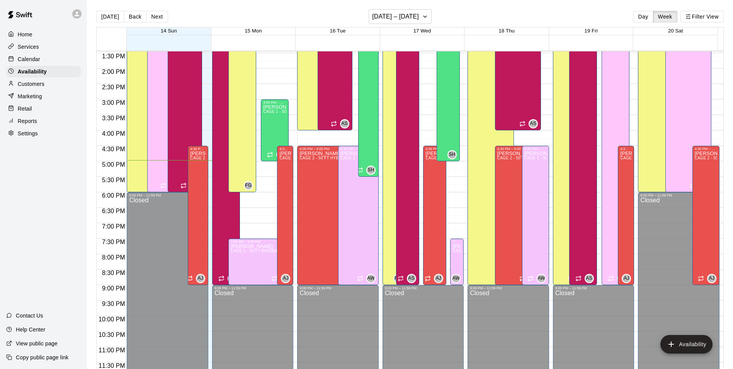
click at [53, 60] on div "Calendar" at bounding box center [43, 59] width 75 height 12
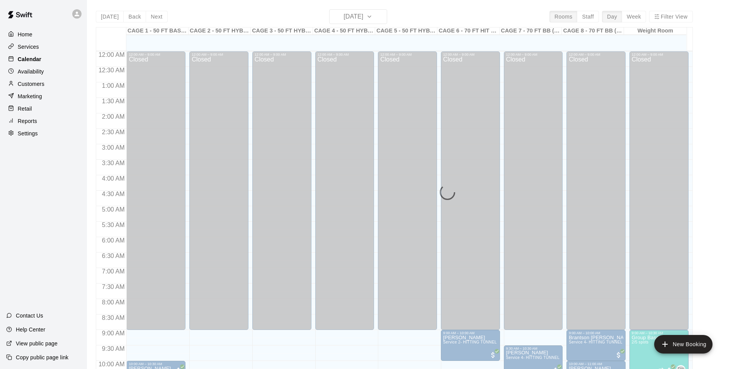
scroll to position [393, 0]
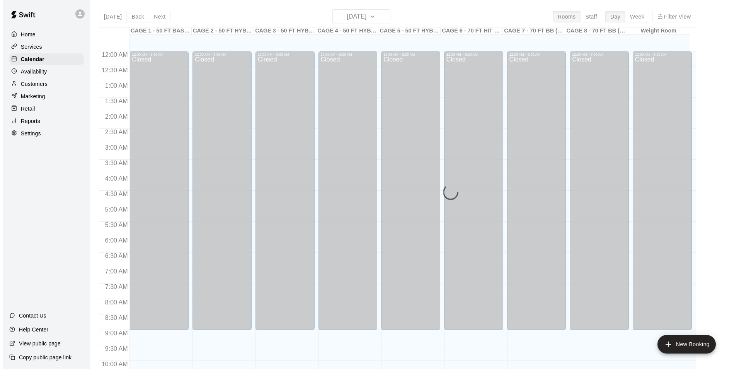
scroll to position [393, 0]
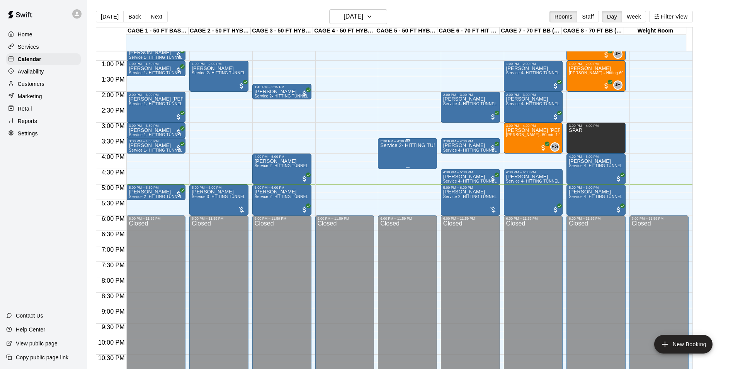
click at [391, 145] on p "Service 2- HITTING TUNNEL RENTAL - 50ft Baseball" at bounding box center [407, 145] width 54 height 0
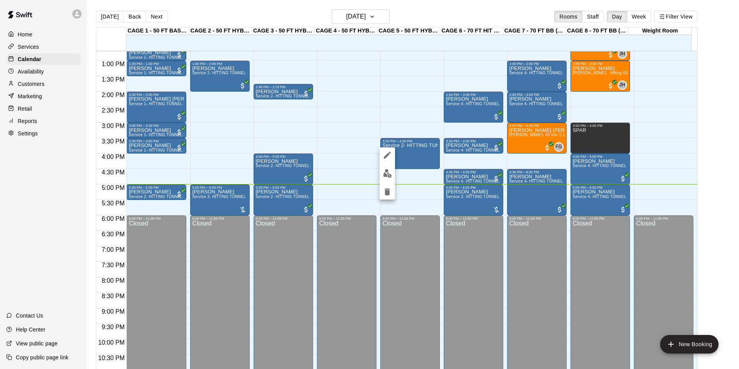
click at [370, 169] on div at bounding box center [369, 184] width 739 height 369
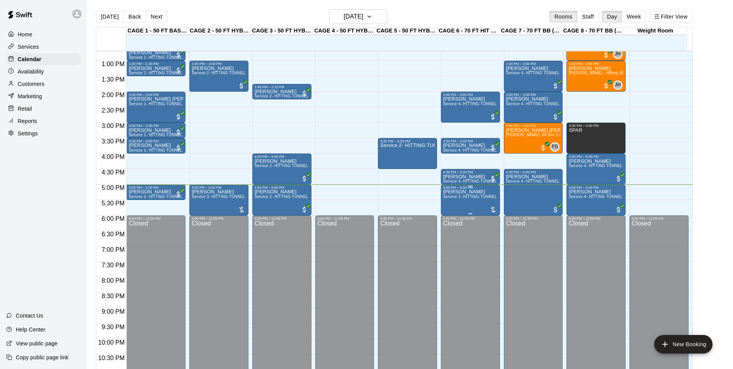
click at [468, 205] on div "[PERSON_NAME] Service 2- HITTING TUNNEL RENTAL - 50ft Baseball" at bounding box center [470, 373] width 54 height 369
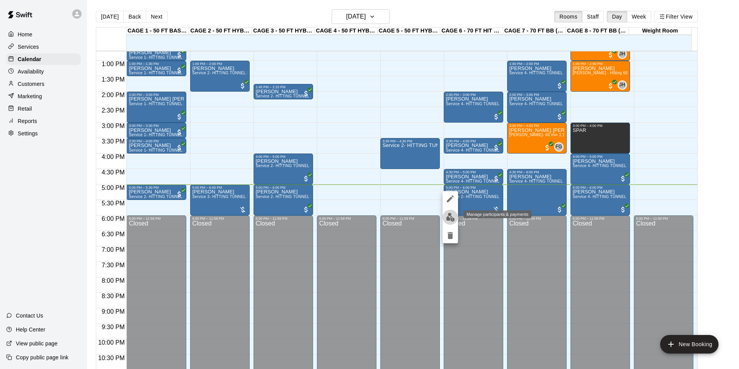
click at [451, 221] on button "edit" at bounding box center [449, 216] width 15 height 15
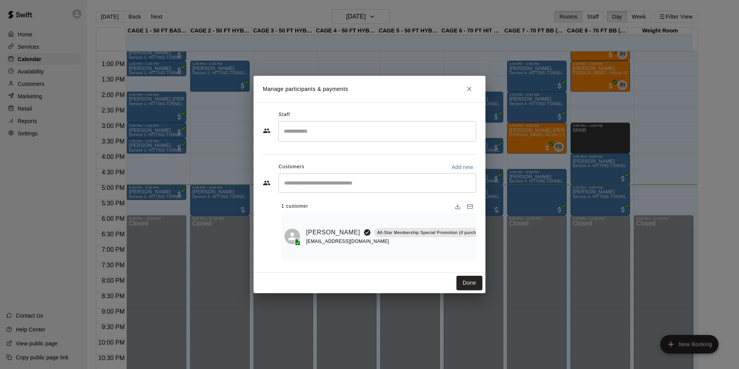
drag, startPoint x: 437, startPoint y: 226, endPoint x: 419, endPoint y: 221, distance: 18.4
click at [435, 229] on p "All-Star Membership Special Promotion (if purchased [DATE] - [DATE]) - 6 month …" at bounding box center [473, 232] width 192 height 7
click at [372, 241] on div "[EMAIL_ADDRESS][DOMAIN_NAME]" at bounding box center [439, 241] width 266 height 8
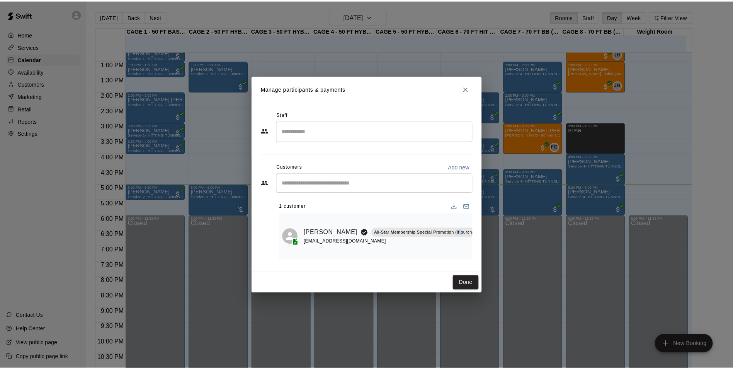
scroll to position [0, 102]
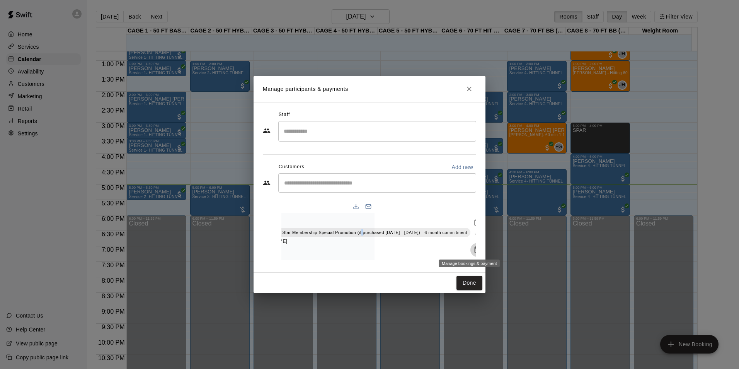
click at [470, 248] on button "Manage bookings & payment" at bounding box center [477, 250] width 14 height 14
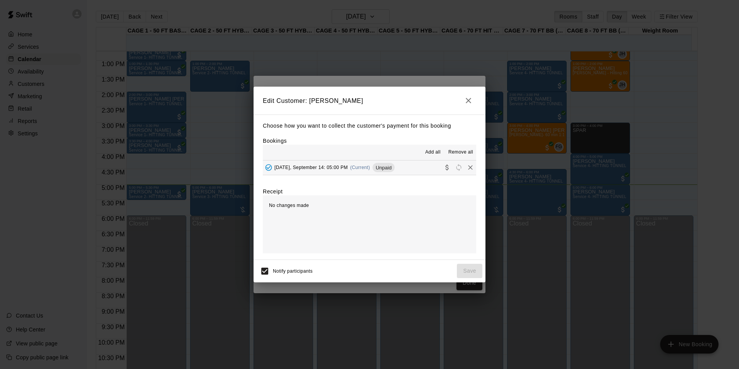
click at [407, 168] on button "[DATE], September 14: 05:00 PM (Current) Unpaid" at bounding box center [369, 167] width 213 height 14
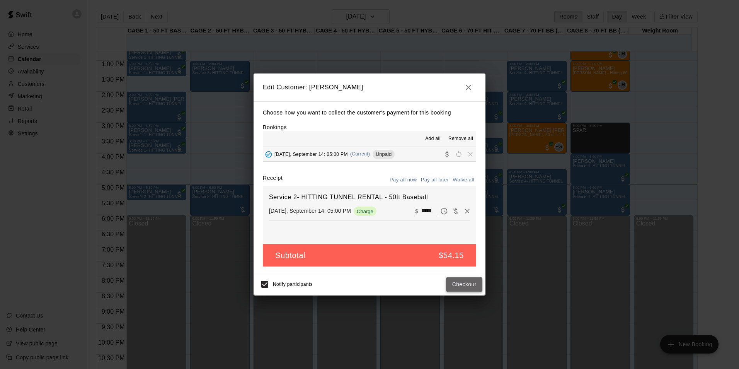
click at [456, 285] on button "Checkout" at bounding box center [464, 284] width 36 height 14
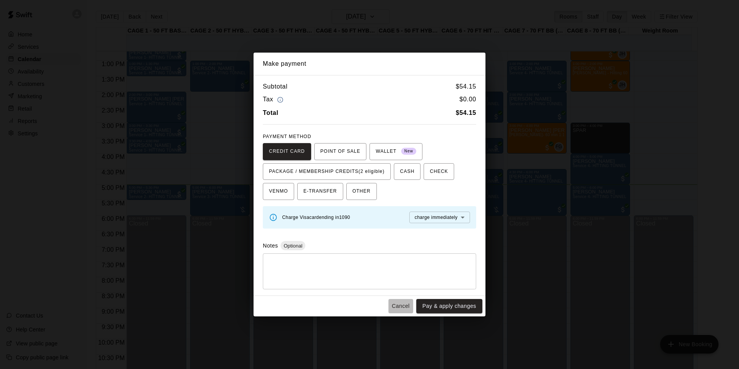
click at [395, 312] on button "Cancel" at bounding box center [400, 306] width 25 height 14
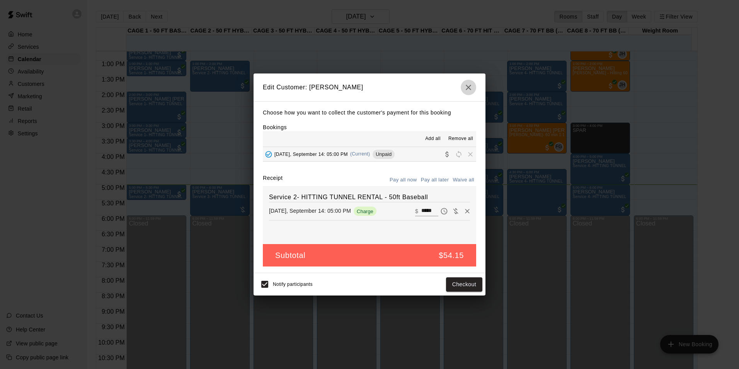
click at [472, 85] on icon "button" at bounding box center [468, 87] width 9 height 9
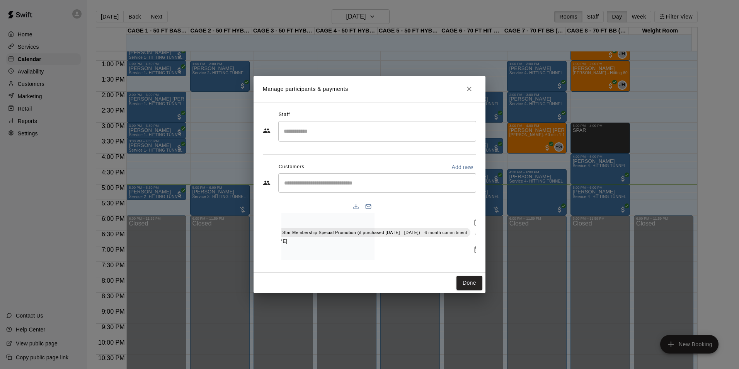
click at [455, 90] on h2 "Manage participants & payments" at bounding box center [369, 89] width 232 height 26
click at [468, 92] on button "Close" at bounding box center [469, 89] width 14 height 14
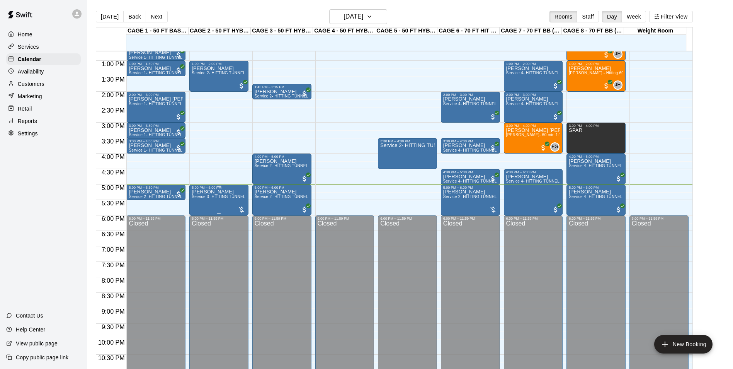
click at [219, 199] on span "Service 3- HITTING TUNNEL RENTAL - 50ft Softball" at bounding box center [240, 196] width 96 height 4
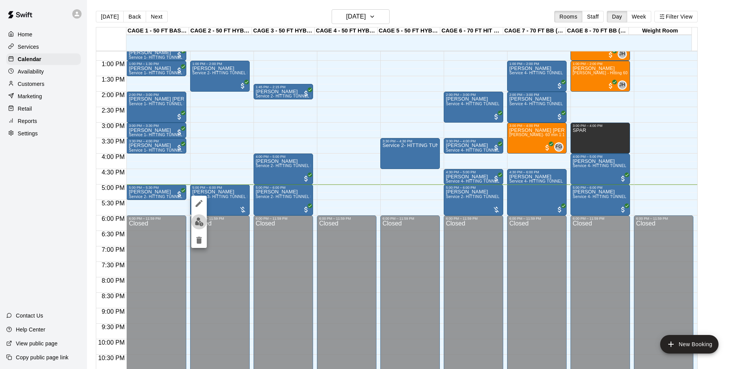
click at [200, 223] on img "edit" at bounding box center [199, 221] width 9 height 9
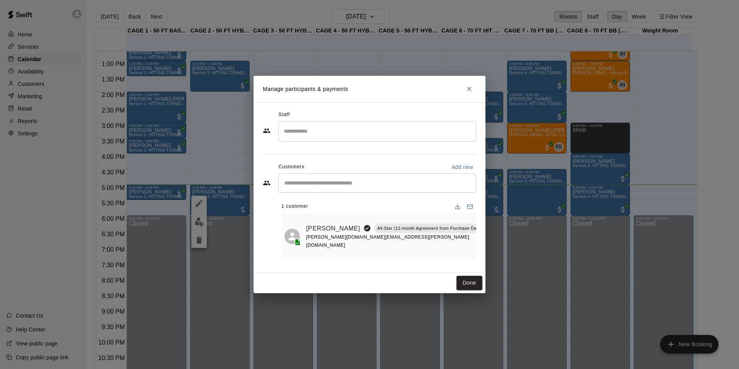
click at [432, 231] on p "All-Star (12-month Agreement from Purchase Date)(OLD)" at bounding box center [435, 228] width 117 height 7
click at [500, 250] on icon "Manage bookings & payment" at bounding box center [504, 250] width 8 height 8
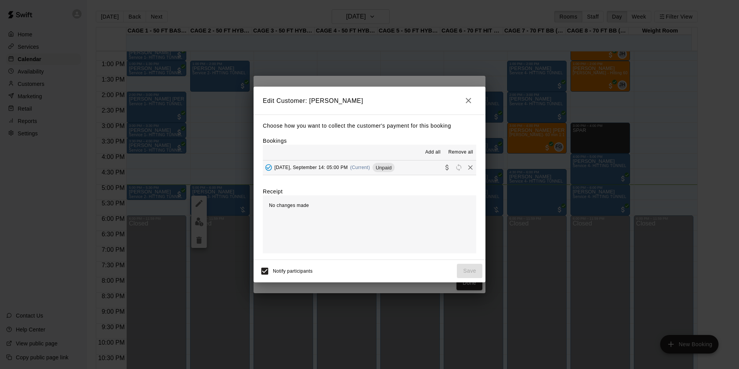
click at [441, 149] on button "Add all" at bounding box center [432, 152] width 25 height 12
click at [439, 154] on span "Add all" at bounding box center [432, 152] width 15 height 8
click at [429, 154] on span "Add all" at bounding box center [432, 152] width 15 height 8
click at [435, 149] on span "Add all" at bounding box center [432, 152] width 15 height 8
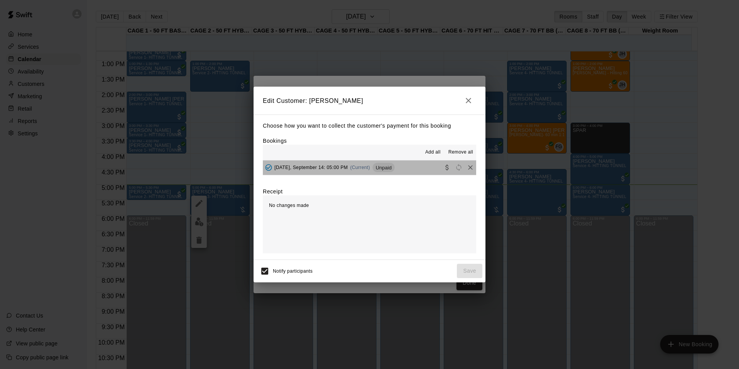
click at [372, 163] on div "[DATE], September 14: 05:00 PM (Current) Unpaid" at bounding box center [329, 168] width 132 height 12
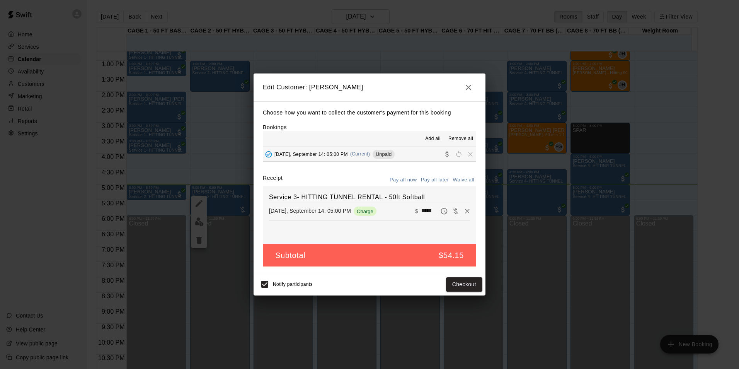
click at [436, 180] on button "Pay all later" at bounding box center [435, 180] width 32 height 12
click at [462, 95] on h2 "Edit Customer: [PERSON_NAME]" at bounding box center [369, 87] width 232 height 28
click at [462, 88] on button "button" at bounding box center [468, 87] width 15 height 15
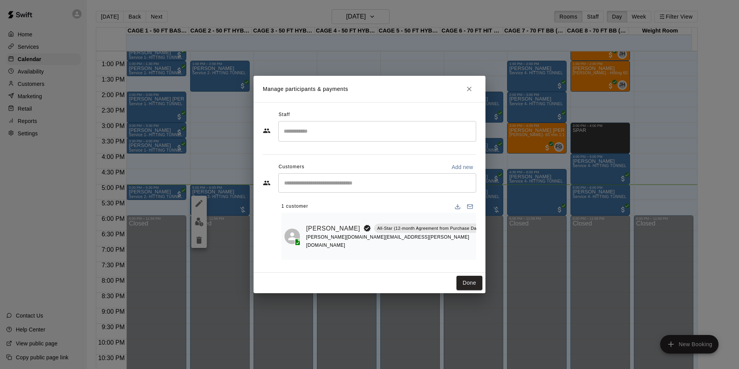
click at [500, 252] on icon "Manage bookings & payment" at bounding box center [504, 250] width 8 height 8
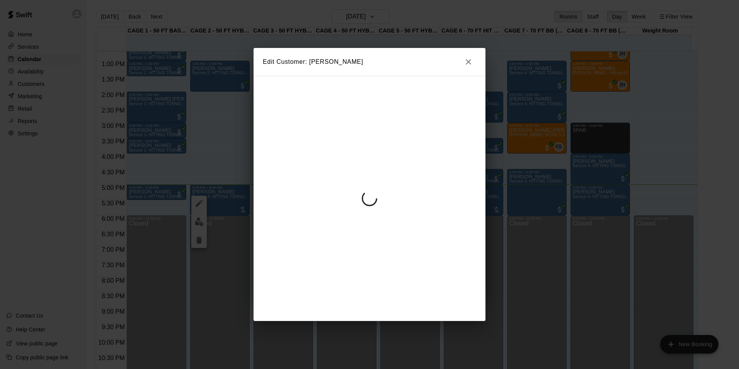
click at [468, 249] on div at bounding box center [369, 198] width 232 height 245
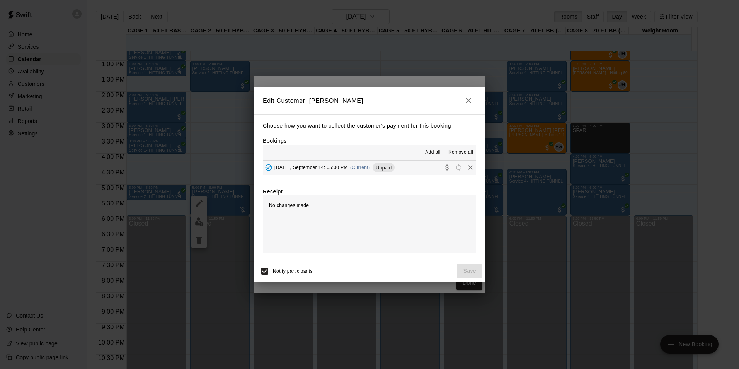
click at [376, 172] on div "Unpaid" at bounding box center [383, 167] width 22 height 9
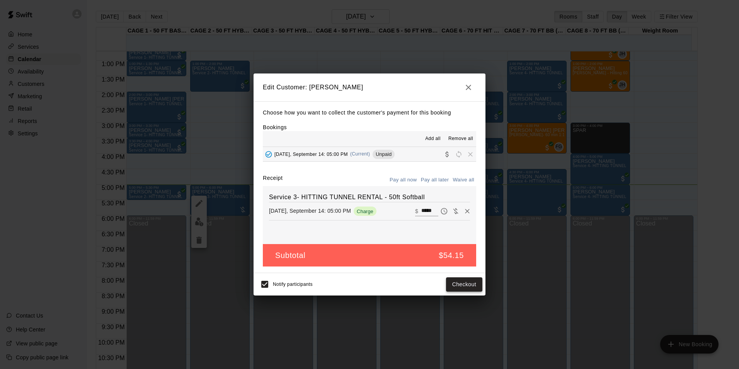
click at [463, 283] on button "Checkout" at bounding box center [464, 284] width 36 height 14
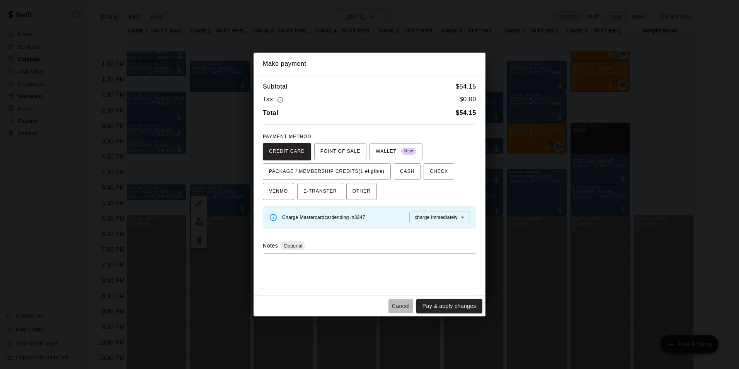
click at [399, 312] on button "Cancel" at bounding box center [400, 306] width 25 height 14
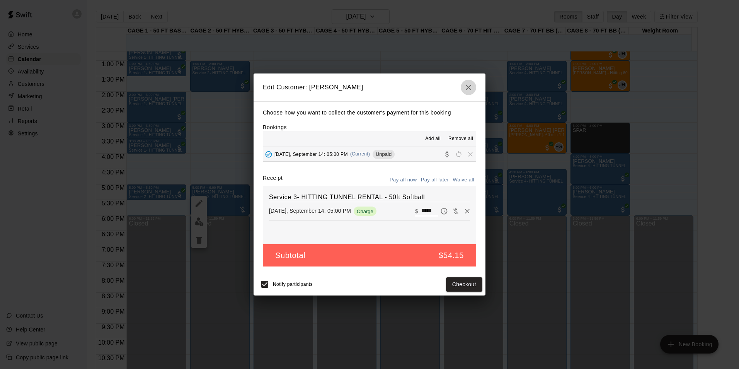
click at [467, 92] on button "button" at bounding box center [468, 87] width 15 height 15
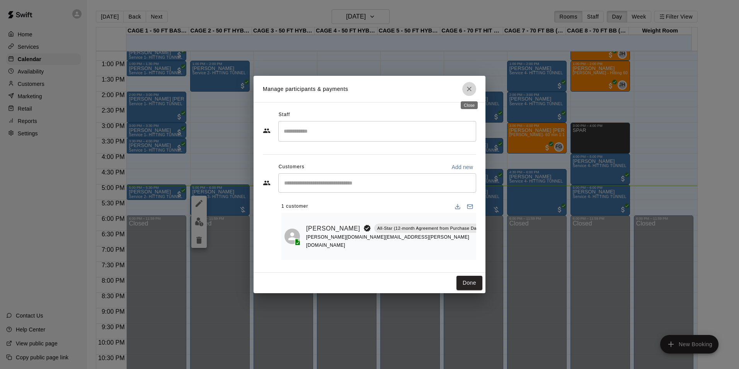
click at [471, 84] on button "Close" at bounding box center [469, 89] width 14 height 14
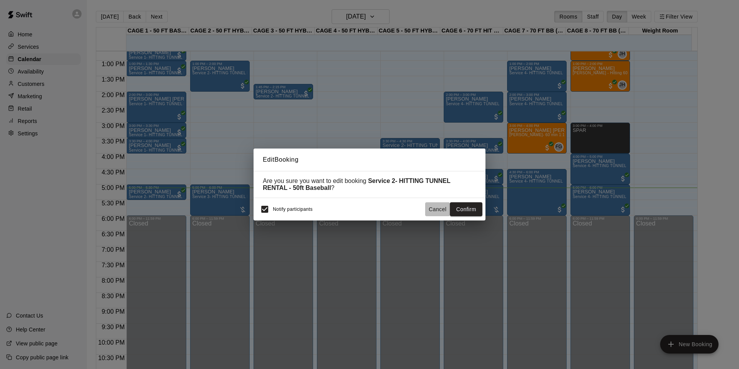
click at [432, 213] on button "Cancel" at bounding box center [437, 209] width 25 height 14
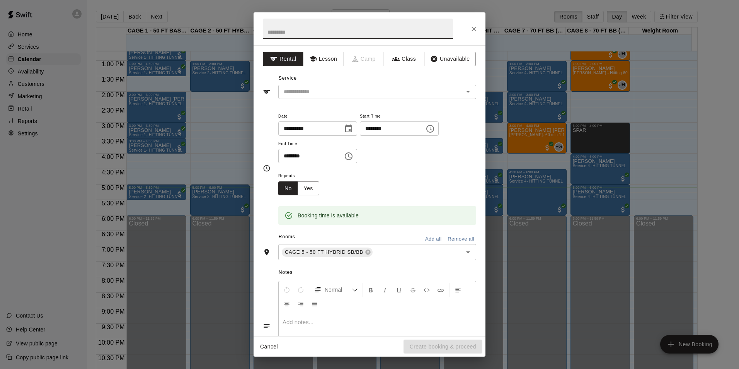
click at [470, 27] on icon "Close" at bounding box center [474, 29] width 8 height 8
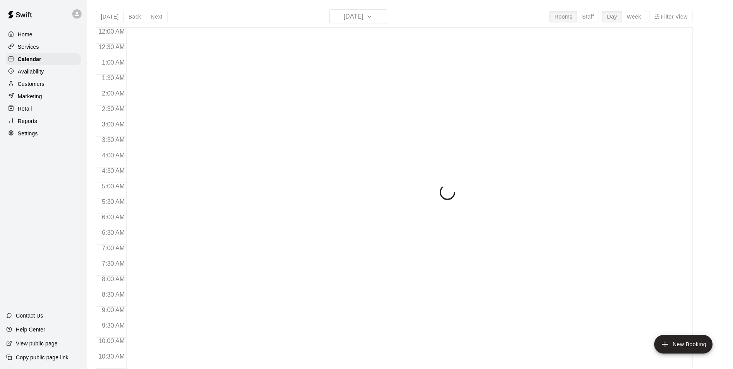
scroll to position [393, 0]
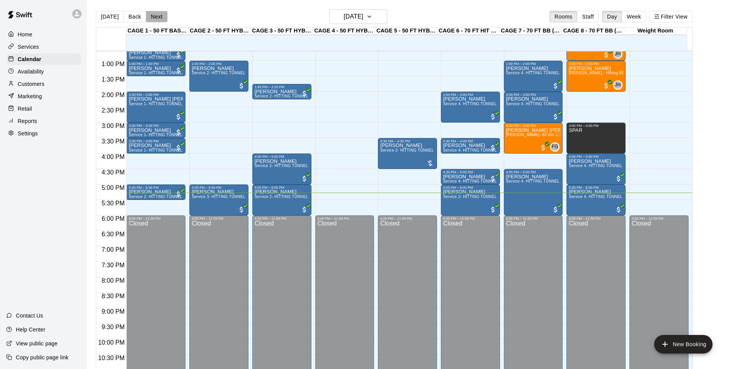
click at [162, 20] on button "Next" at bounding box center [157, 17] width 22 height 12
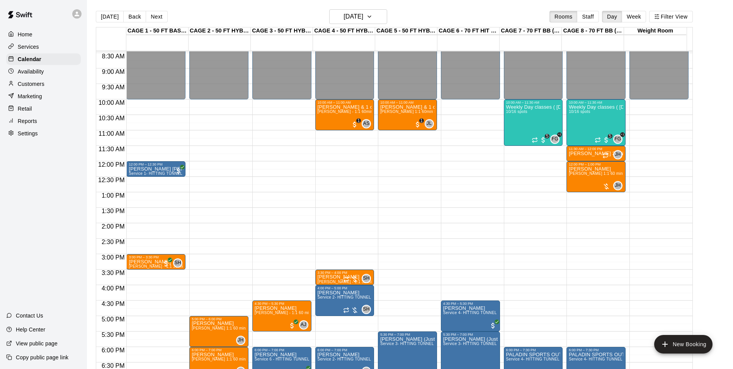
scroll to position [238, 0]
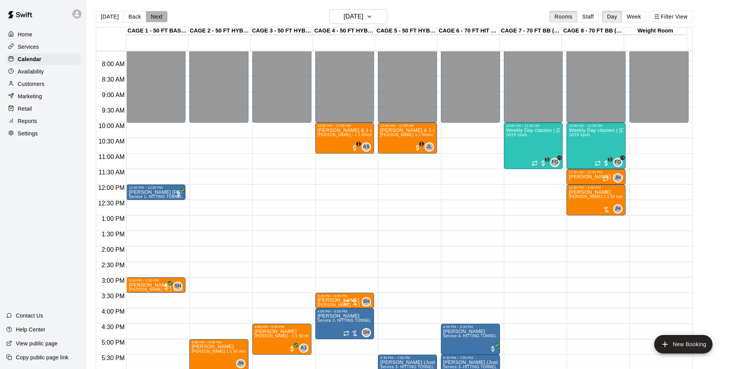
click at [152, 15] on button "Next" at bounding box center [157, 17] width 22 height 12
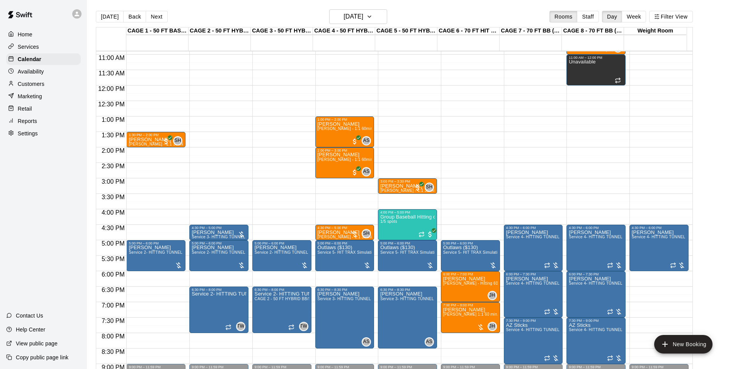
scroll to position [354, 0]
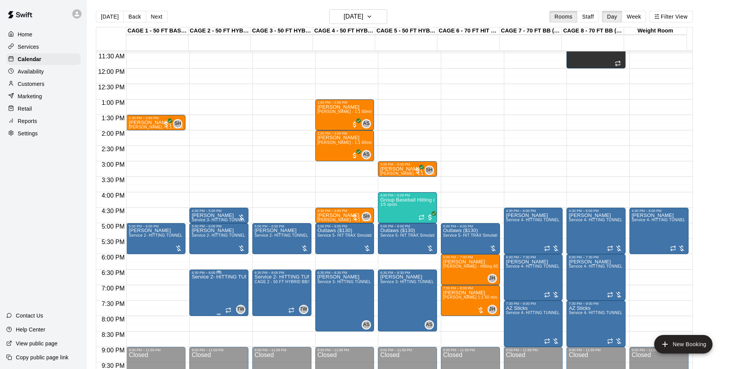
click at [240, 306] on span "TW" at bounding box center [240, 309] width 7 height 8
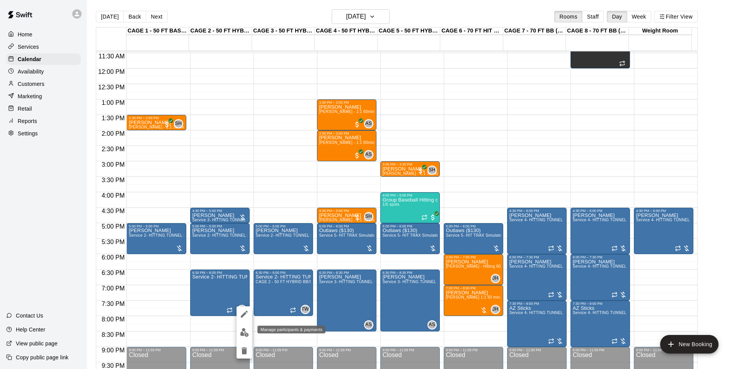
click at [241, 332] on img "edit" at bounding box center [244, 332] width 9 height 9
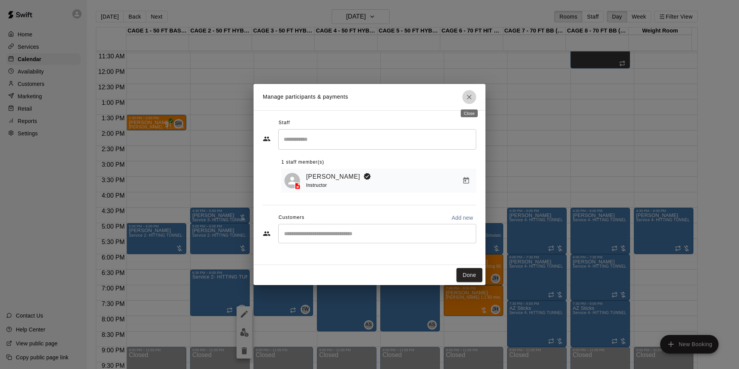
click at [465, 94] on icon "Close" at bounding box center [469, 97] width 8 height 8
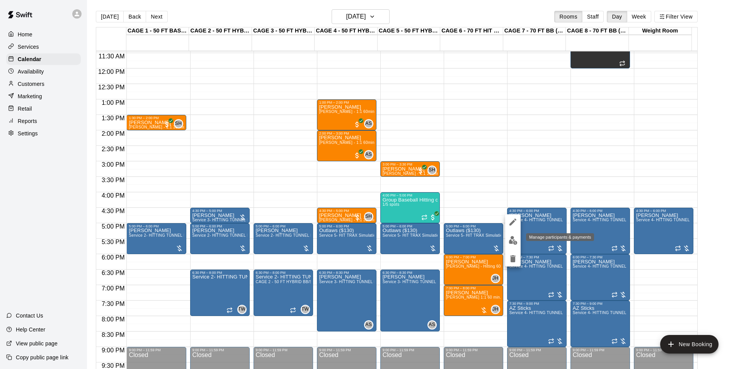
click at [510, 240] on img "edit" at bounding box center [512, 240] width 9 height 9
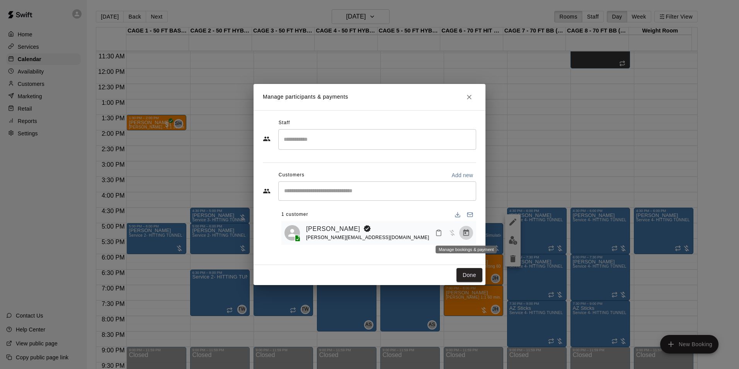
click at [466, 233] on icon "Manage bookings & payment" at bounding box center [466, 232] width 6 height 7
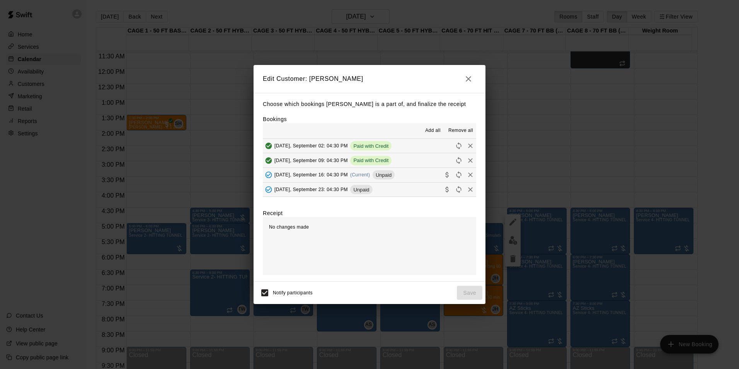
click at [473, 85] on h2 "Edit Customer: [PERSON_NAME]" at bounding box center [369, 79] width 232 height 28
click at [471, 83] on button "button" at bounding box center [468, 78] width 15 height 15
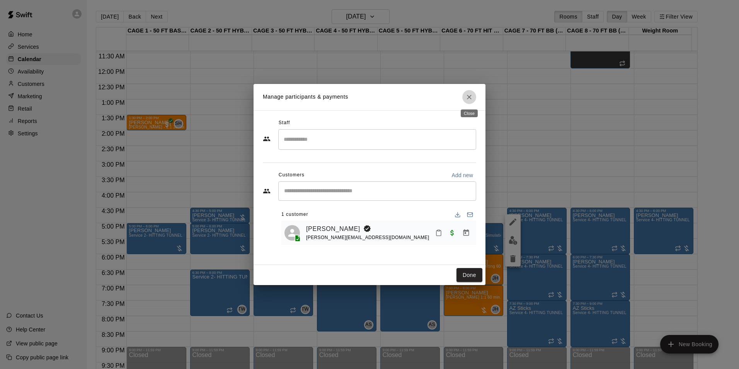
click at [466, 102] on button "Close" at bounding box center [469, 97] width 14 height 14
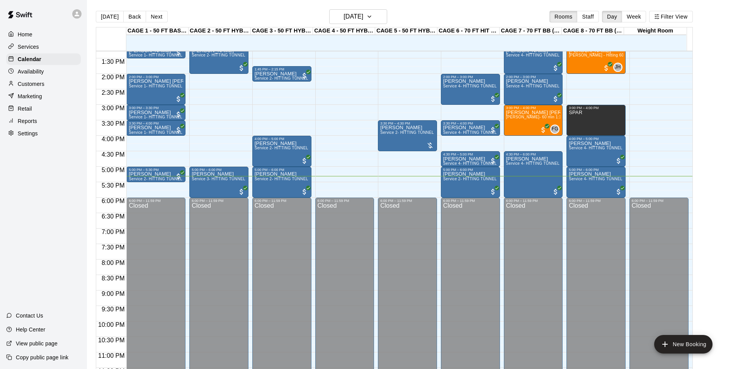
scroll to position [417, 0]
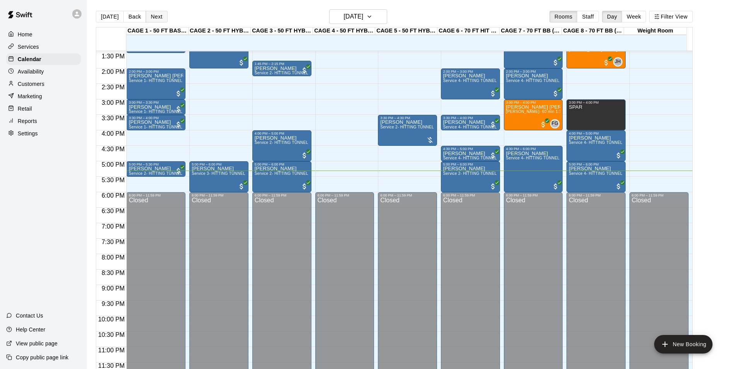
click at [161, 16] on button "Next" at bounding box center [157, 17] width 22 height 12
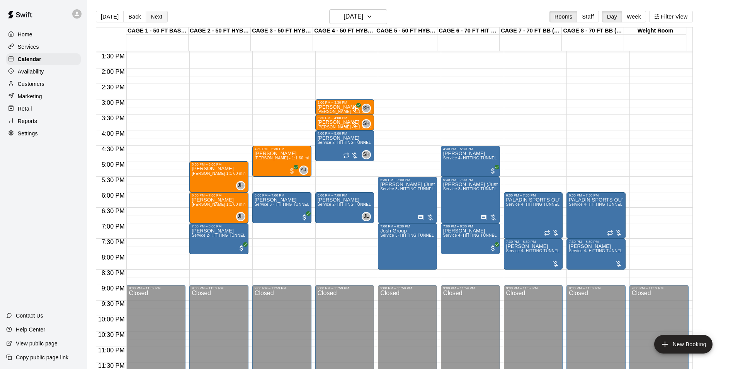
click at [162, 16] on button "Next" at bounding box center [157, 17] width 22 height 12
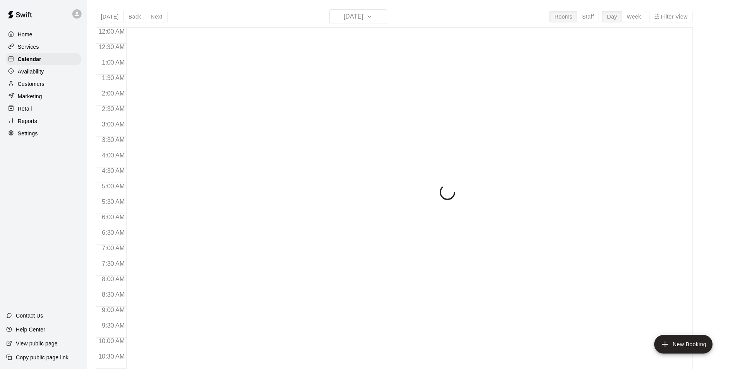
scroll to position [393, 0]
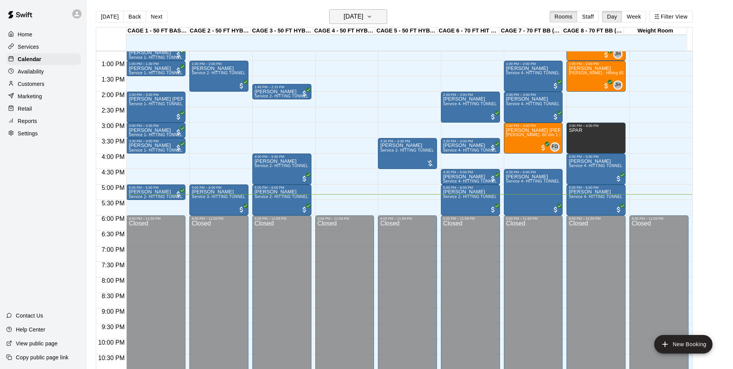
click at [361, 19] on h6 "[DATE]" at bounding box center [353, 16] width 20 height 11
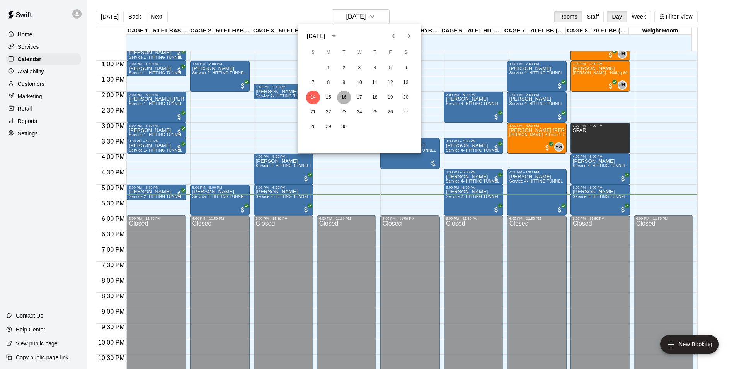
click at [343, 95] on button "16" at bounding box center [344, 97] width 14 height 14
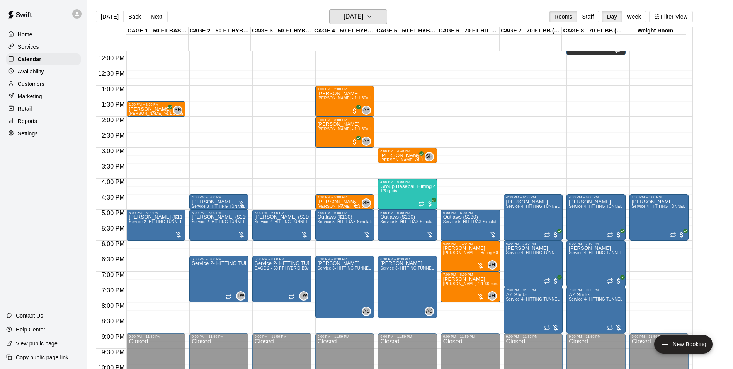
scroll to position [354, 0]
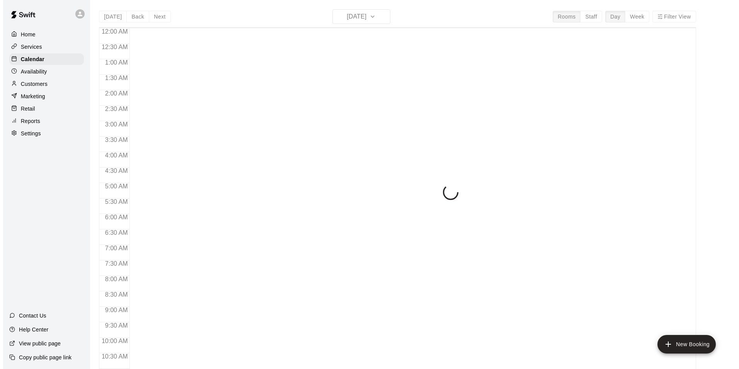
scroll to position [393, 0]
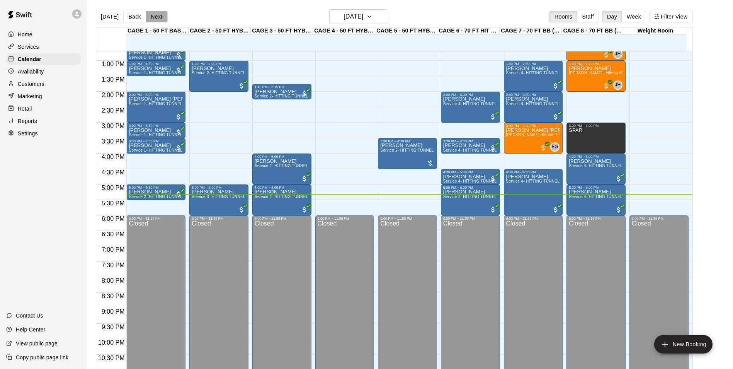
click at [158, 14] on button "Next" at bounding box center [157, 17] width 22 height 12
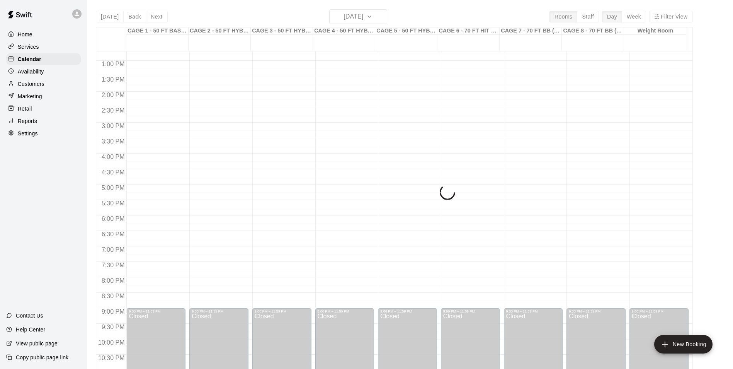
click at [155, 17] on div "[DATE] Back [DATE][DATE] Rooms Staff Day Week Filter View CAGE 1 - 50 FT BASEBA…" at bounding box center [394, 193] width 597 height 369
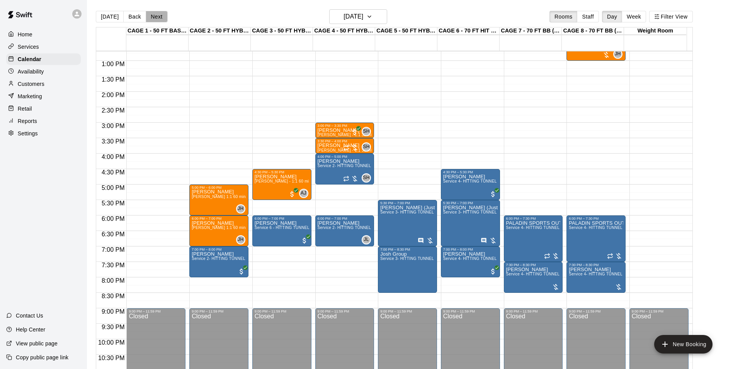
click at [154, 18] on button "Next" at bounding box center [157, 17] width 22 height 12
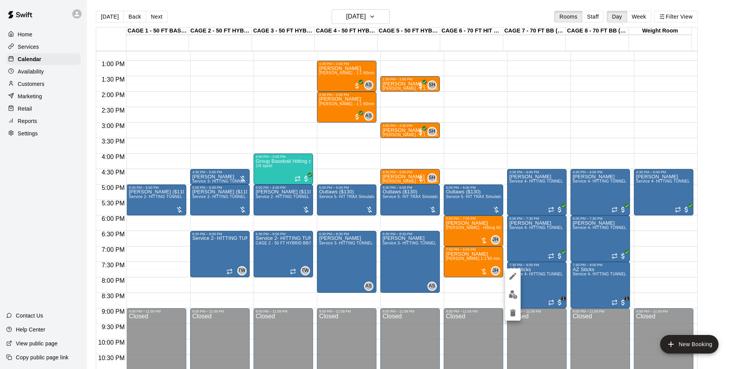
click at [515, 292] on img "edit" at bounding box center [512, 294] width 9 height 9
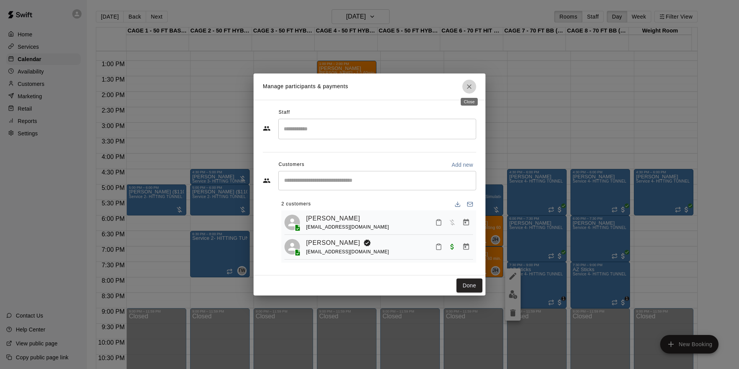
click at [466, 88] on button "Close" at bounding box center [469, 87] width 14 height 14
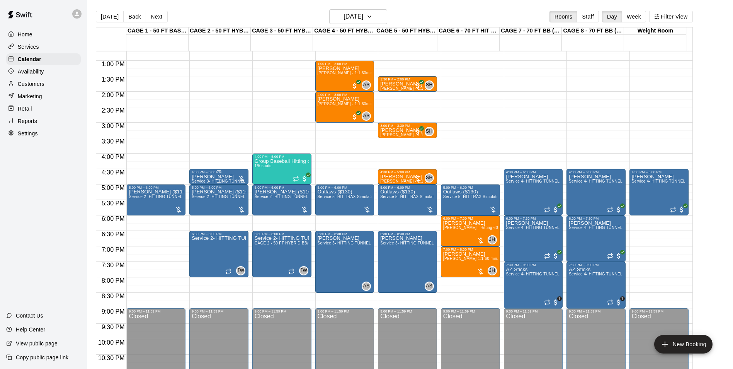
click at [226, 179] on div "[PERSON_NAME] Service 3- HITTING TUNNEL RENTAL - 50ft Softball" at bounding box center [219, 358] width 54 height 369
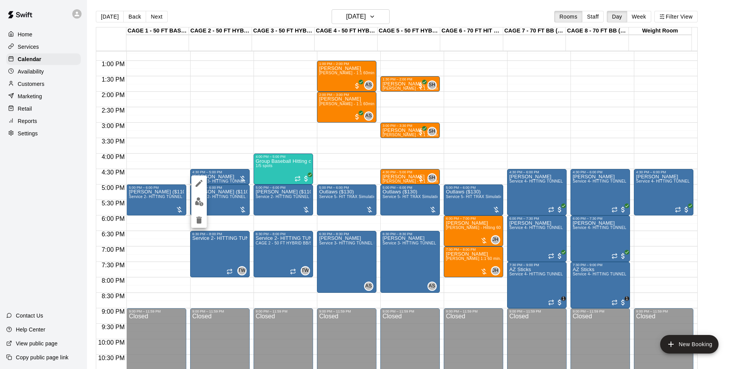
click at [199, 200] on img "edit" at bounding box center [199, 201] width 9 height 9
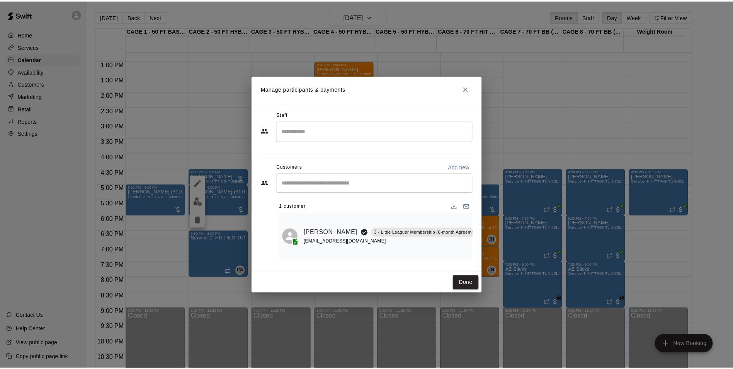
scroll to position [0, 38]
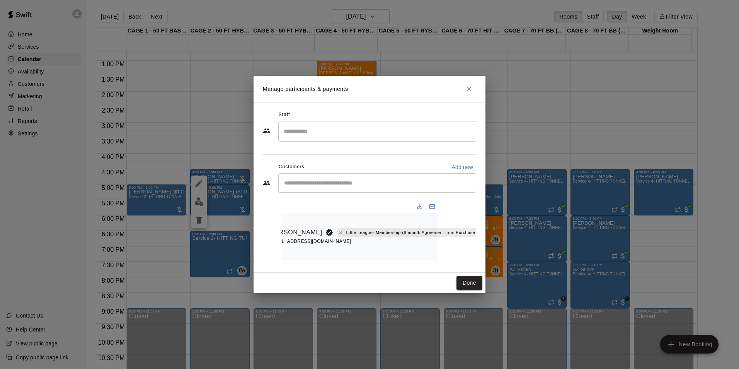
drag, startPoint x: 454, startPoint y: 68, endPoint x: 463, endPoint y: 84, distance: 18.2
click at [462, 79] on div "Manage participants & payments Staff ​ Customers Add new ​ 1 customer [PERSON_N…" at bounding box center [369, 184] width 739 height 369
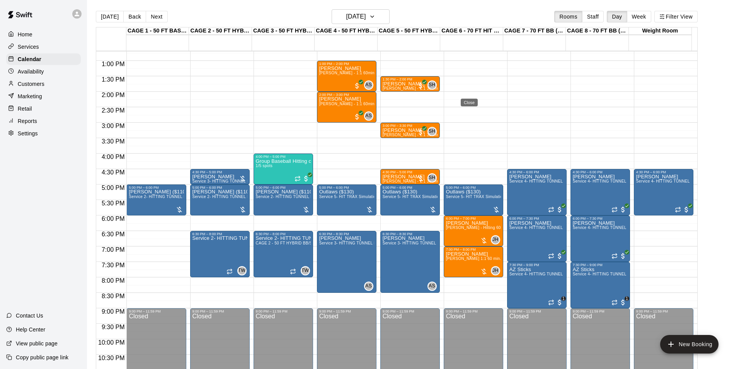
click at [464, 88] on button "Close" at bounding box center [469, 89] width 14 height 14
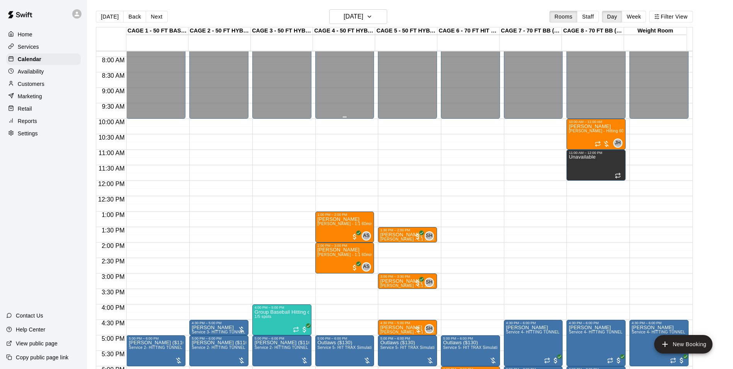
scroll to position [238, 0]
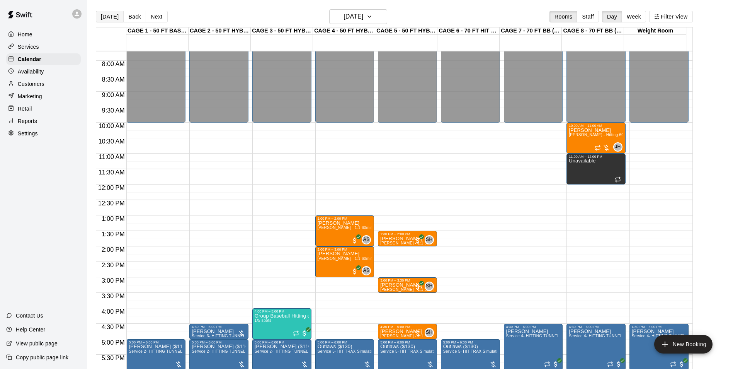
drag, startPoint x: 113, startPoint y: 23, endPoint x: 109, endPoint y: 15, distance: 8.8
click at [110, 18] on div "[DATE] Back [DATE][DATE] Rooms Staff Day Week Filter View" at bounding box center [394, 18] width 597 height 18
click at [108, 14] on button "[DATE]" at bounding box center [110, 17] width 28 height 12
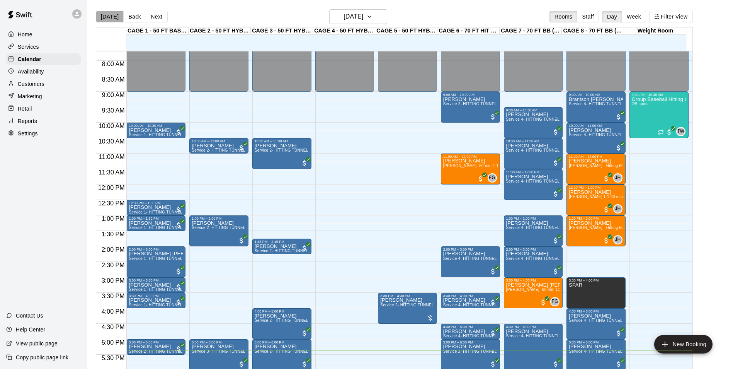
click at [111, 14] on button "[DATE]" at bounding box center [110, 17] width 28 height 12
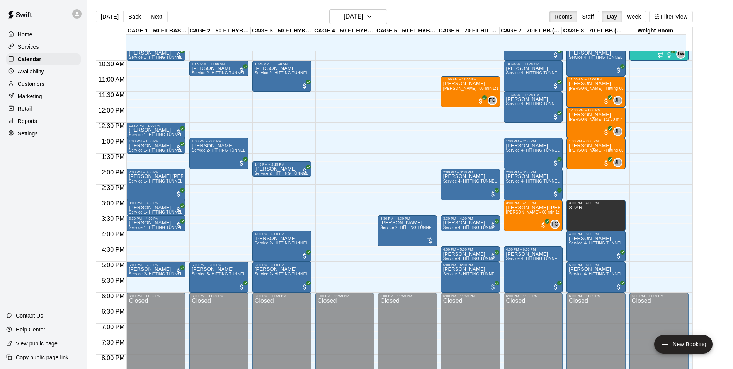
scroll to position [277, 0]
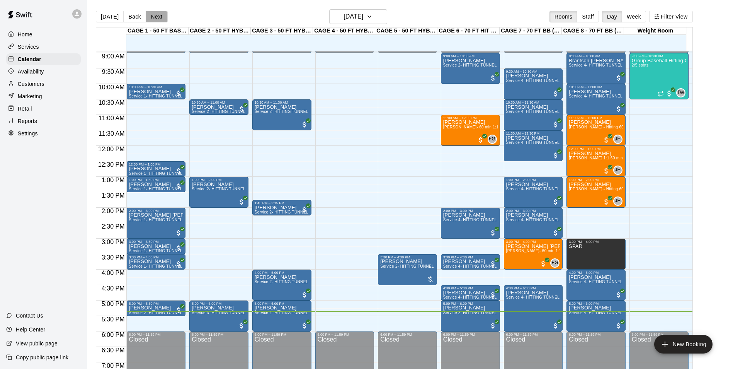
click at [155, 18] on button "Next" at bounding box center [157, 17] width 22 height 12
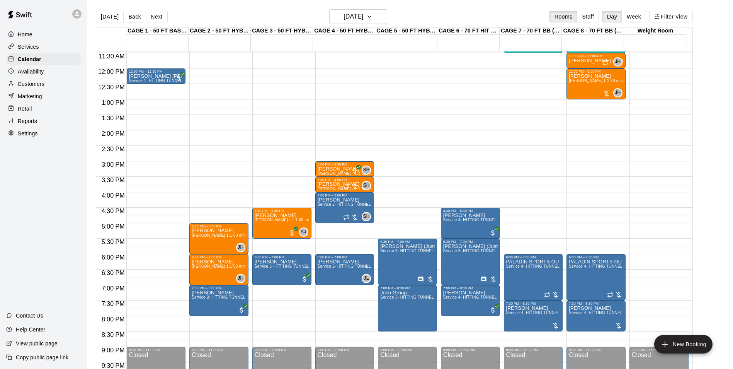
scroll to position [315, 0]
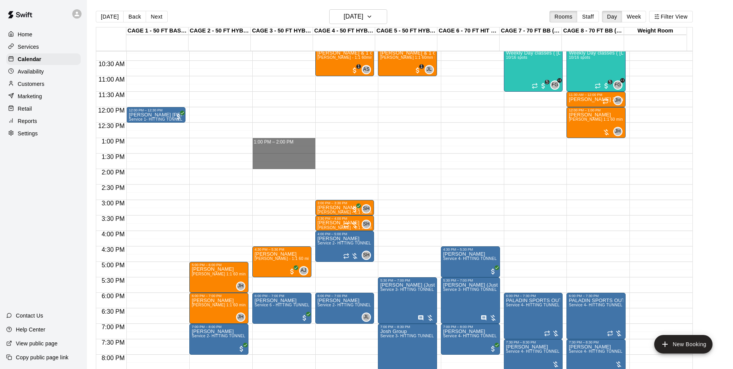
drag, startPoint x: 252, startPoint y: 139, endPoint x: 269, endPoint y: 165, distance: 30.9
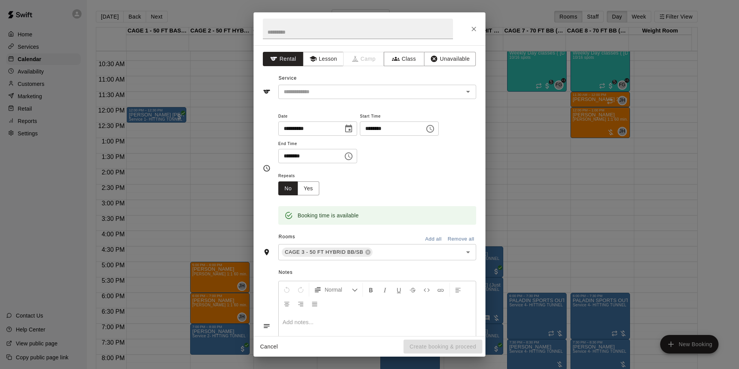
click at [376, 82] on div "Service ​" at bounding box center [369, 85] width 213 height 27
click at [380, 89] on input "text" at bounding box center [366, 92] width 170 height 10
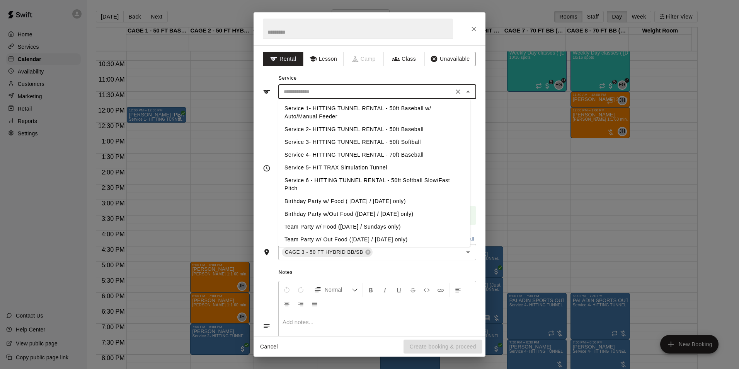
click at [377, 127] on li "Service 2- HITTING TUNNEL RENTAL - 50ft Baseball" at bounding box center [374, 129] width 192 height 13
type input "**********"
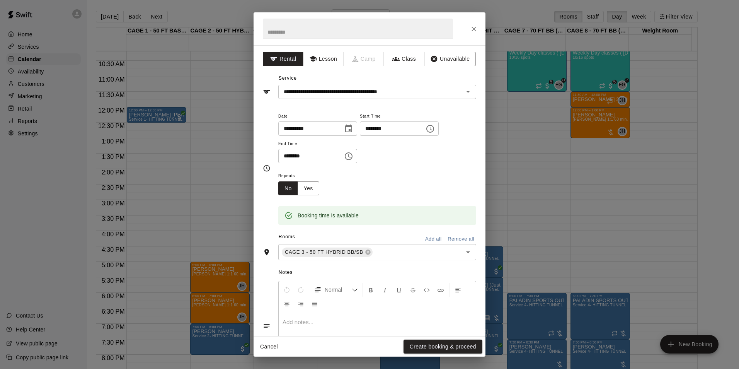
drag, startPoint x: 436, startPoint y: 345, endPoint x: 432, endPoint y: 185, distance: 160.0
click at [432, 185] on div "**********" at bounding box center [369, 184] width 232 height 344
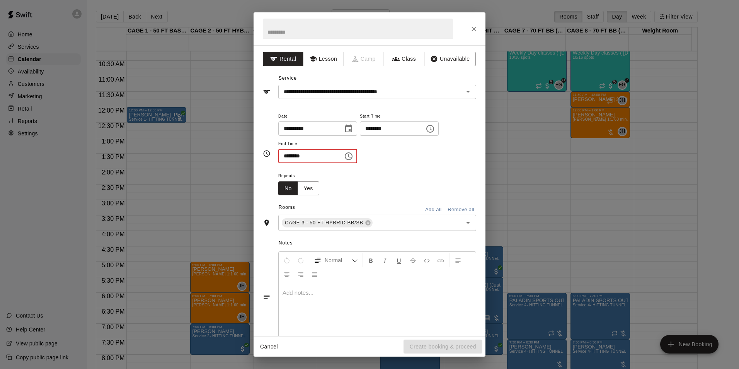
click at [291, 143] on span "End Time" at bounding box center [317, 144] width 79 height 10
click at [287, 159] on input "********" at bounding box center [308, 156] width 60 height 14
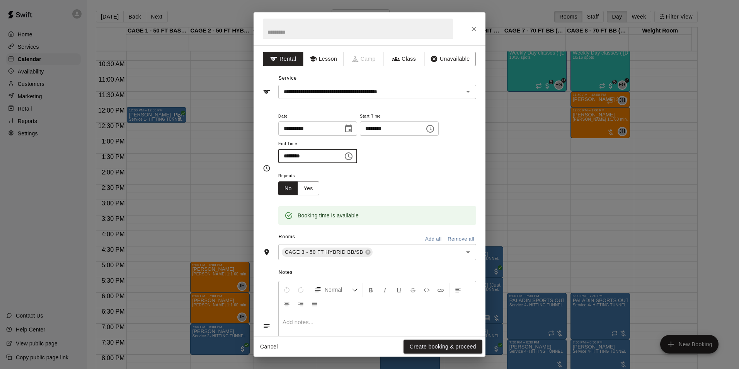
click at [333, 151] on input "********" at bounding box center [308, 156] width 60 height 14
click at [332, 156] on input "********" at bounding box center [308, 156] width 60 height 14
type input "********"
click at [446, 352] on button "Create booking & proceed" at bounding box center [442, 346] width 79 height 14
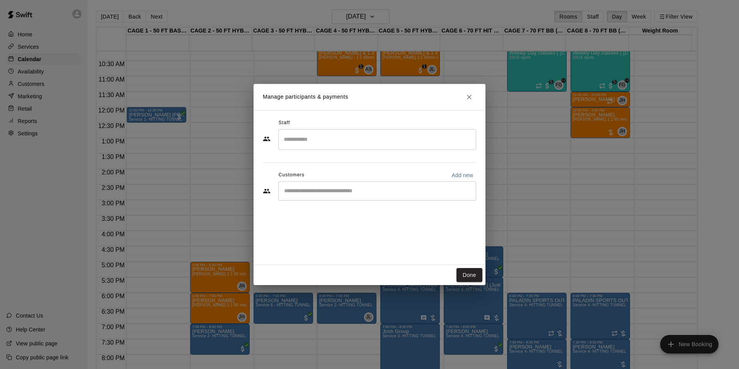
click at [343, 187] on input "Start typing to search customers..." at bounding box center [377, 191] width 191 height 8
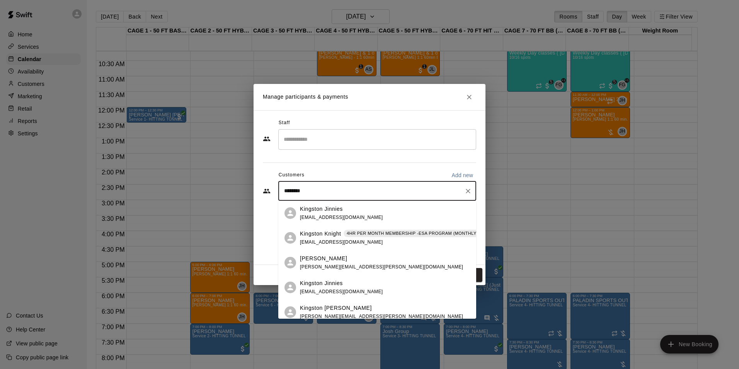
type input "********"
click at [323, 235] on p "Kingston Knight" at bounding box center [320, 234] width 41 height 8
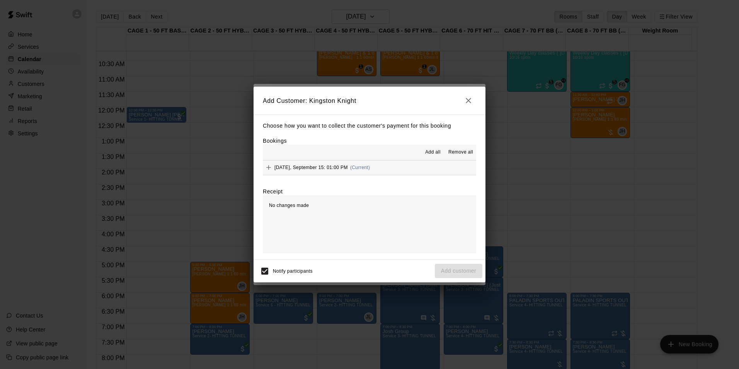
click at [430, 150] on span "Add all" at bounding box center [432, 152] width 15 height 8
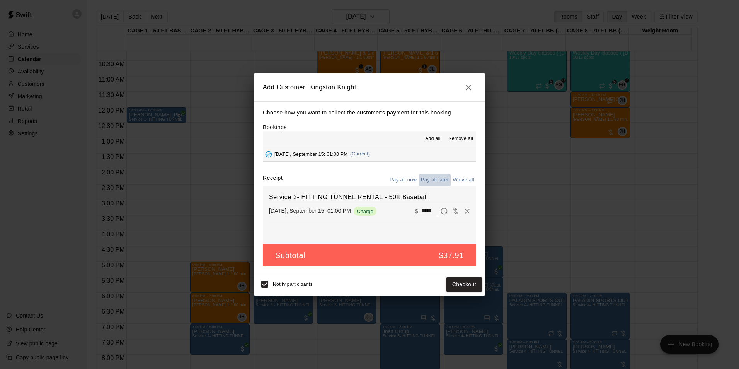
drag, startPoint x: 427, startPoint y: 180, endPoint x: 435, endPoint y: 191, distance: 14.1
click at [427, 180] on button "Pay all later" at bounding box center [435, 180] width 32 height 12
click at [457, 284] on button "Add customer" at bounding box center [459, 284] width 48 height 14
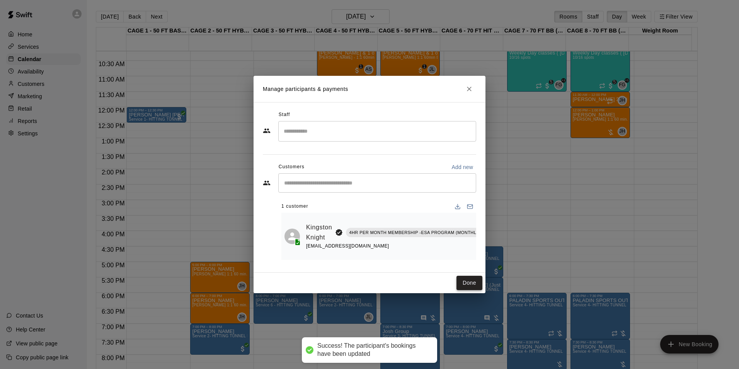
click at [466, 286] on button "Done" at bounding box center [469, 282] width 26 height 14
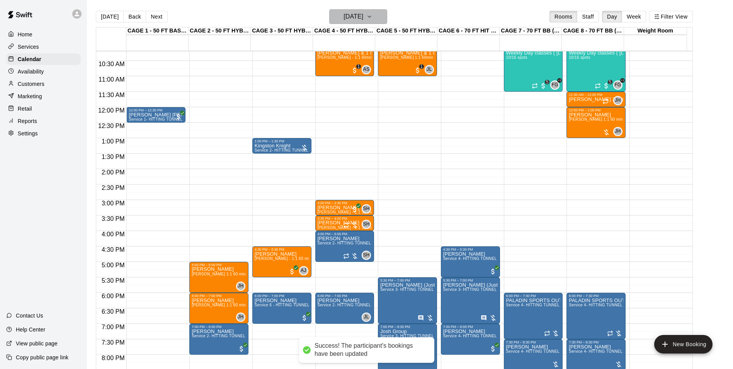
click at [357, 12] on h6 "Monday Sep 15" at bounding box center [353, 16] width 20 height 11
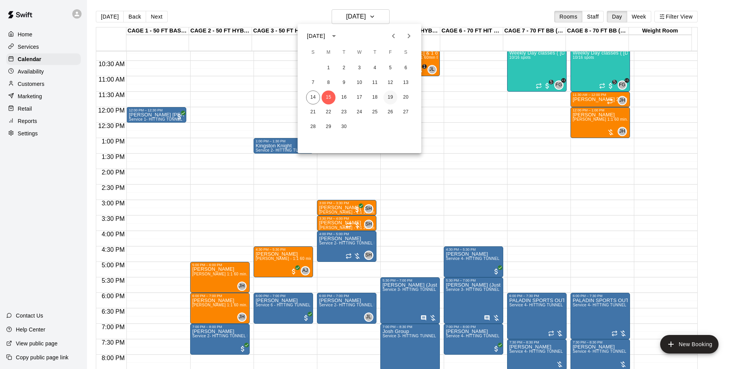
click at [388, 97] on button "19" at bounding box center [390, 97] width 14 height 14
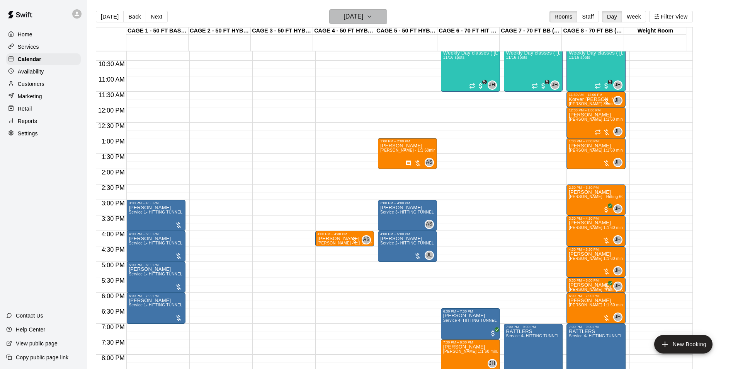
click at [363, 18] on h6 "Friday Sep 19" at bounding box center [353, 16] width 20 height 11
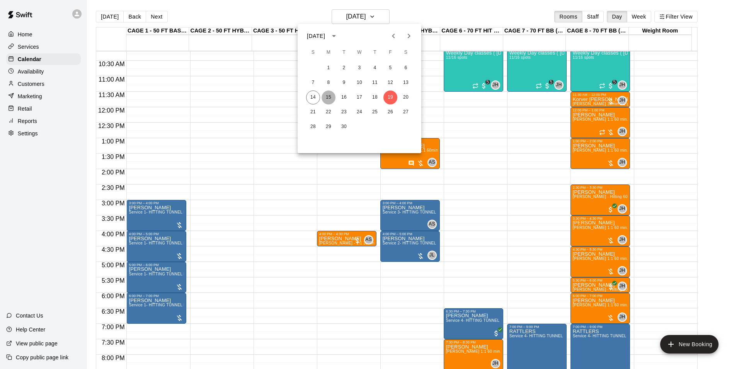
click at [331, 100] on button "15" at bounding box center [328, 97] width 14 height 14
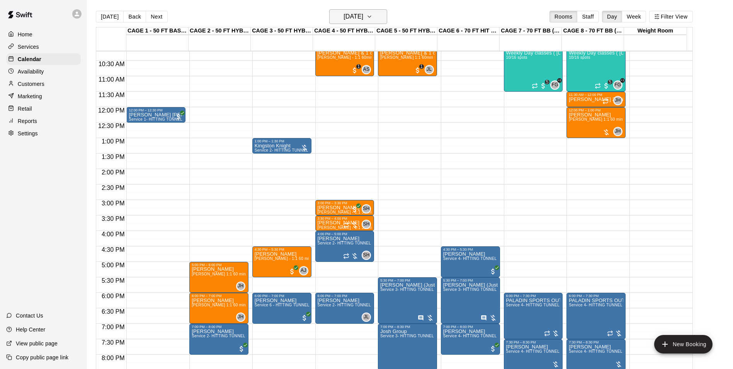
click at [360, 13] on h6 "Monday Sep 15" at bounding box center [353, 16] width 20 height 11
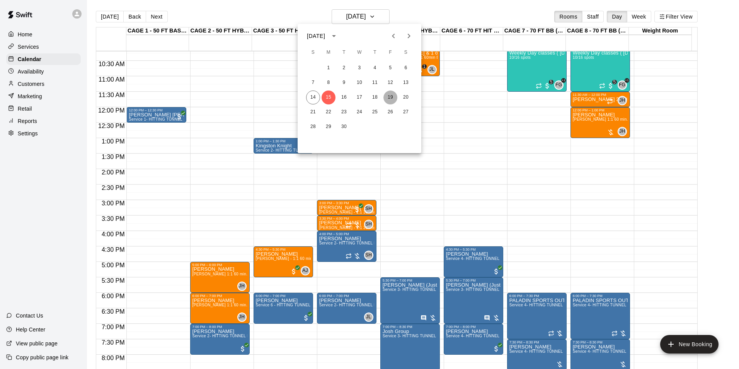
click at [389, 98] on button "19" at bounding box center [390, 97] width 14 height 14
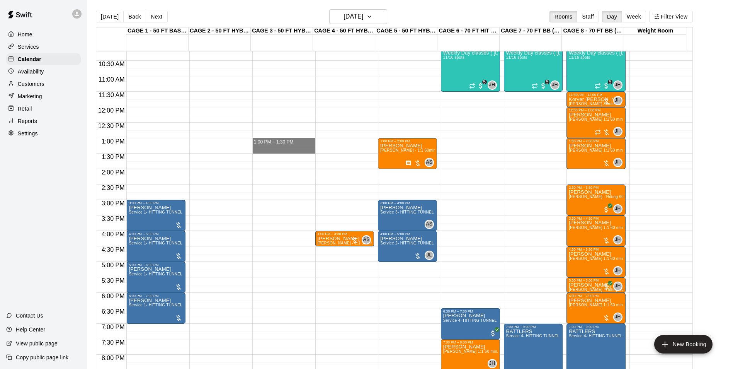
drag, startPoint x: 253, startPoint y: 140, endPoint x: 275, endPoint y: 153, distance: 25.4
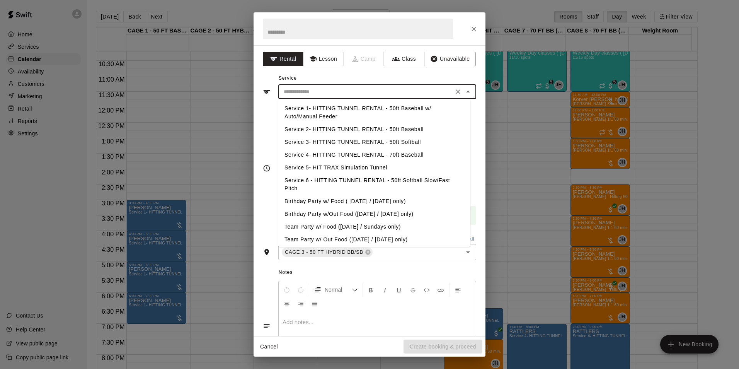
click at [399, 87] on input "text" at bounding box center [366, 92] width 170 height 10
click at [381, 124] on li "Service 2- HITTING TUNNEL RENTAL - 50ft Baseball" at bounding box center [374, 129] width 192 height 13
type input "**********"
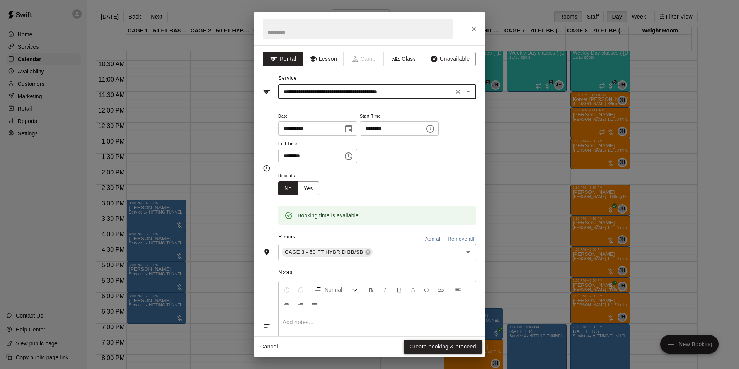
click at [427, 343] on button "Create booking & proceed" at bounding box center [442, 346] width 79 height 14
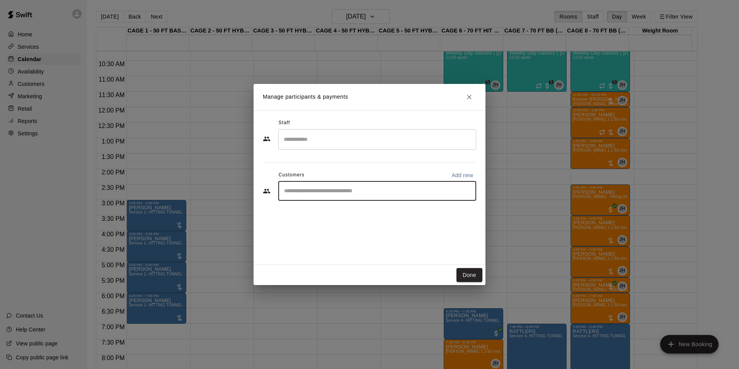
click at [320, 192] on input "Start typing to search customers..." at bounding box center [377, 191] width 191 height 8
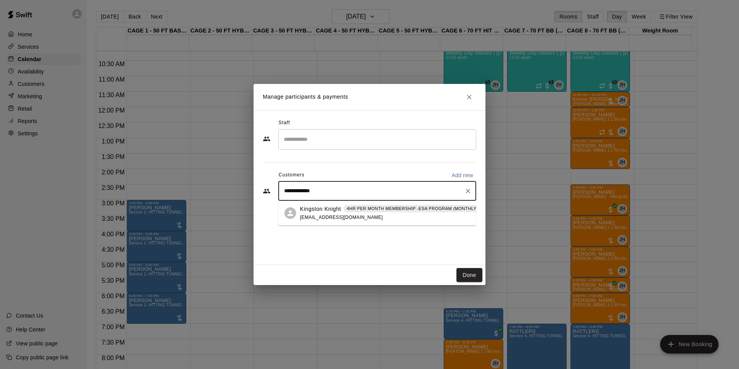
type input "**********"
click at [337, 218] on span "caalknight@gmail.com" at bounding box center [341, 216] width 83 height 5
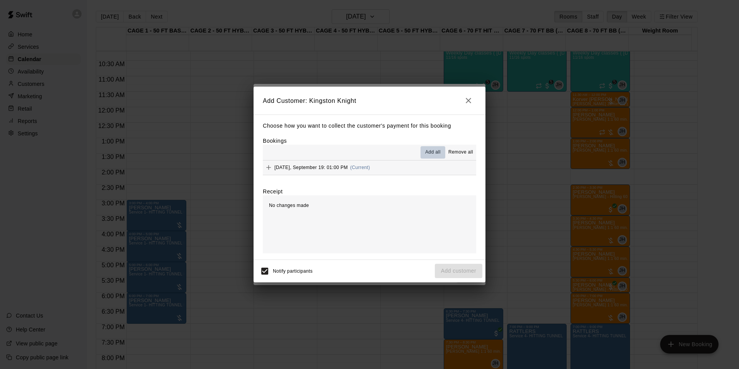
click at [432, 153] on span "Add all" at bounding box center [432, 152] width 15 height 8
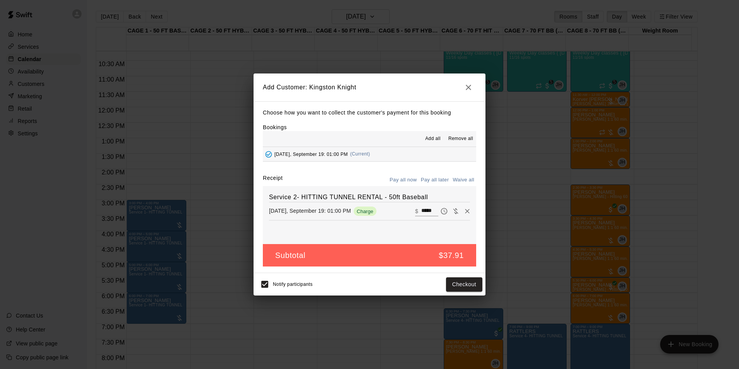
click at [428, 177] on button "Pay all later" at bounding box center [435, 180] width 32 height 12
click at [443, 282] on button "Add customer" at bounding box center [459, 284] width 48 height 14
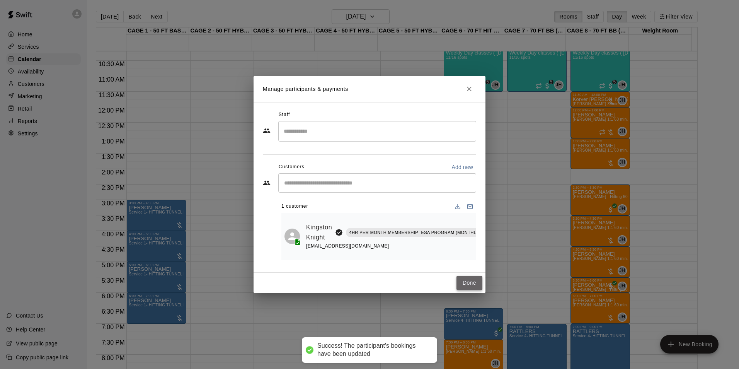
click at [465, 285] on button "Done" at bounding box center [469, 282] width 26 height 14
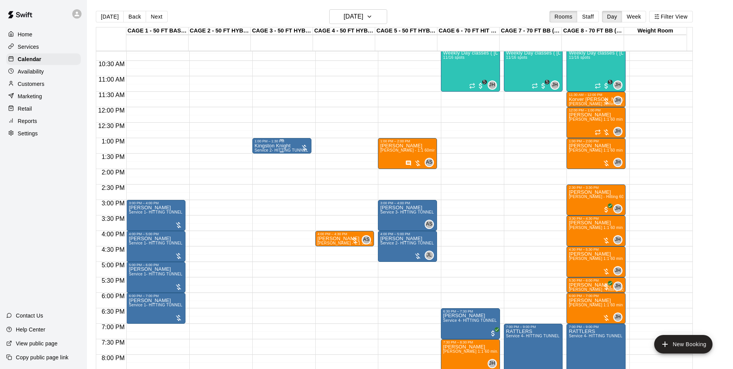
click at [276, 149] on div "Kingston Knight Service 2- HITTING TUNNEL RENTAL - 50ft Baseball" at bounding box center [282, 327] width 54 height 369
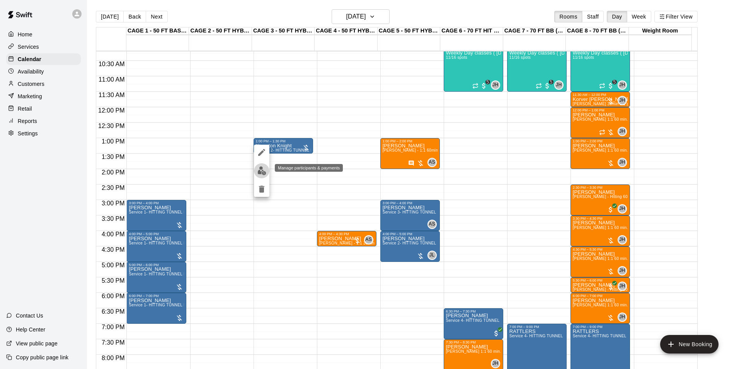
click at [258, 167] on img "edit" at bounding box center [261, 170] width 9 height 9
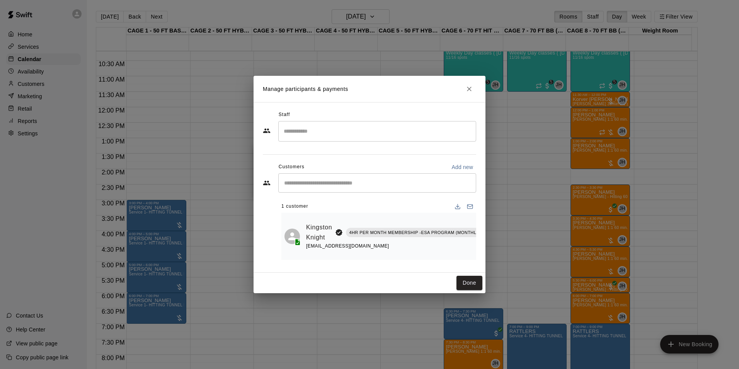
click at [356, 229] on p "4HR PER MONTH MEMBERSHIP -ESA PROGRAM (MONTHLY OR QUARTERLY OR ANNUAL)" at bounding box center [446, 232] width 195 height 7
click at [356, 242] on div "caalknight@gmail.com" at bounding box center [426, 246] width 241 height 8
click at [461, 281] on button "Done" at bounding box center [469, 282] width 26 height 14
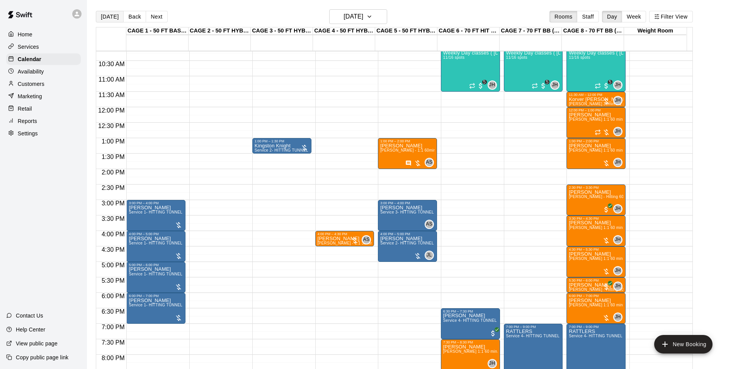
click at [103, 13] on button "[DATE]" at bounding box center [110, 17] width 28 height 12
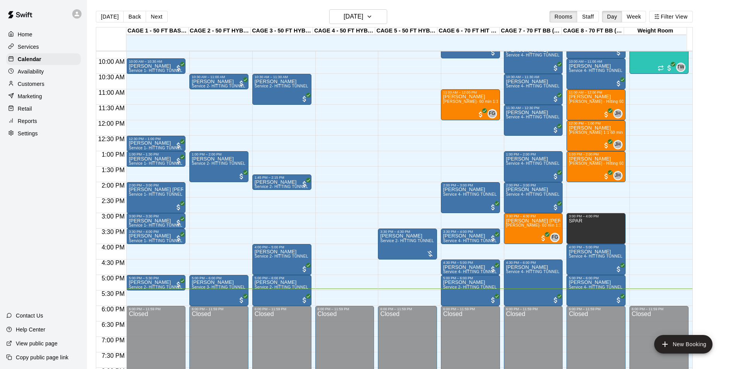
scroll to position [315, 0]
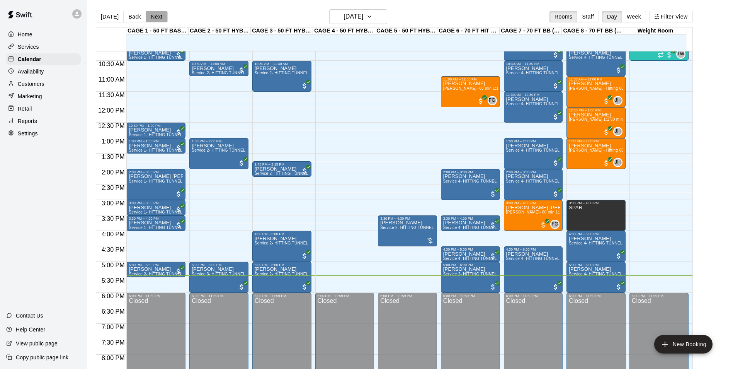
click at [153, 22] on button "Next" at bounding box center [157, 17] width 22 height 12
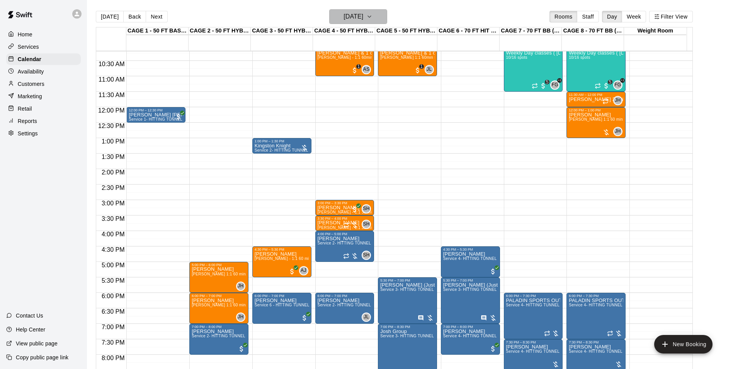
click at [361, 14] on h6 "[DATE]" at bounding box center [353, 16] width 20 height 11
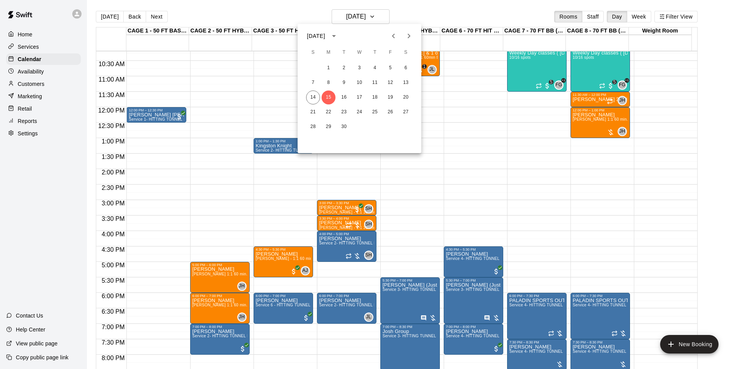
click at [227, 71] on div at bounding box center [369, 184] width 739 height 369
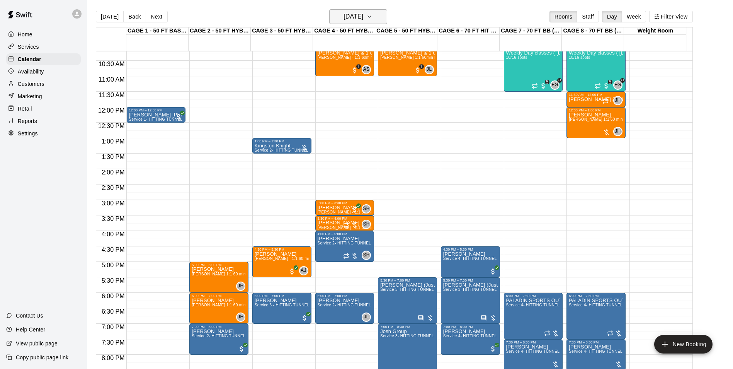
click at [363, 17] on h6 "Monday Sep 15" at bounding box center [353, 16] width 20 height 11
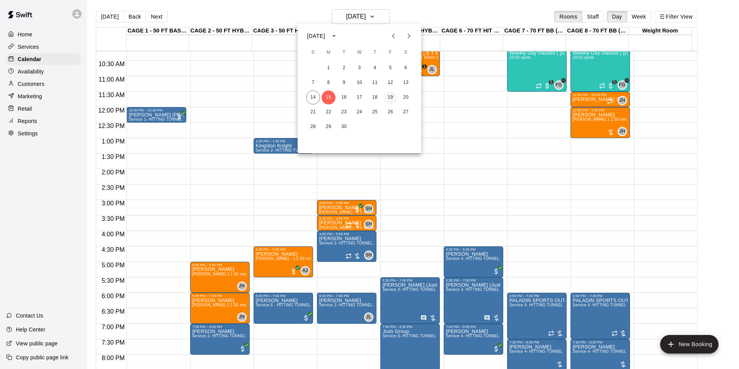
click at [392, 96] on button "19" at bounding box center [390, 97] width 14 height 14
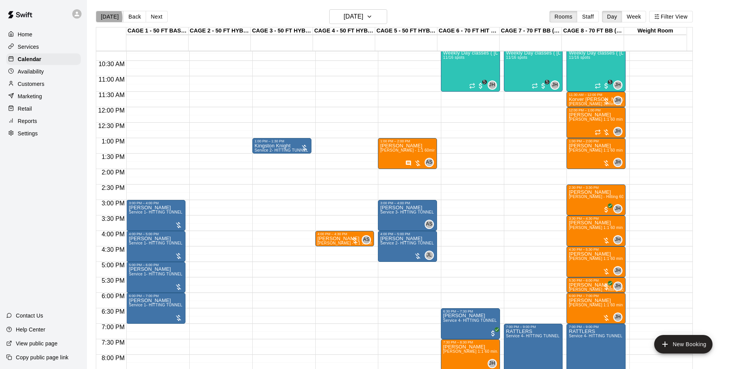
click at [103, 17] on button "[DATE]" at bounding box center [110, 17] width 28 height 12
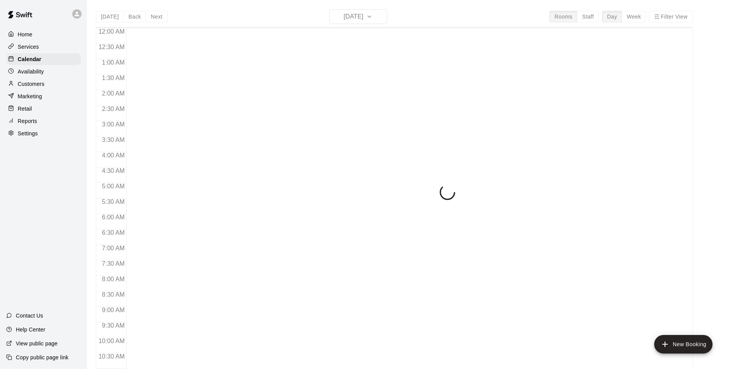
scroll to position [393, 0]
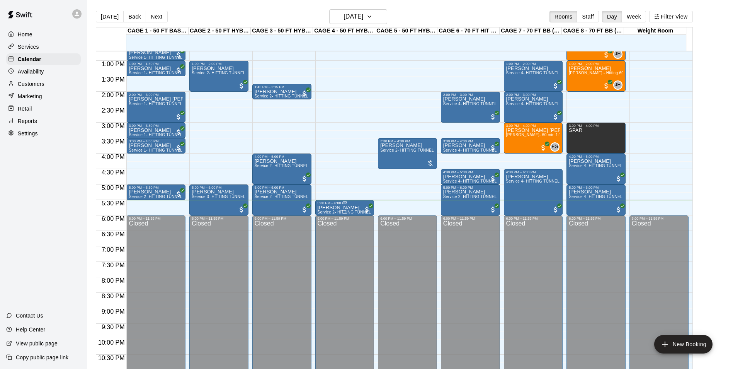
click at [332, 207] on p "[PERSON_NAME]" at bounding box center [345, 207] width 54 height 0
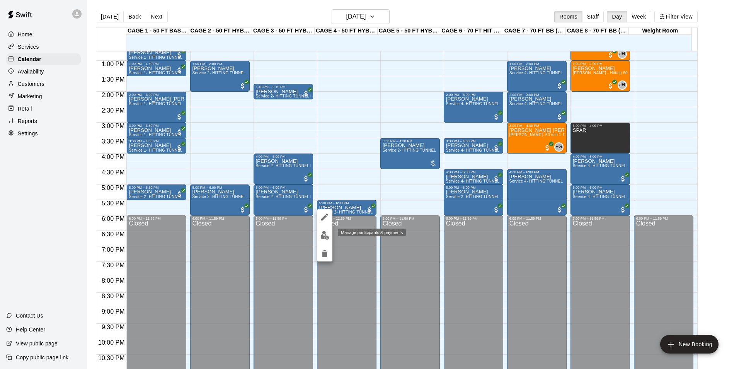
click at [323, 236] on img "edit" at bounding box center [324, 235] width 9 height 9
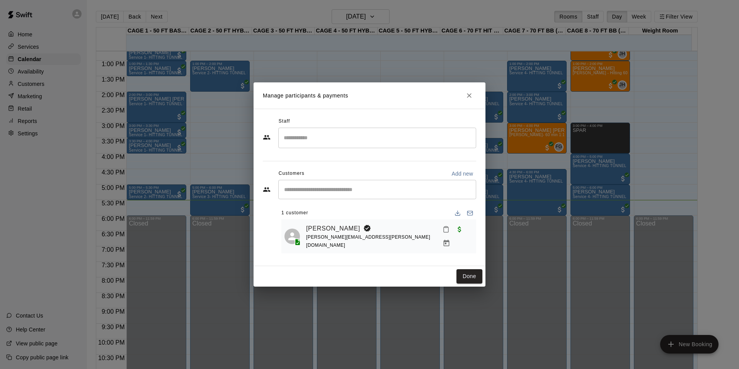
click at [468, 94] on button "Close" at bounding box center [469, 95] width 14 height 14
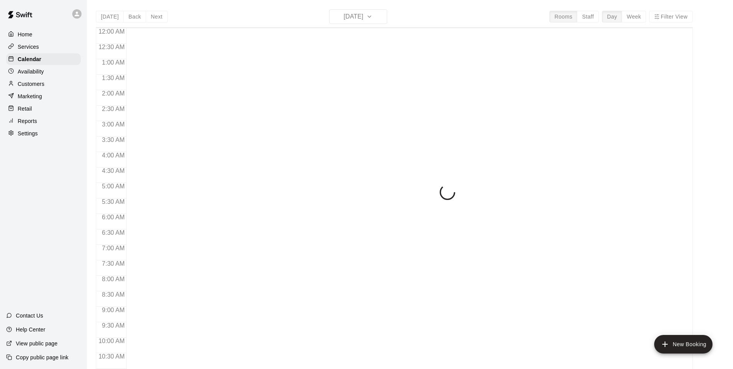
scroll to position [393, 0]
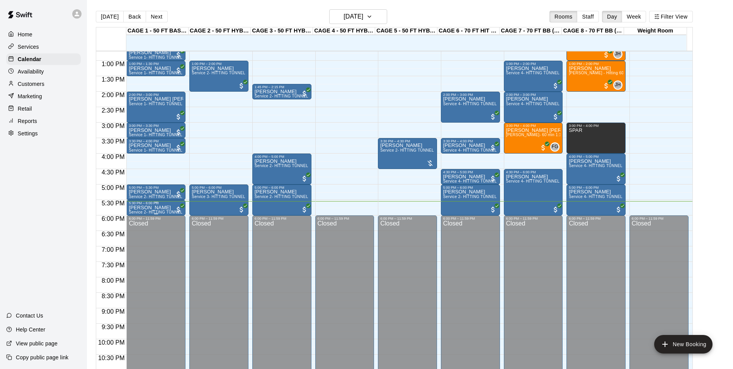
click at [168, 203] on div "5:30 PM – 6:00 PM" at bounding box center [156, 203] width 54 height 4
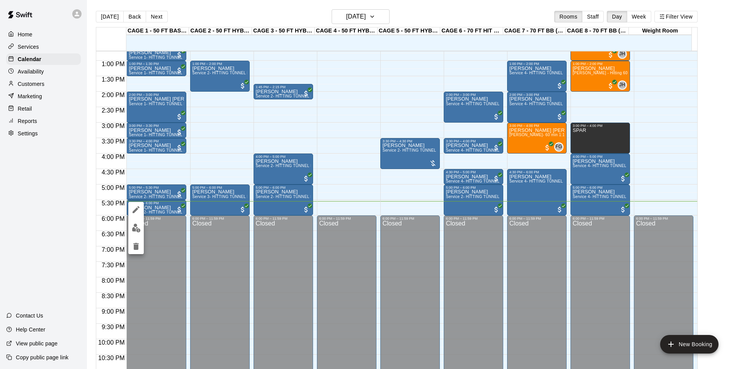
click at [130, 225] on button "edit" at bounding box center [135, 227] width 15 height 15
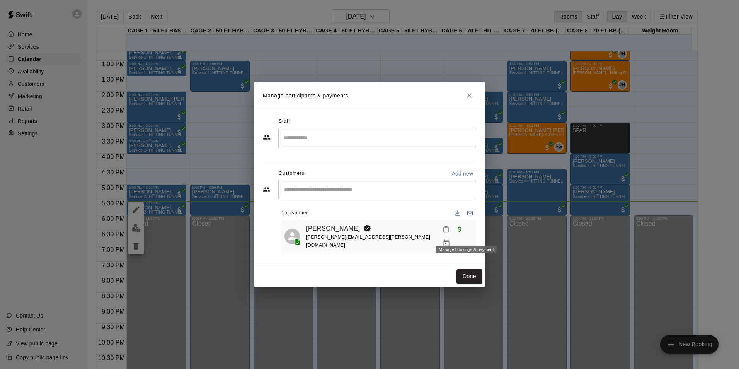
click at [450, 239] on icon "Manage bookings & payment" at bounding box center [446, 243] width 8 height 8
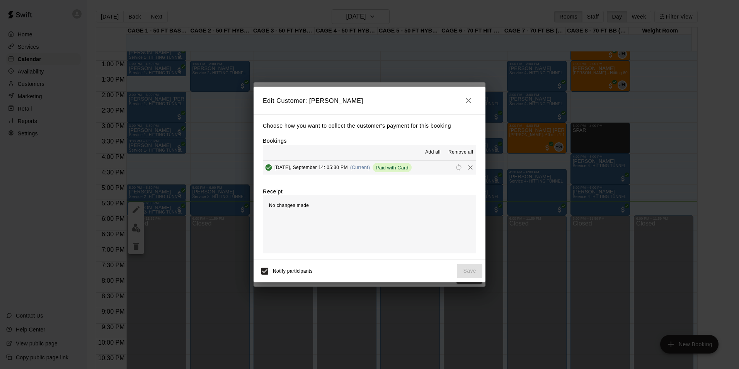
click at [469, 89] on h2 "Edit Customer: [PERSON_NAME]" at bounding box center [369, 101] width 232 height 28
click at [469, 100] on icon "button" at bounding box center [468, 100] width 9 height 9
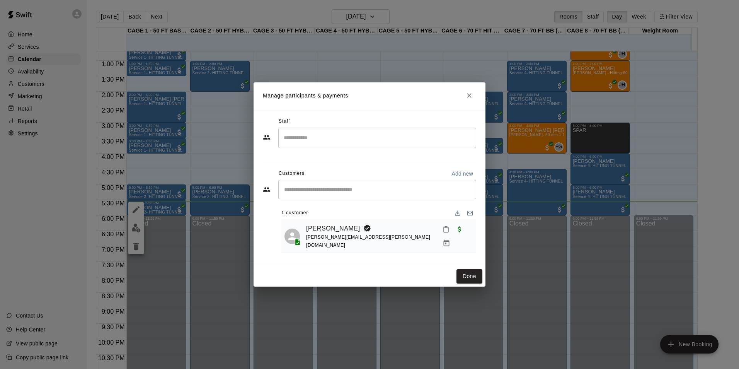
click at [171, 65] on div "Manage participants & payments Staff ​ Customers Add new ​ 1 customer Ryker Spa…" at bounding box center [369, 184] width 739 height 369
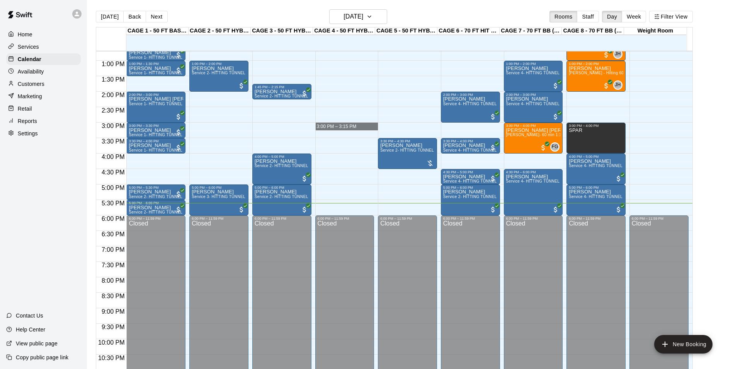
drag, startPoint x: 336, startPoint y: 128, endPoint x: 337, endPoint y: 134, distance: 6.3
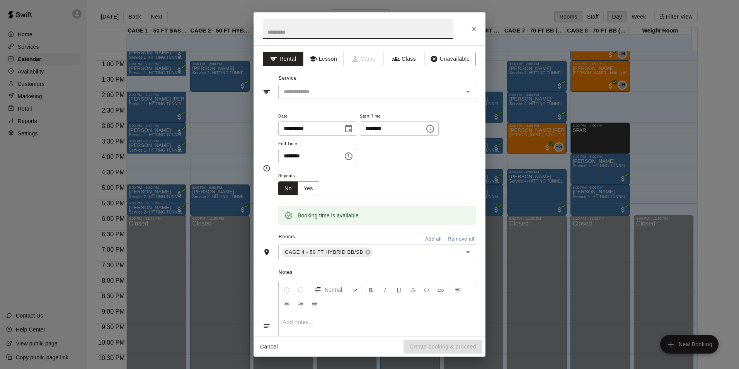
click at [473, 31] on icon "Close" at bounding box center [474, 29] width 8 height 8
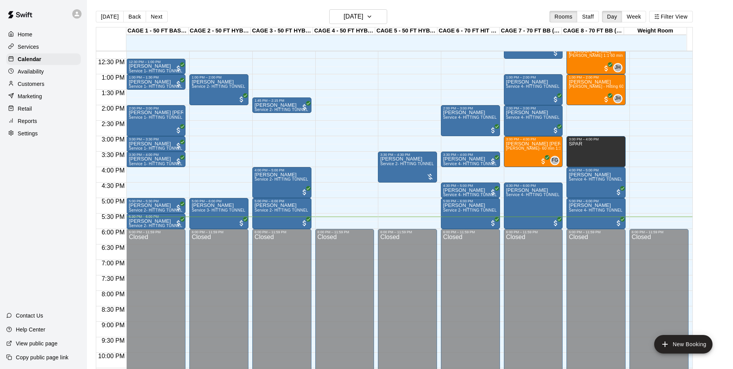
scroll to position [393, 0]
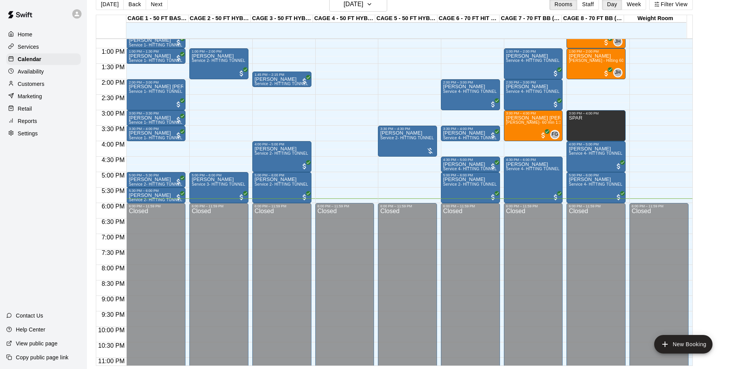
scroll to position [354, 0]
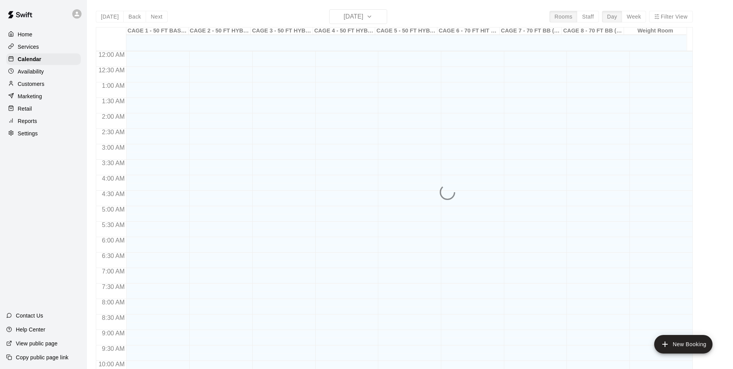
scroll to position [393, 0]
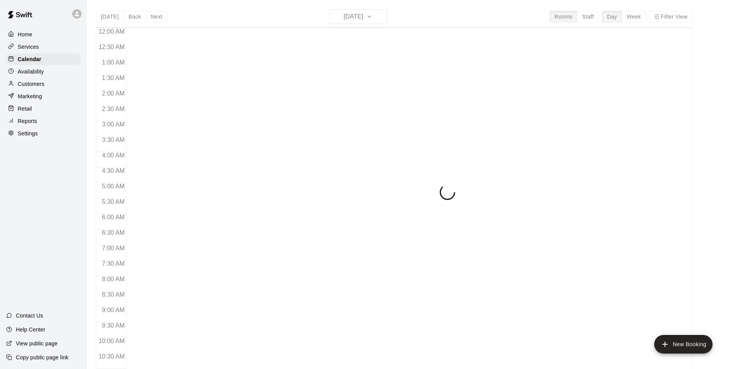
scroll to position [393, 0]
